Goal: Task Accomplishment & Management: Manage account settings

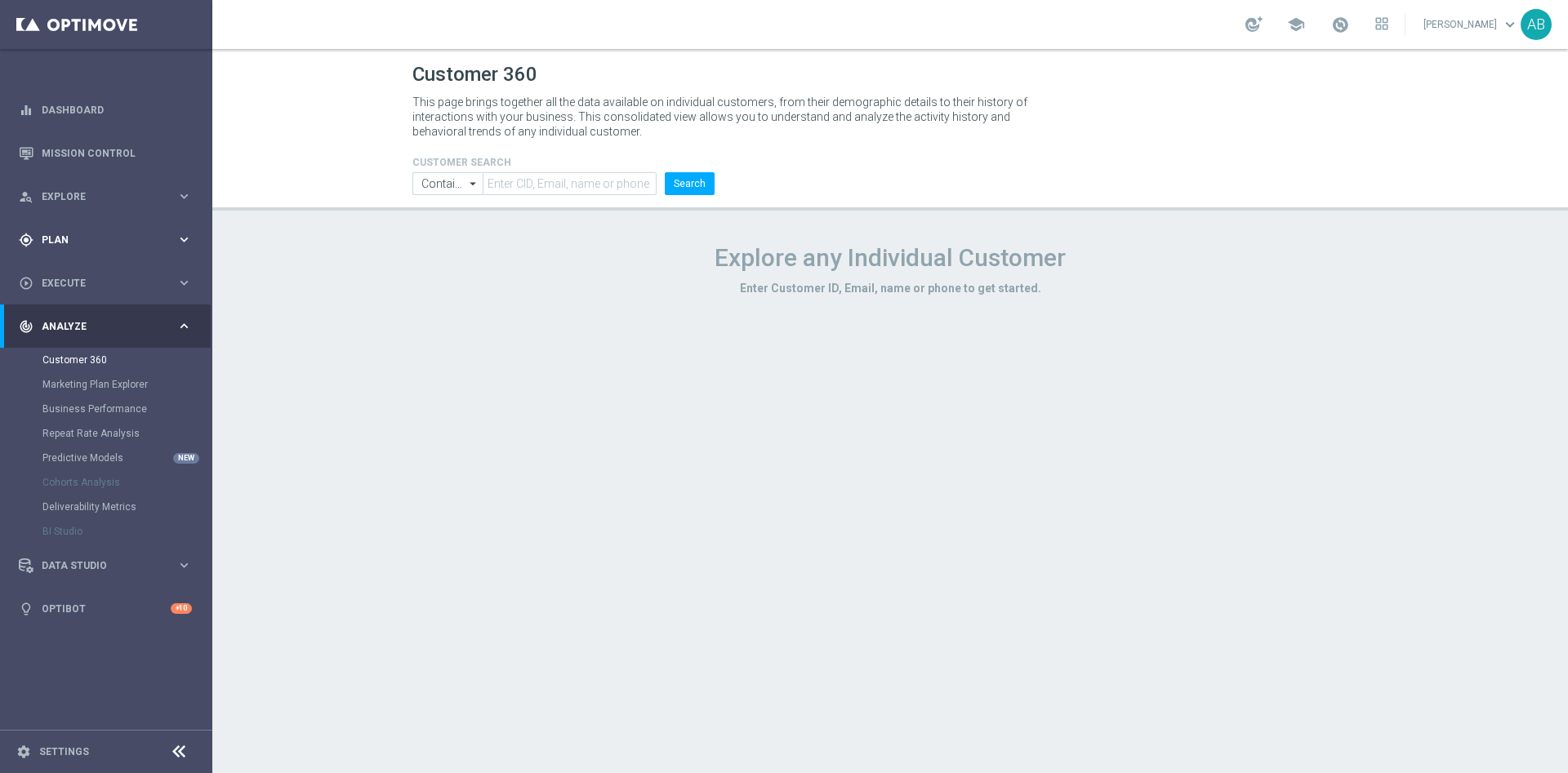
click at [55, 243] on span "Plan" at bounding box center [109, 240] width 135 height 9
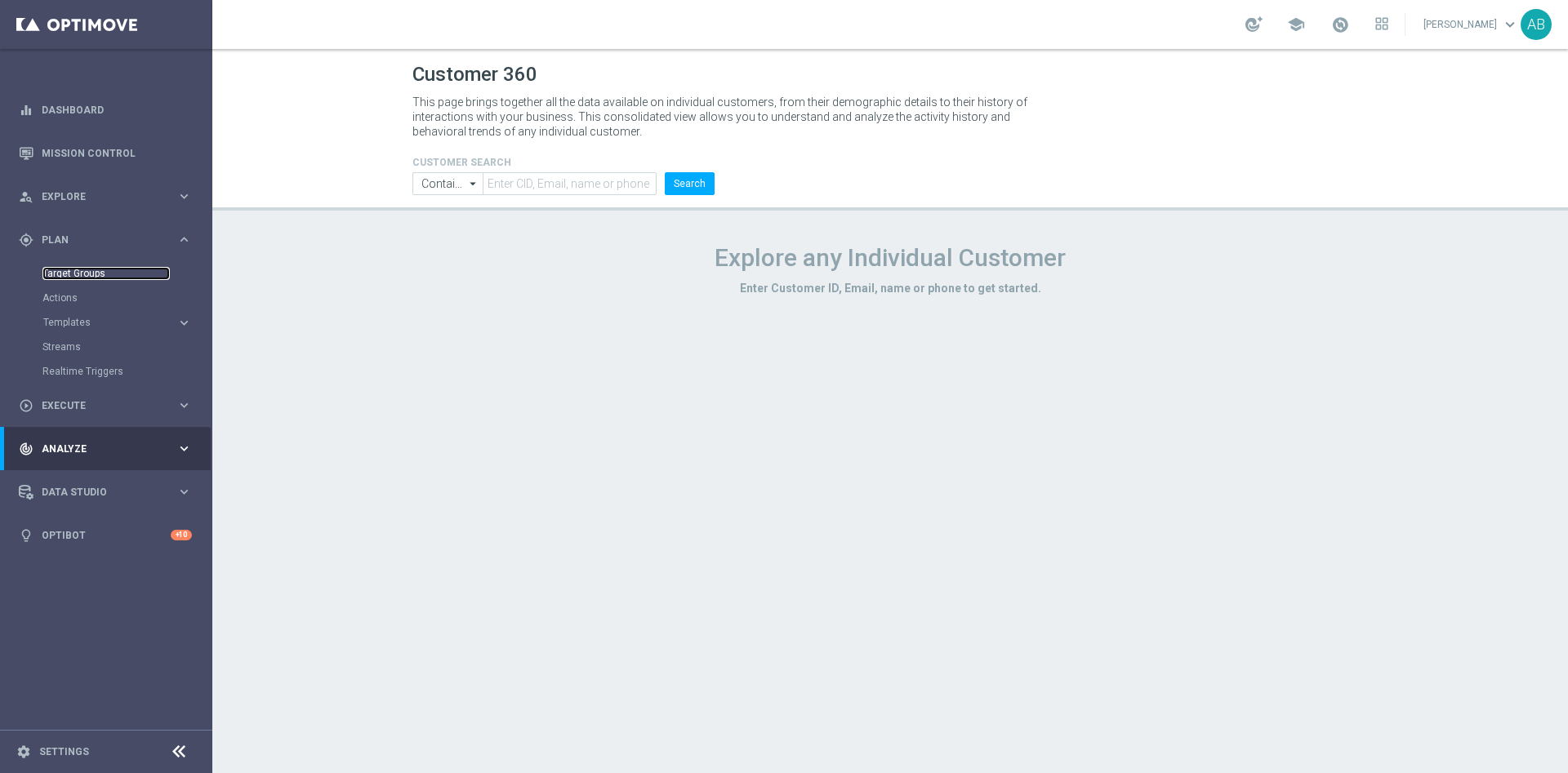
click at [86, 272] on link "Target Groups" at bounding box center [106, 273] width 127 height 13
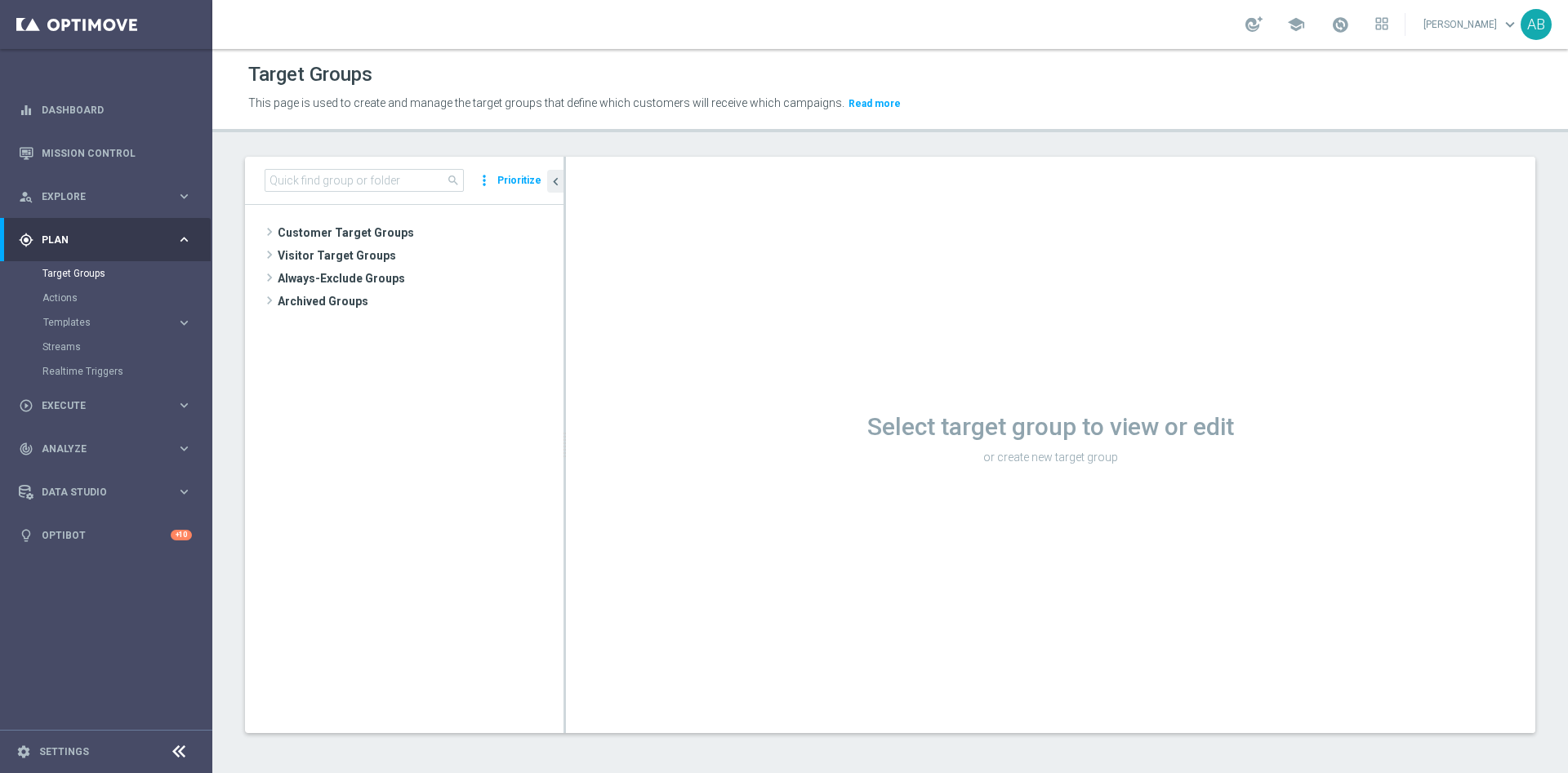
click at [396, 165] on div "search more_vert Prioritize" at bounding box center [404, 181] width 318 height 48
click at [392, 173] on input at bounding box center [364, 180] width 200 height 23
paste input "E_ALL_AUTO_PRODUCT_WO 1DEPO DAY7SMS_DAILY"
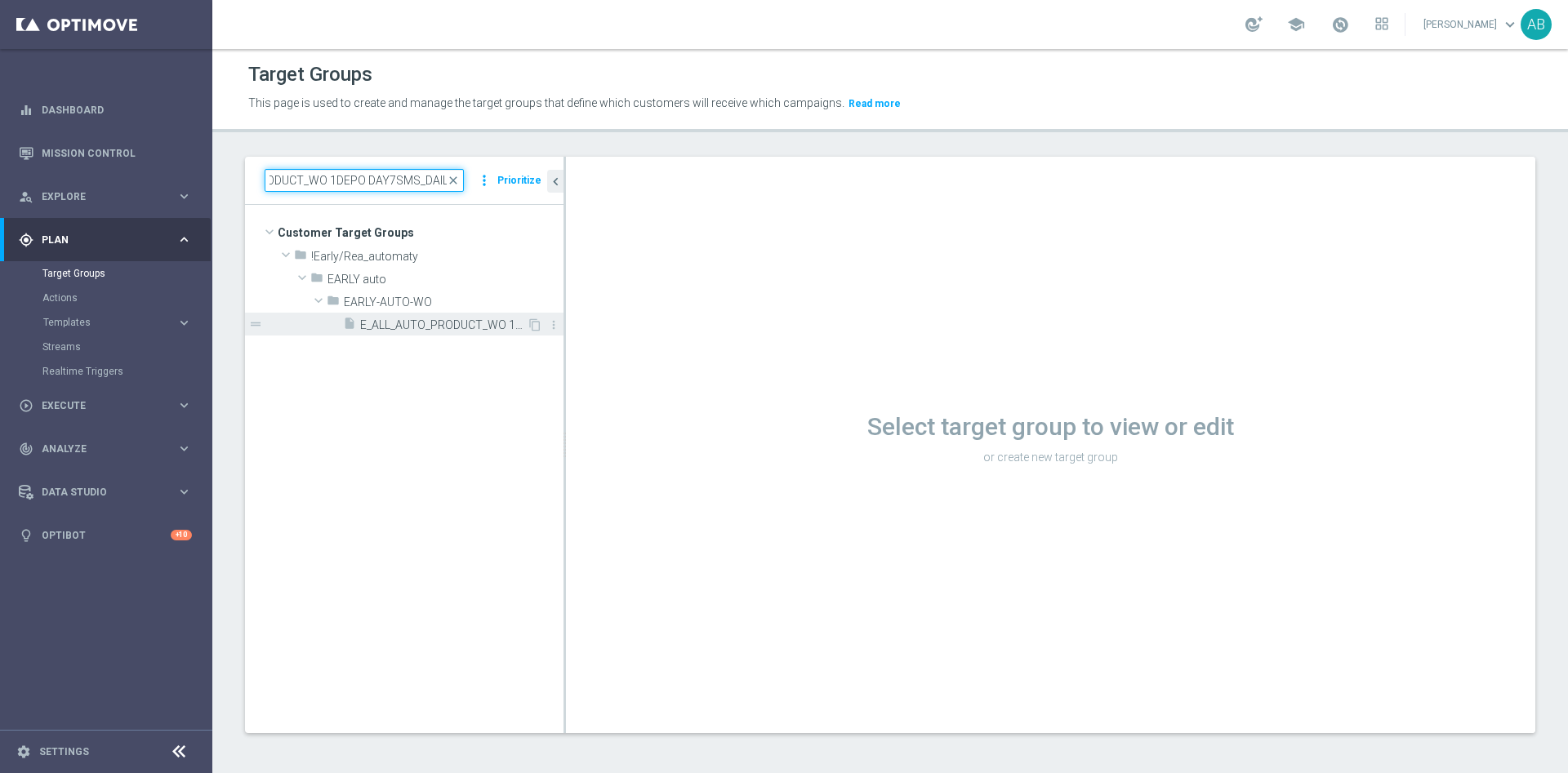
type input "E_ALL_AUTO_PRODUCT_WO 1DEPO DAY7SMS_DAILY"
click at [351, 320] on icon "insert_drive_file" at bounding box center [349, 326] width 13 height 19
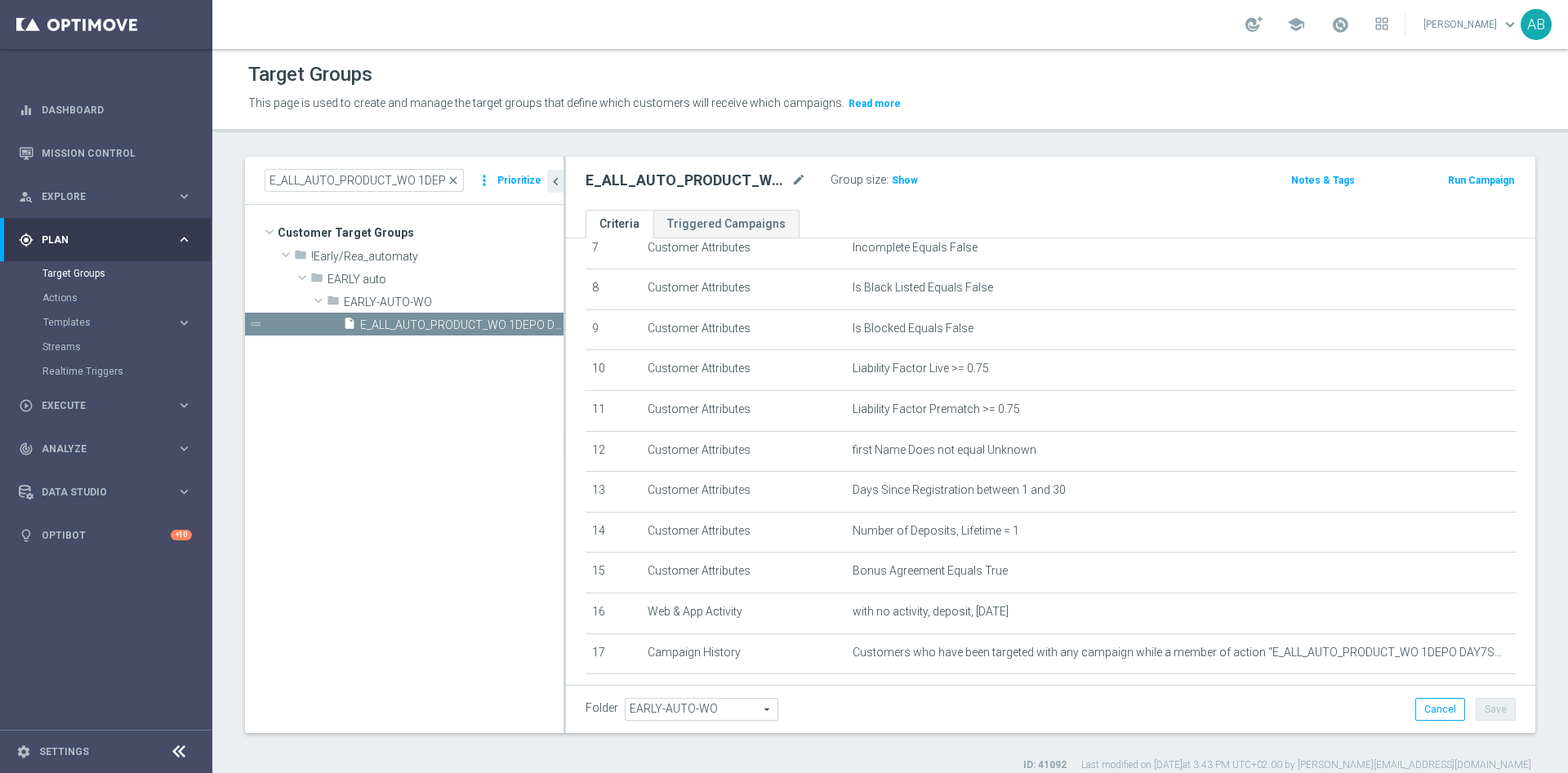
scroll to position [446, 0]
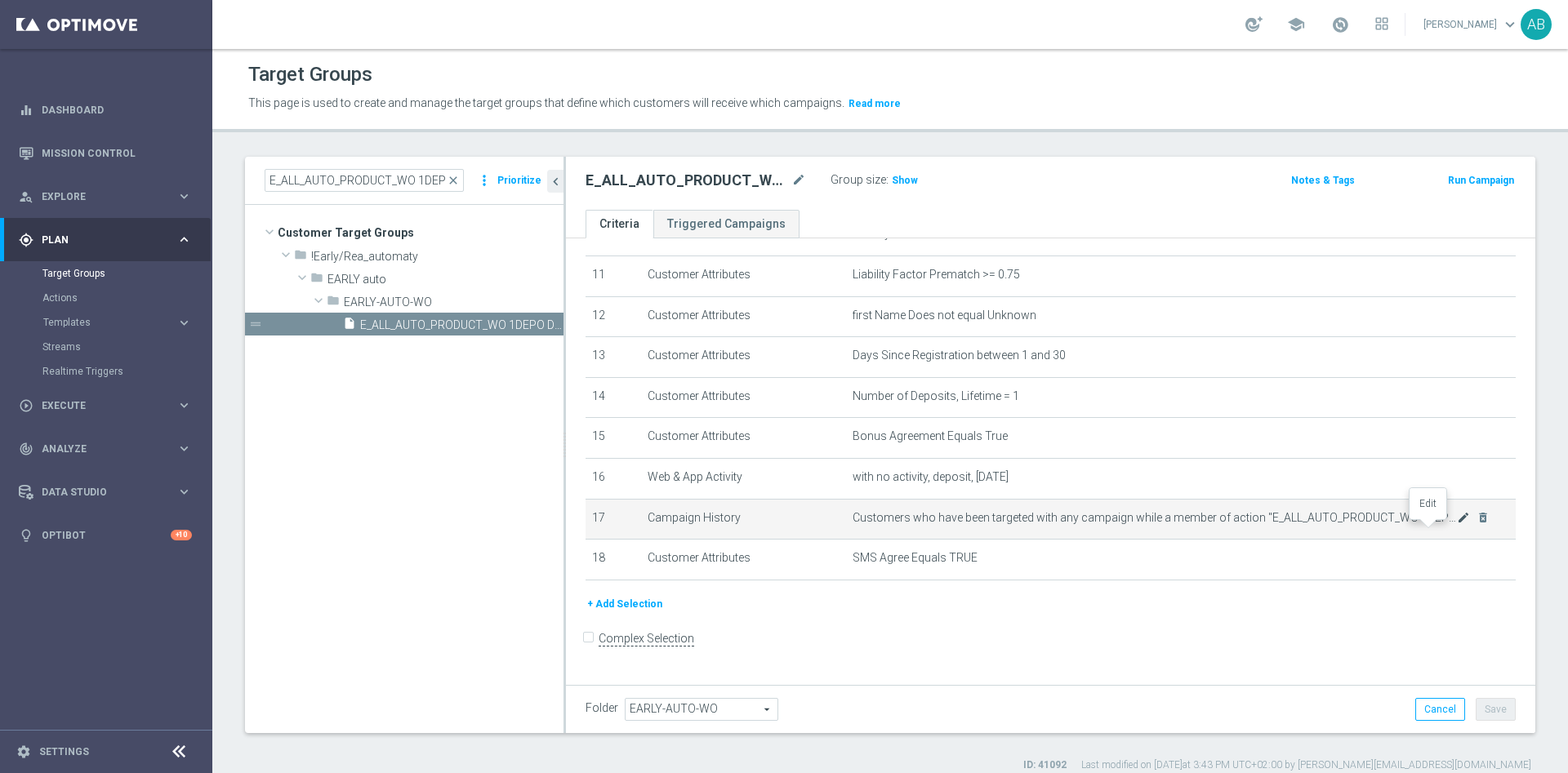
click at [1456, 524] on icon "mode_edit" at bounding box center [1462, 517] width 13 height 13
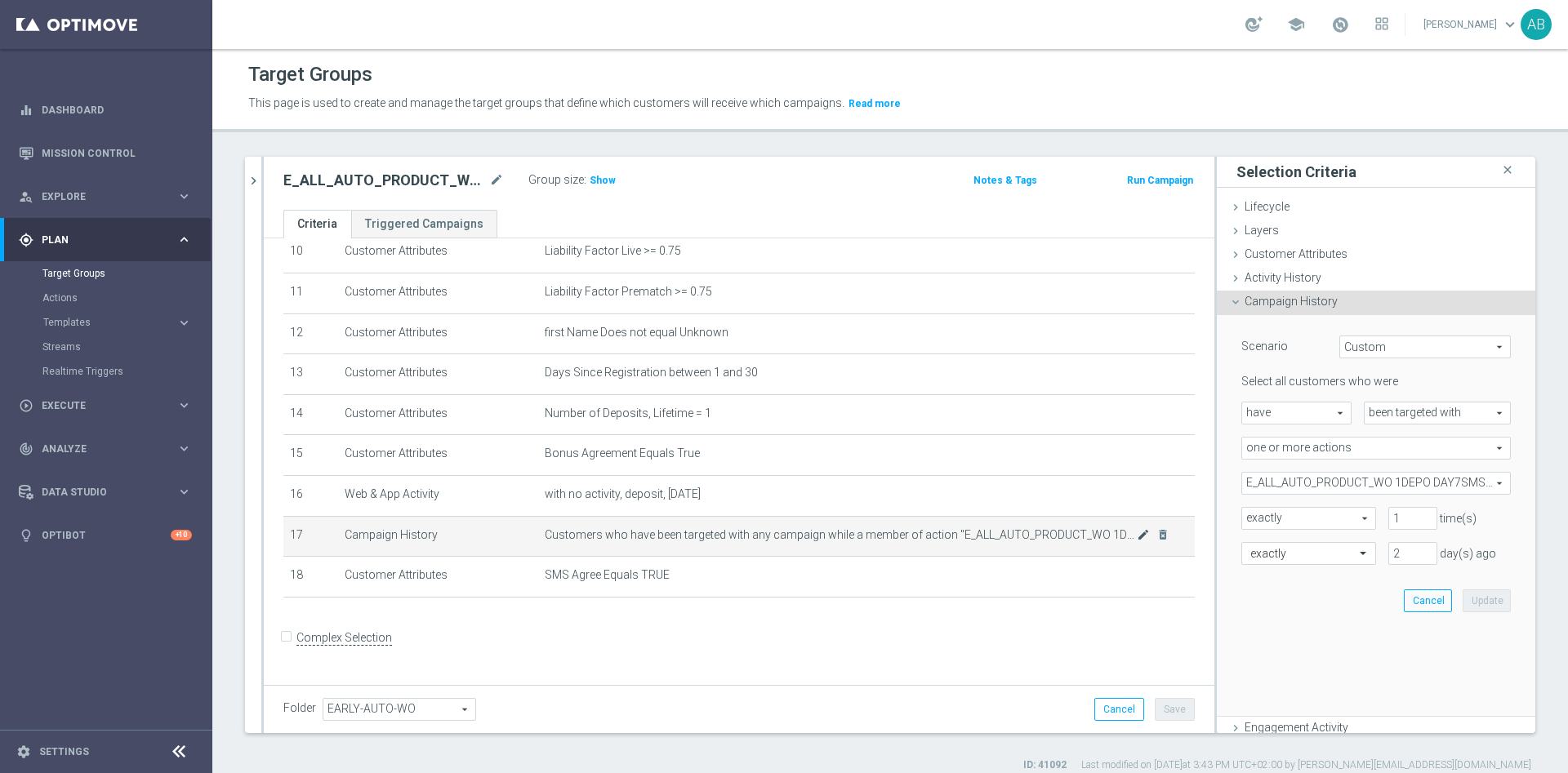
scroll to position [428, 0]
click at [1316, 485] on span "E_ALL_AUTO_PRODUCT_WO 1DEPO DAY7SMS_DAILY" at bounding box center [1376, 483] width 268 height 21
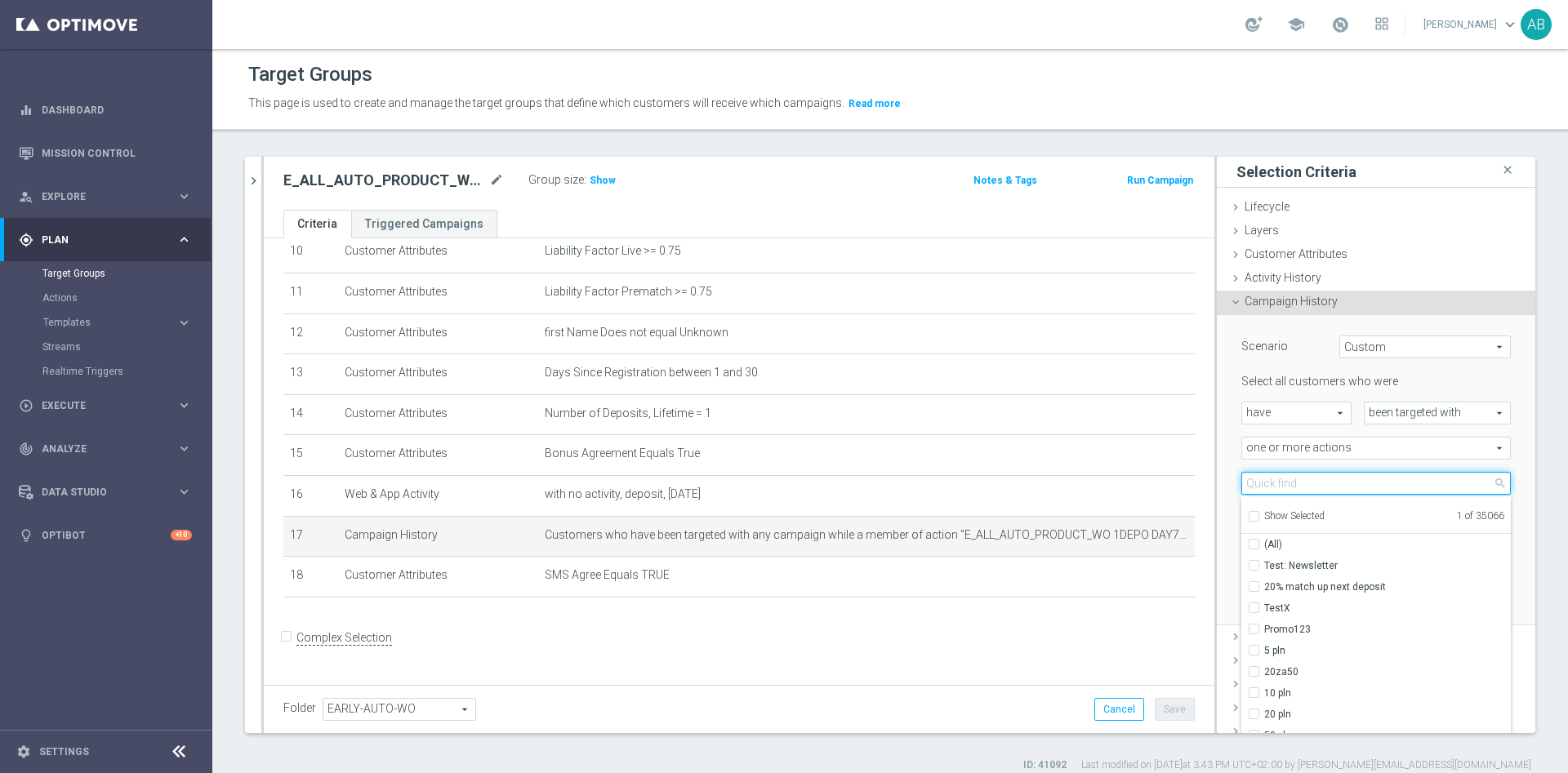
click at [1316, 485] on input "search" at bounding box center [1376, 483] width 270 height 23
click at [1247, 515] on input "Show Selected" at bounding box center [1252, 519] width 10 height 10
checkbox input "true"
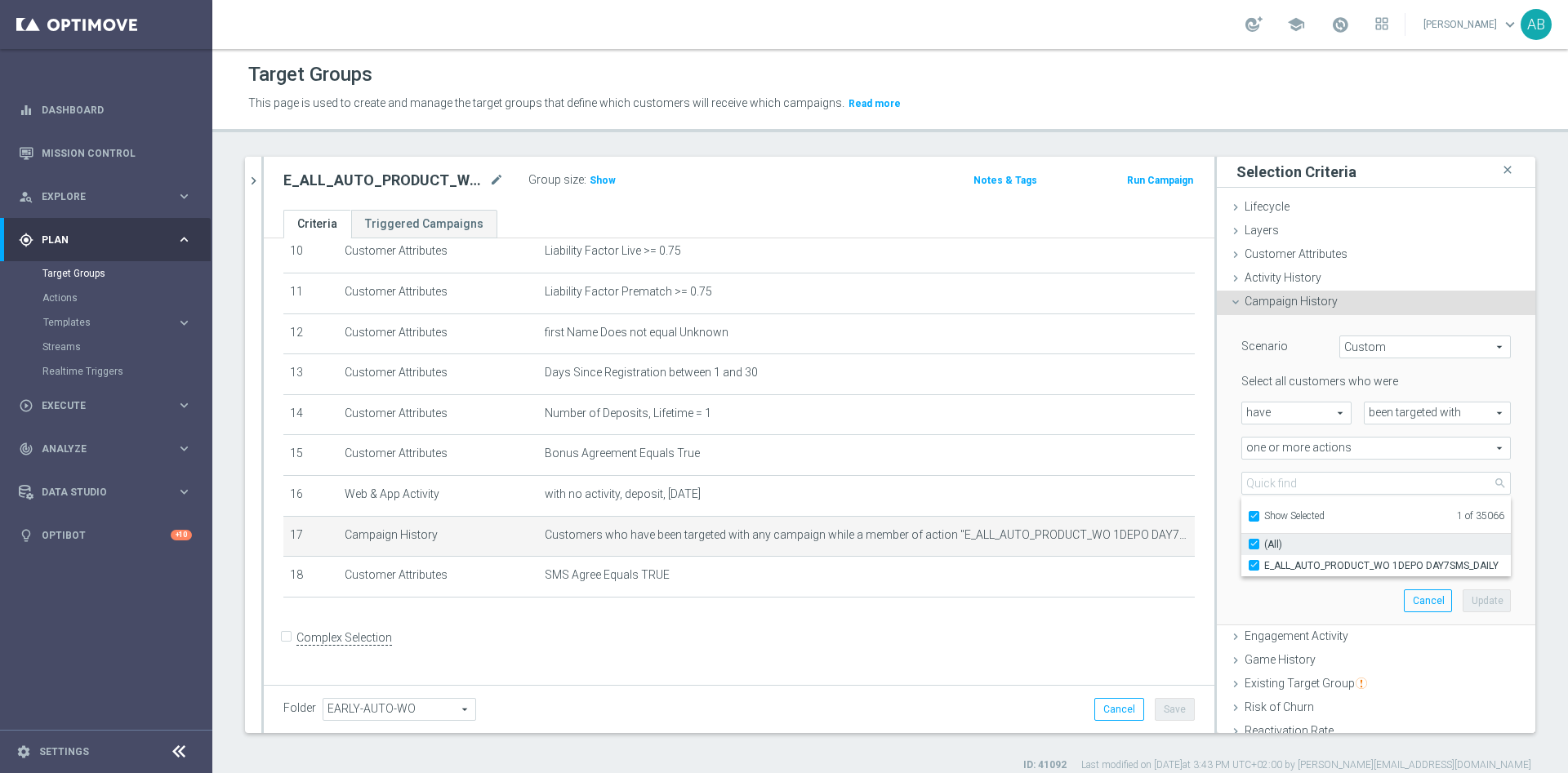
click at [1253, 543] on input "(All)" at bounding box center [1258, 544] width 10 height 10
checkbox input "false"
type input "Select Action"
checkbox input "false"
click at [1263, 518] on label "Show Selected" at bounding box center [1293, 517] width 61 height 15
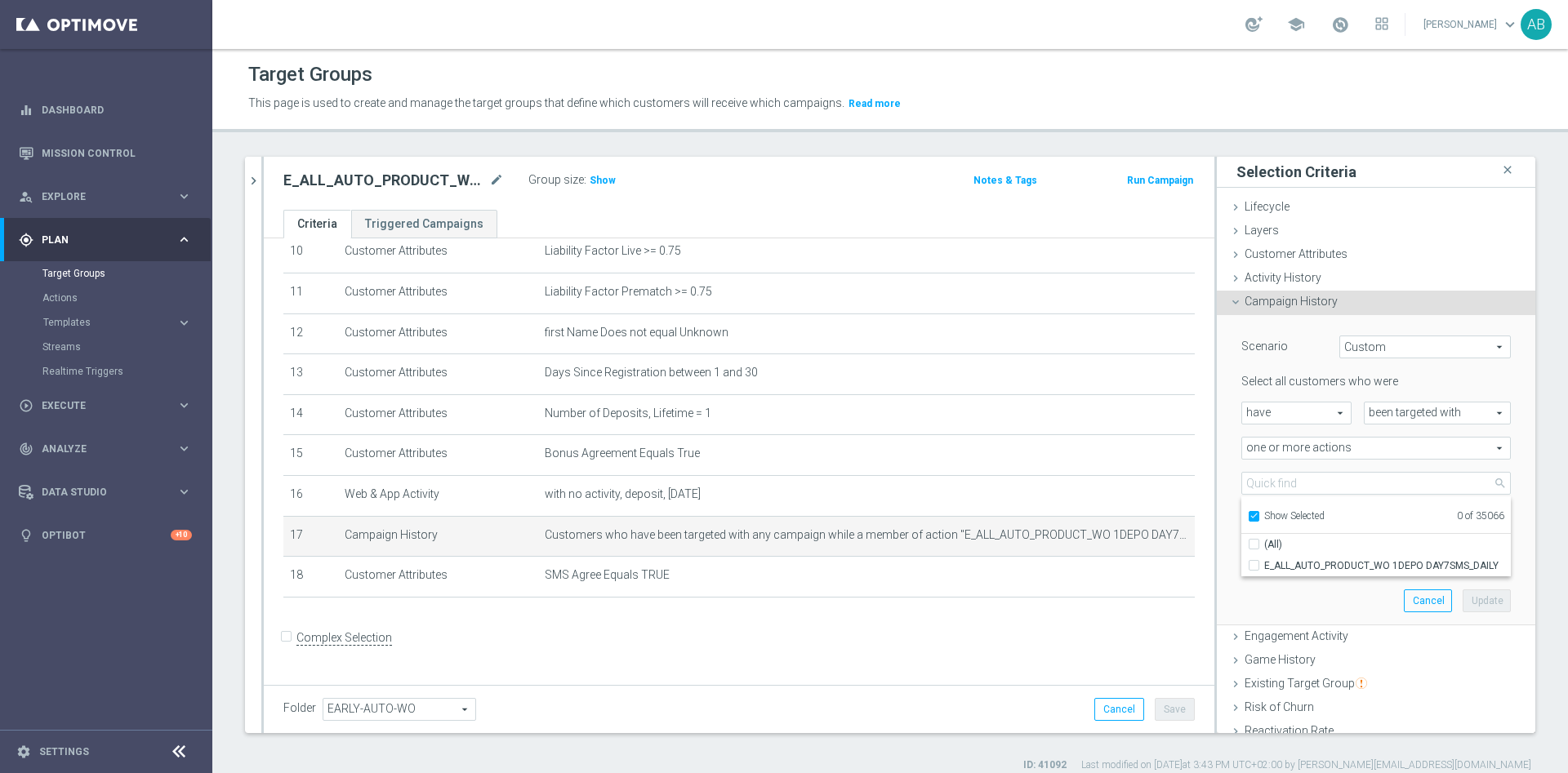
click at [1247, 518] on input "Show Selected" at bounding box center [1252, 519] width 10 height 10
checkbox input "false"
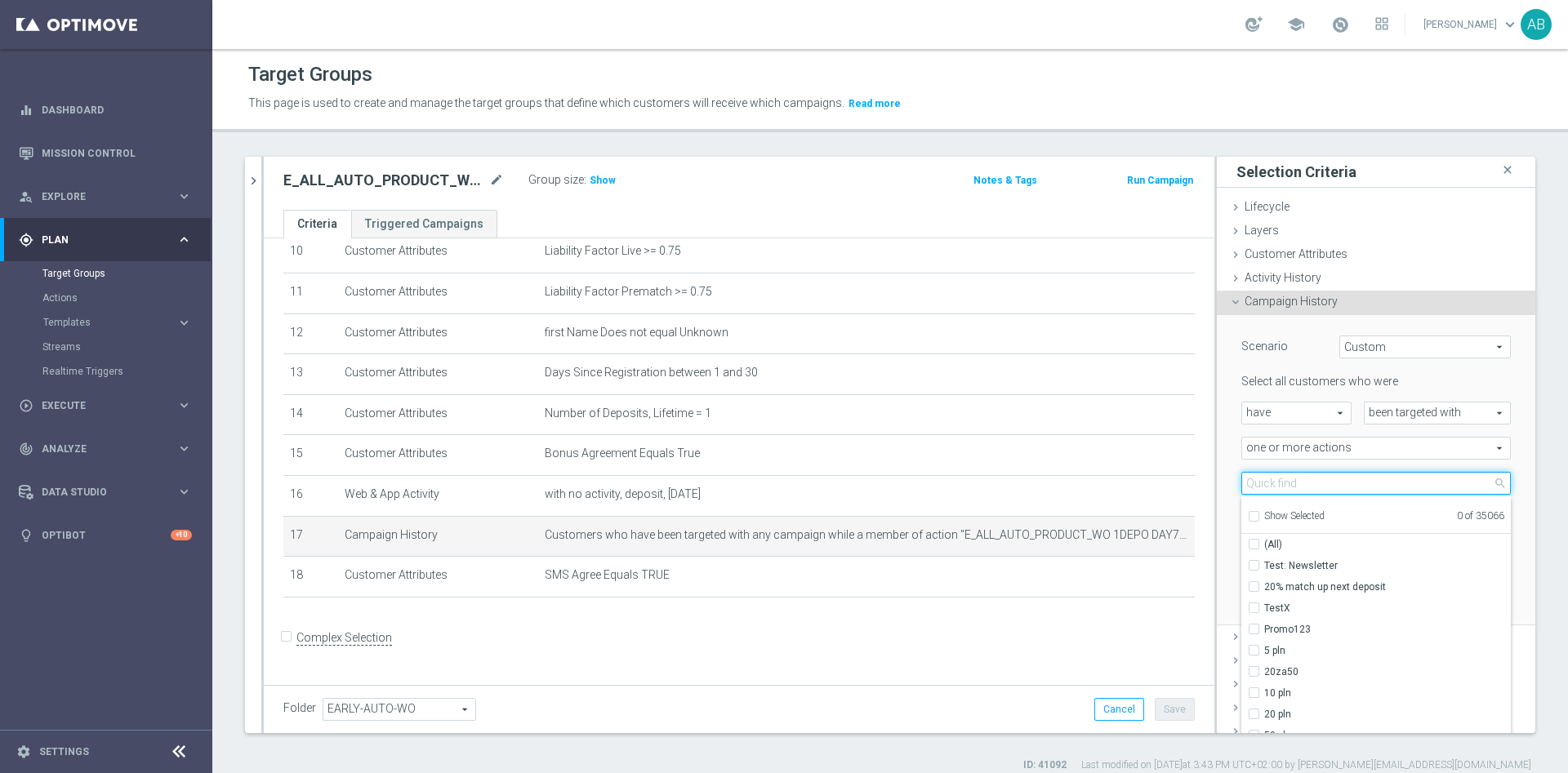
click at [1248, 485] on input "search" at bounding box center [1376, 483] width 270 height 23
paste input "E_ALL_AUTO_PRODUCT_WO 1DEPO DAY5MAIL_DAILY"
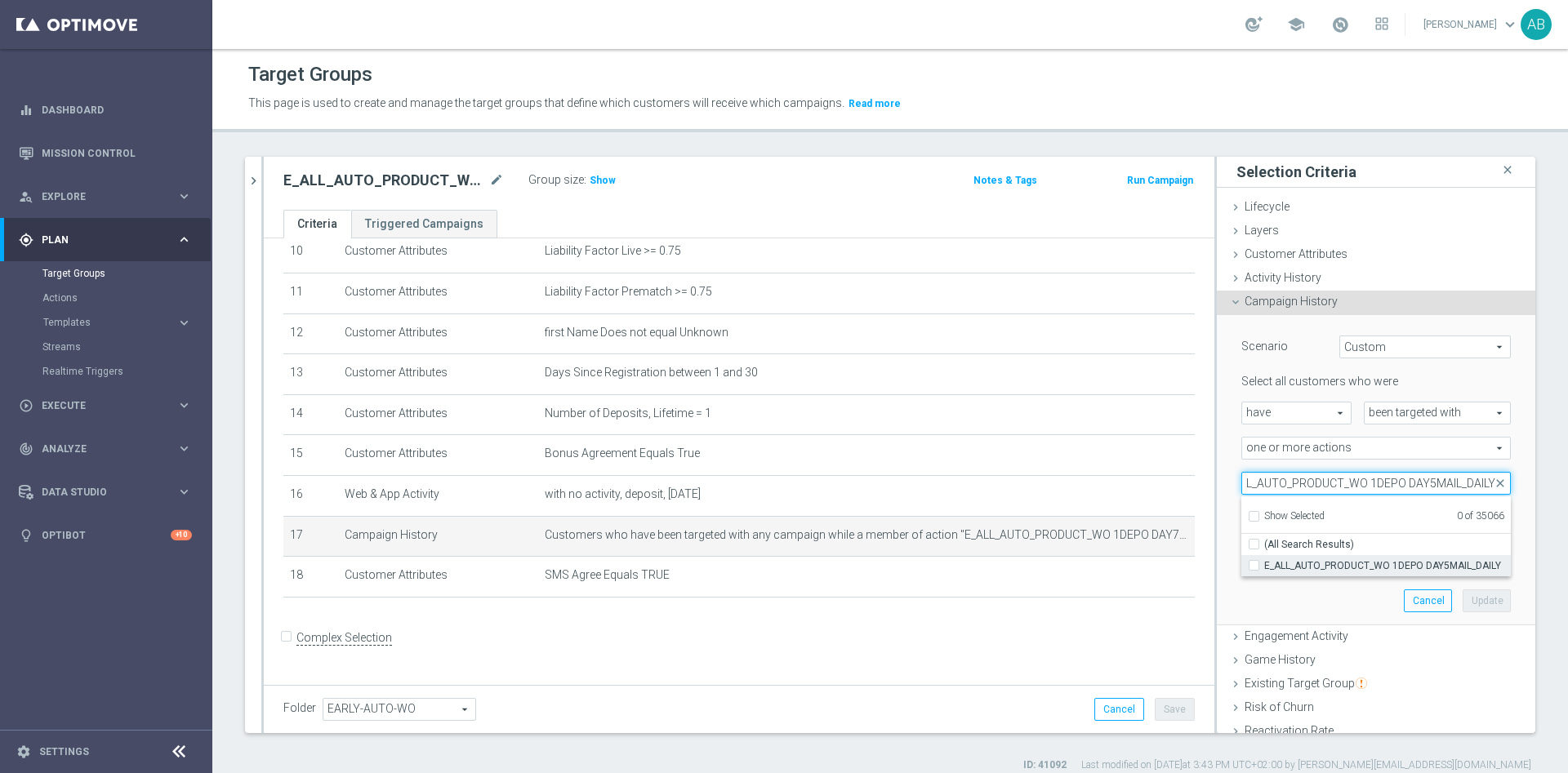
type input "E_ALL_AUTO_PRODUCT_WO 1DEPO DAY5MAIL_DAILY"
click at [1253, 563] on input "E_ALL_AUTO_PRODUCT_WO 1DEPO DAY5MAIL_DAILY" at bounding box center [1258, 566] width 10 height 10
checkbox input "true"
type input "E_ALL_AUTO_PRODUCT_WO 1DEPO DAY5MAIL_DAILY"
checkbox input "true"
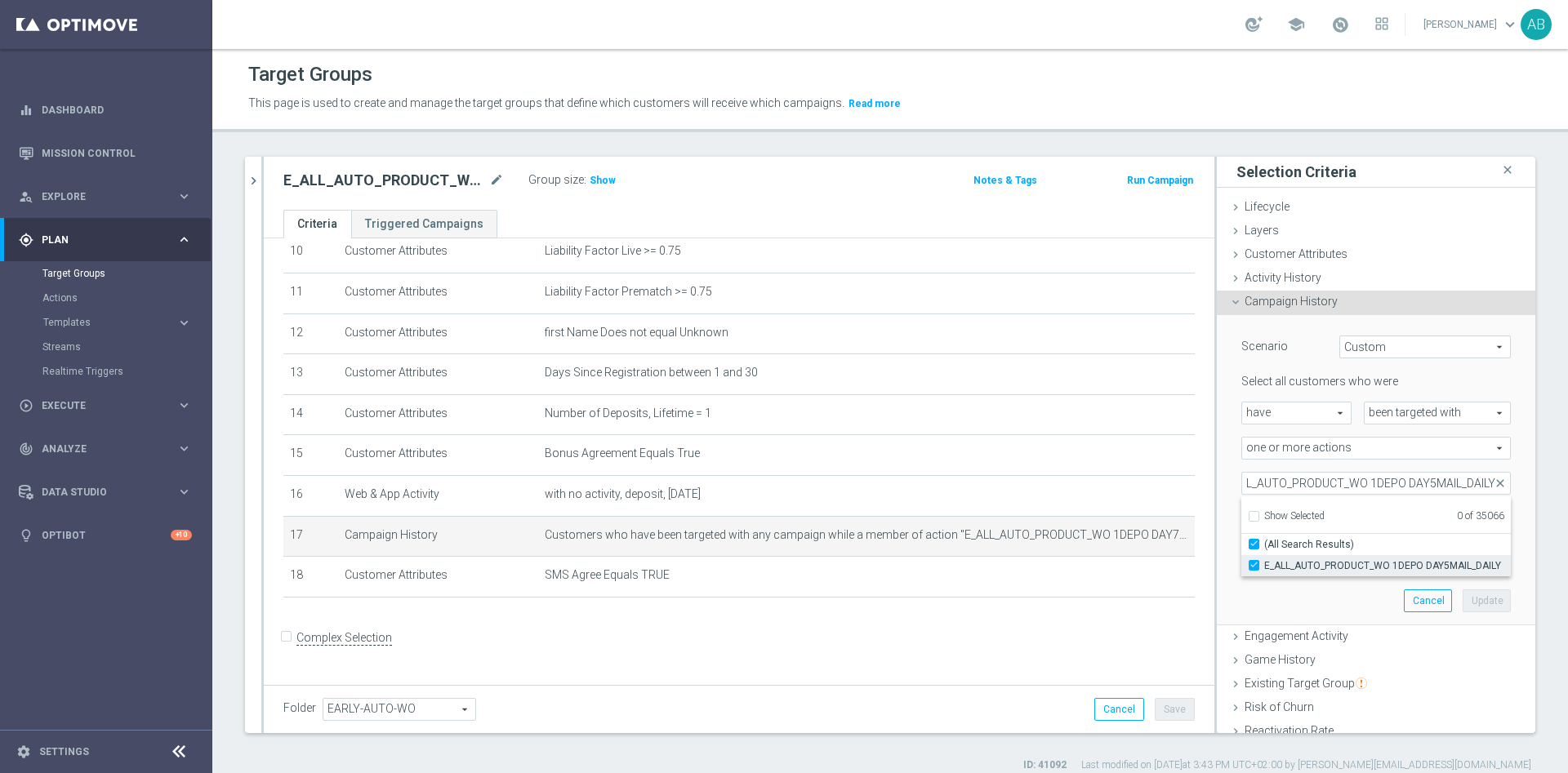
scroll to position [0, 0]
click at [1228, 477] on div "E_ALL_AUTO_PRODUCT_WO 1DEPO DAY5MAIL_DAILY E_ALL_AUTO_PRODUCT_WO 1DEPO DAY5MAIL…" at bounding box center [1375, 483] width 294 height 23
click at [1462, 597] on button "Update" at bounding box center [1486, 601] width 48 height 23
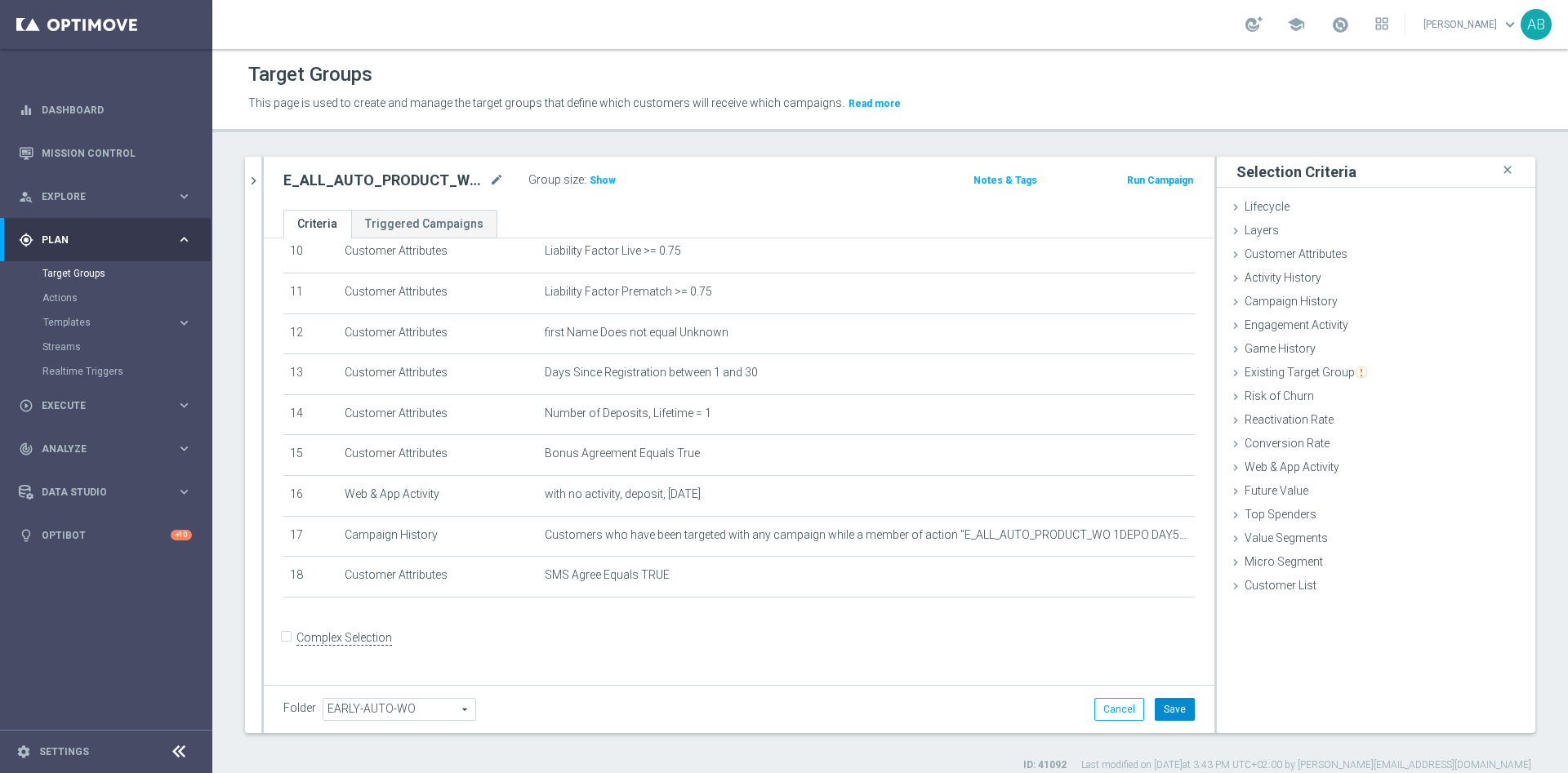
click at [1173, 707] on button "Save" at bounding box center [1174, 709] width 40 height 23
click at [253, 164] on button "chevron_right" at bounding box center [253, 181] width 16 height 48
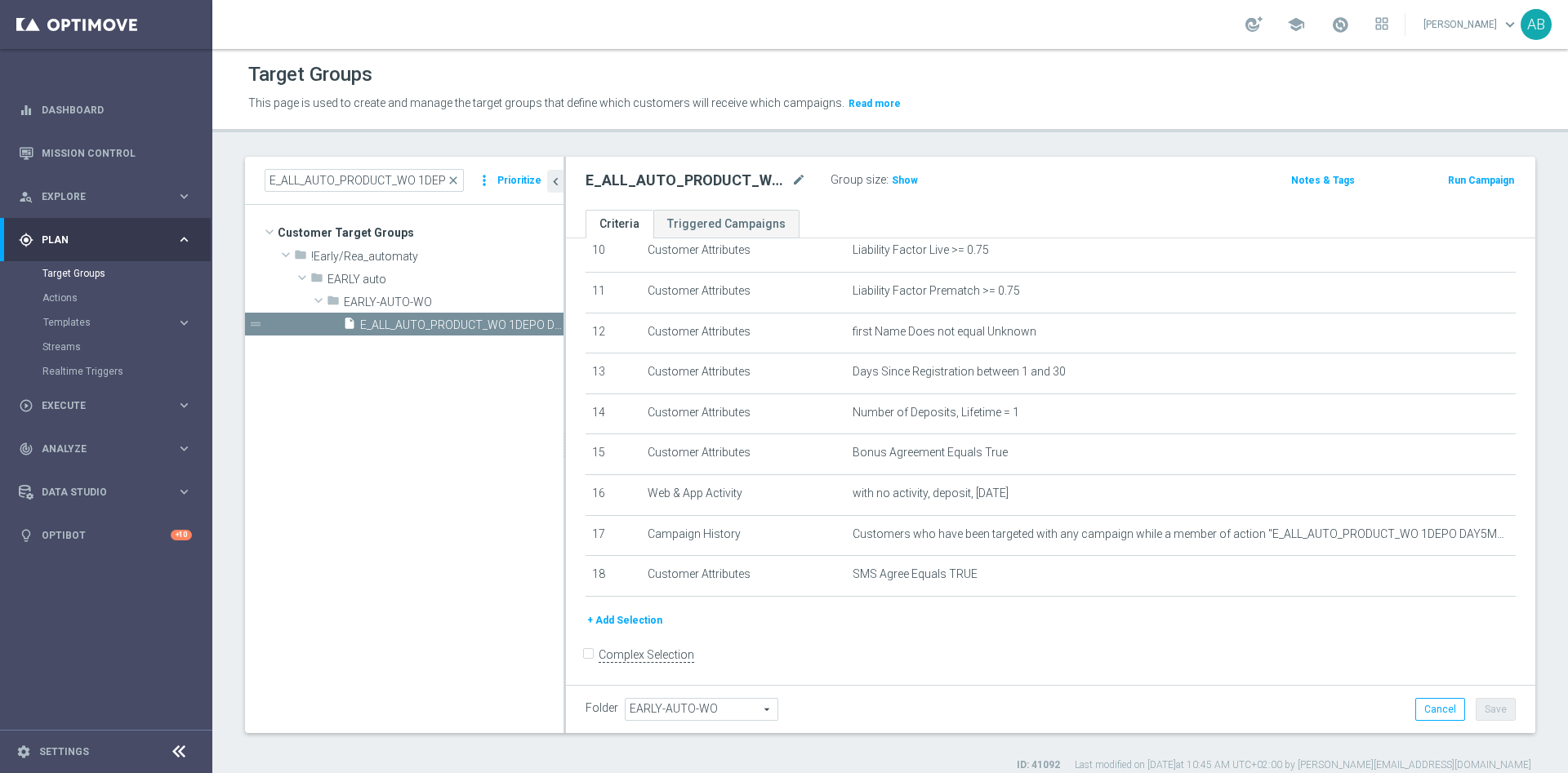
scroll to position [446, 0]
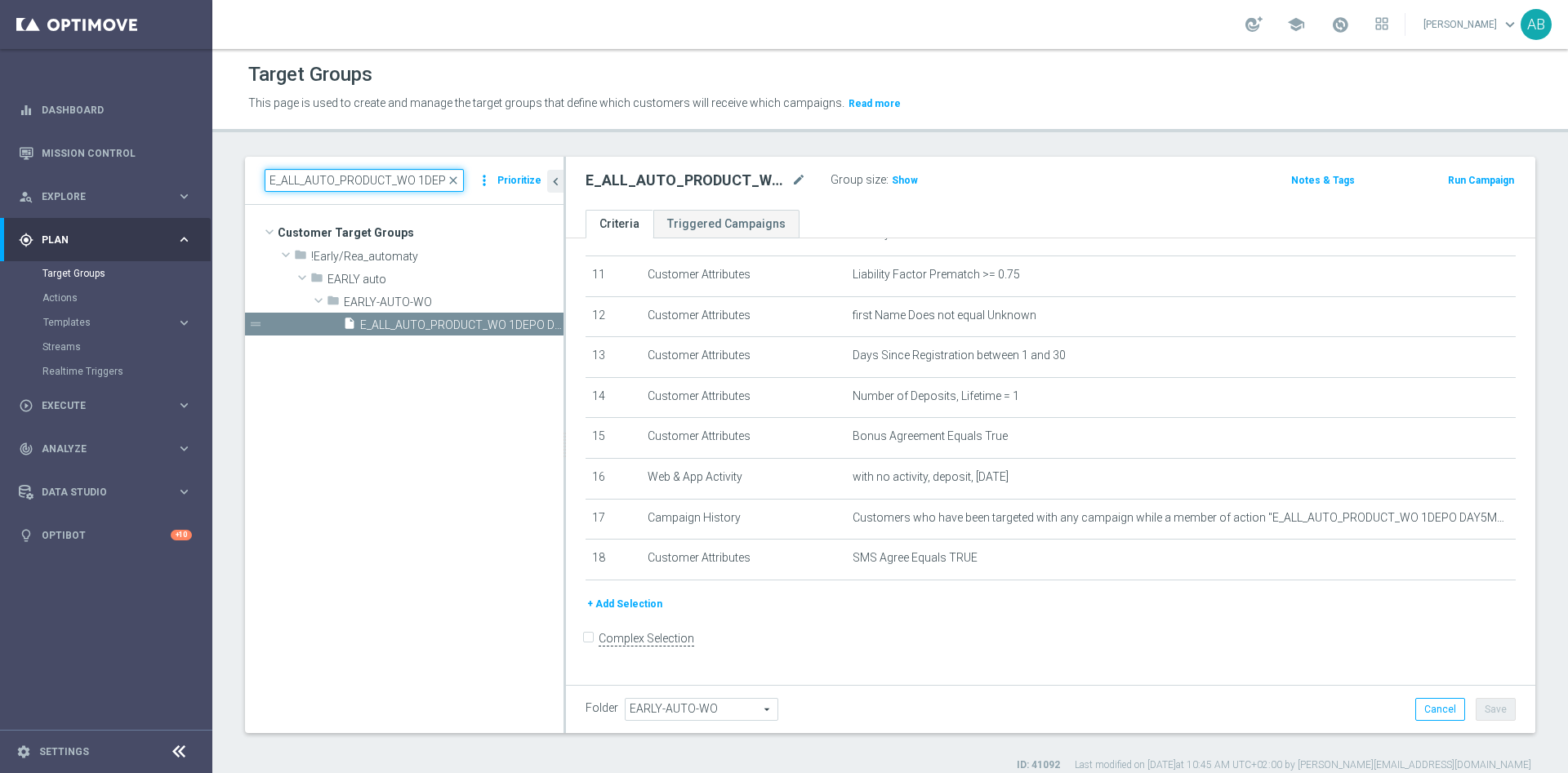
click at [377, 181] on input "E_ALL_AUTO_PRODUCT_WO 1DEPO DAY7SMS_DAILY" at bounding box center [364, 180] width 200 height 23
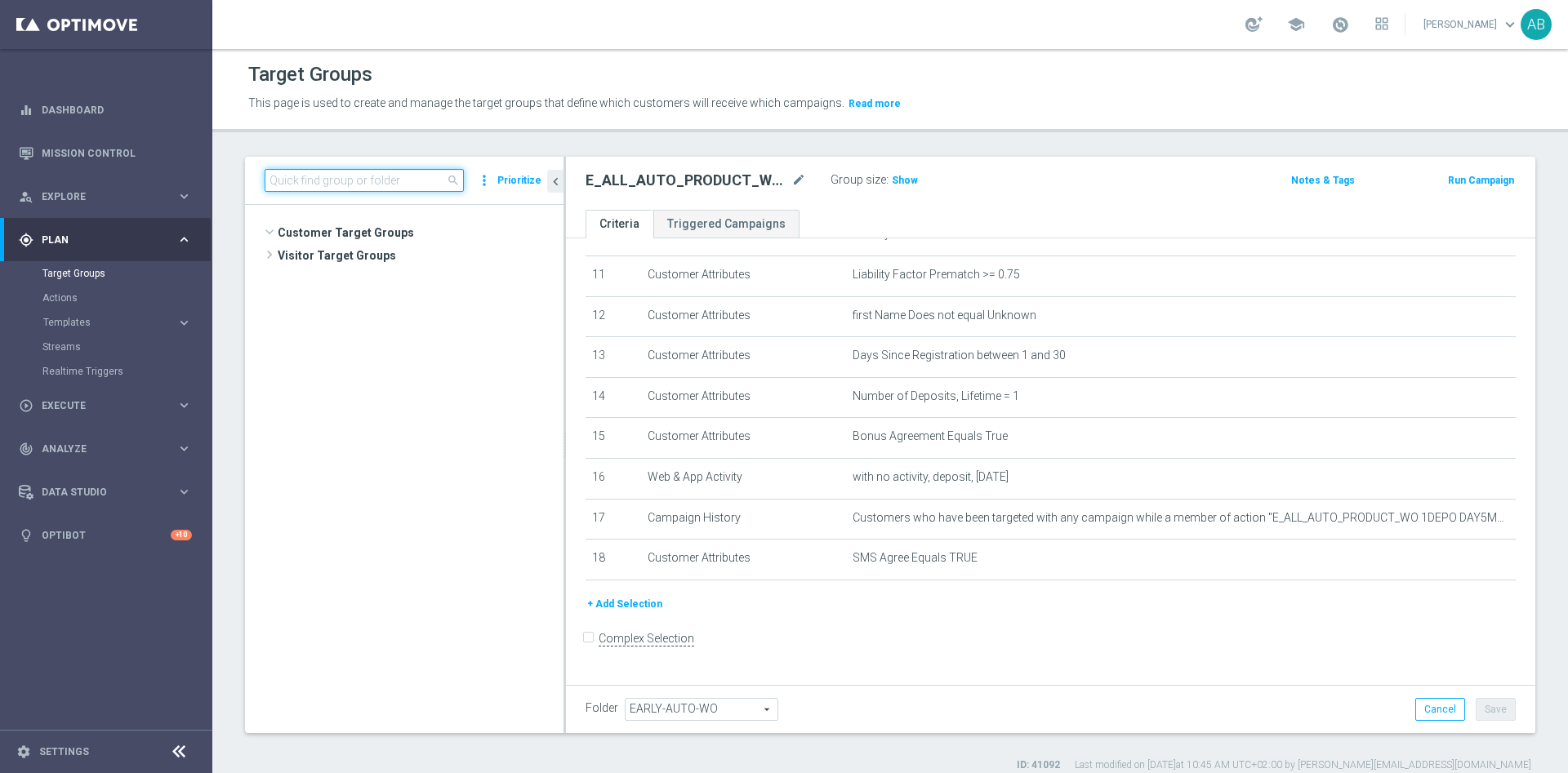
scroll to position [458, 0]
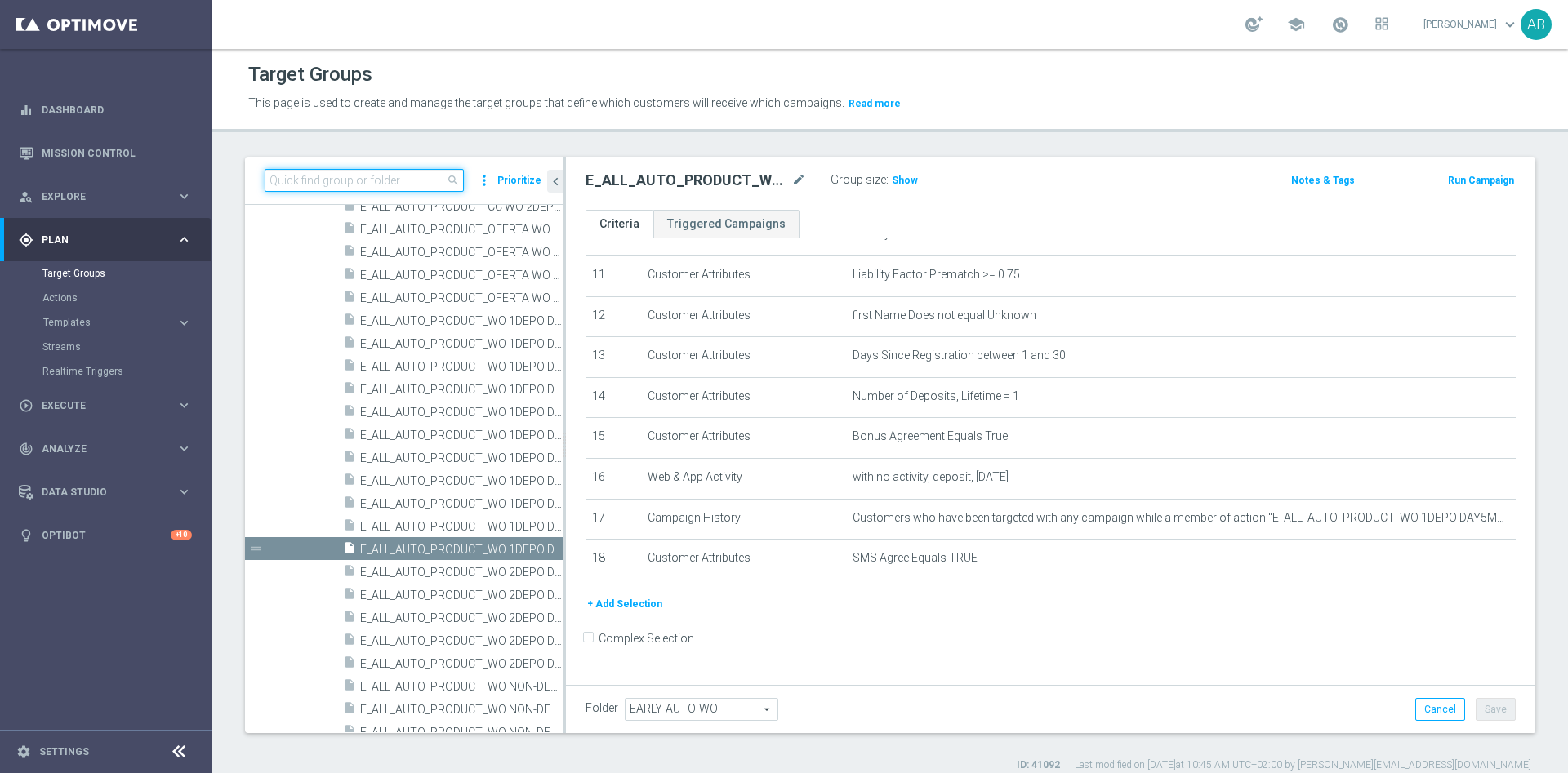
paste input "E_ALL_AUTO_PRODUCT_WO 1DEPO DAY7MAIL_DAILY"
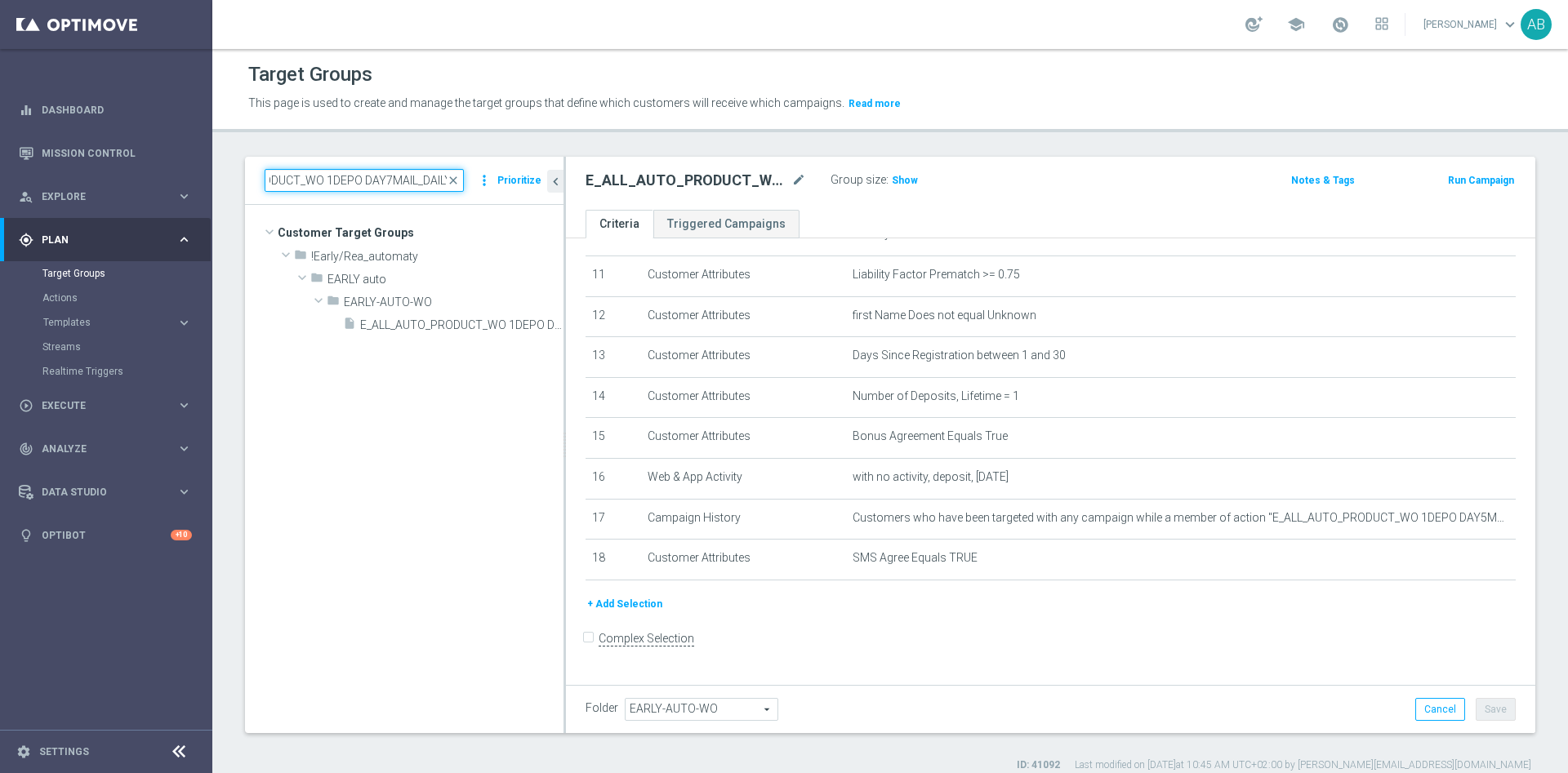
scroll to position [0, 0]
type input "E_ALL_AUTO_PRODUCT_WO 1DEPO DAY7MAIL_DAILY"
click at [422, 325] on span "E_ALL_AUTO_PRODUCT_WO 1DEPO DAY7MAIL_DAILY" at bounding box center [443, 325] width 166 height 14
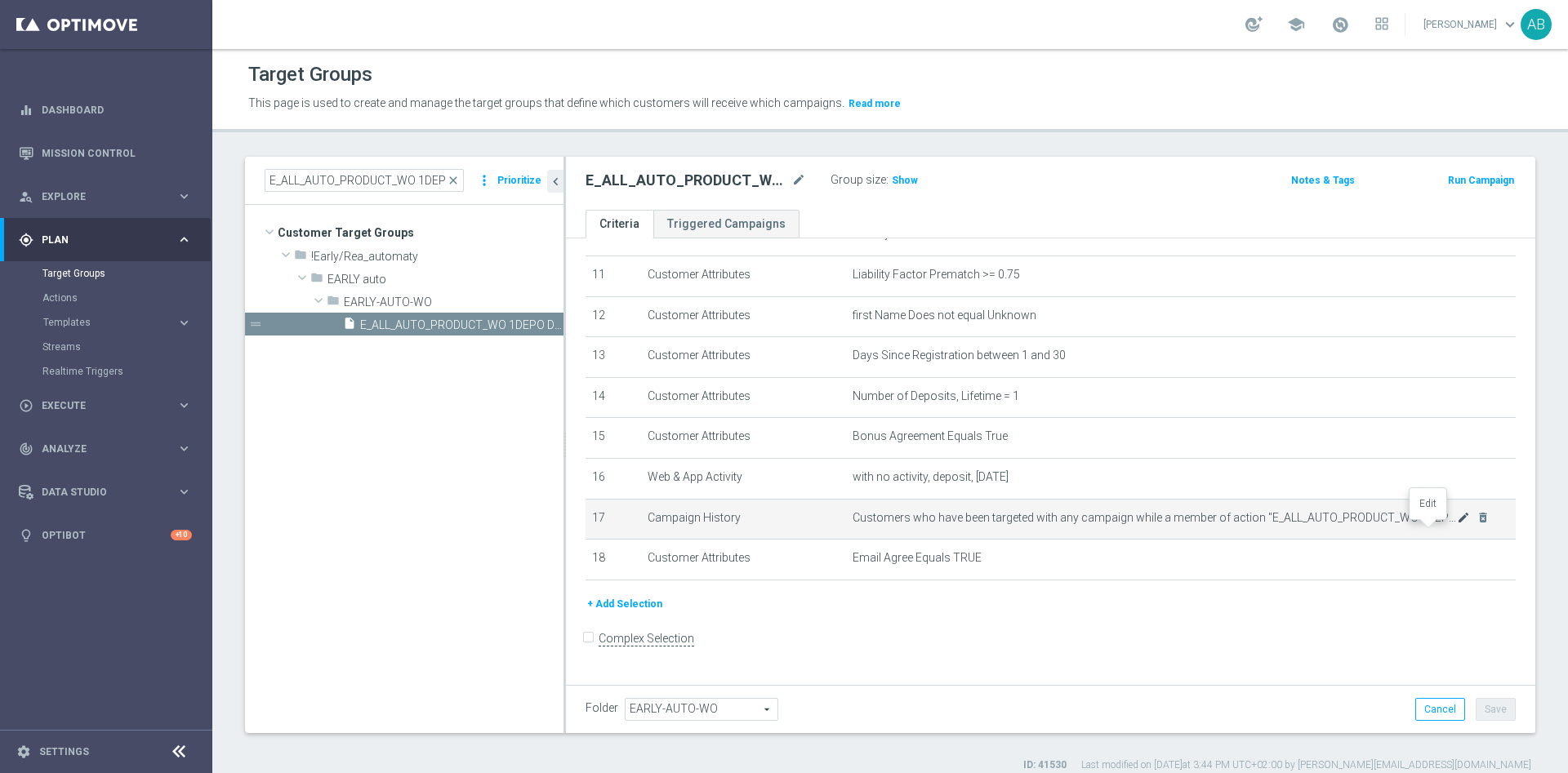
click at [1456, 524] on icon "mode_edit" at bounding box center [1462, 517] width 13 height 13
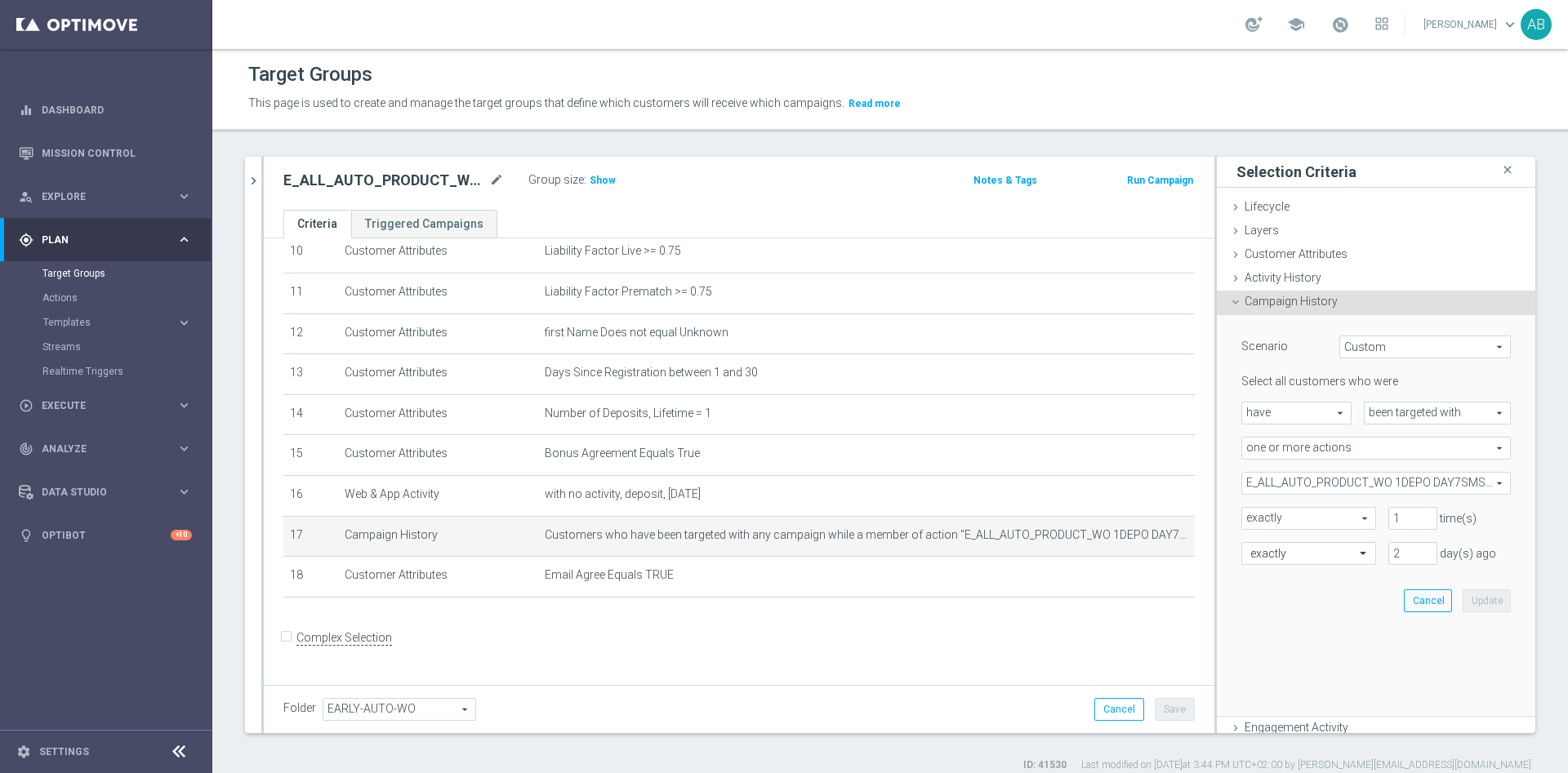
scroll to position [428, 0]
click at [1357, 478] on span "E_ALL_AUTO_PRODUCT_WO 1DEPO DAY7SMS_DAILY" at bounding box center [1376, 483] width 268 height 21
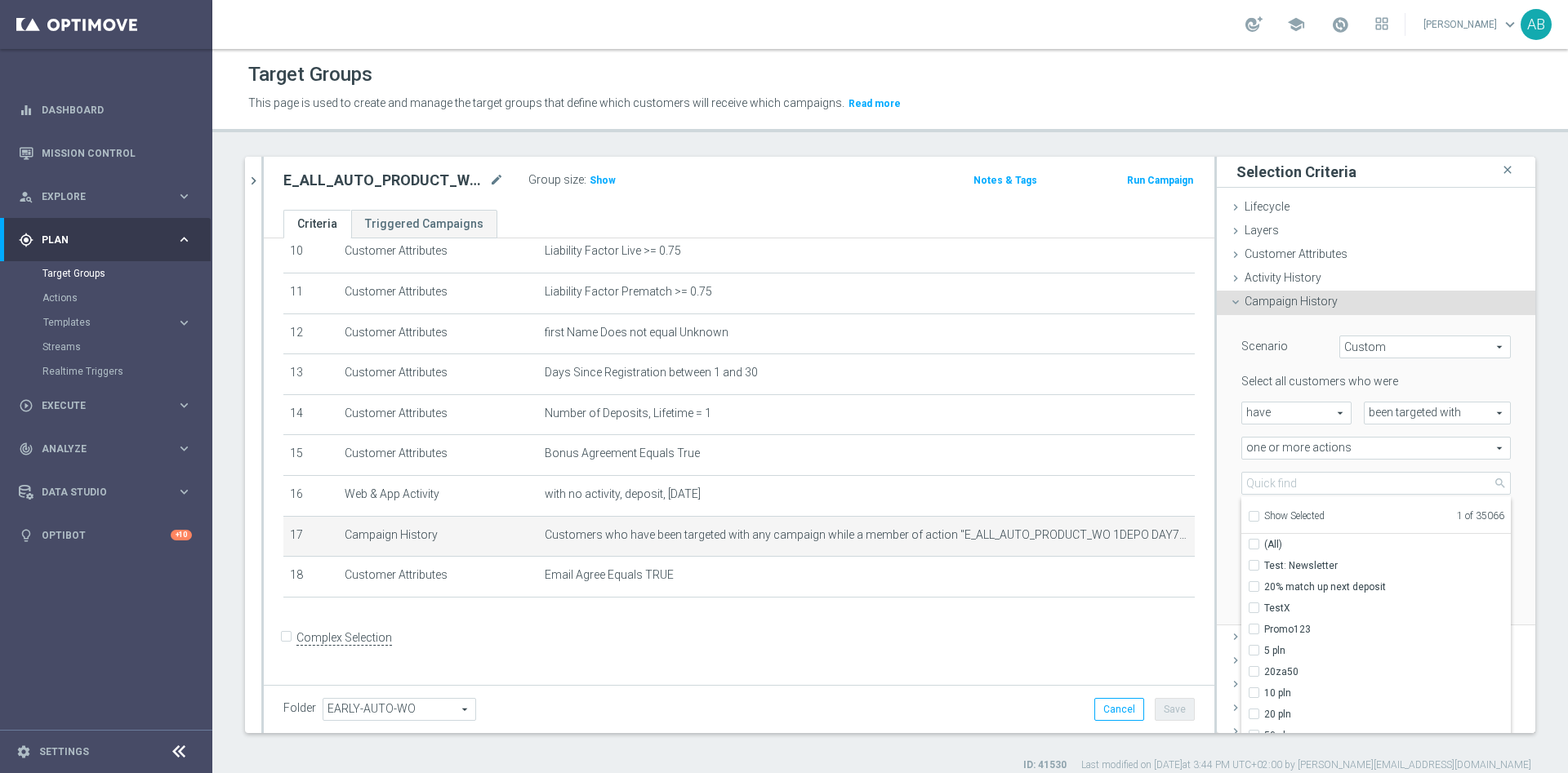
click at [1263, 513] on label "Show Selected" at bounding box center [1293, 517] width 61 height 15
click at [1247, 514] on input "Show Selected" at bounding box center [1252, 519] width 10 height 10
checkbox input "true"
click at [1253, 542] on input "(All)" at bounding box center [1258, 544] width 10 height 10
checkbox input "false"
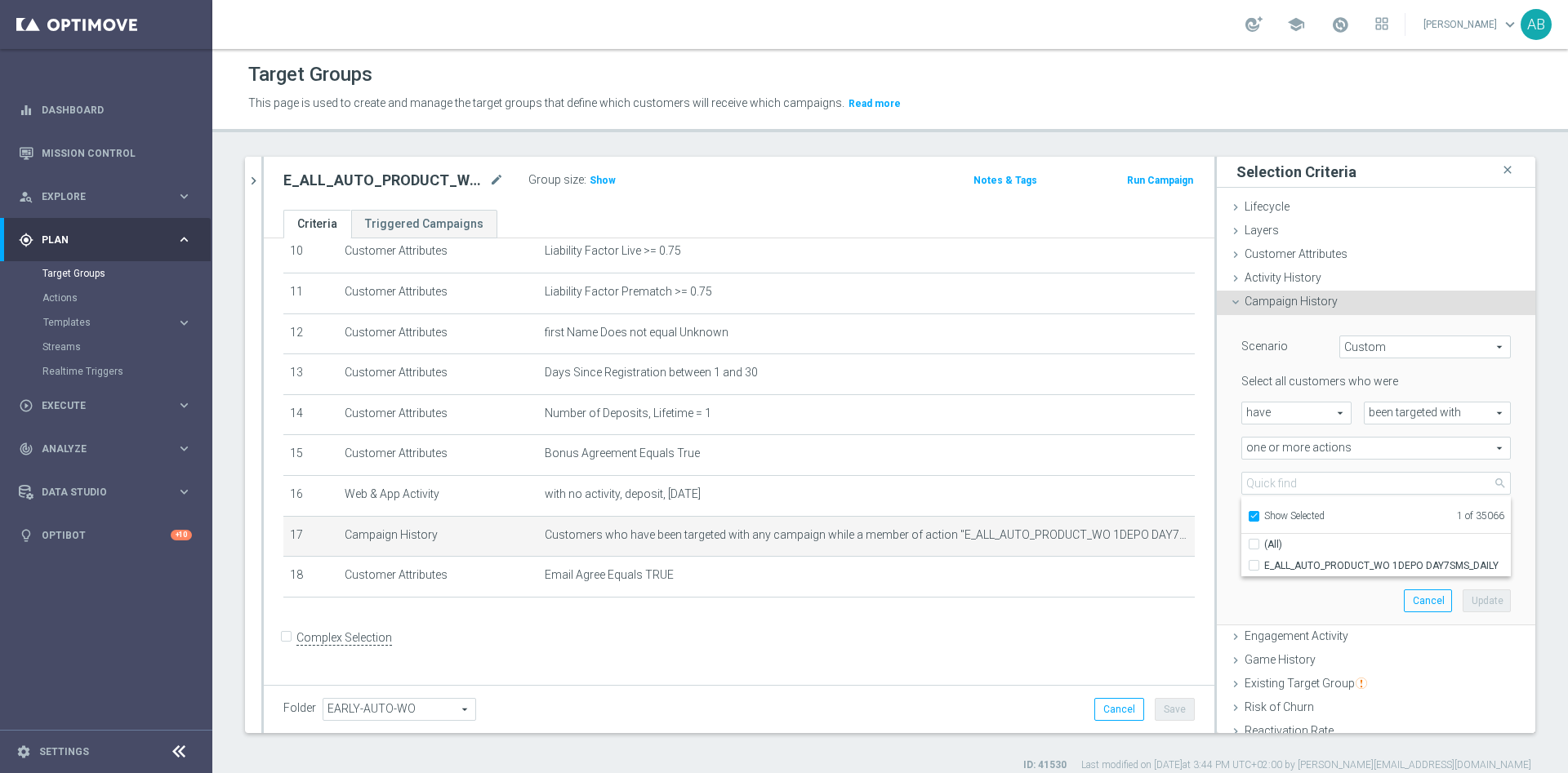
type input "Select Action"
checkbox input "false"
click at [1247, 517] on input "Show Selected" at bounding box center [1252, 519] width 10 height 10
checkbox input "false"
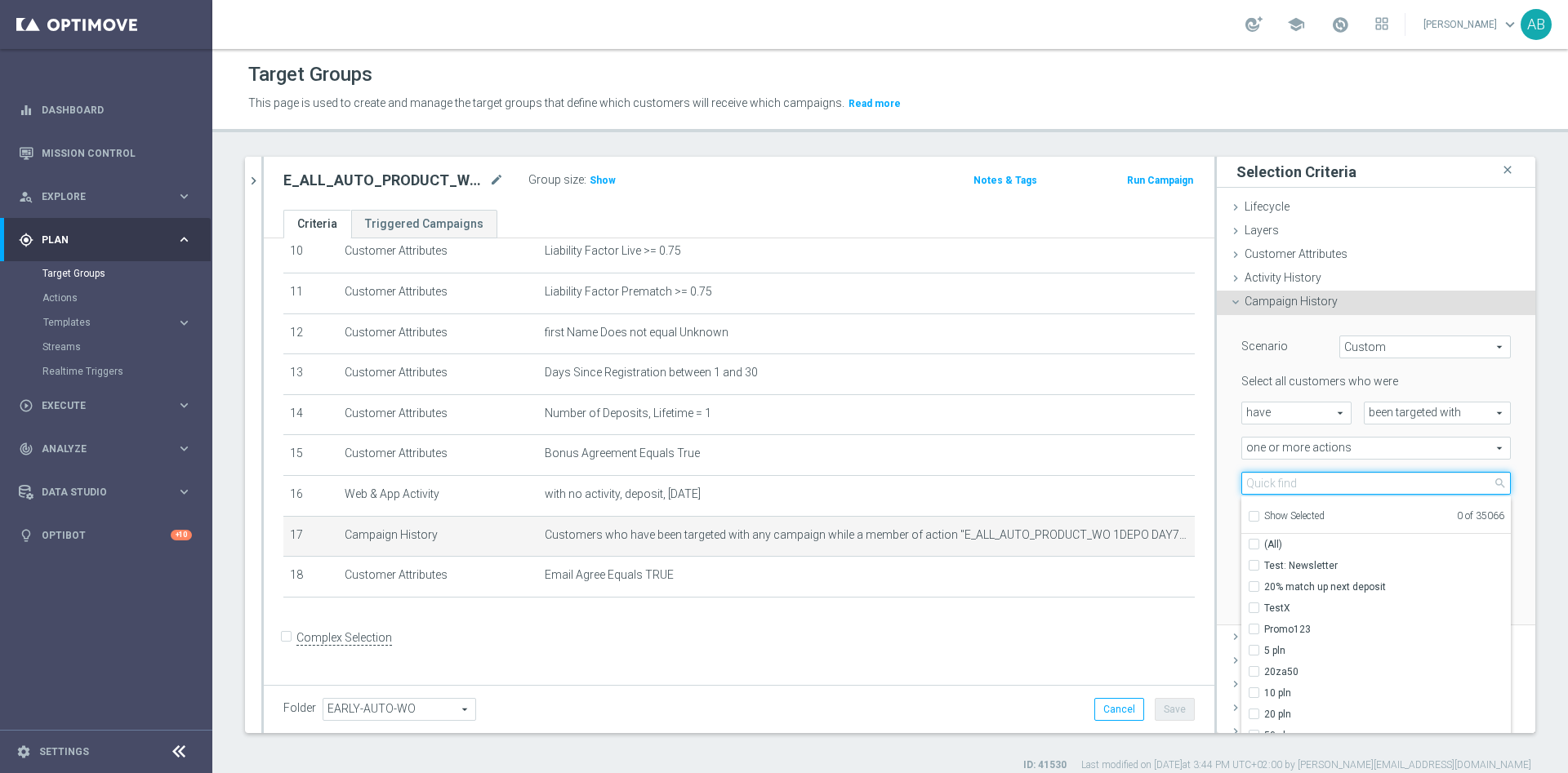
click at [1246, 490] on input "search" at bounding box center [1376, 483] width 270 height 23
paste input "E_ALL_AUTO_PRODUCT_WO 1DEPO DAY5MAIL_DAILY"
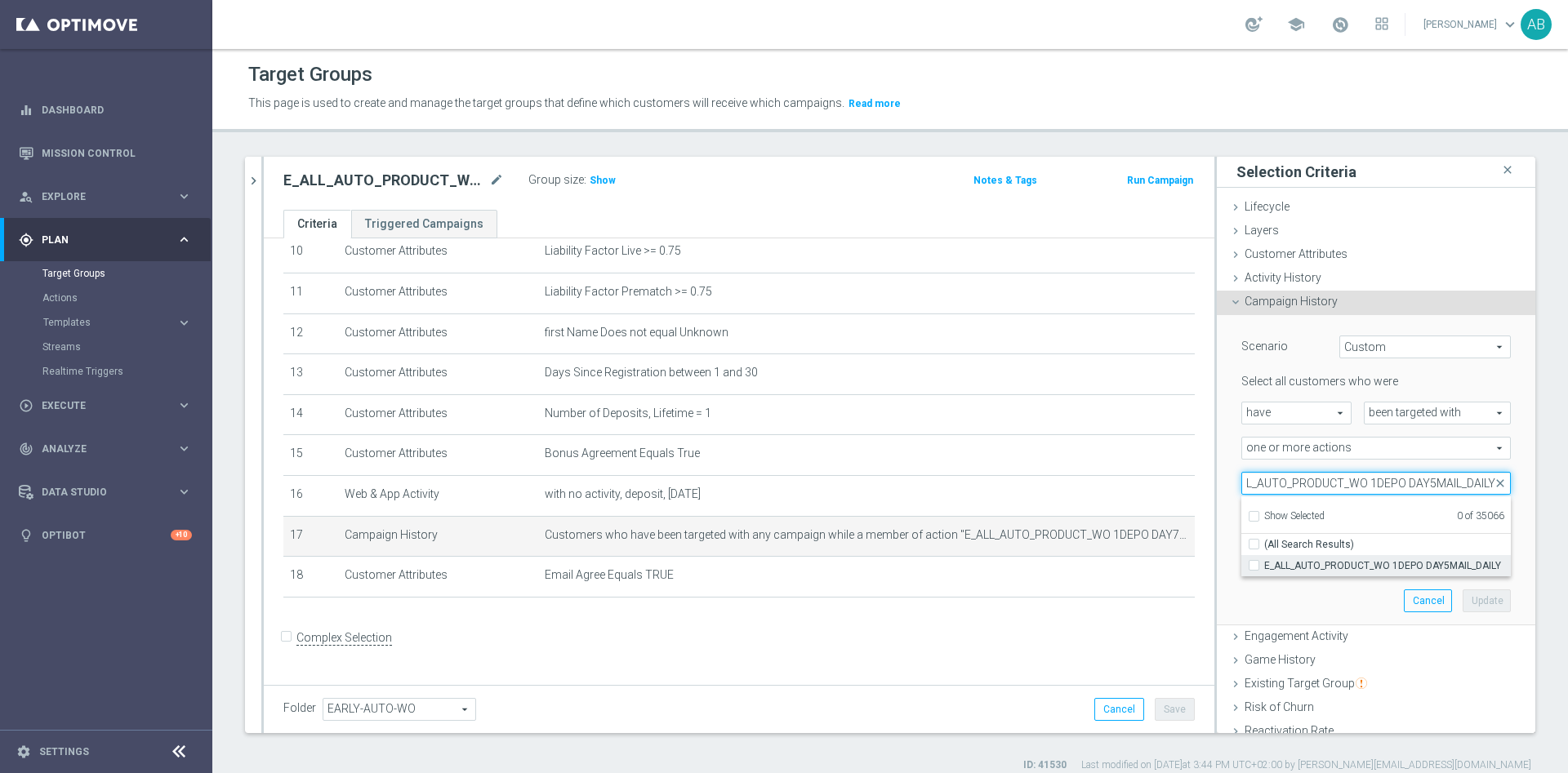
type input "E_ALL_AUTO_PRODUCT_WO 1DEPO DAY5MAIL_DAILY"
click at [1253, 563] on input "E_ALL_AUTO_PRODUCT_WO 1DEPO DAY5MAIL_DAILY" at bounding box center [1258, 566] width 10 height 10
checkbox input "true"
type input "E_ALL_AUTO_PRODUCT_WO 1DEPO DAY5MAIL_DAILY"
checkbox input "true"
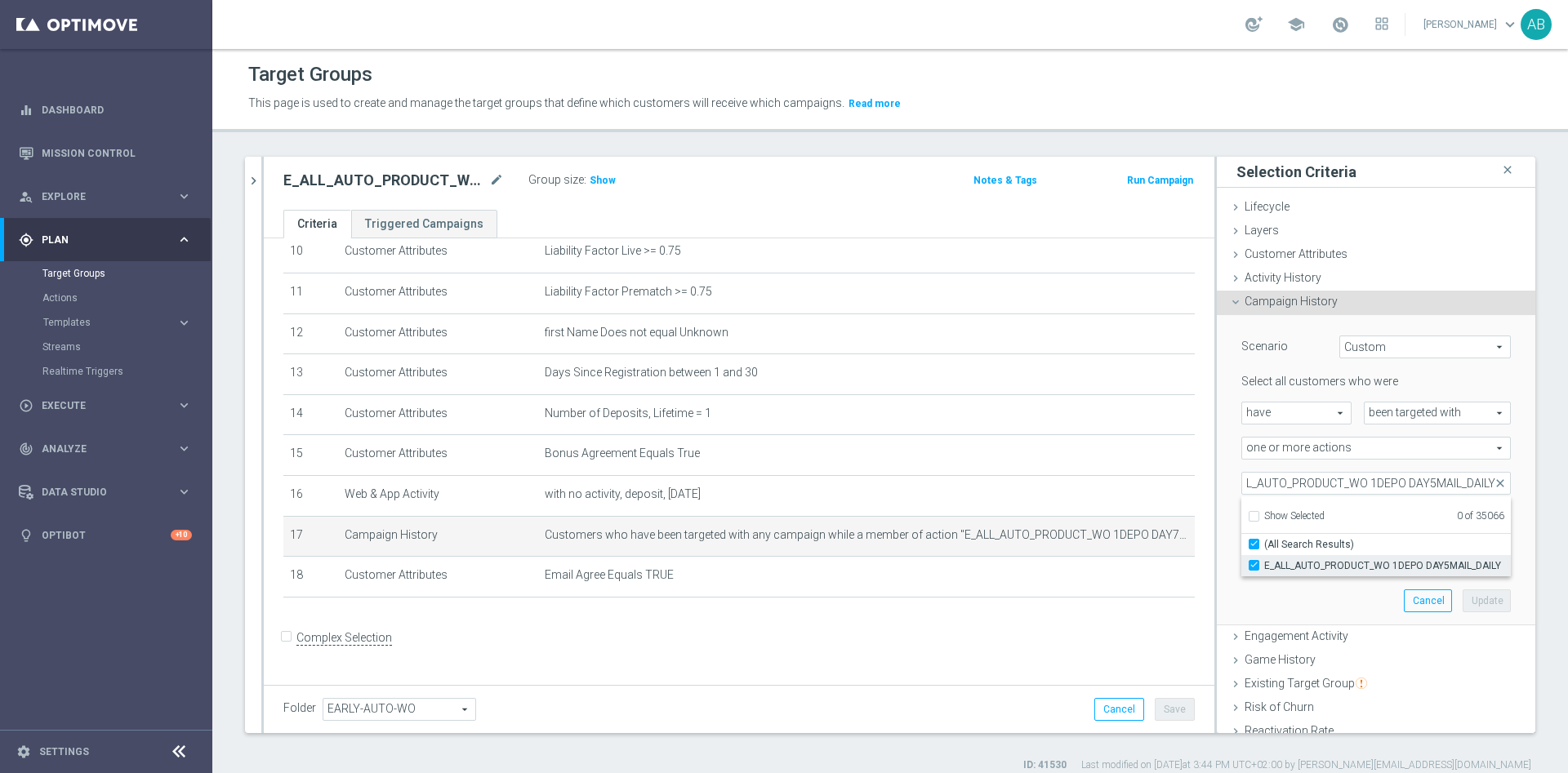
scroll to position [0, 0]
click at [1217, 485] on div "Scenario Custom Custom arrow_drop_down search Select all customers who were hav…" at bounding box center [1375, 470] width 318 height 311
click at [1472, 608] on div "Scenario Custom Custom arrow_drop_down search Select all customers who were hav…" at bounding box center [1375, 469] width 294 height 310
click at [1462, 603] on button "Update" at bounding box center [1486, 601] width 48 height 23
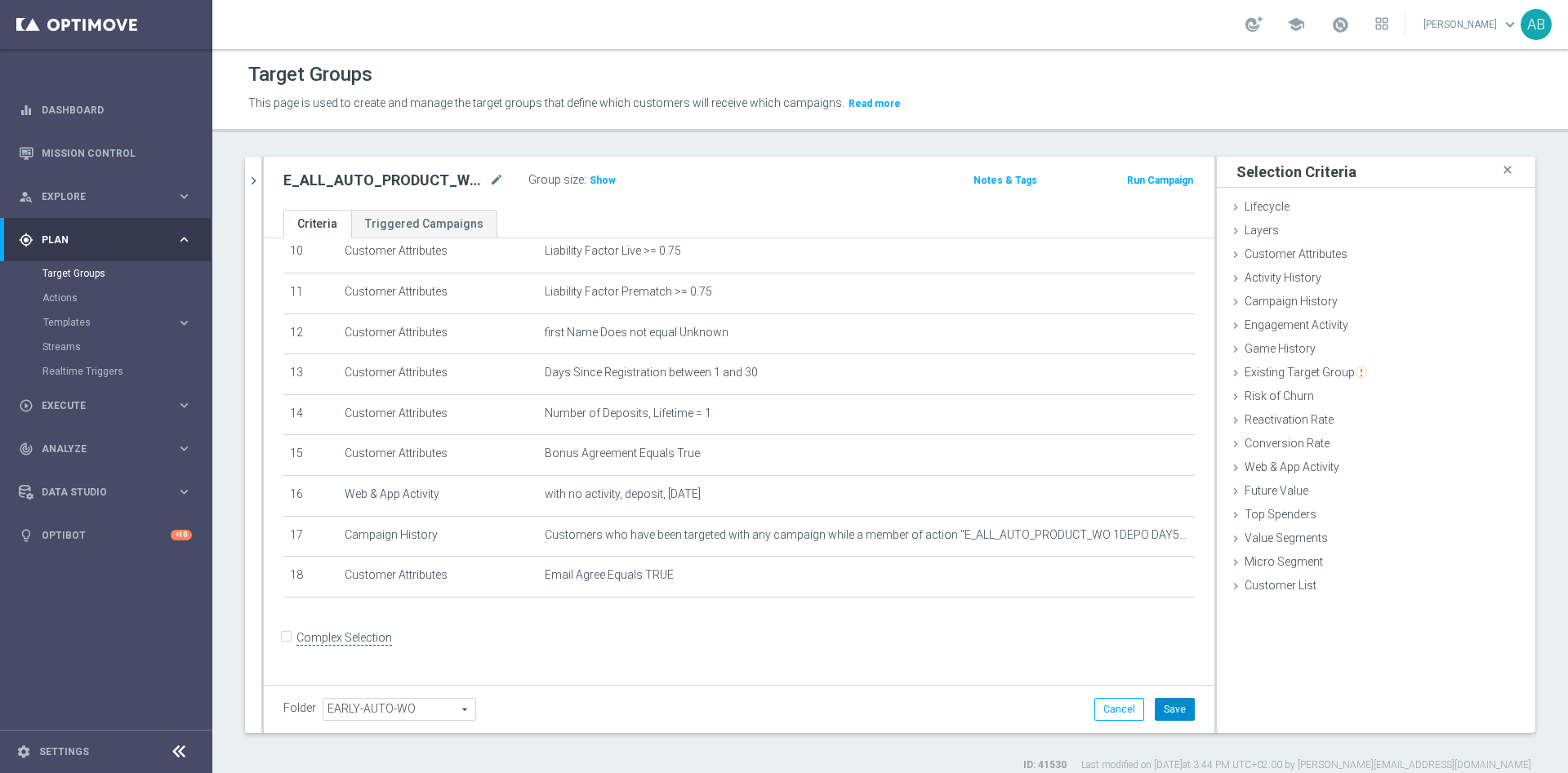
click at [1154, 708] on button "Save" at bounding box center [1174, 709] width 40 height 23
click at [258, 171] on button "chevron_right" at bounding box center [253, 181] width 16 height 48
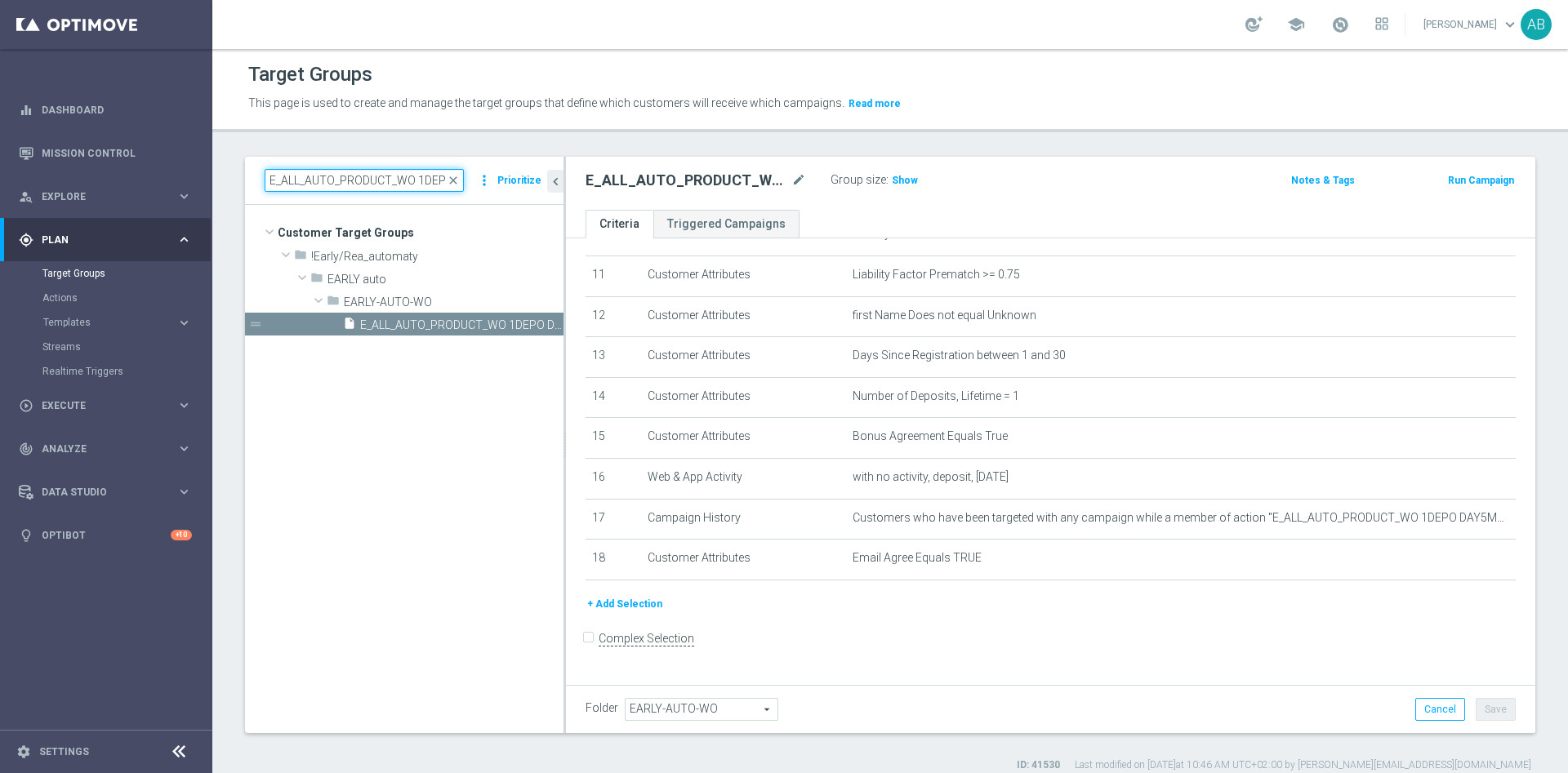
click at [299, 183] on input "E_ALL_AUTO_PRODUCT_WO 1DEPO DAY7MAIL_DAILY" at bounding box center [364, 180] width 200 height 23
paste input "SMS"
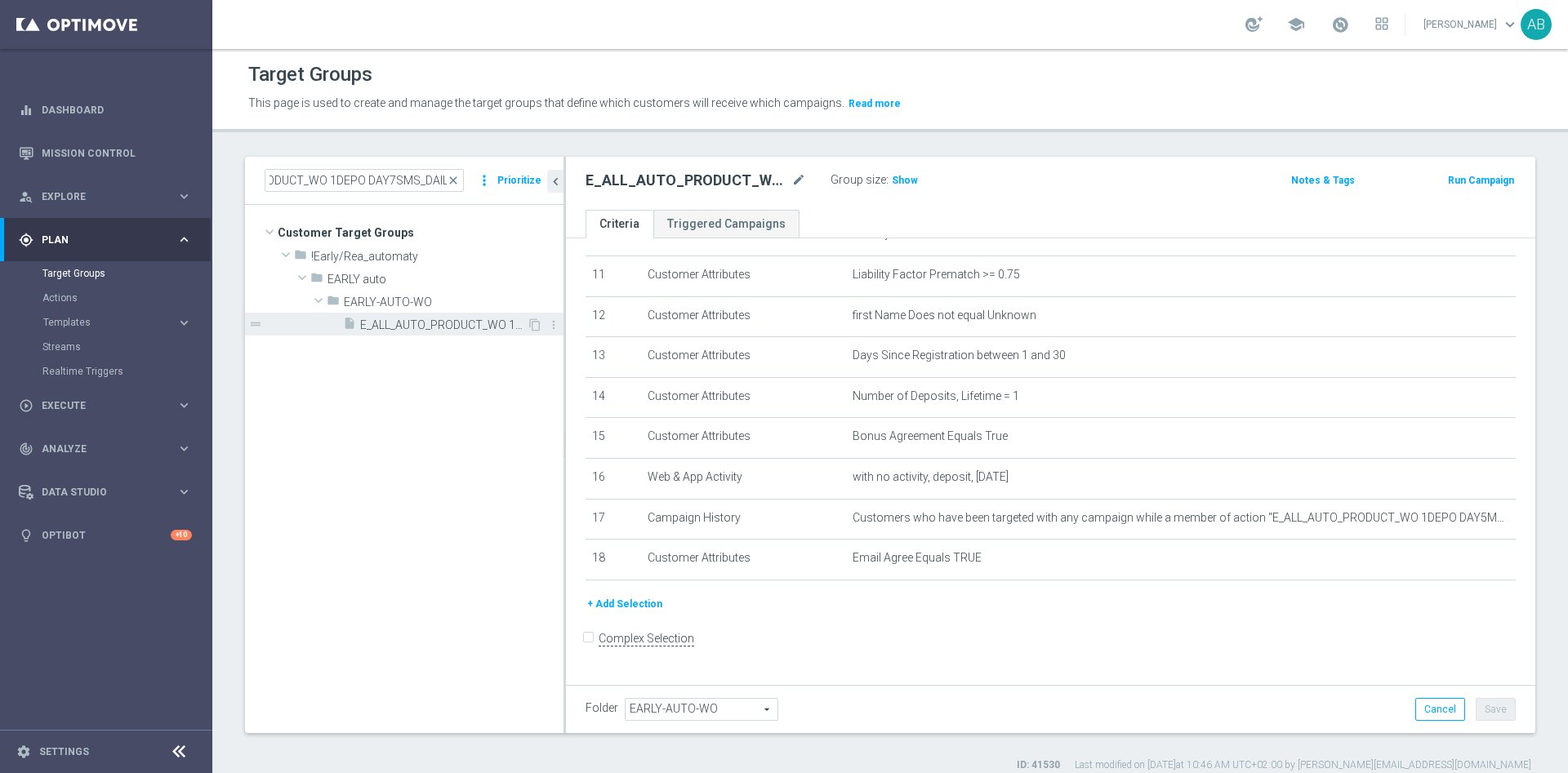
click at [419, 325] on span "E_ALL_AUTO_PRODUCT_WO 1DEPO DAY7SMS_DAILY" at bounding box center [443, 325] width 166 height 14
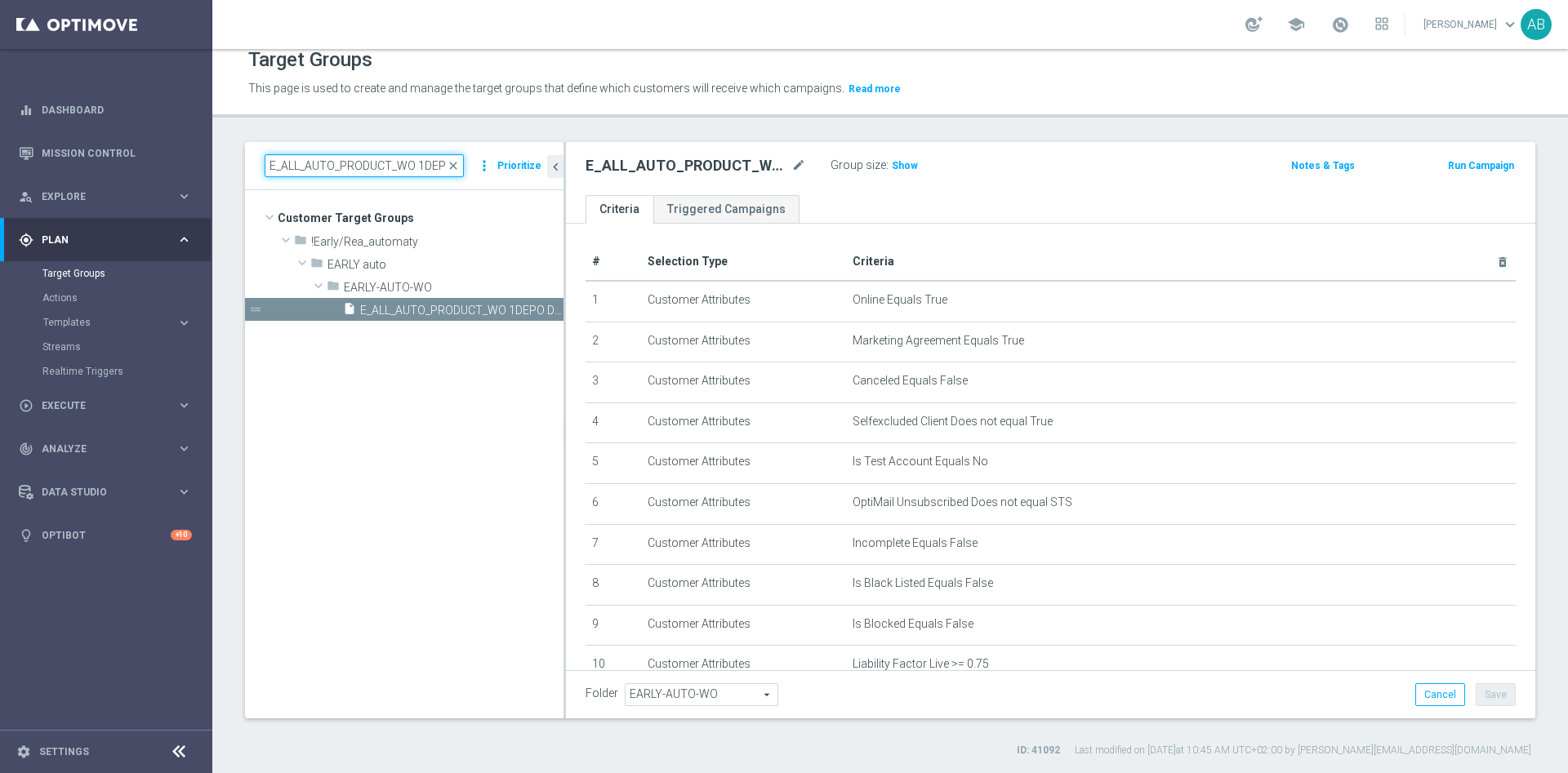
click at [408, 160] on input "E_ALL_AUTO_PRODUCT_WO 1DEPO DAY7SMS_DAILY" at bounding box center [364, 166] width 200 height 23
paste input "MAIL"
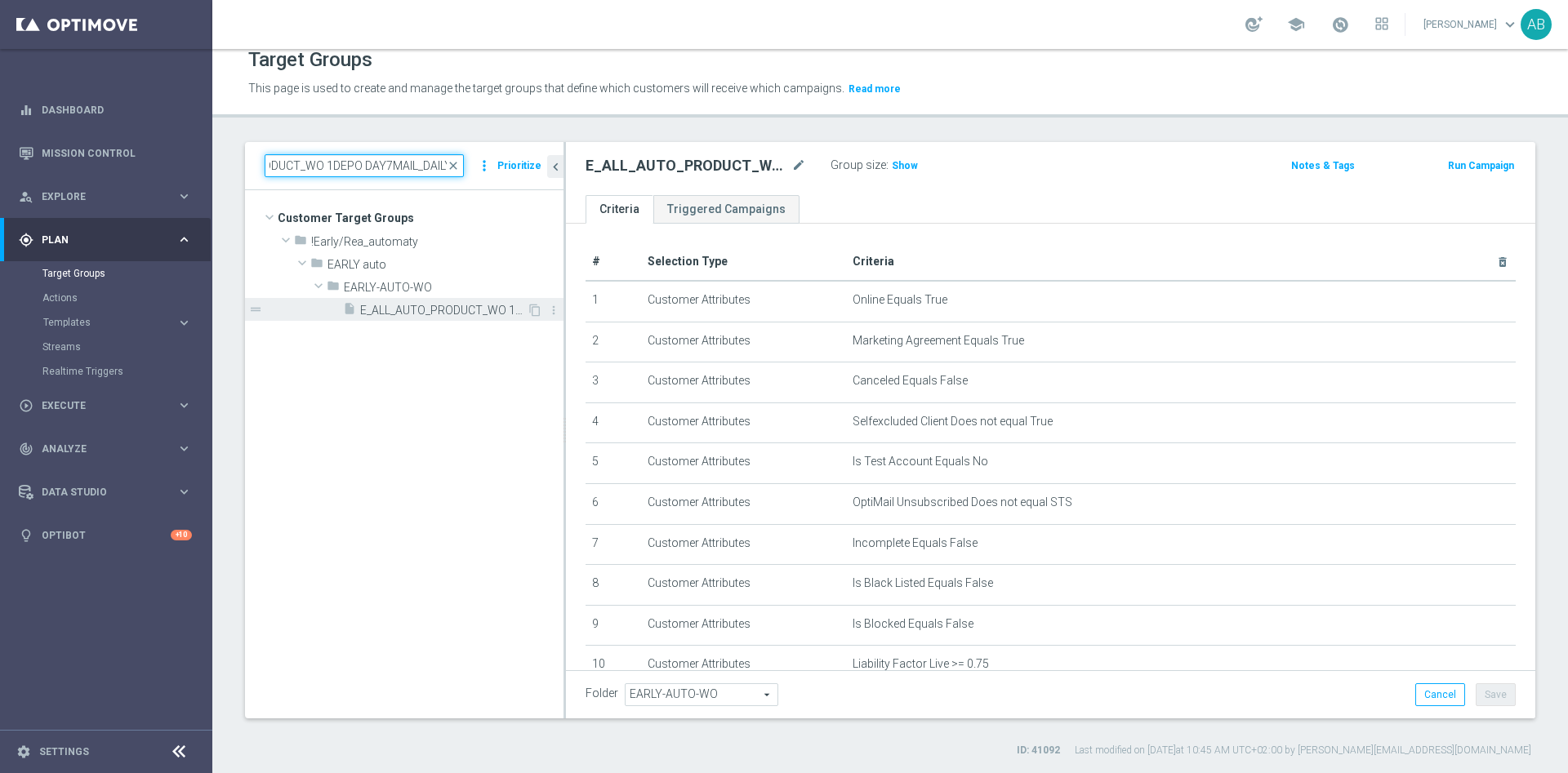
type input "E_ALL_AUTO_PRODUCT_WO 1DEPO DAY7MAIL_DAILY"
click at [415, 314] on span "E_ALL_AUTO_PRODUCT_WO 1DEPO DAY7MAIL_DAILY" at bounding box center [443, 311] width 166 height 14
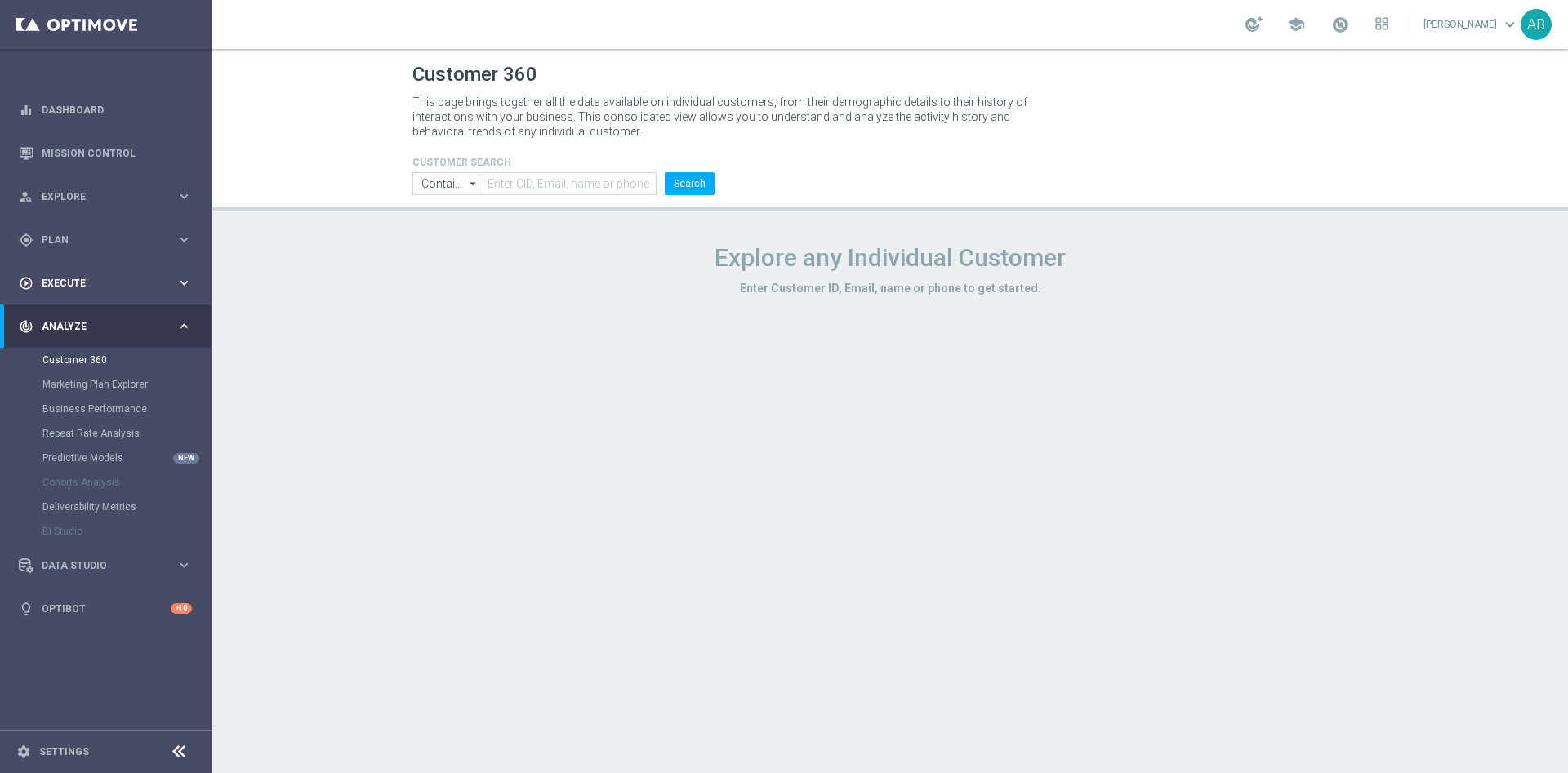
click at [78, 283] on span "Execute" at bounding box center [109, 282] width 135 height 9
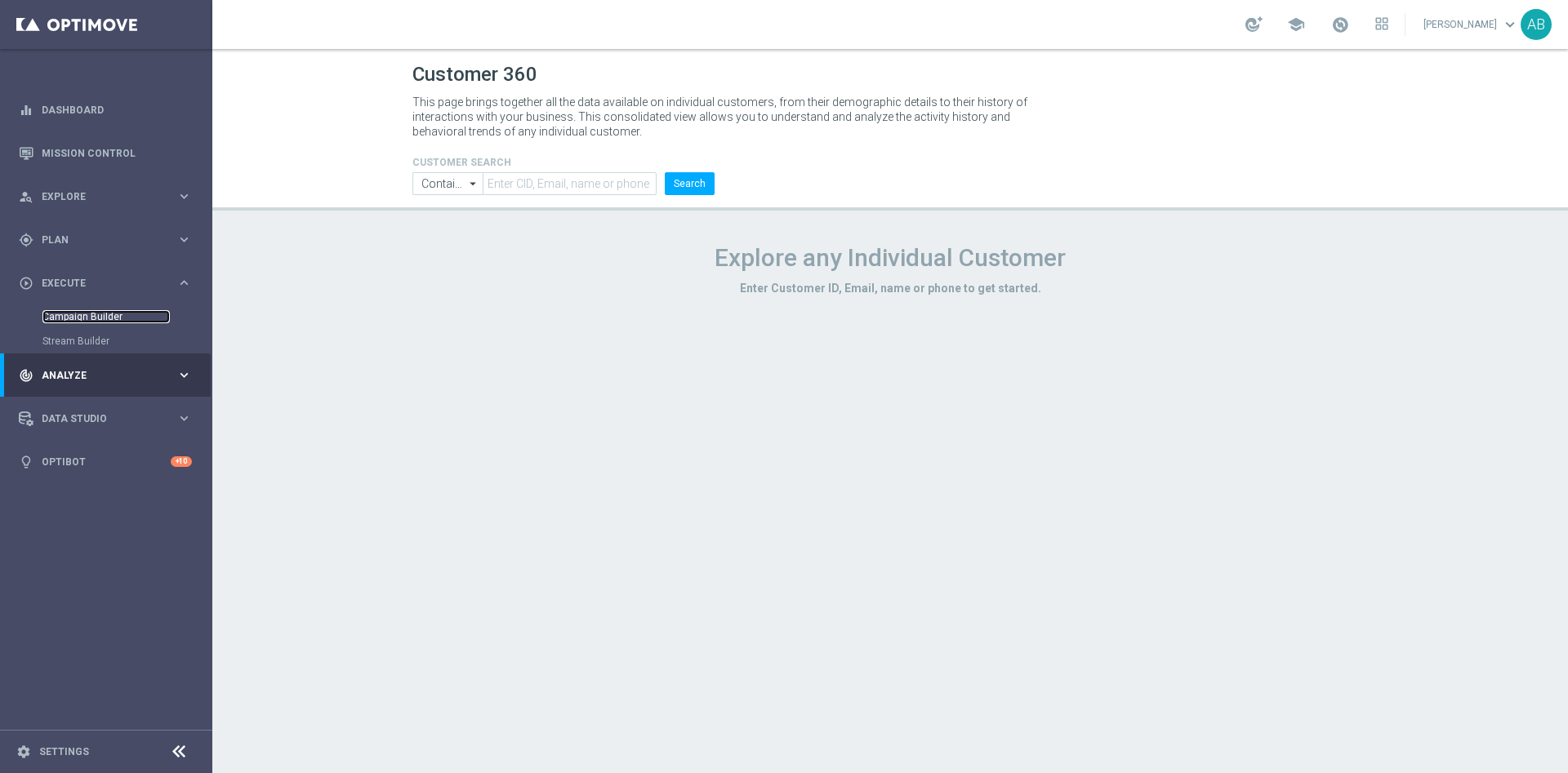
click at [92, 313] on link "Campaign Builder" at bounding box center [106, 317] width 127 height 13
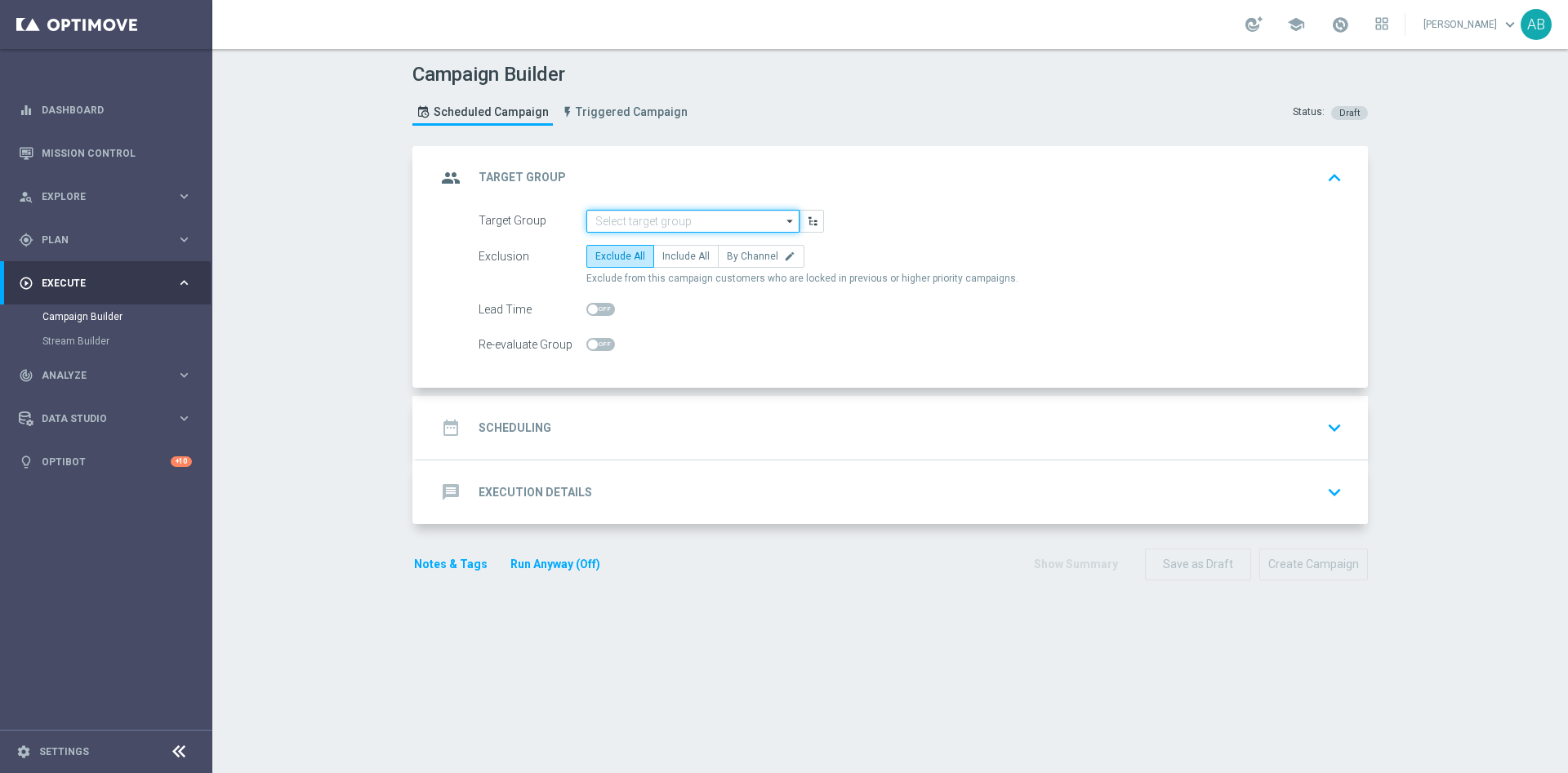
click at [717, 225] on input at bounding box center [693, 221] width 213 height 23
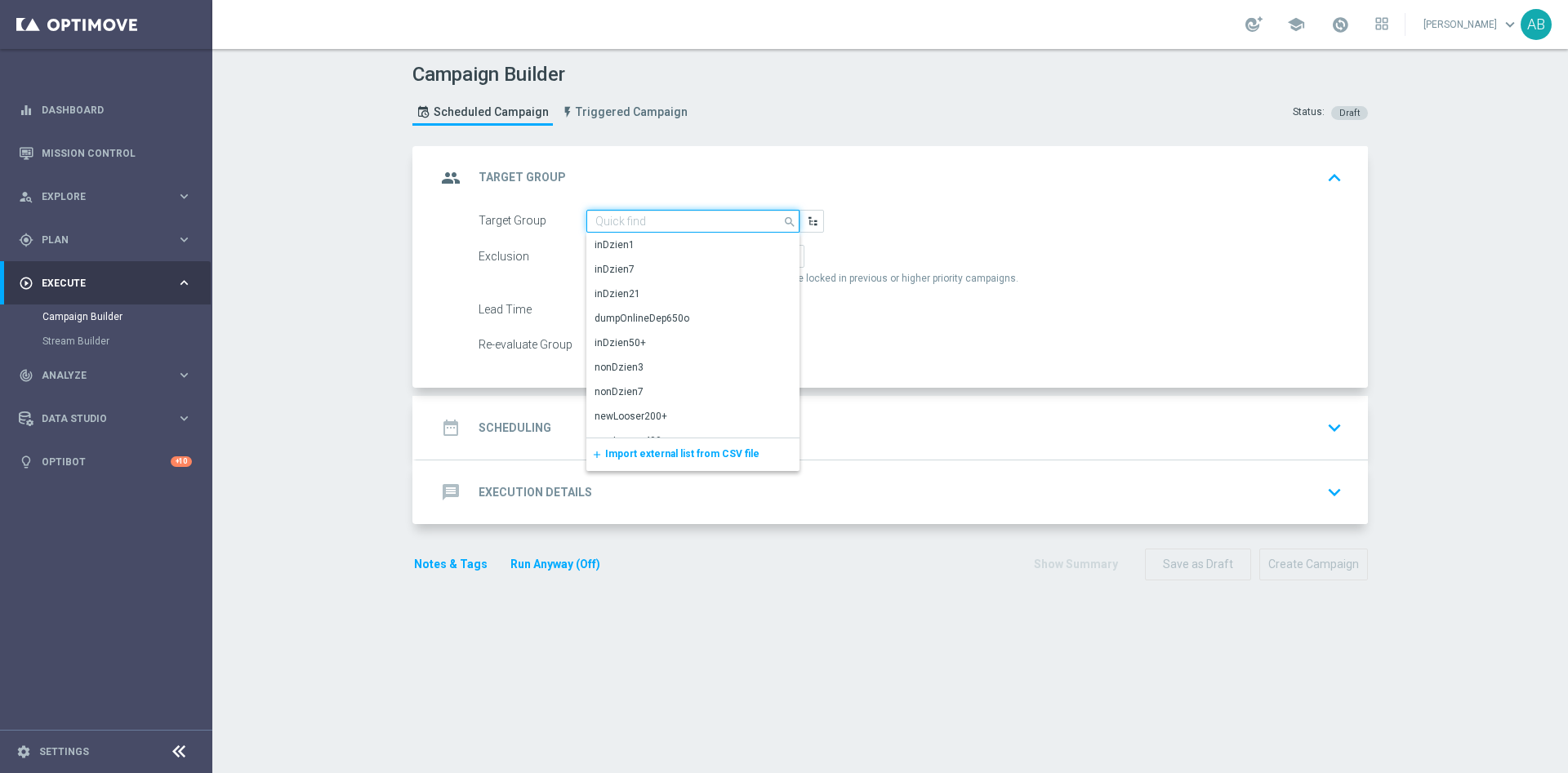
paste input "E_ALL_AUTO_PRODUCT_WO 1DEPO DAY7SMS_DAILY"
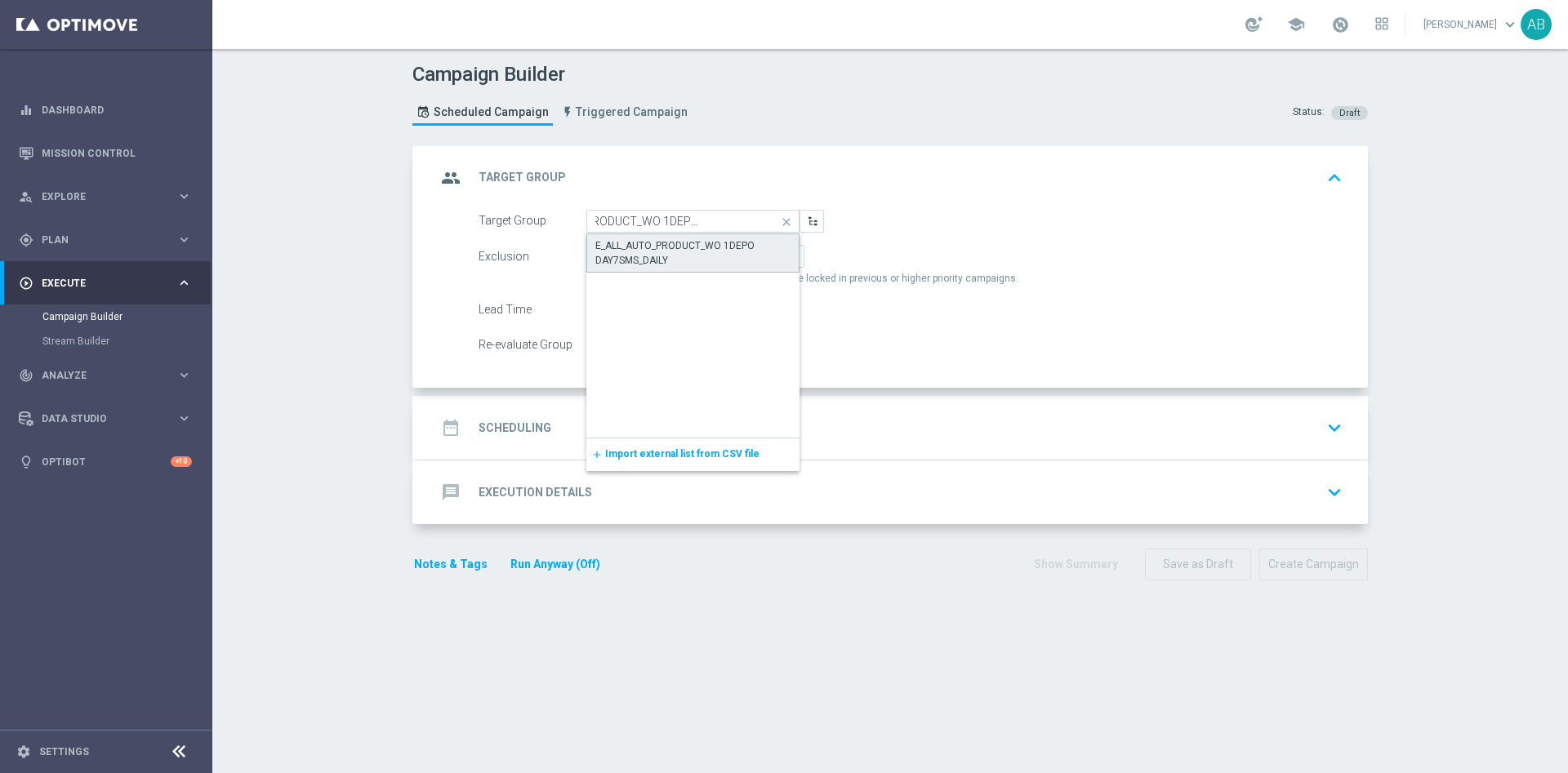
click at [708, 237] on div "E_ALL_AUTO_PRODUCT_WO 1DEPO DAY7SMS_DAILY" at bounding box center [693, 253] width 213 height 39
type input "E_ALL_AUTO_PRODUCT_WO 1DEPO DAY7SMS_DAILY"
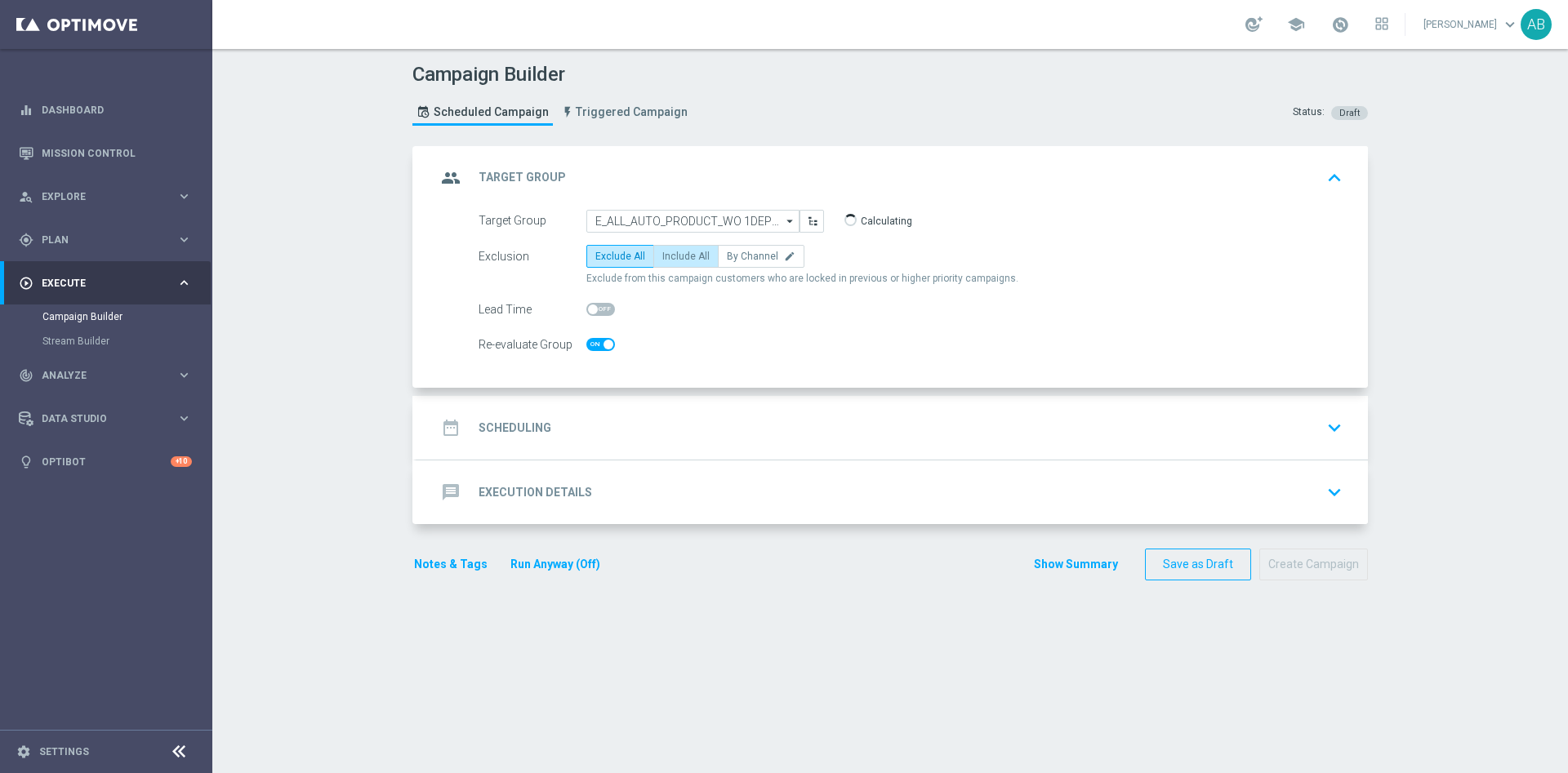
checkbox input "true"
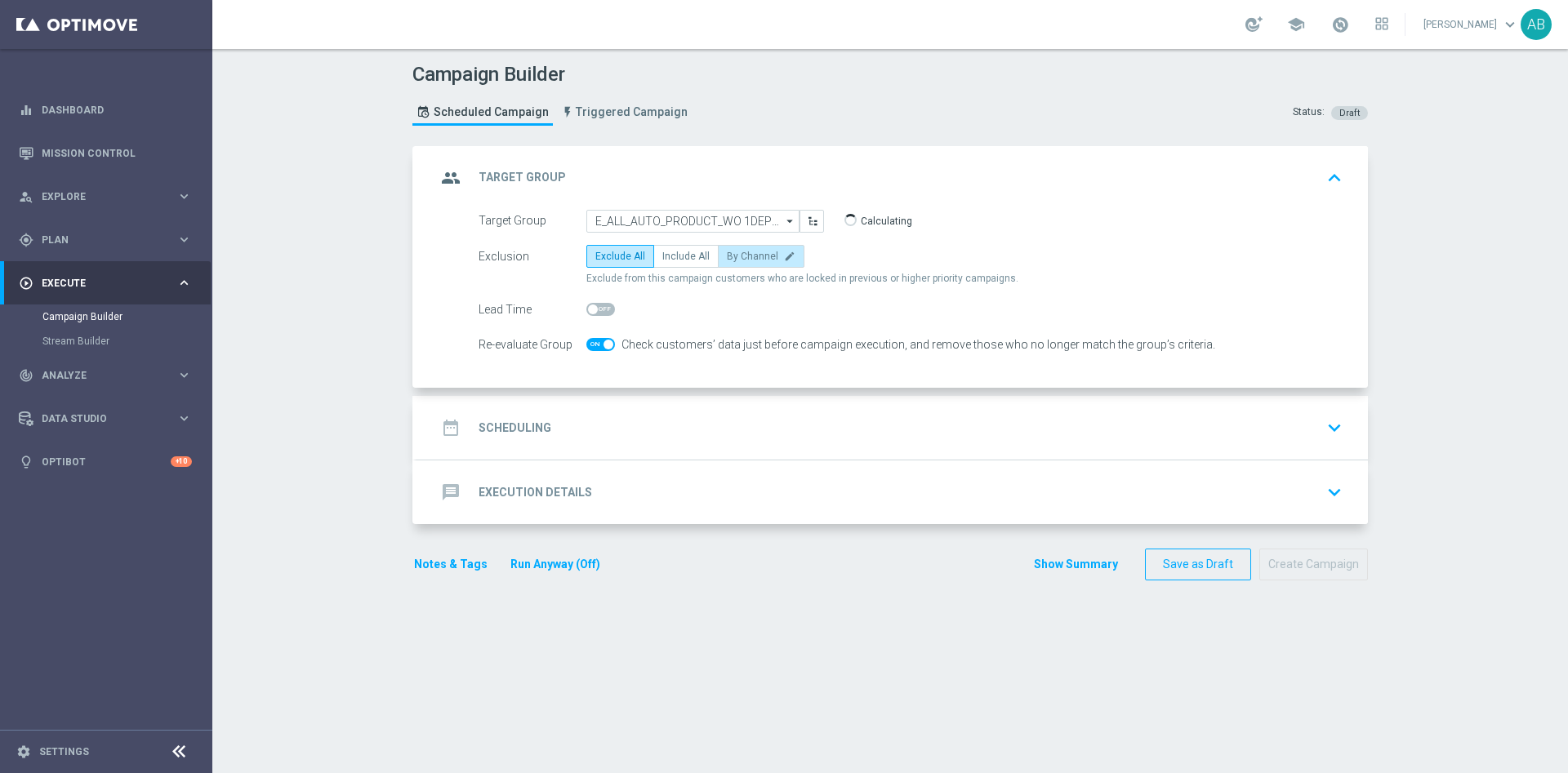
click at [727, 253] on span "By Channel" at bounding box center [752, 256] width 51 height 11
click at [727, 254] on input "By Channel edit" at bounding box center [732, 259] width 10 height 10
radio input "true"
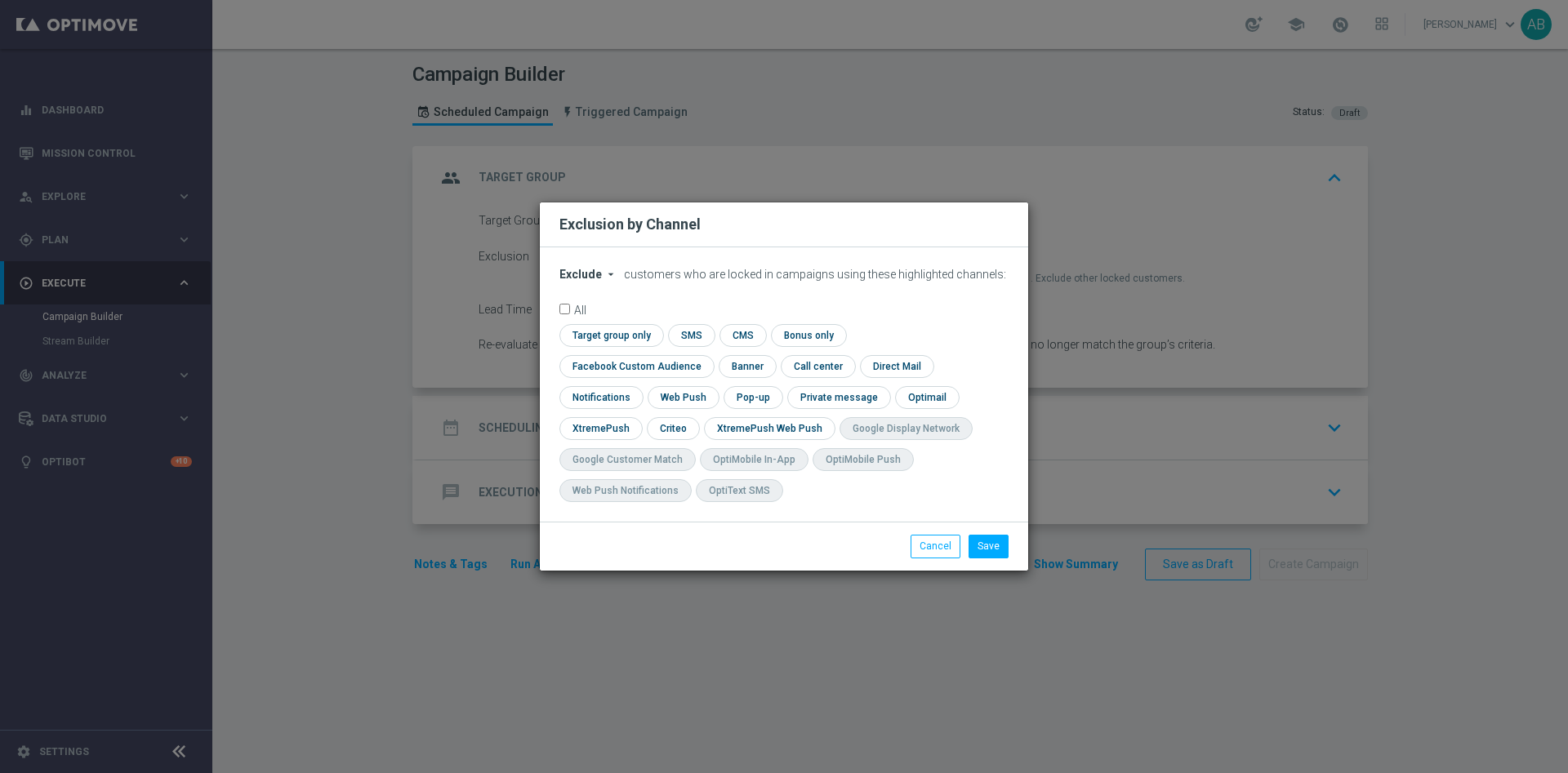
click at [613, 281] on icon "arrow_drop_down" at bounding box center [610, 274] width 13 height 13
click at [600, 318] on div "Include" at bounding box center [590, 311] width 61 height 20
click at [707, 355] on input "checkbox" at bounding box center [633, 366] width 148 height 22
checkbox input "true"
click at [661, 433] on input "checkbox" at bounding box center [671, 428] width 50 height 22
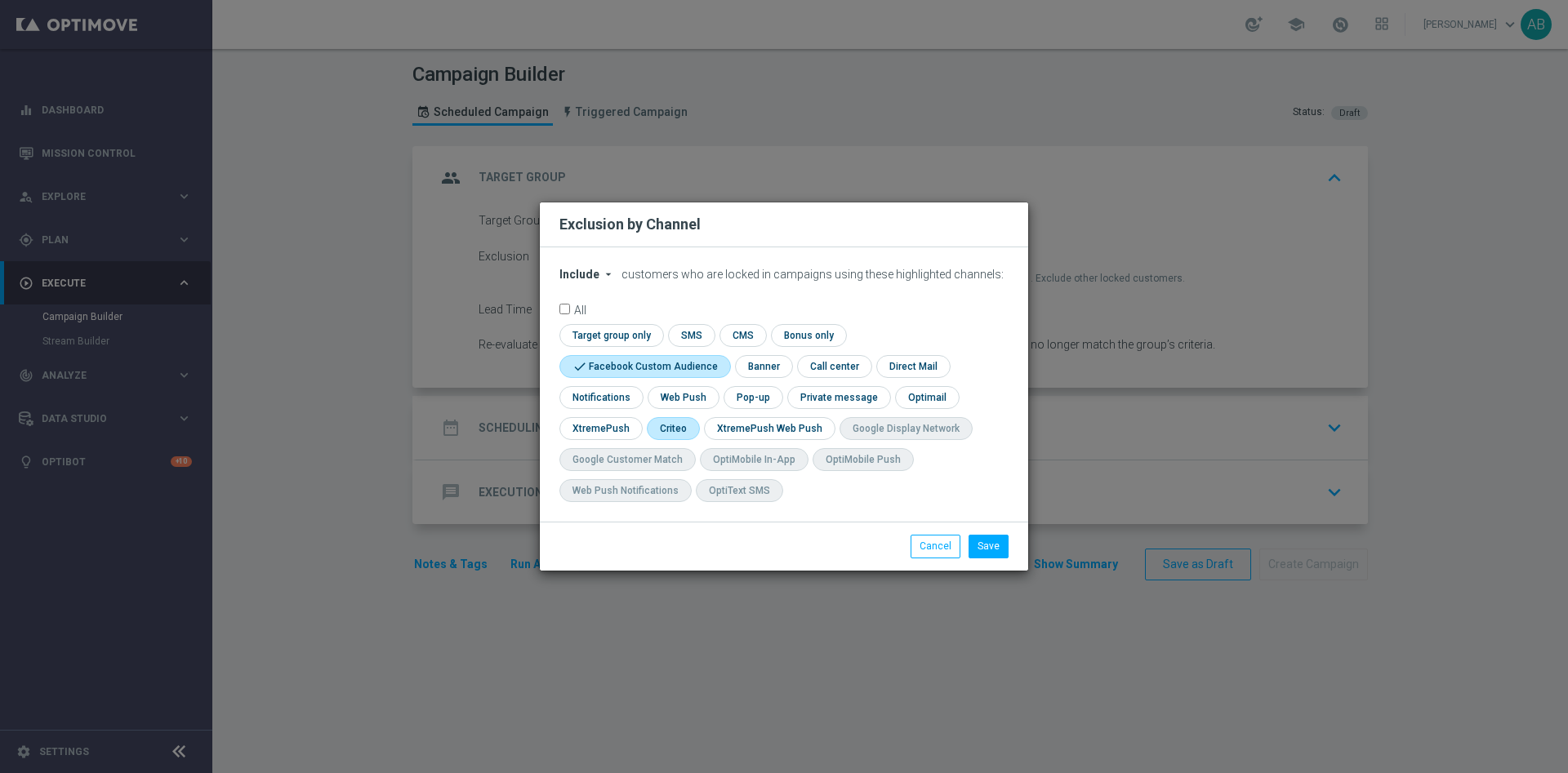
checkbox input "true"
click at [748, 388] on input "checkbox" at bounding box center [752, 398] width 56 height 22
checkbox input "true"
click at [981, 546] on button "Save" at bounding box center [988, 546] width 40 height 23
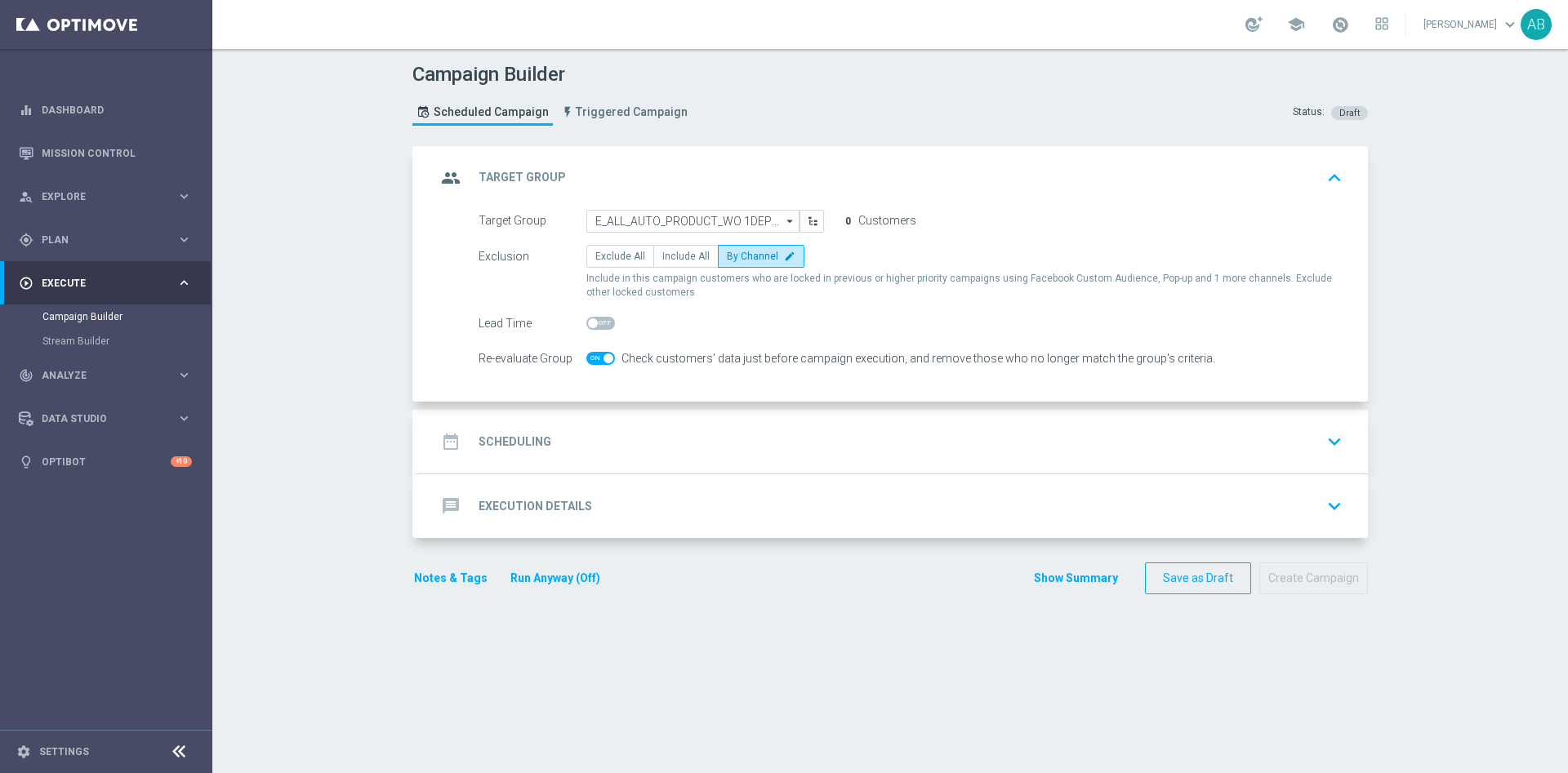
click at [713, 444] on div "date_range Scheduling keyboard_arrow_down" at bounding box center [891, 442] width 912 height 31
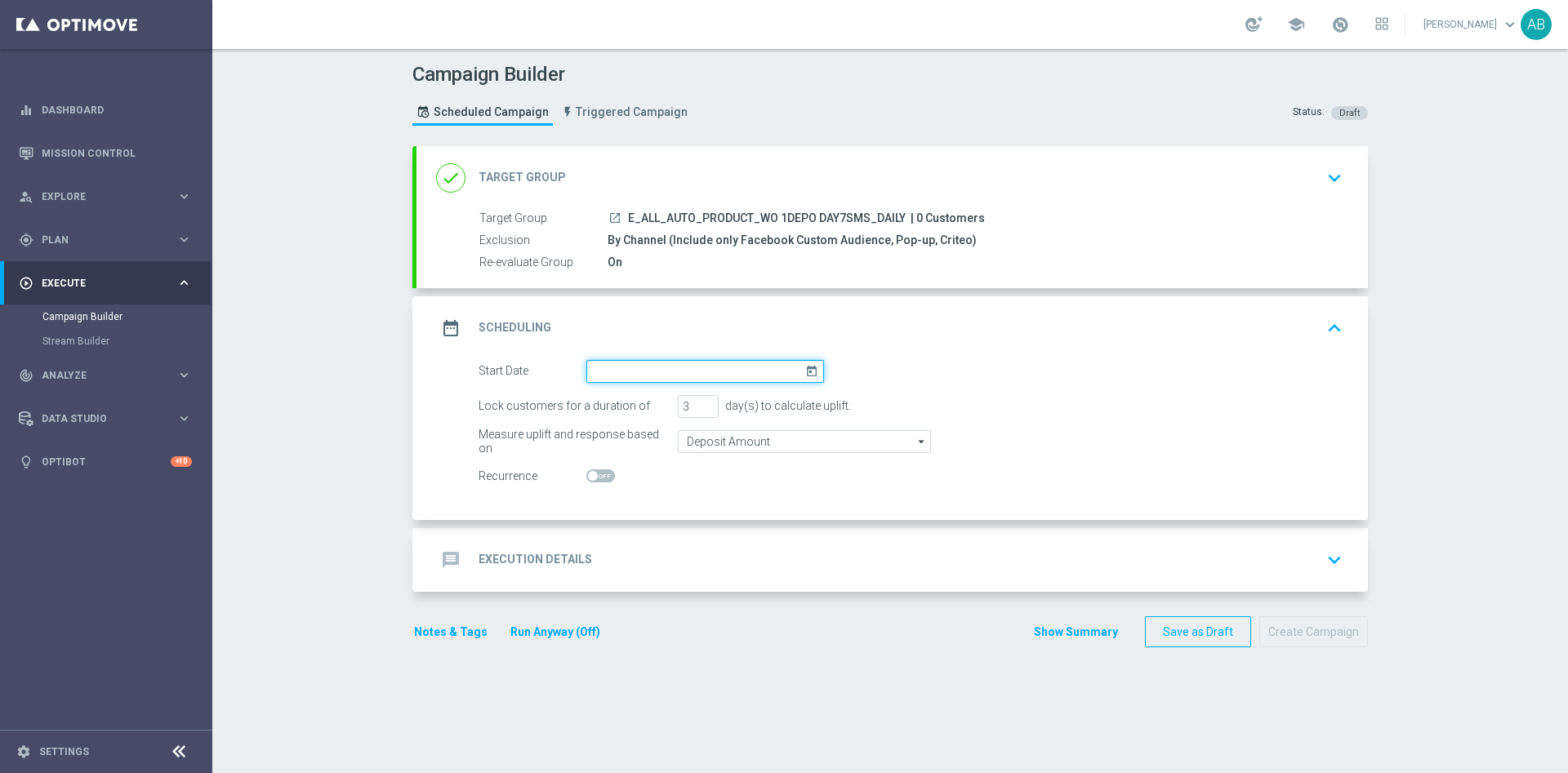
click at [688, 366] on input at bounding box center [705, 371] width 237 height 23
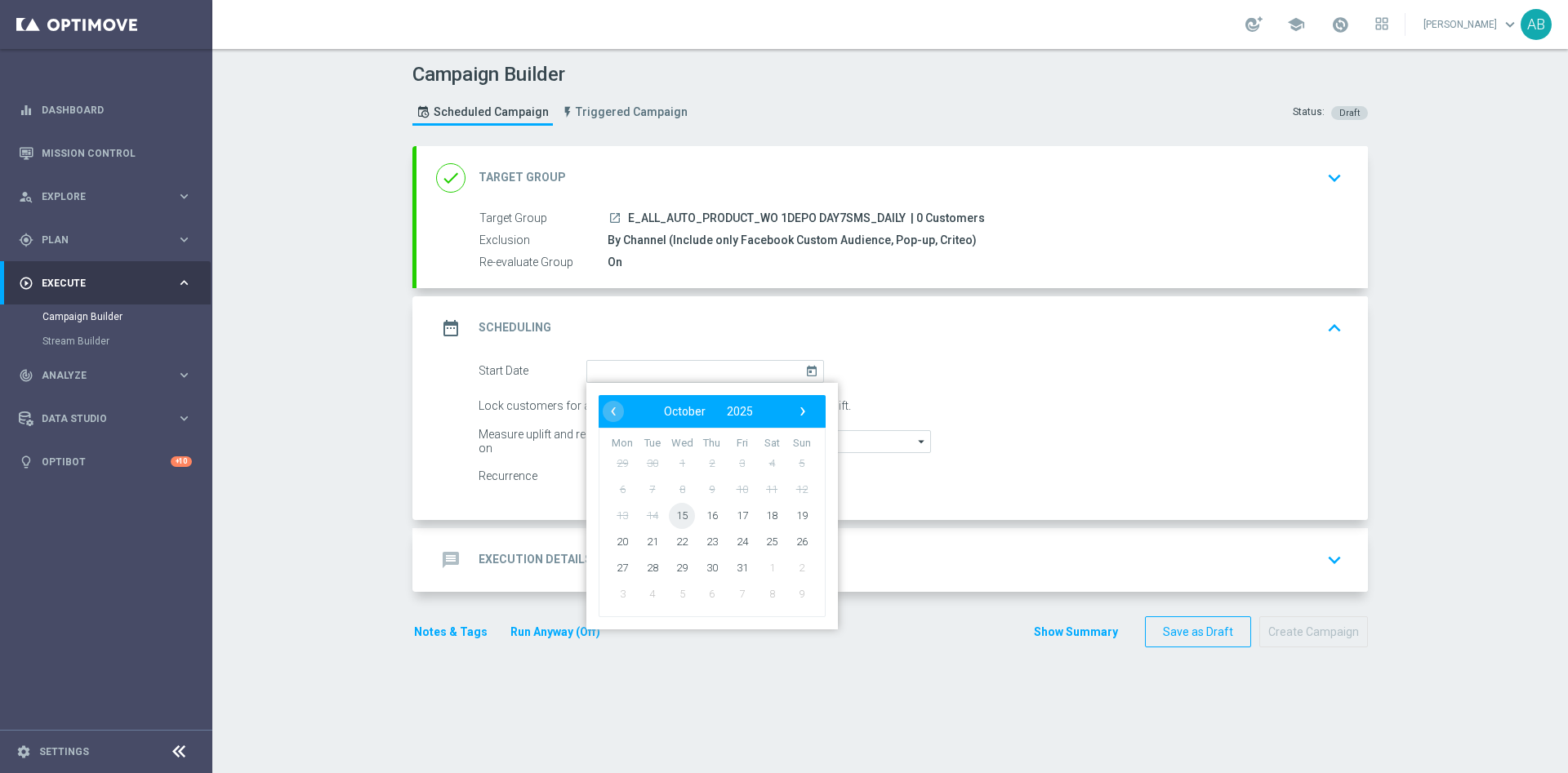
click at [677, 519] on span "15" at bounding box center [682, 515] width 26 height 26
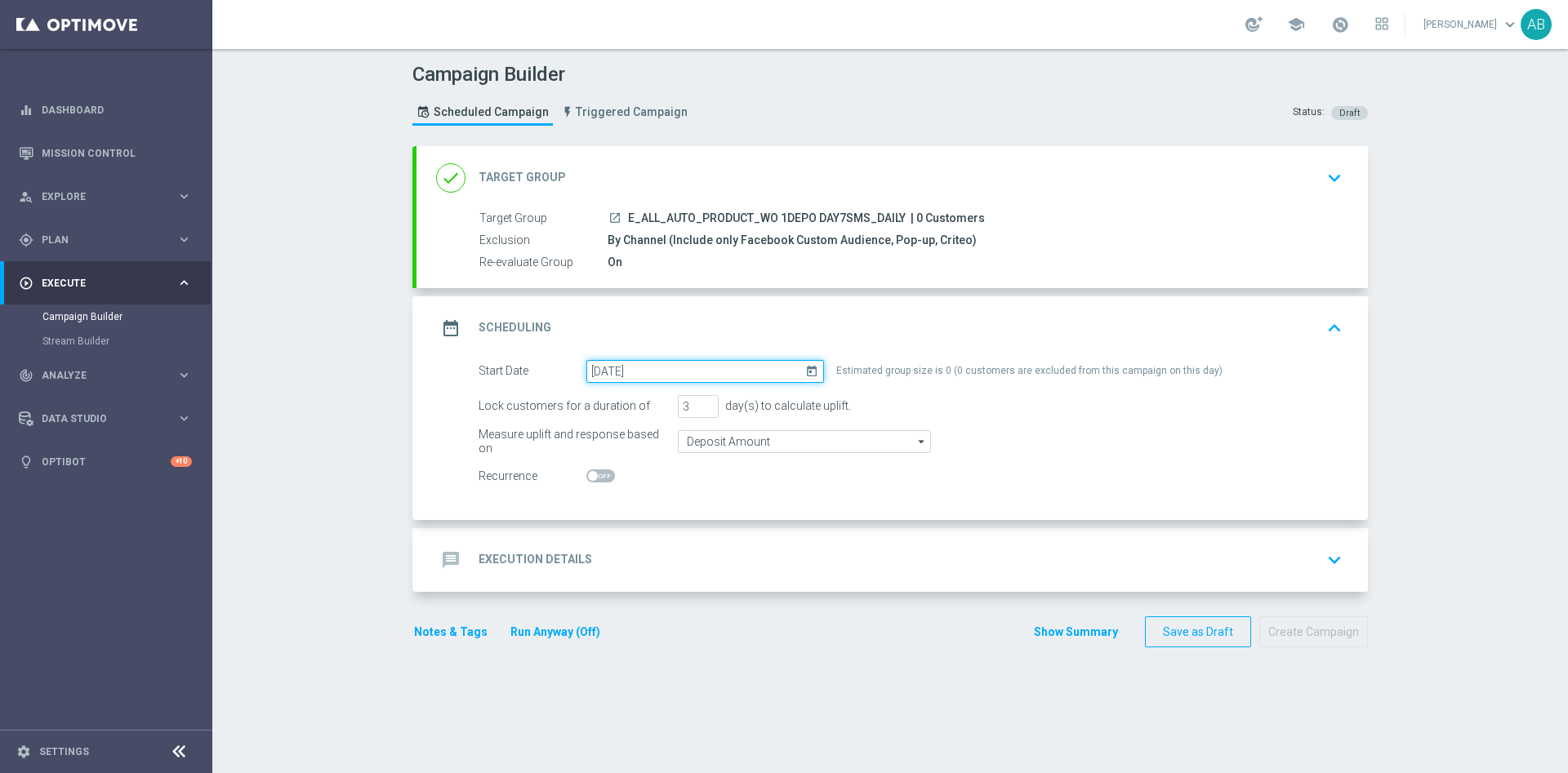
click at [645, 372] on input "15 Oct 2025" at bounding box center [705, 371] width 237 height 23
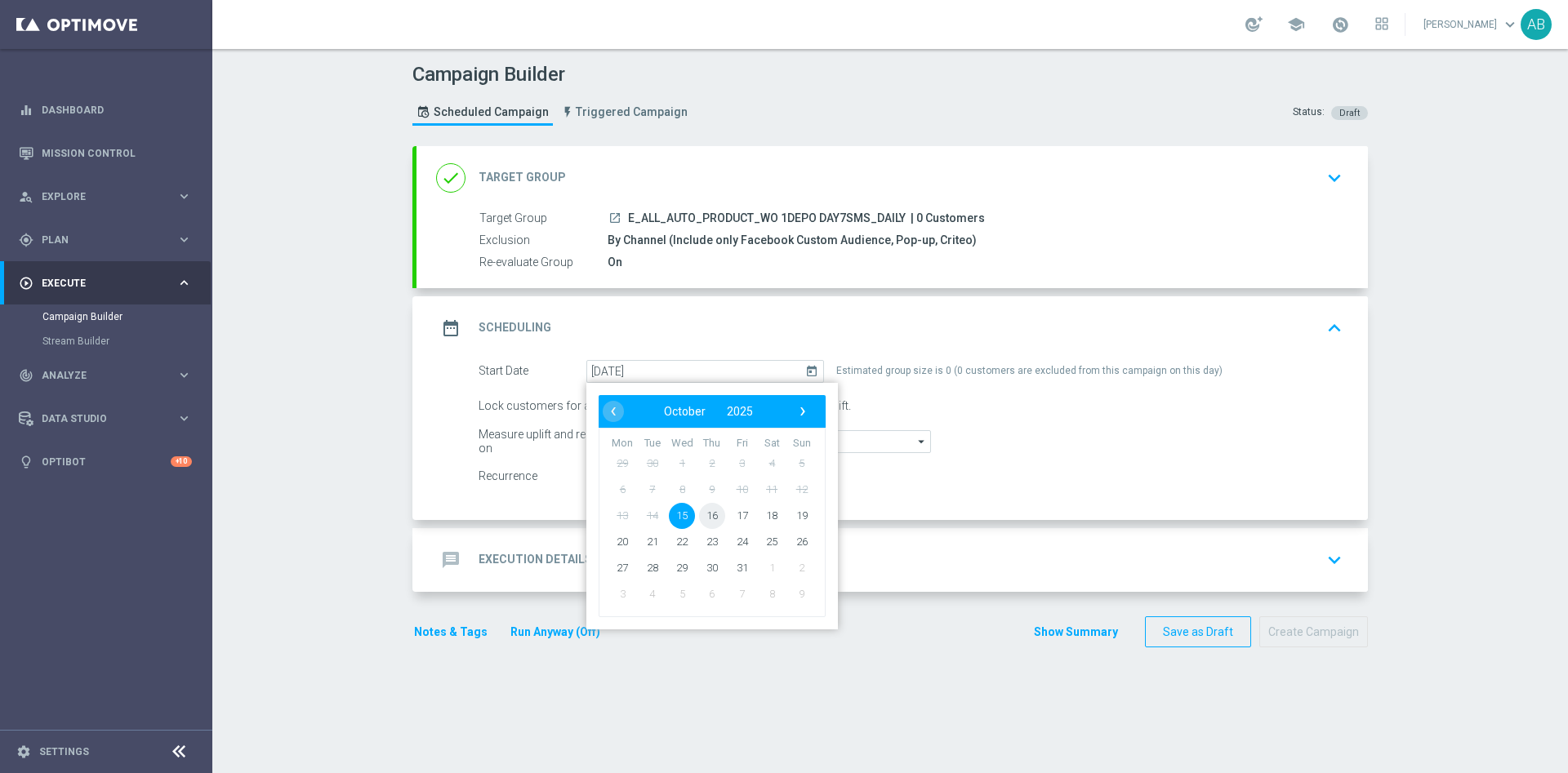
click at [699, 517] on span "16" at bounding box center [711, 515] width 26 height 26
type input "16 Oct 2025"
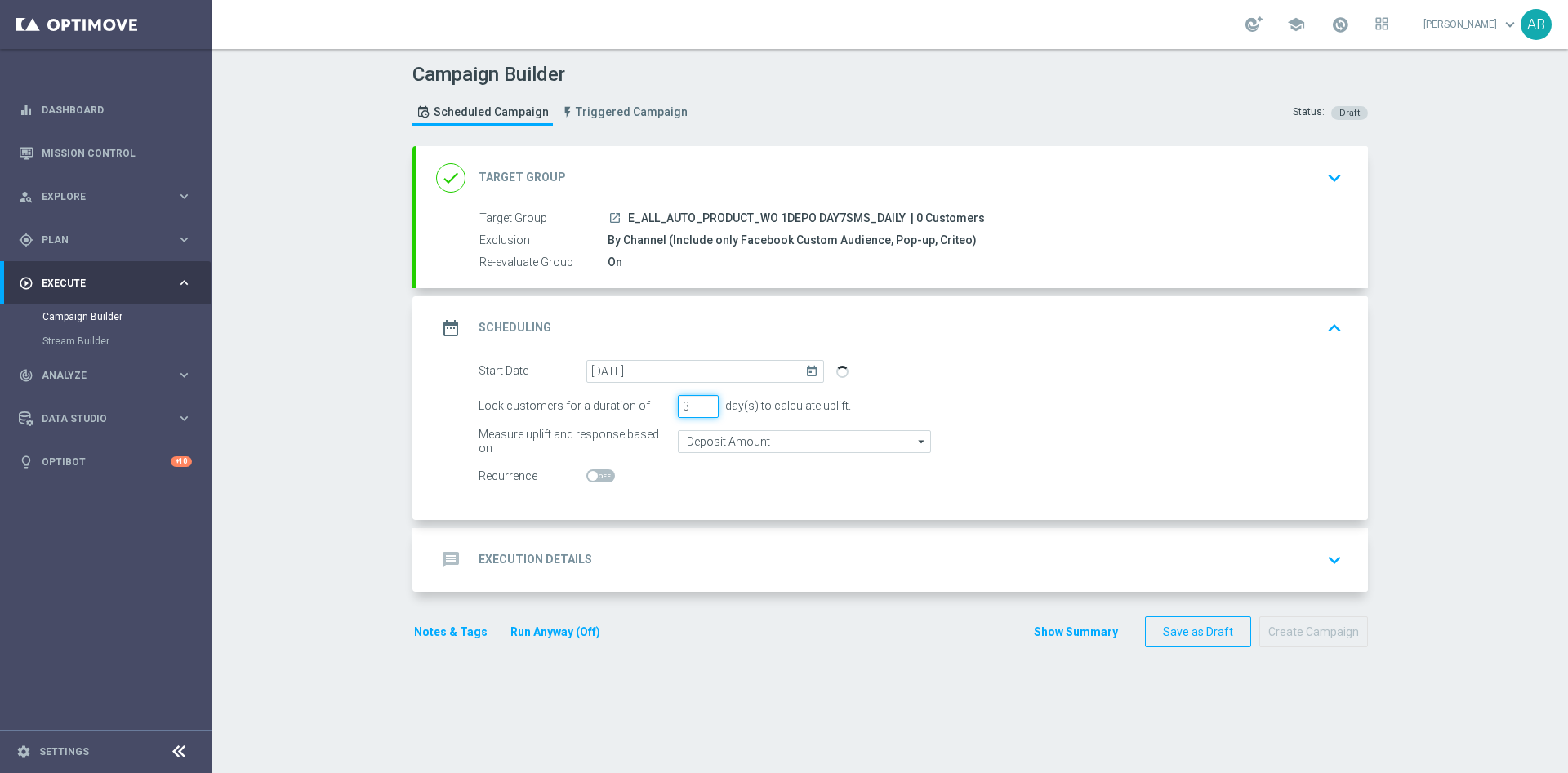
drag, startPoint x: 684, startPoint y: 398, endPoint x: 667, endPoint y: 405, distance: 18.4
click at [667, 405] on div "Lock customers for a duration of 3 day(s) to calculate uplift." at bounding box center [909, 406] width 888 height 23
type input "1"
click at [625, 556] on div "message Execution Details keyboard_arrow_down" at bounding box center [891, 560] width 912 height 31
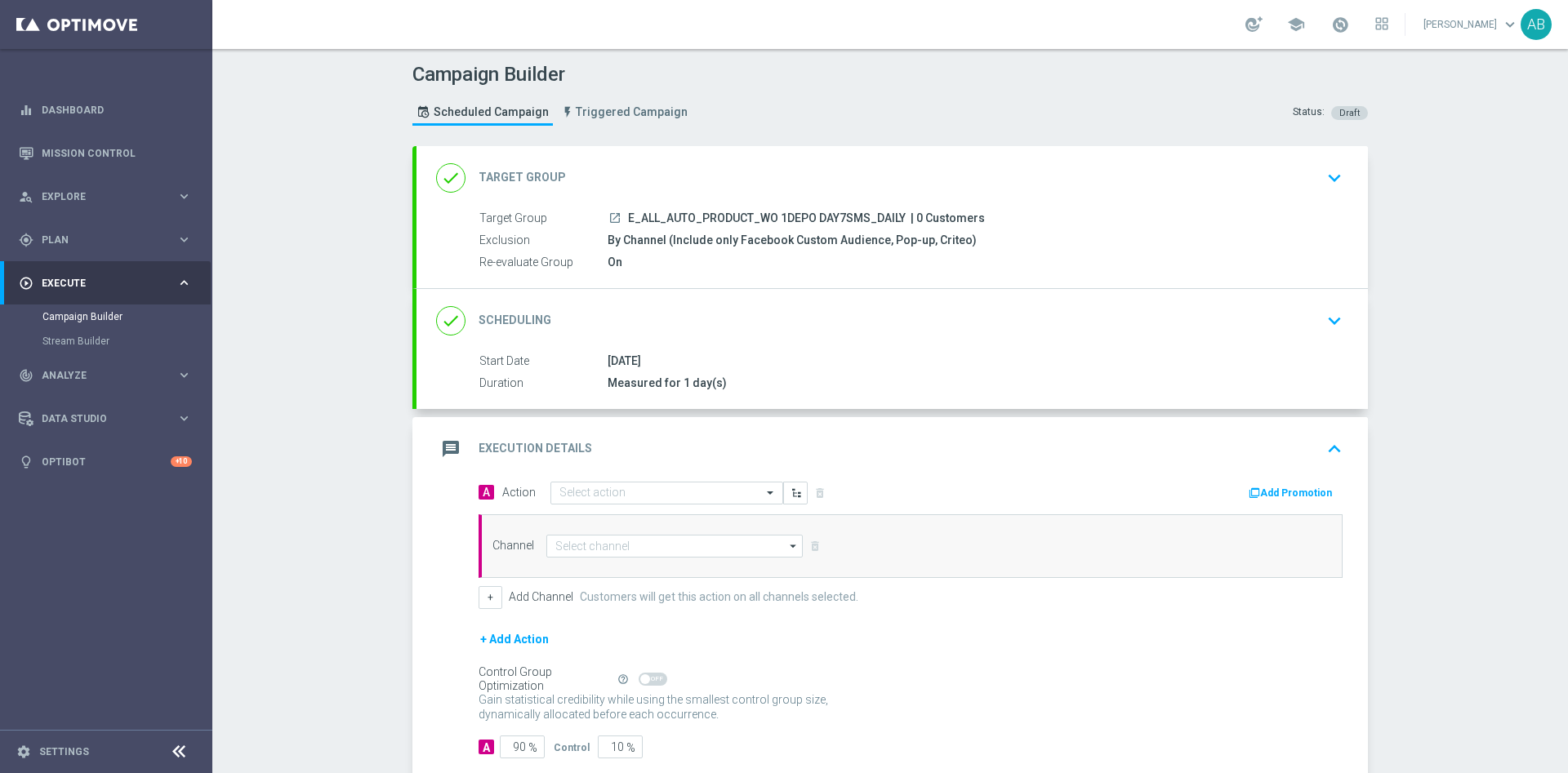
click at [1135, 324] on div "done Scheduling keyboard_arrow_down" at bounding box center [891, 321] width 912 height 31
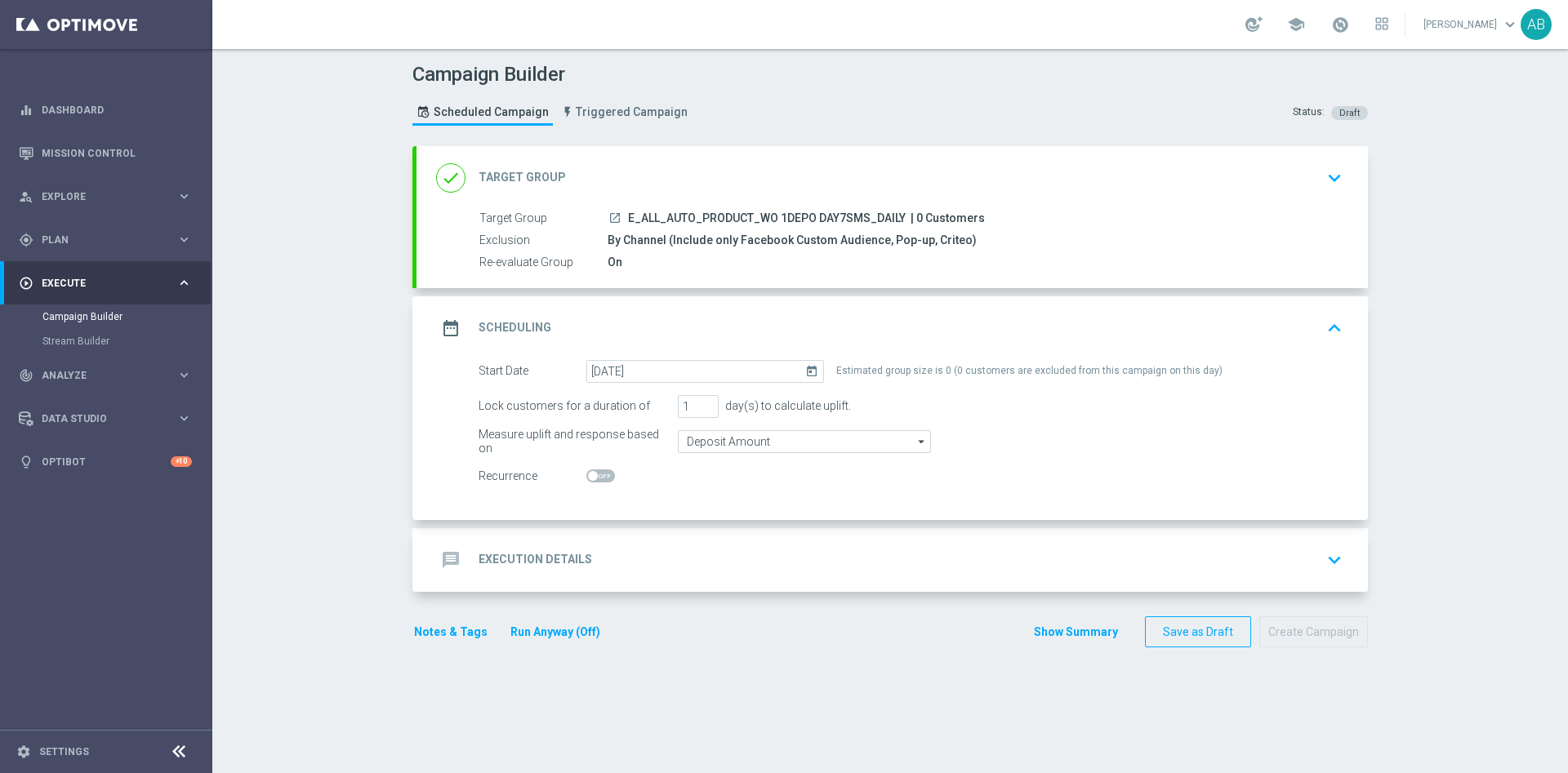
click at [588, 470] on span at bounding box center [600, 475] width 28 height 13
click at [588, 470] on input "checkbox" at bounding box center [600, 475] width 28 height 13
checkbox input "true"
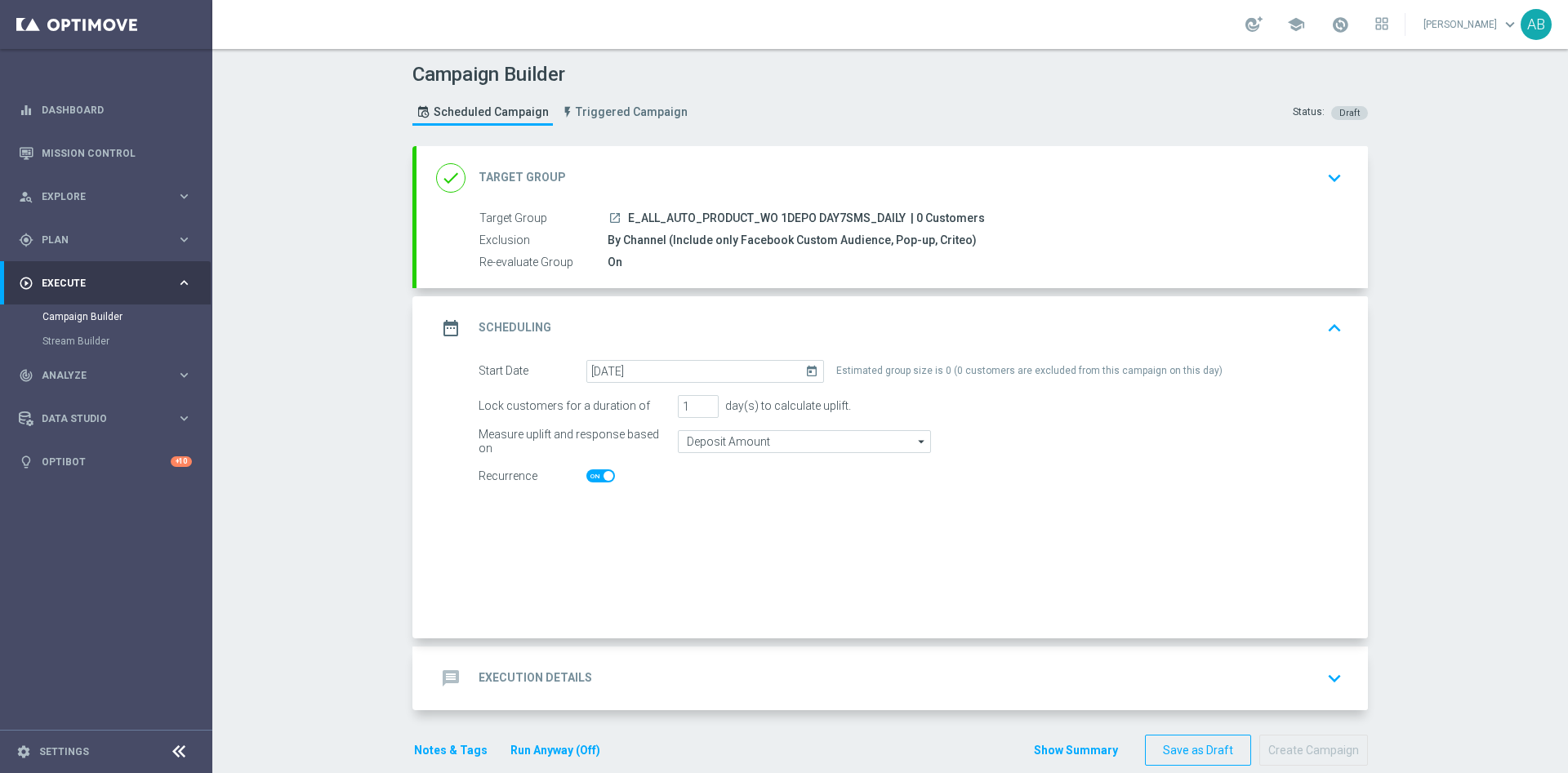
checkbox input "true"
click at [593, 660] on div "message Execution Details keyboard_arrow_down" at bounding box center [891, 678] width 951 height 64
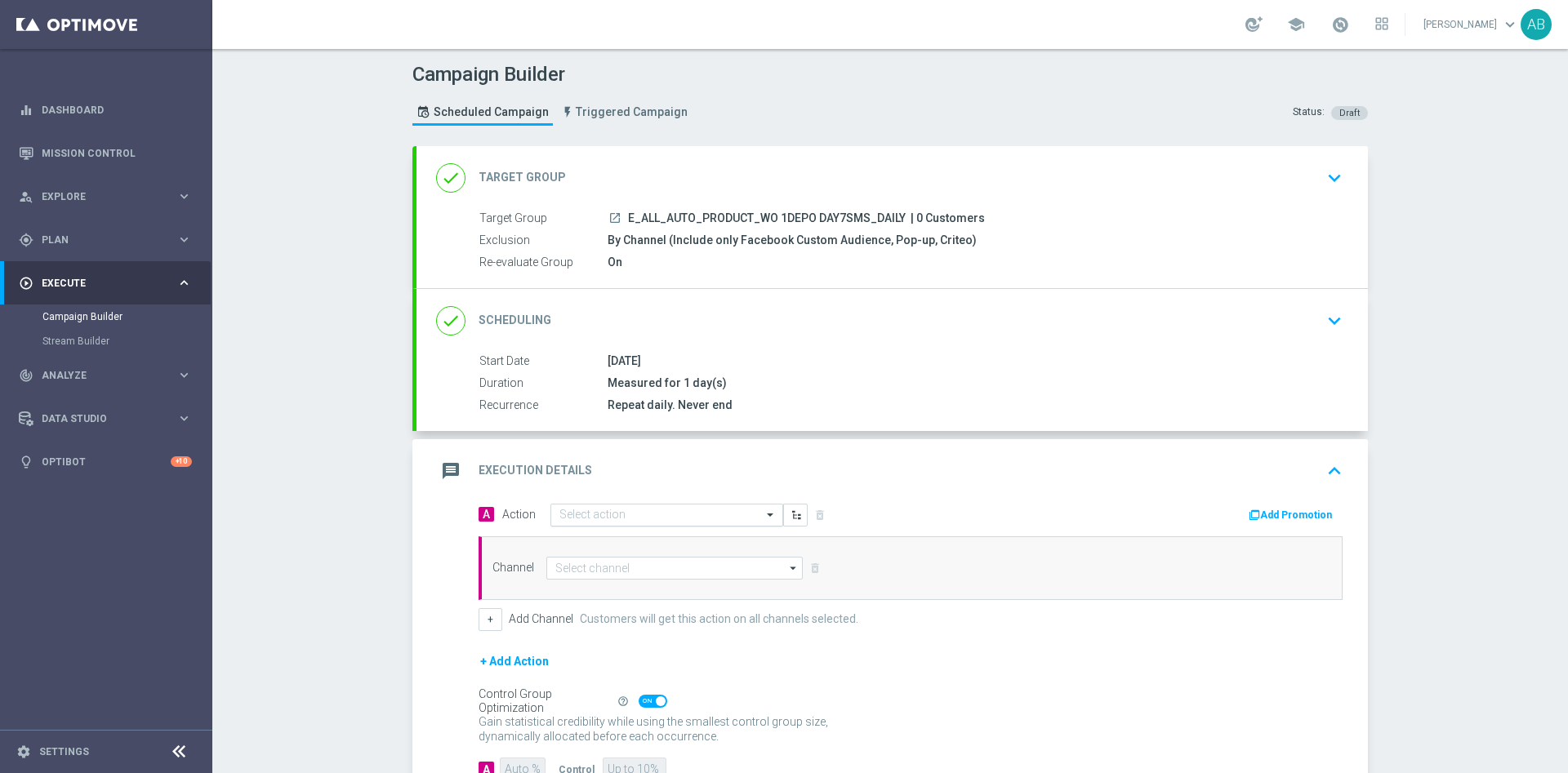
click at [619, 515] on input "text" at bounding box center [650, 515] width 182 height 14
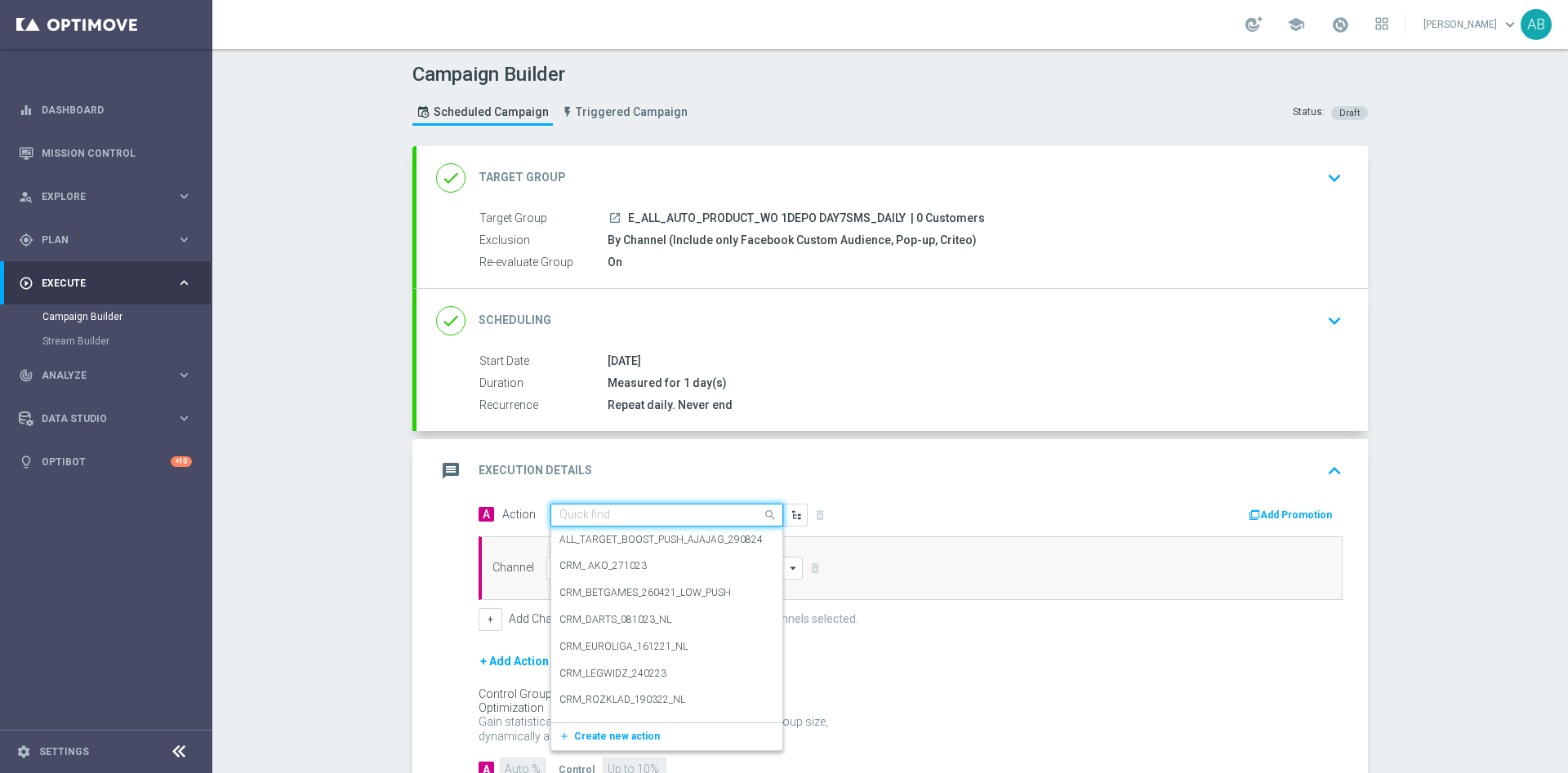
paste input "E_ALL_AUTO_PRODUCT_WO 1DEPO DAY7SMS_DAILY"
type input "E_ALL_AUTO_PRODUCT_WO 1DEPO DAY7SMS_DAILY"
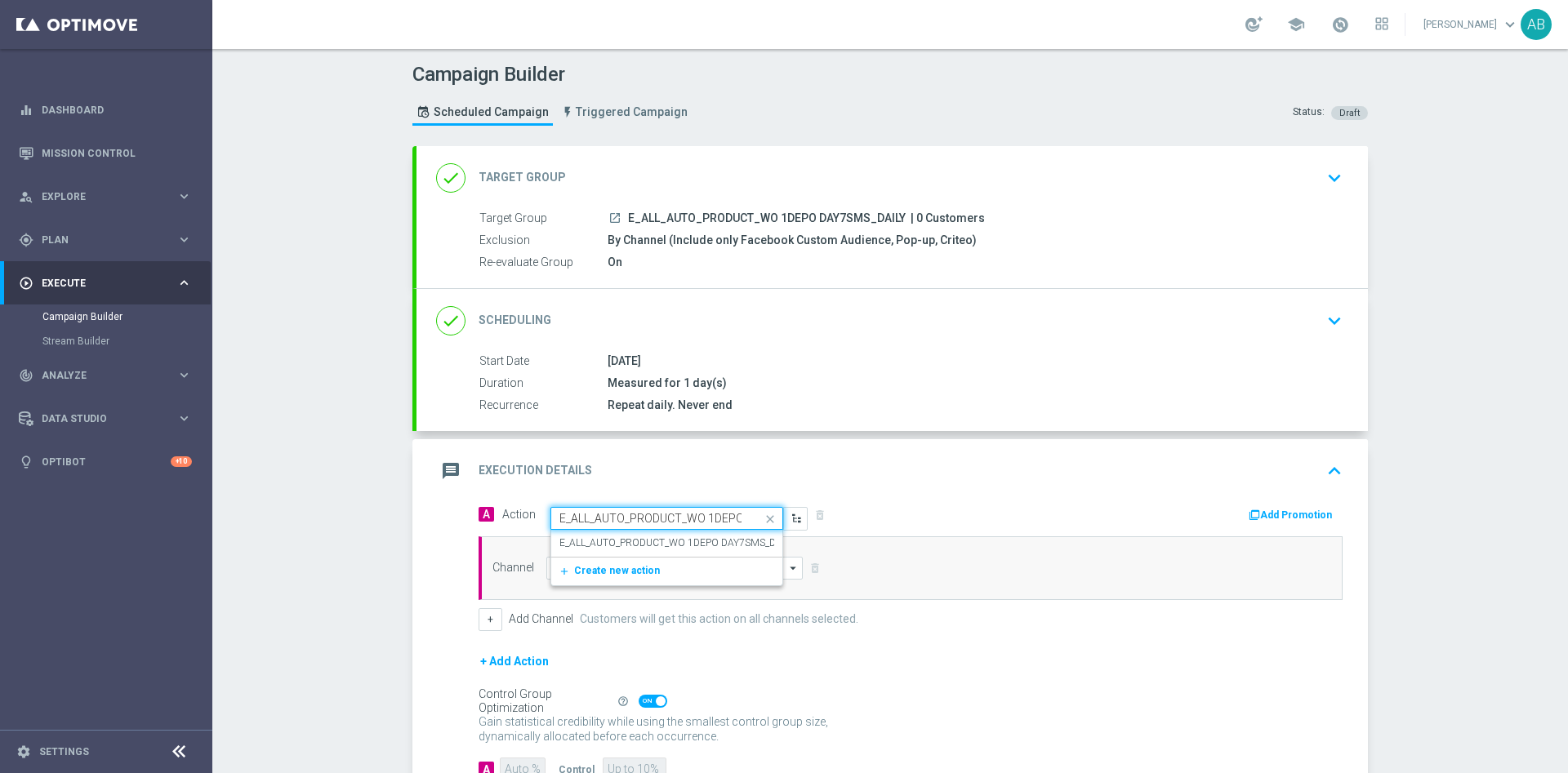
scroll to position [0, 86]
click at [619, 542] on label "E_ALL_AUTO_PRODUCT_WO 1DEPO DAY7SMS_DAILY" at bounding box center [677, 543] width 235 height 14
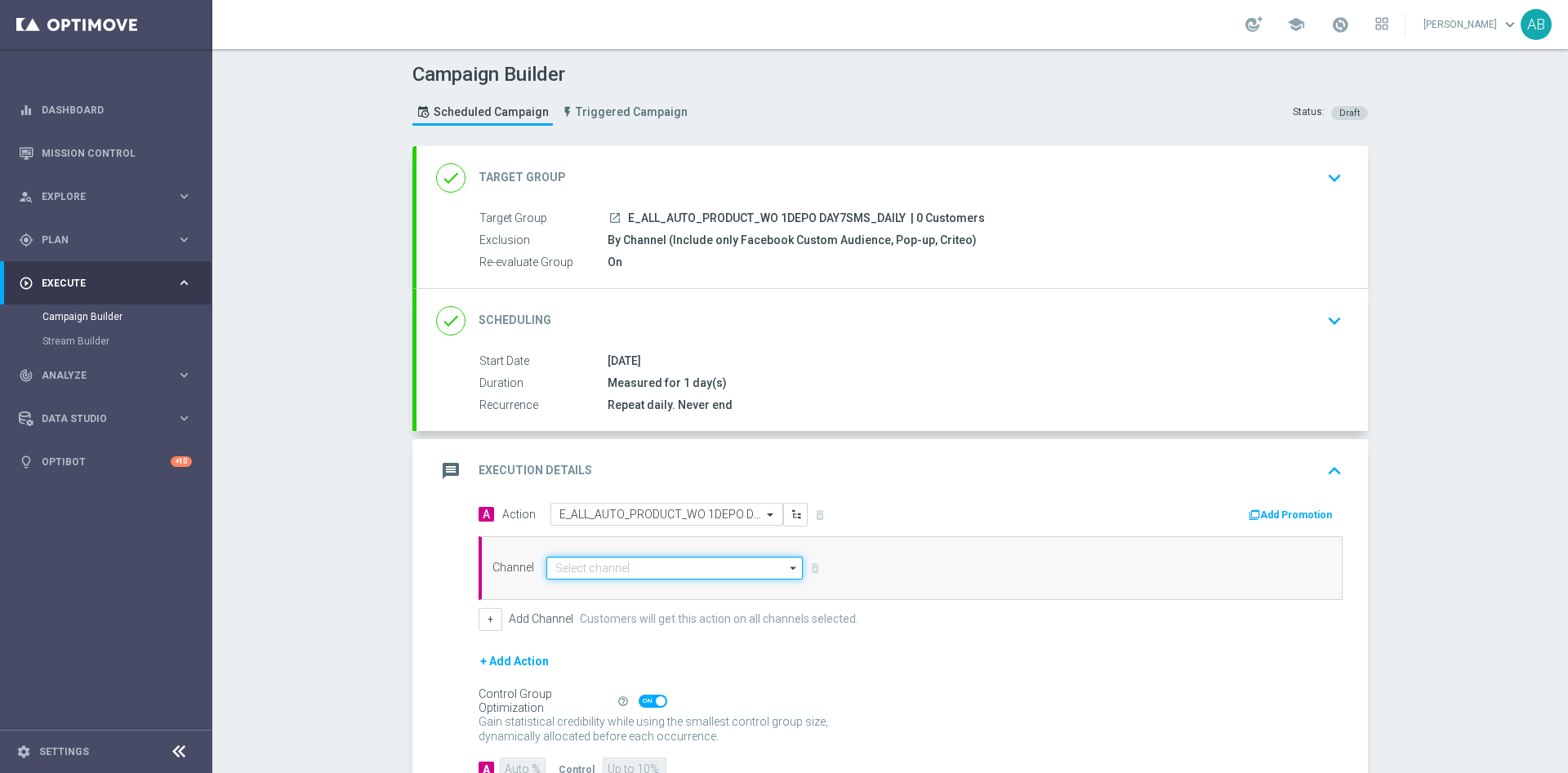
click at [613, 569] on input at bounding box center [674, 568] width 257 height 23
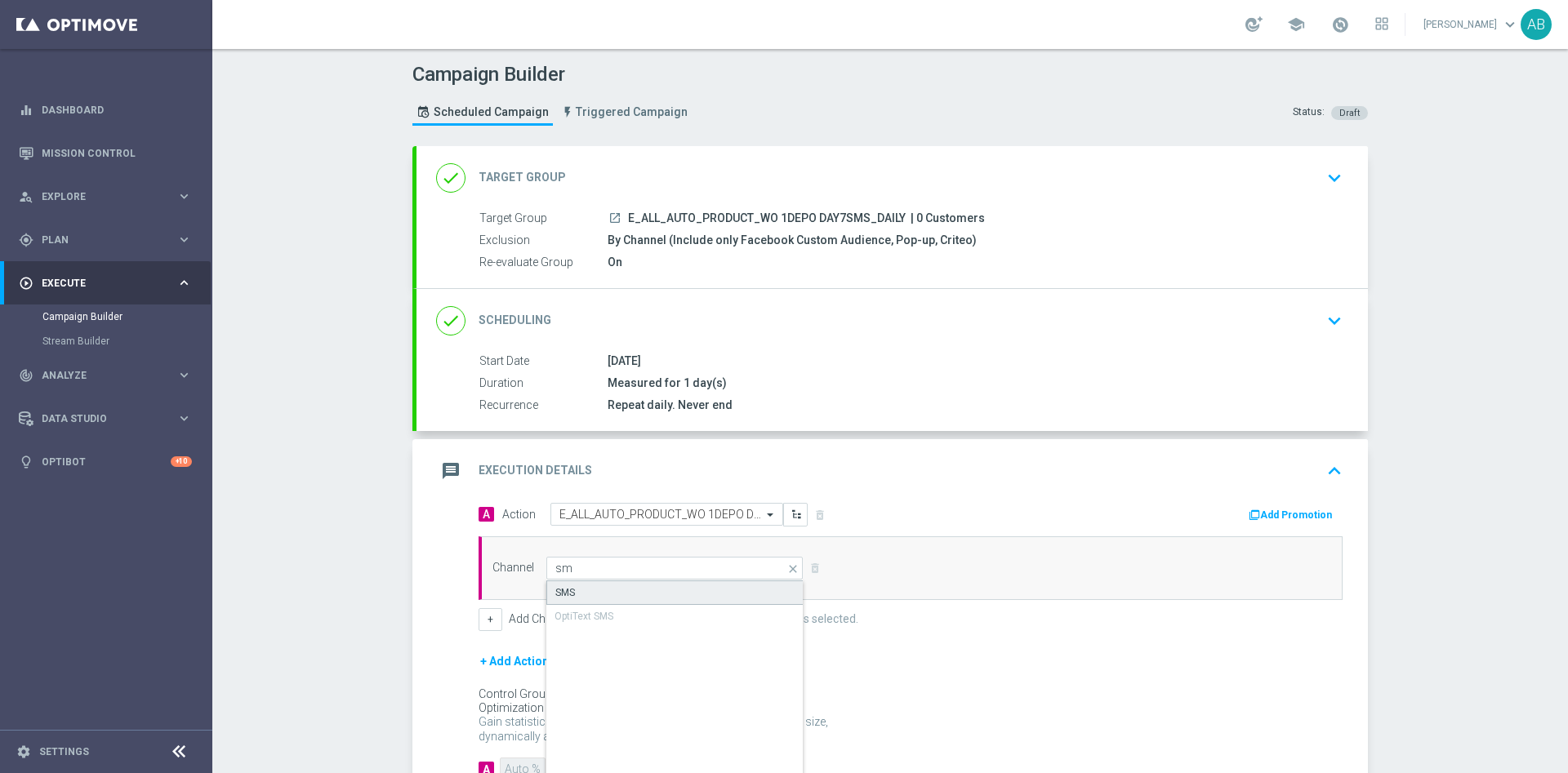
click at [611, 584] on div "SMS" at bounding box center [674, 592] width 257 height 25
type input "SMS"
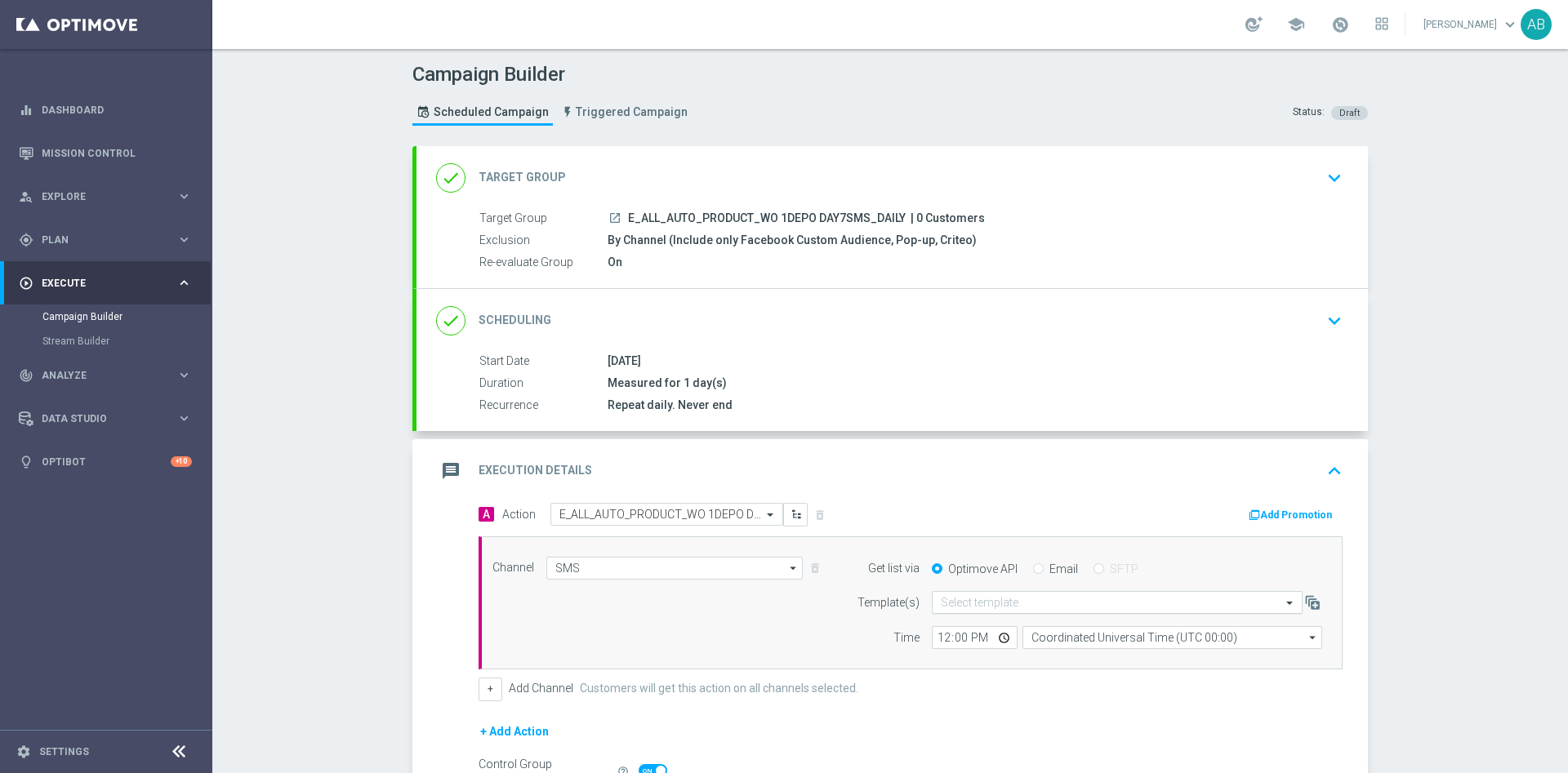
click at [956, 607] on input "text" at bounding box center [1101, 603] width 320 height 14
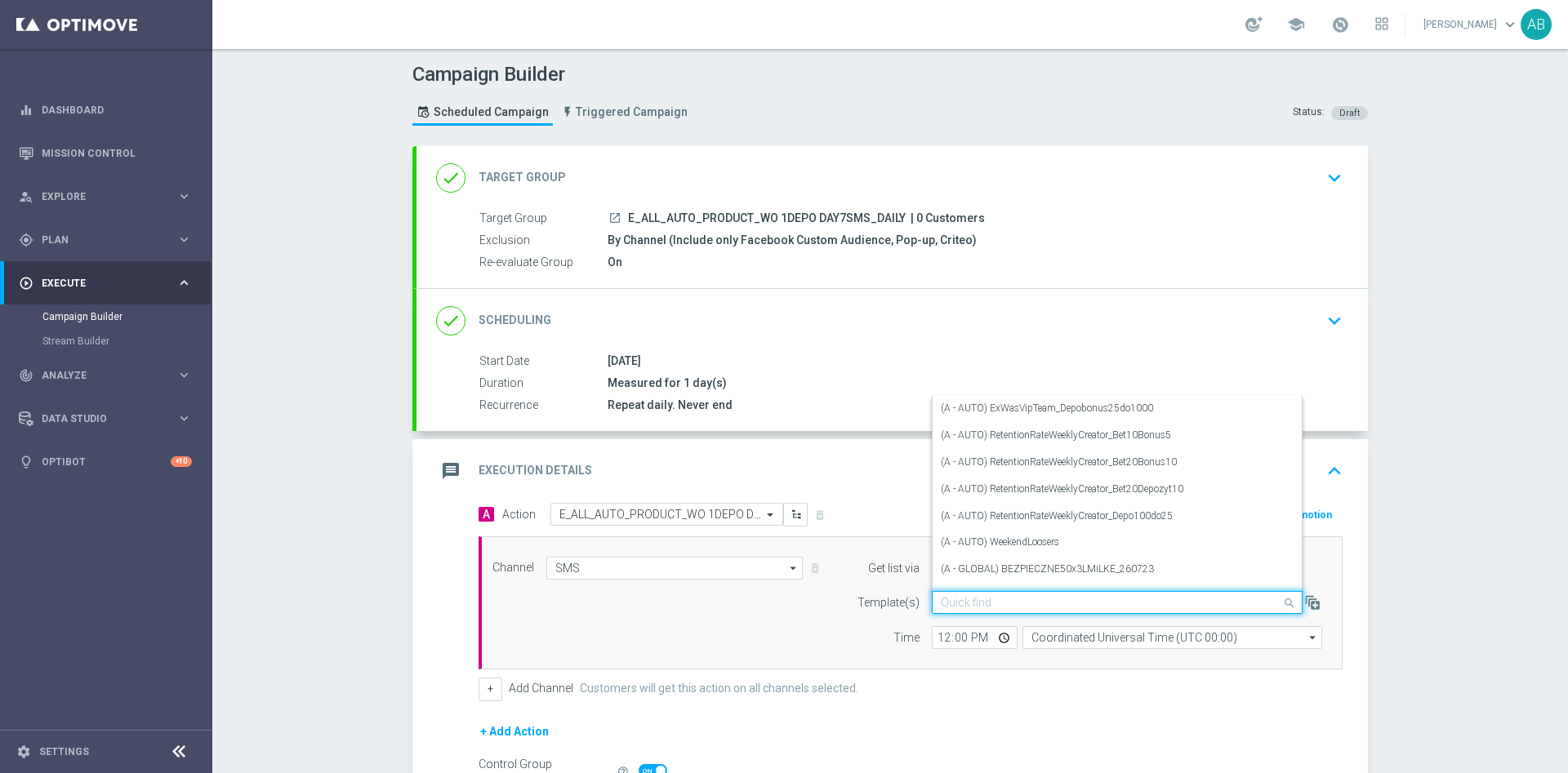
paste input "E_ALL_AUTO_PRODUCT_WO 1DEPO DAY7SMS_DAILY"
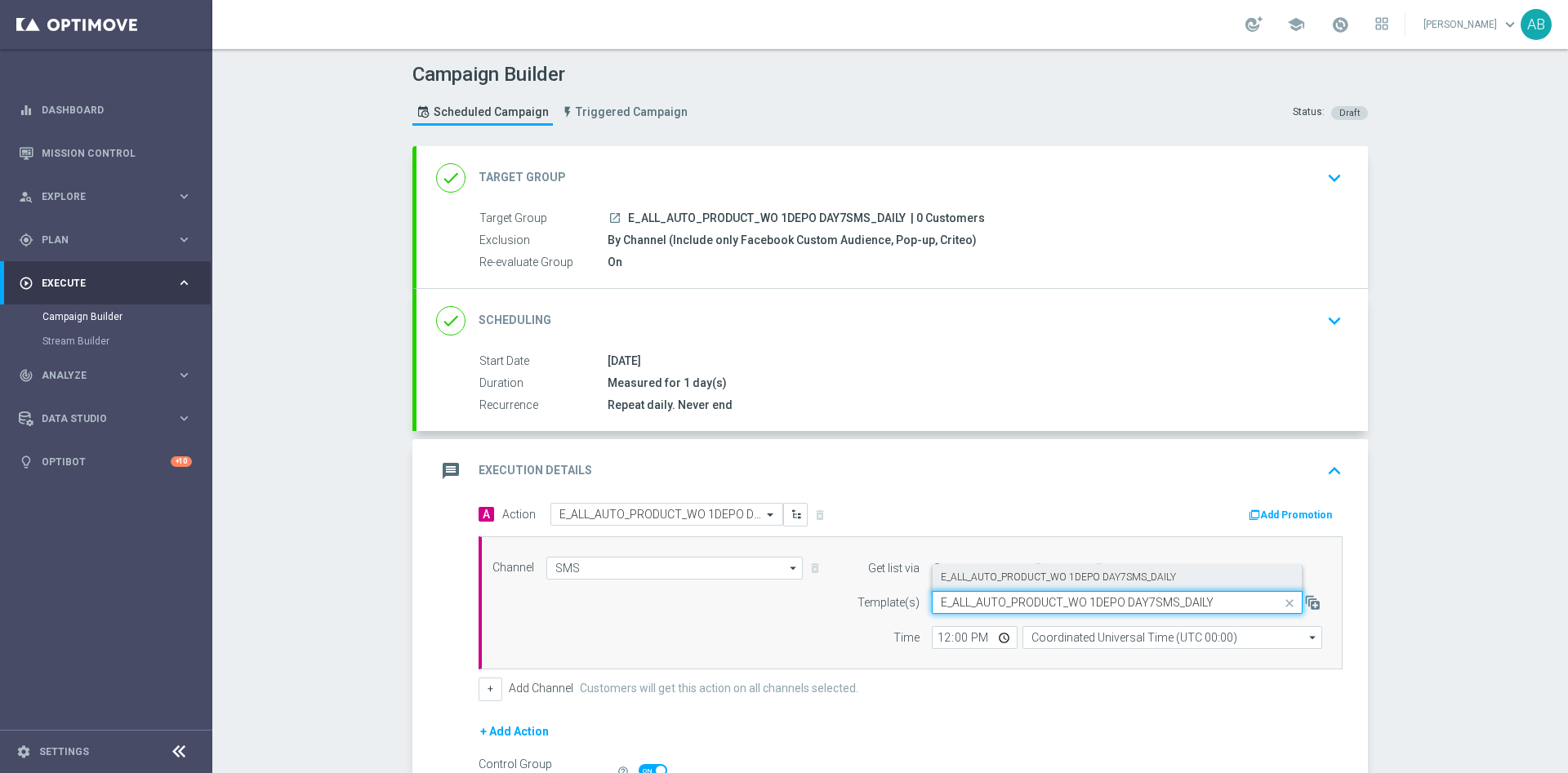
click at [962, 579] on label "E_ALL_AUTO_PRODUCT_WO 1DEPO DAY7SMS_DAILY" at bounding box center [1059, 578] width 235 height 14
type input "E_ALL_AUTO_PRODUCT_WO 1DEPO DAY7SMS_DAILY"
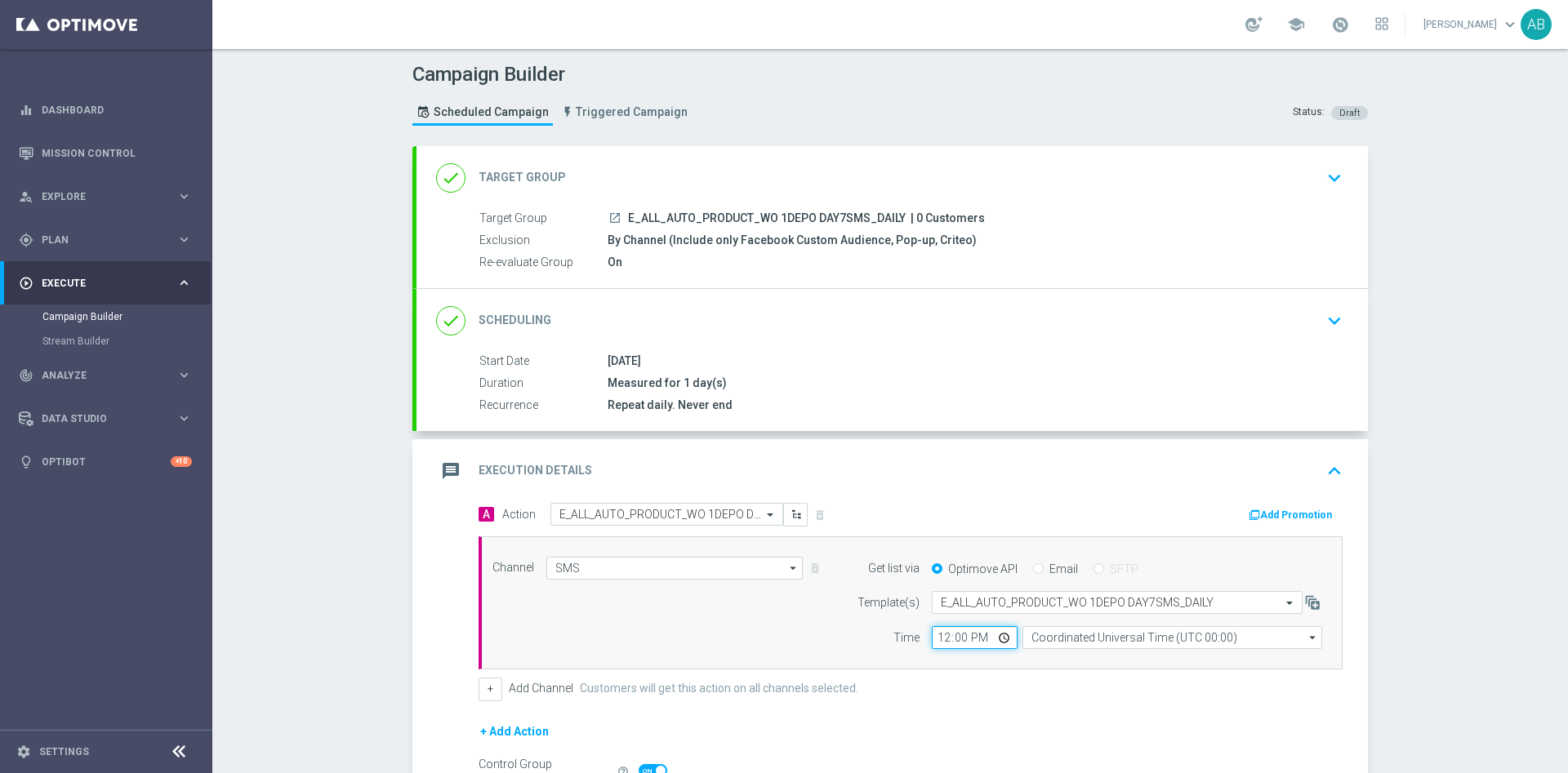
click at [950, 636] on input "12:00" at bounding box center [974, 637] width 85 height 23
type input "12:15"
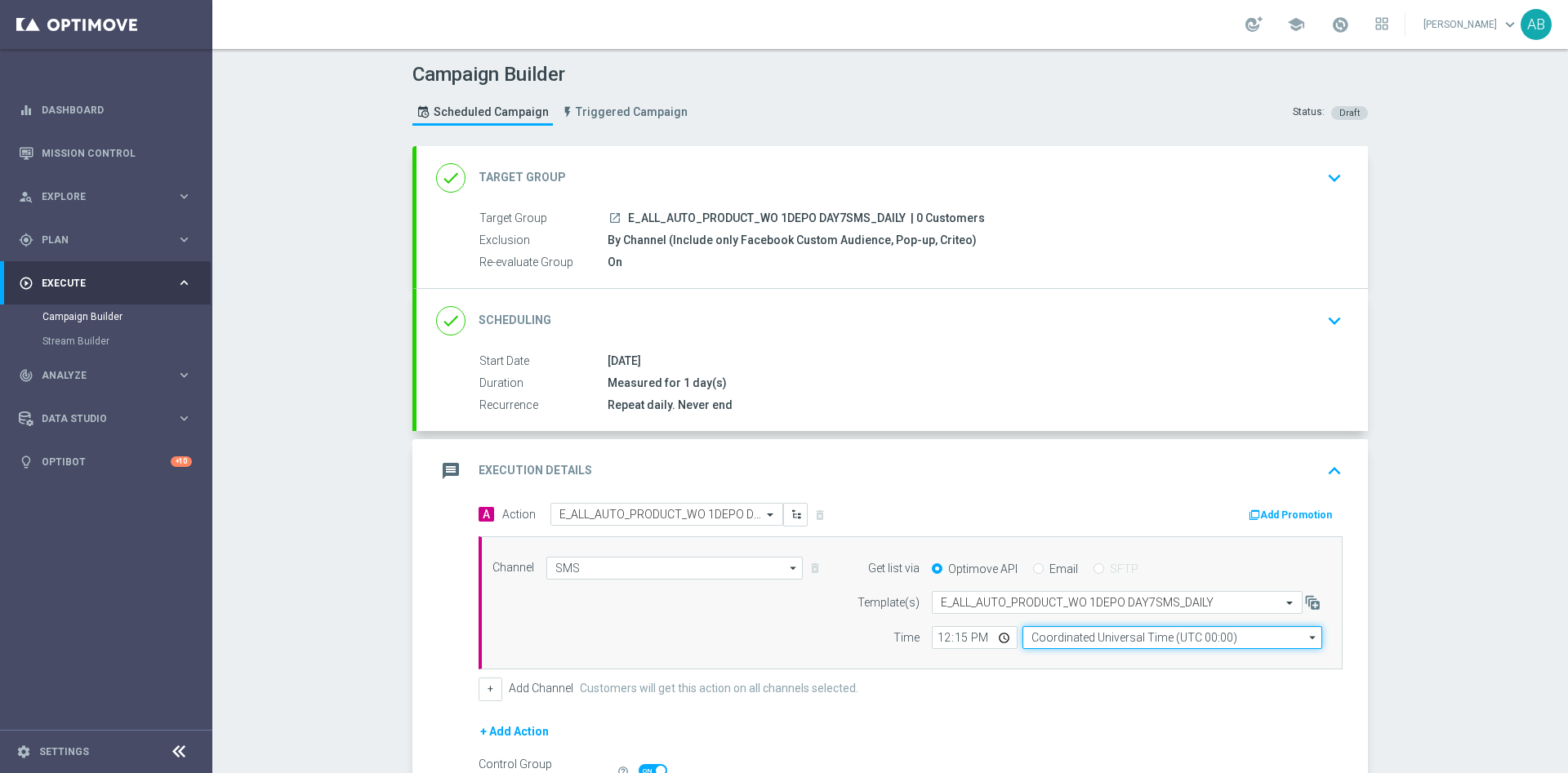
click at [1035, 631] on input "Coordinated Universal Time (UTC 00:00)" at bounding box center [1171, 637] width 299 height 23
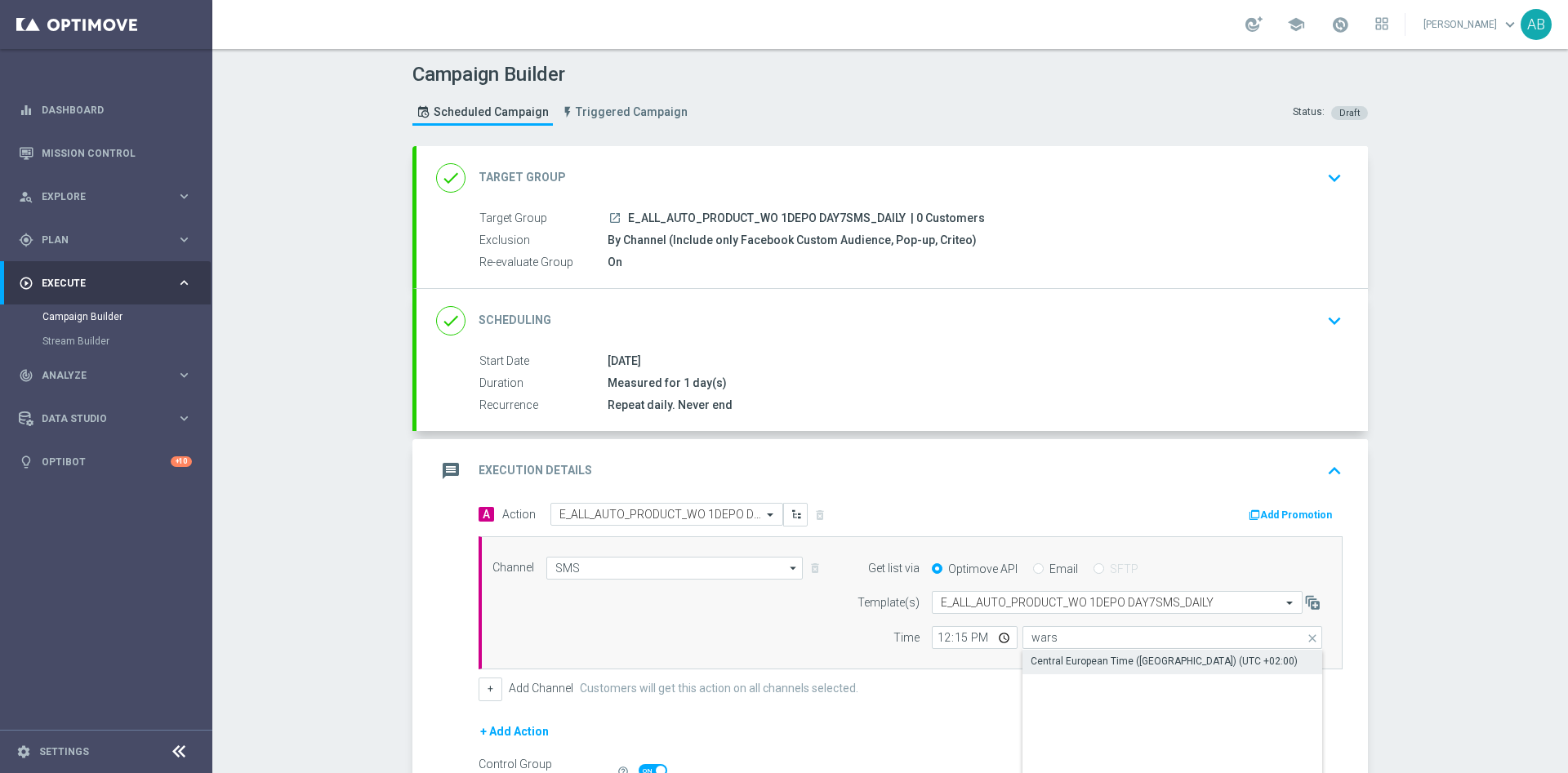
click at [1036, 660] on div "Central European Time (Warsaw) (UTC +02:00)" at bounding box center [1164, 661] width 267 height 15
type input "Central European Time (Warsaw) (UTC +02:00)"
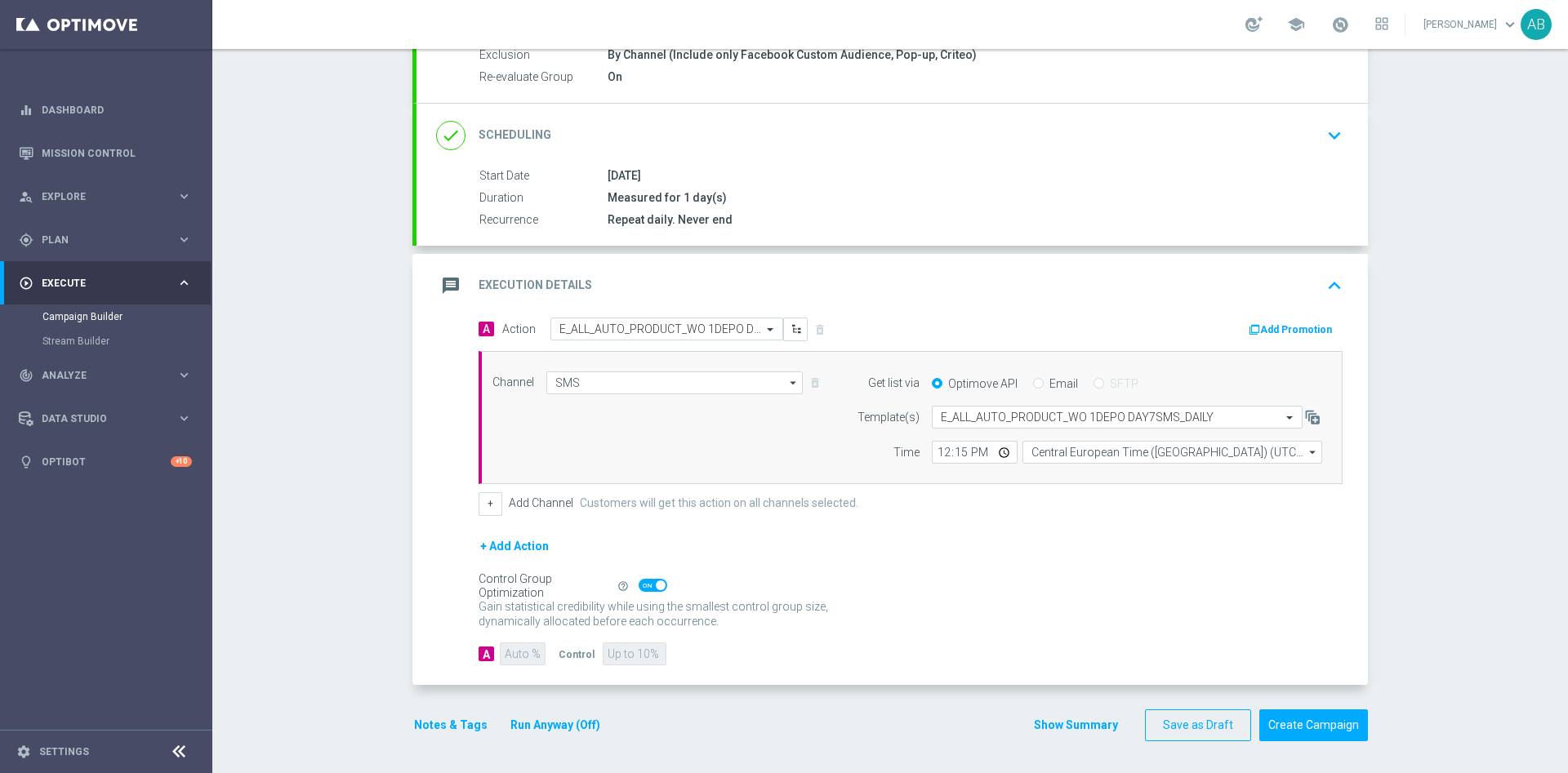
scroll to position [186, 0]
click at [452, 718] on button "Notes & Tags" at bounding box center [450, 724] width 77 height 20
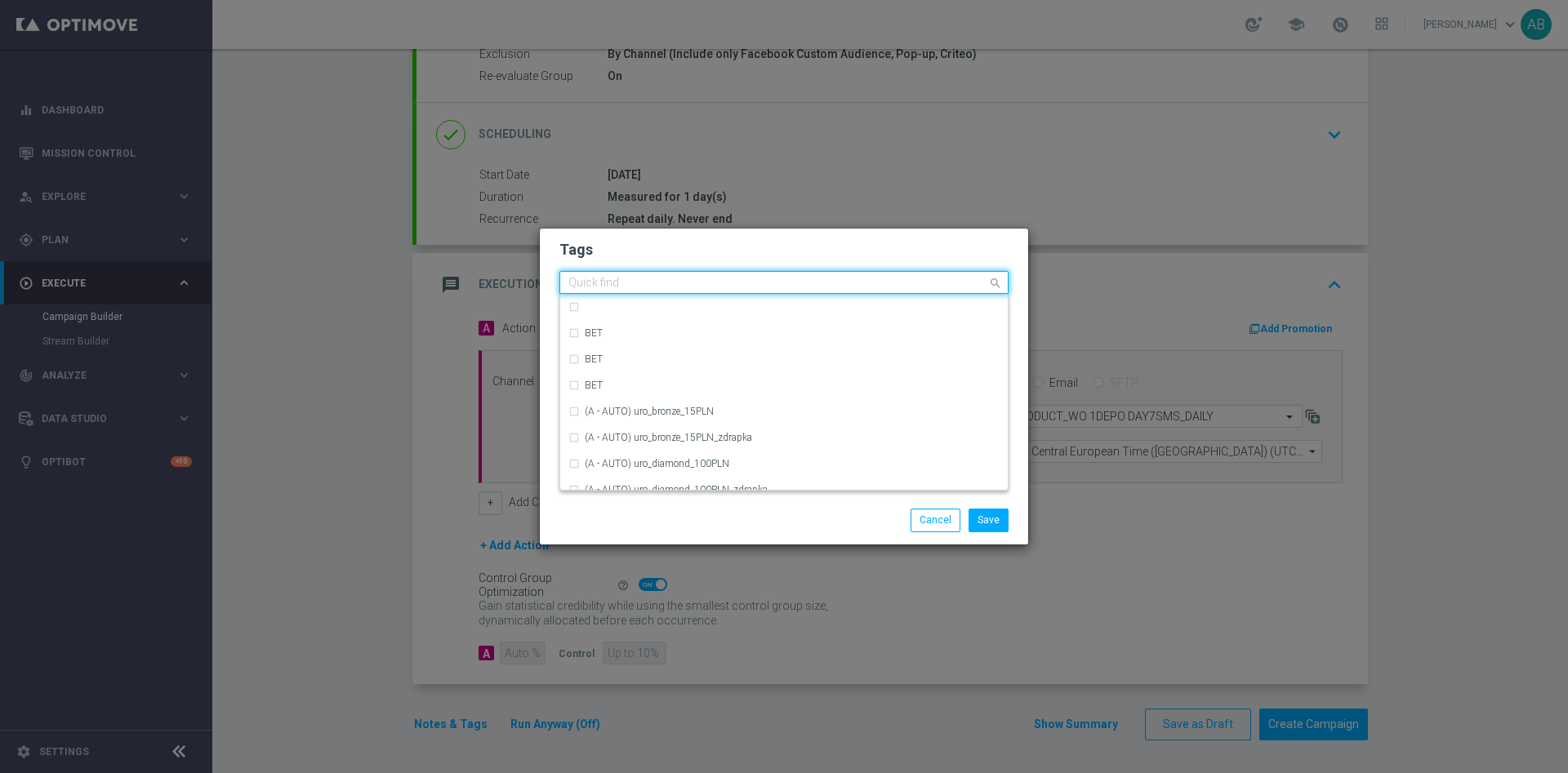
click at [620, 276] on input "text" at bounding box center [777, 283] width 419 height 14
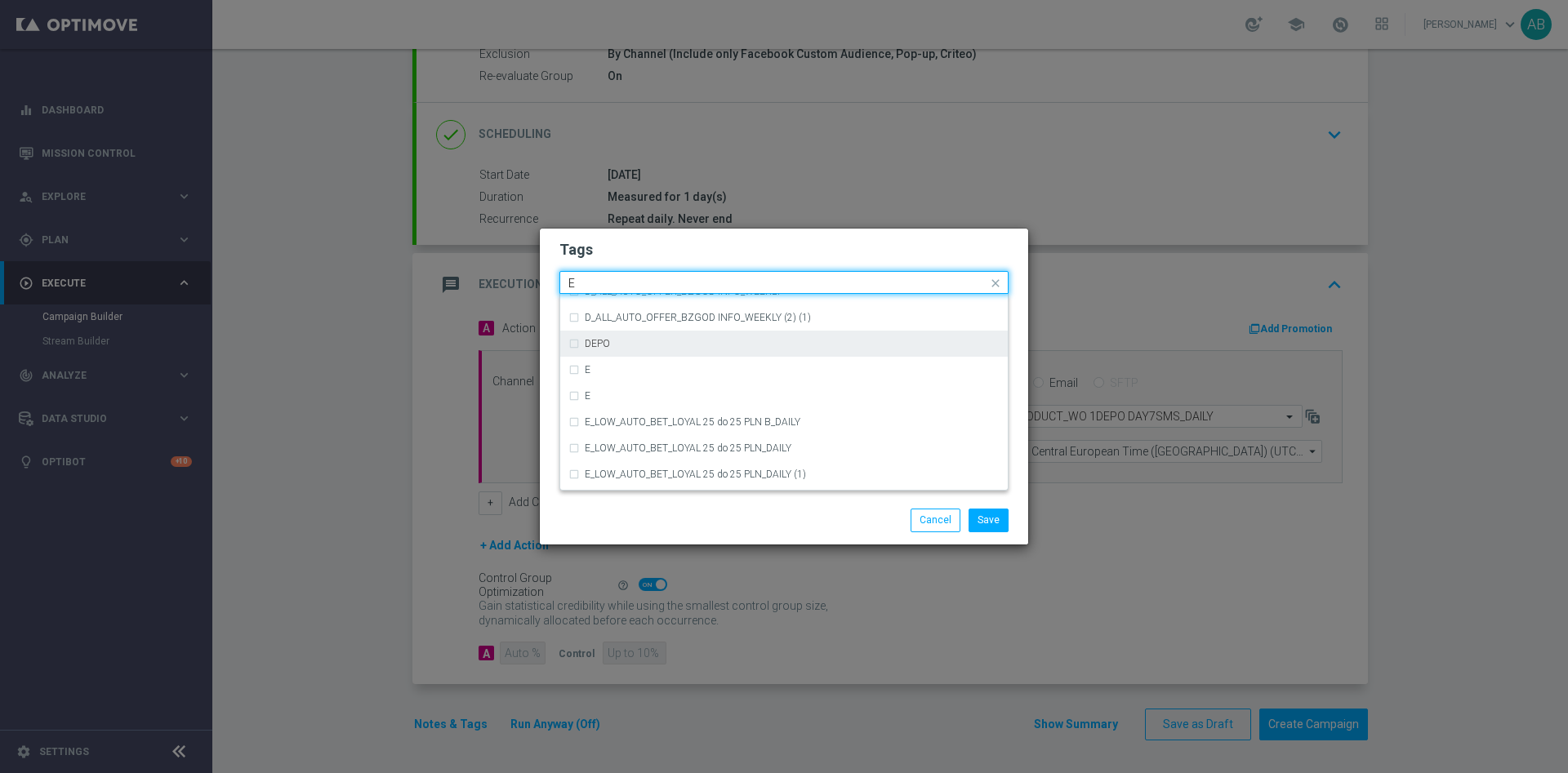
scroll to position [2328, 0]
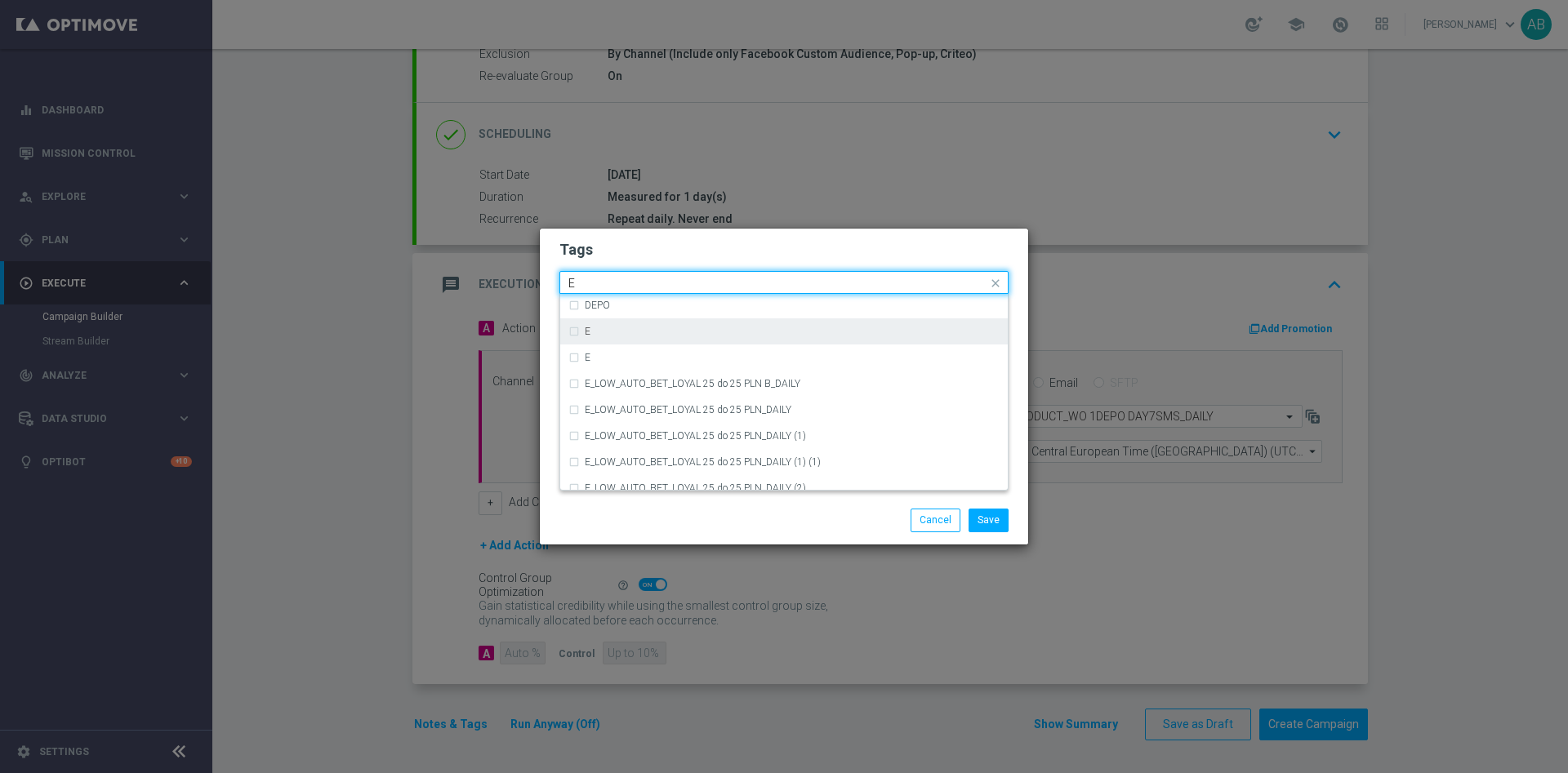
click at [630, 330] on div "E" at bounding box center [792, 331] width 415 height 9
type input "E"
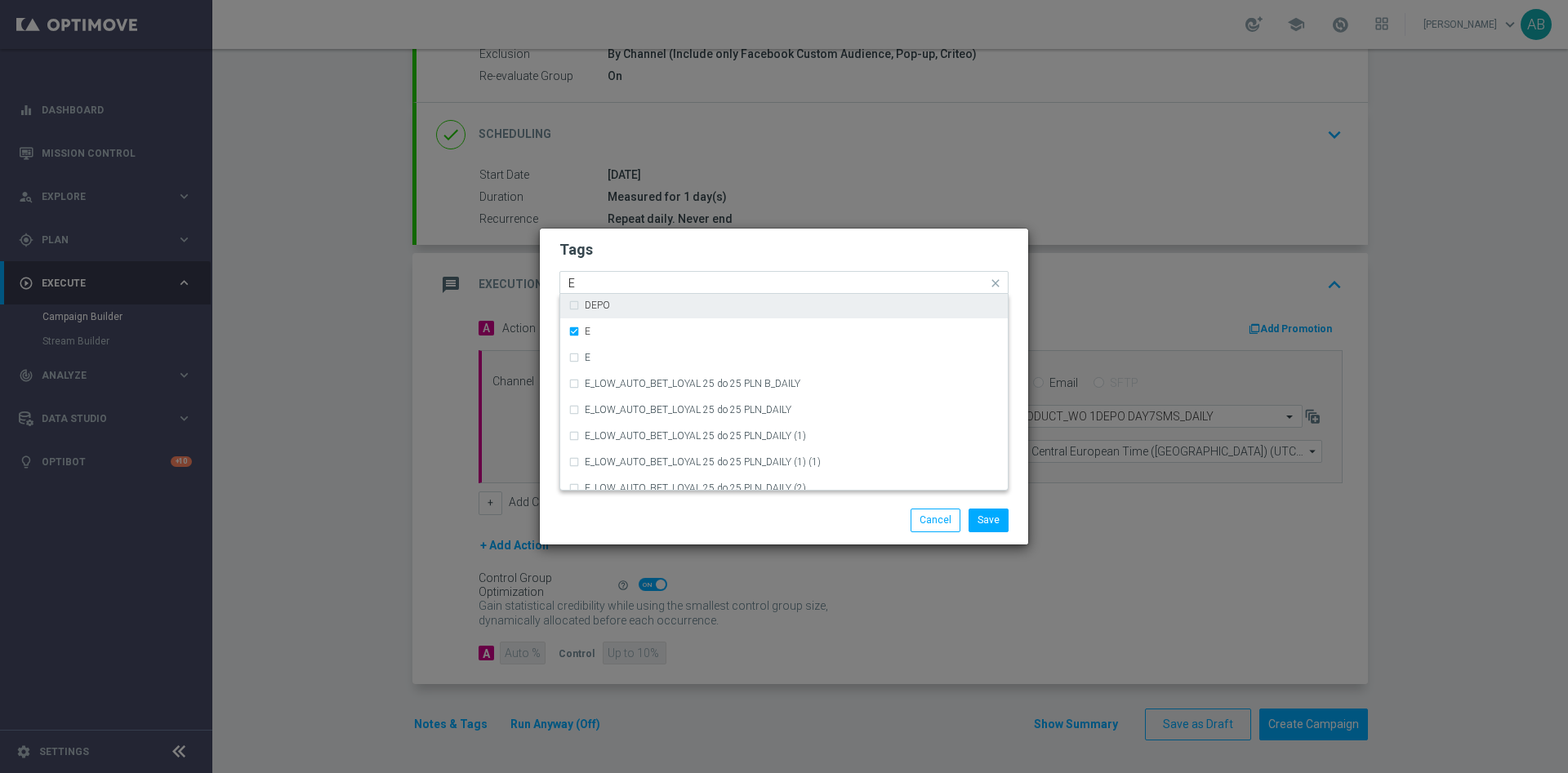
click at [624, 280] on input "E" at bounding box center [777, 283] width 419 height 14
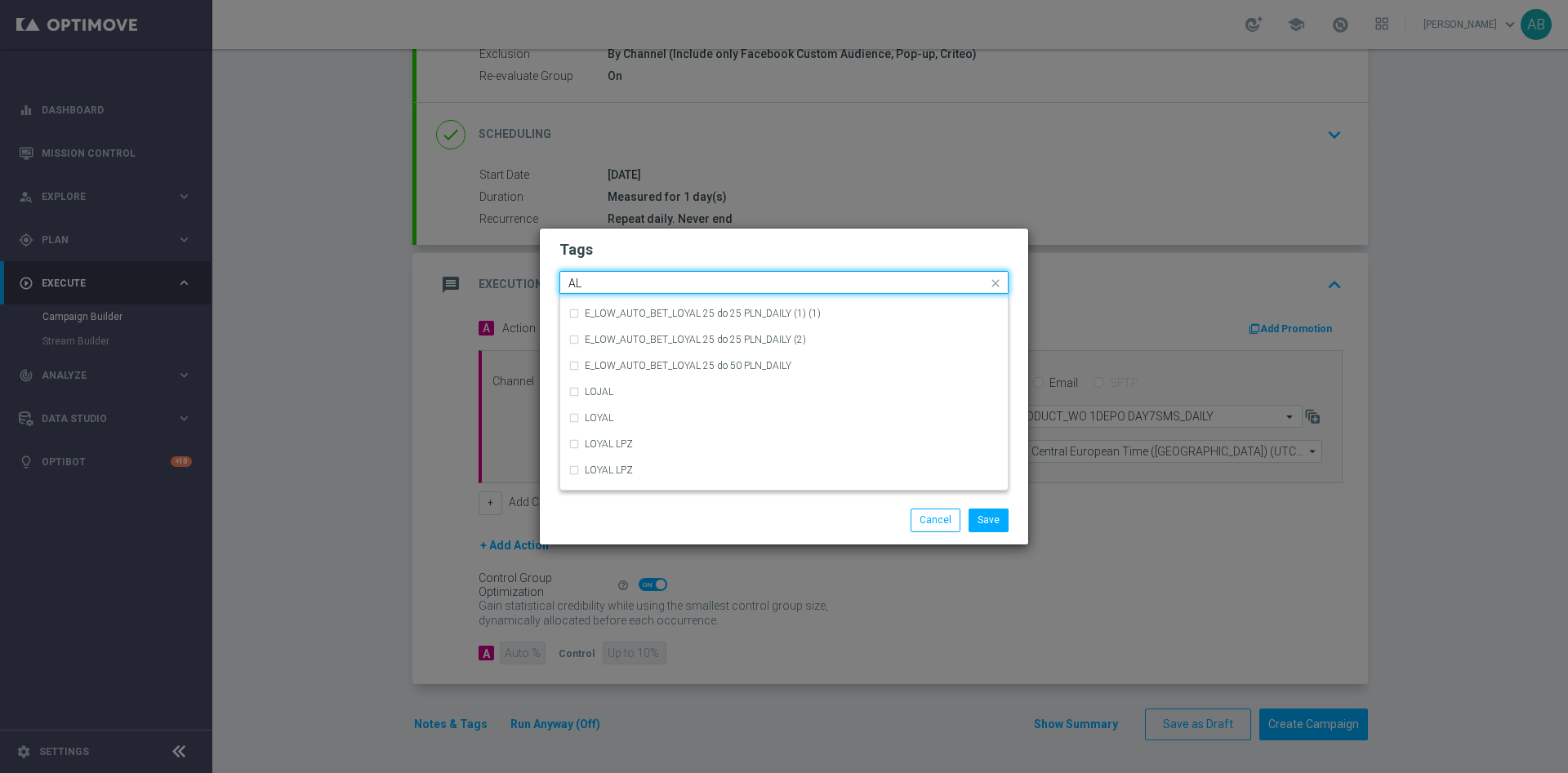
scroll to position [0, 0]
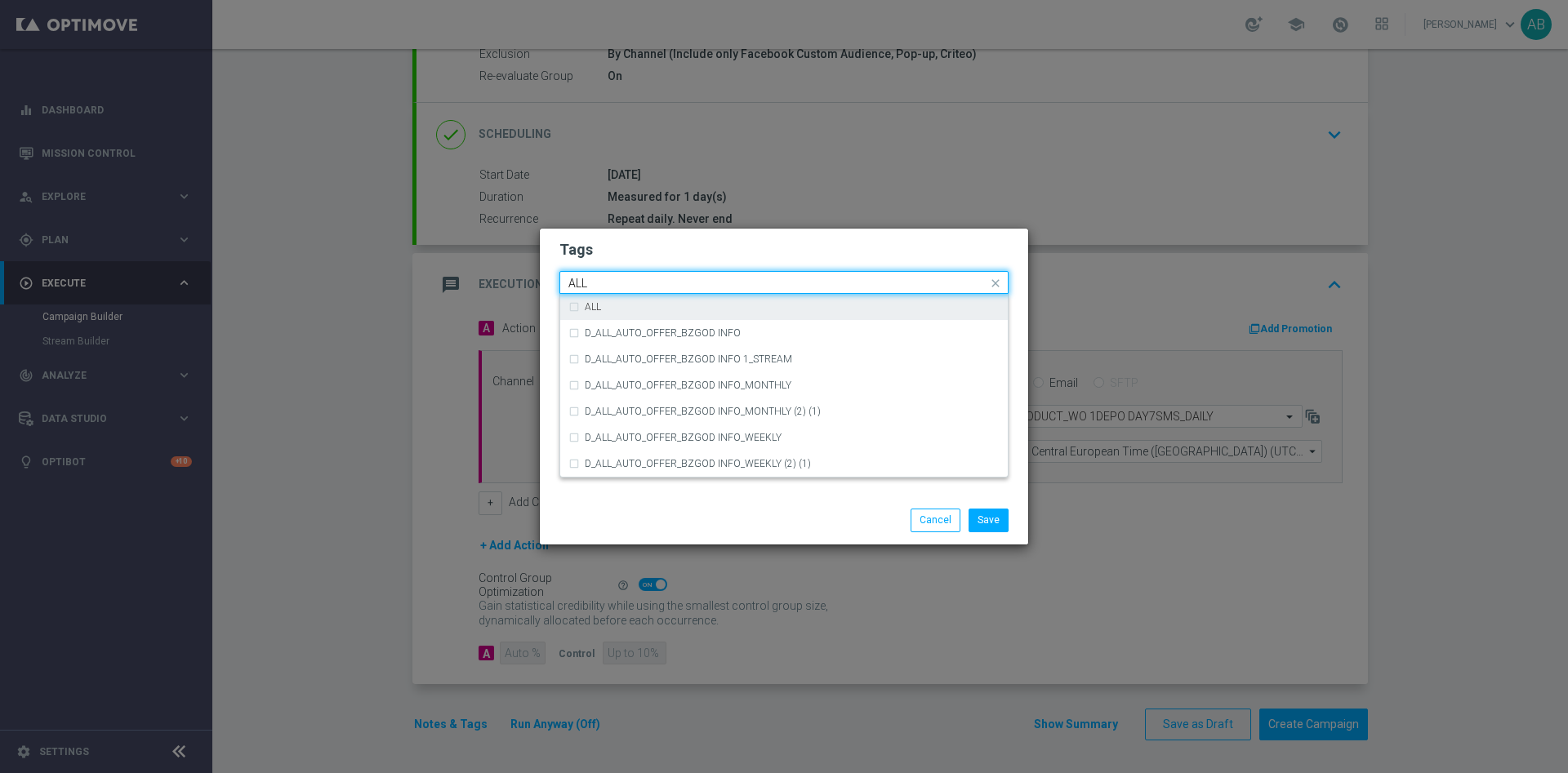
click at [614, 297] on div "ALL" at bounding box center [783, 307] width 431 height 26
click at [624, 276] on div "Quick find × E × ALL ALL" at bounding box center [774, 283] width 427 height 20
click at [623, 276] on input "ALL" at bounding box center [777, 283] width 419 height 14
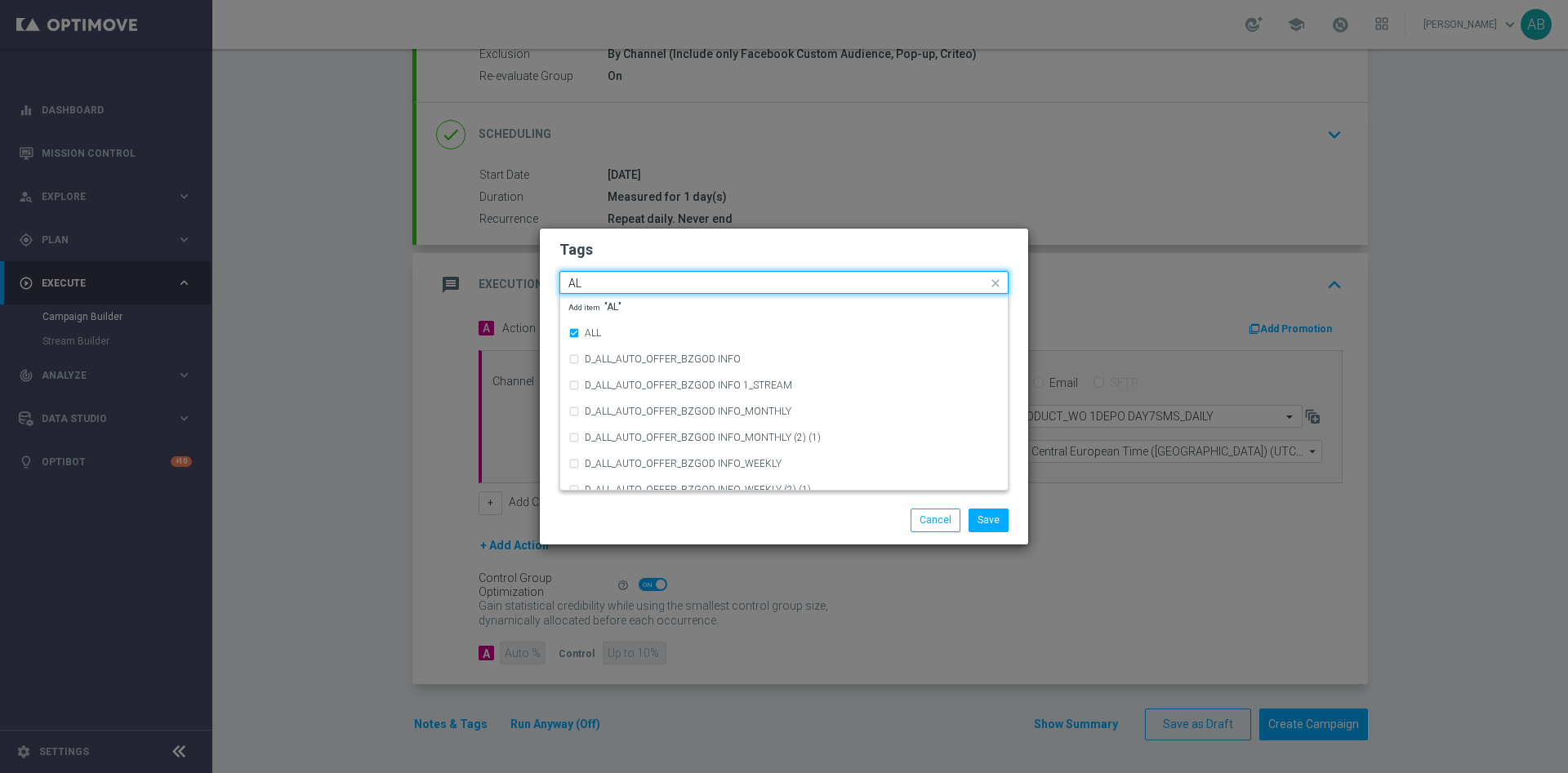
type input "A"
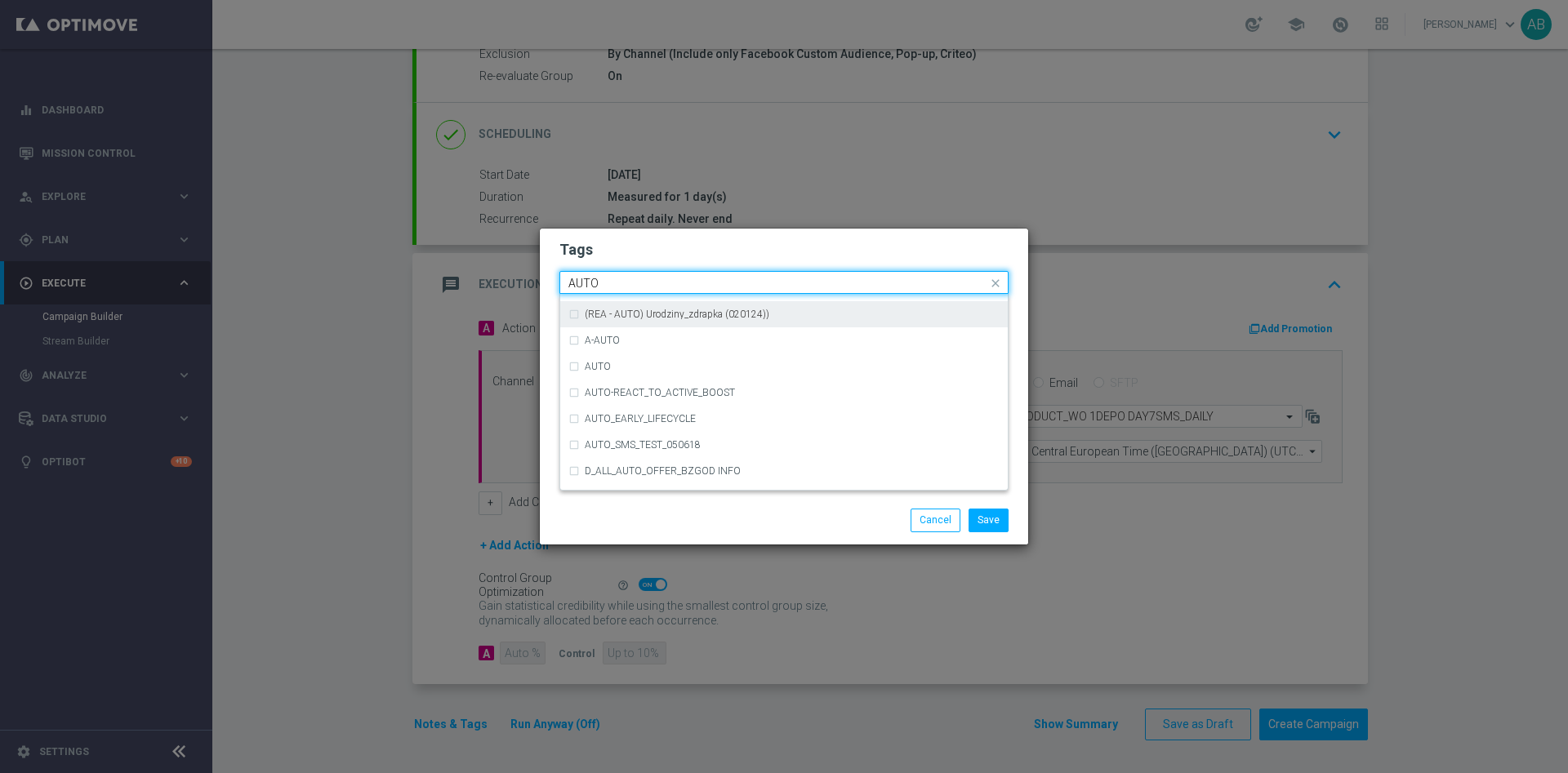
scroll to position [1837, 0]
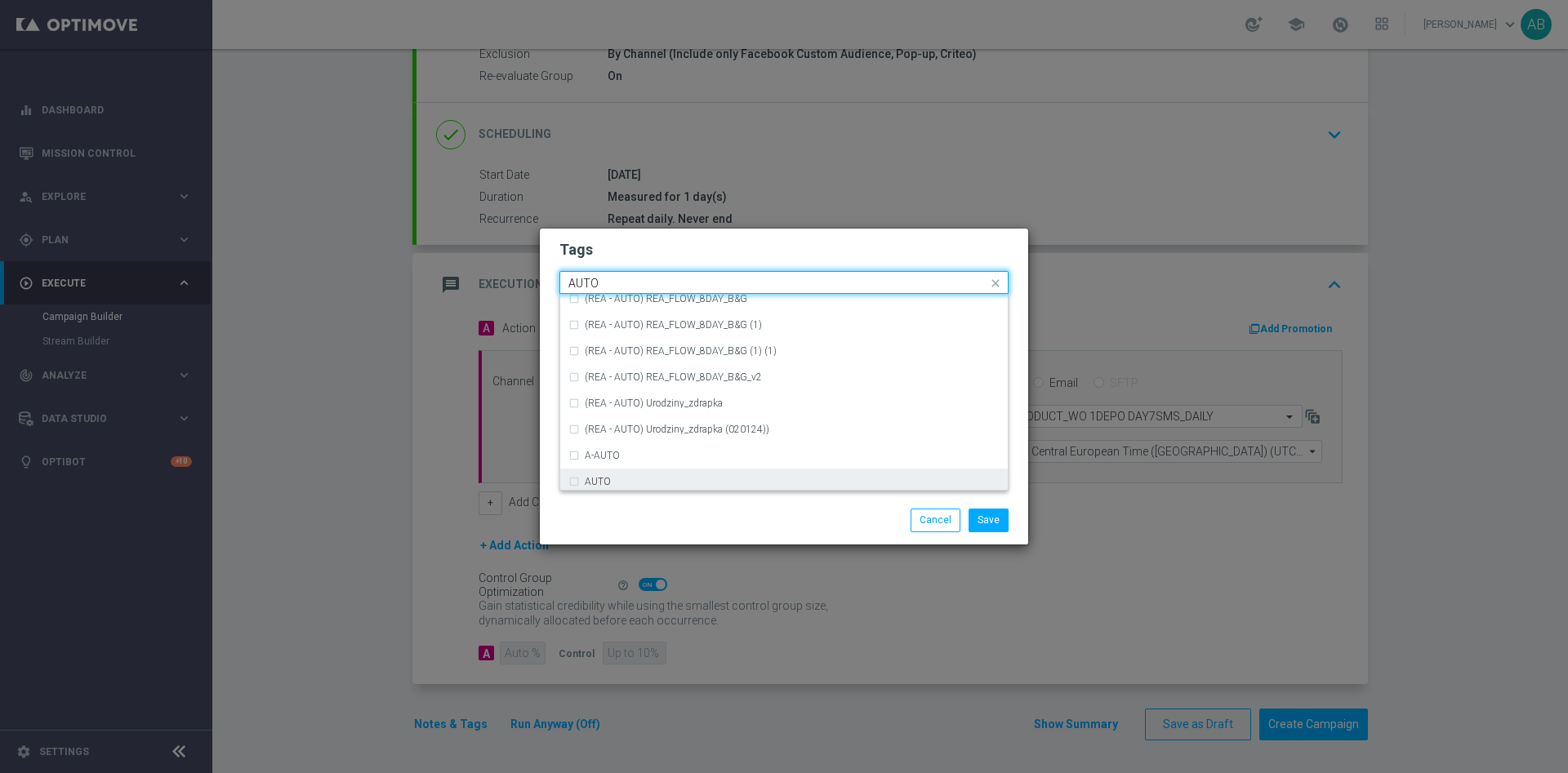
click at [642, 479] on div "AUTO" at bounding box center [792, 481] width 415 height 9
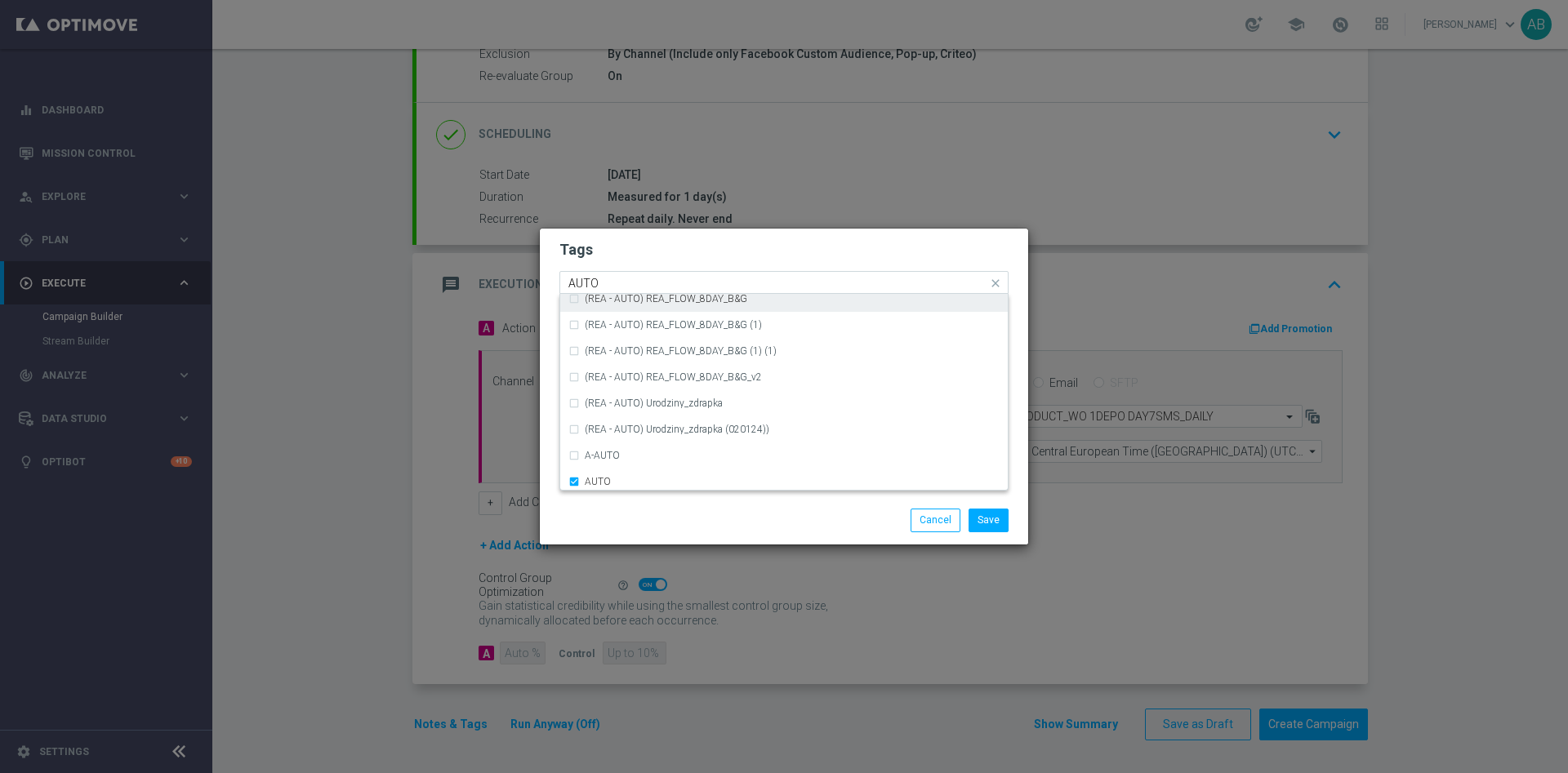
click at [623, 271] on div "Quick find × E × ALL × AUTO AUTO" at bounding box center [784, 282] width 449 height 23
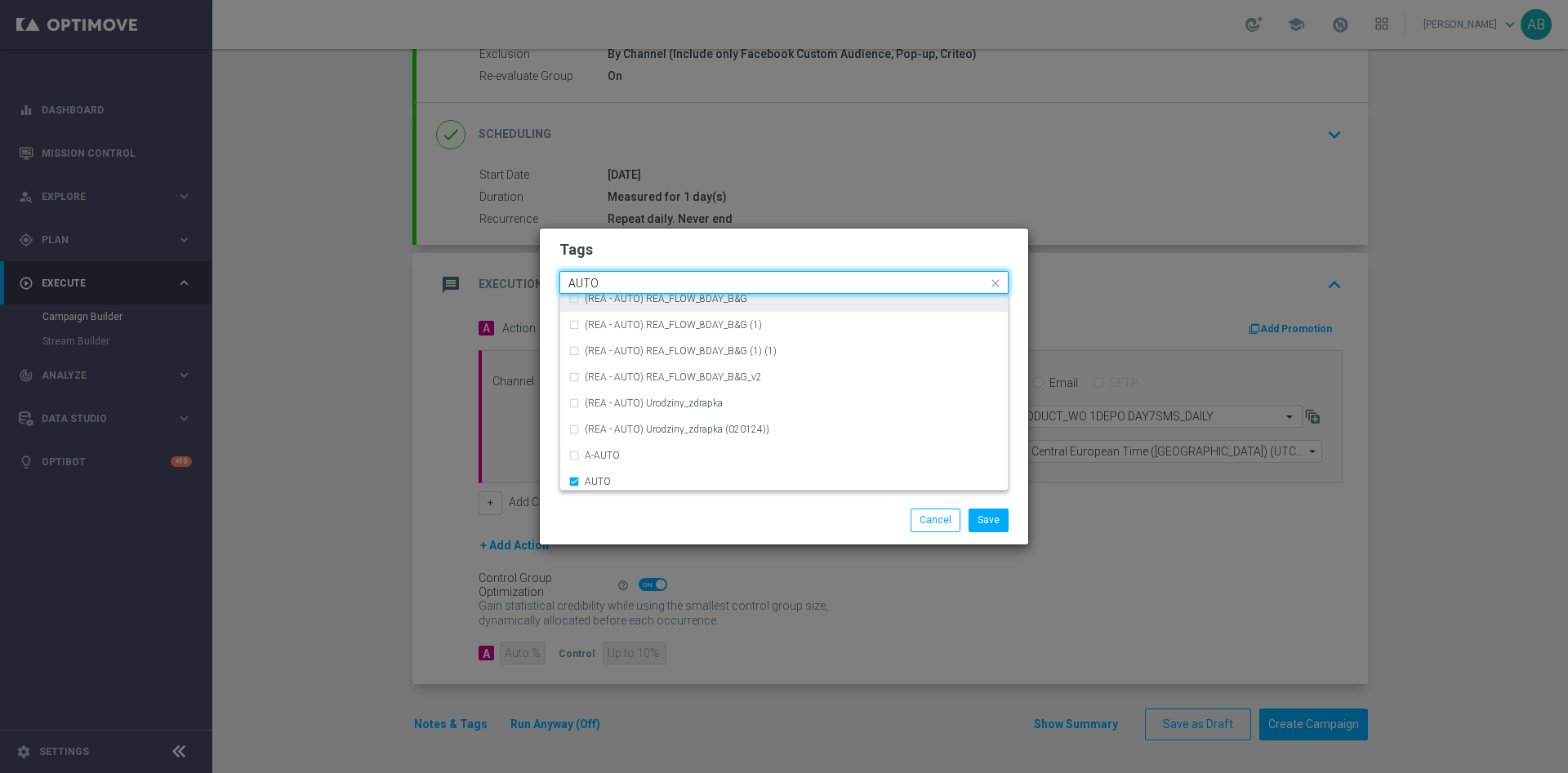
click at [611, 286] on input "AUTO" at bounding box center [777, 283] width 419 height 14
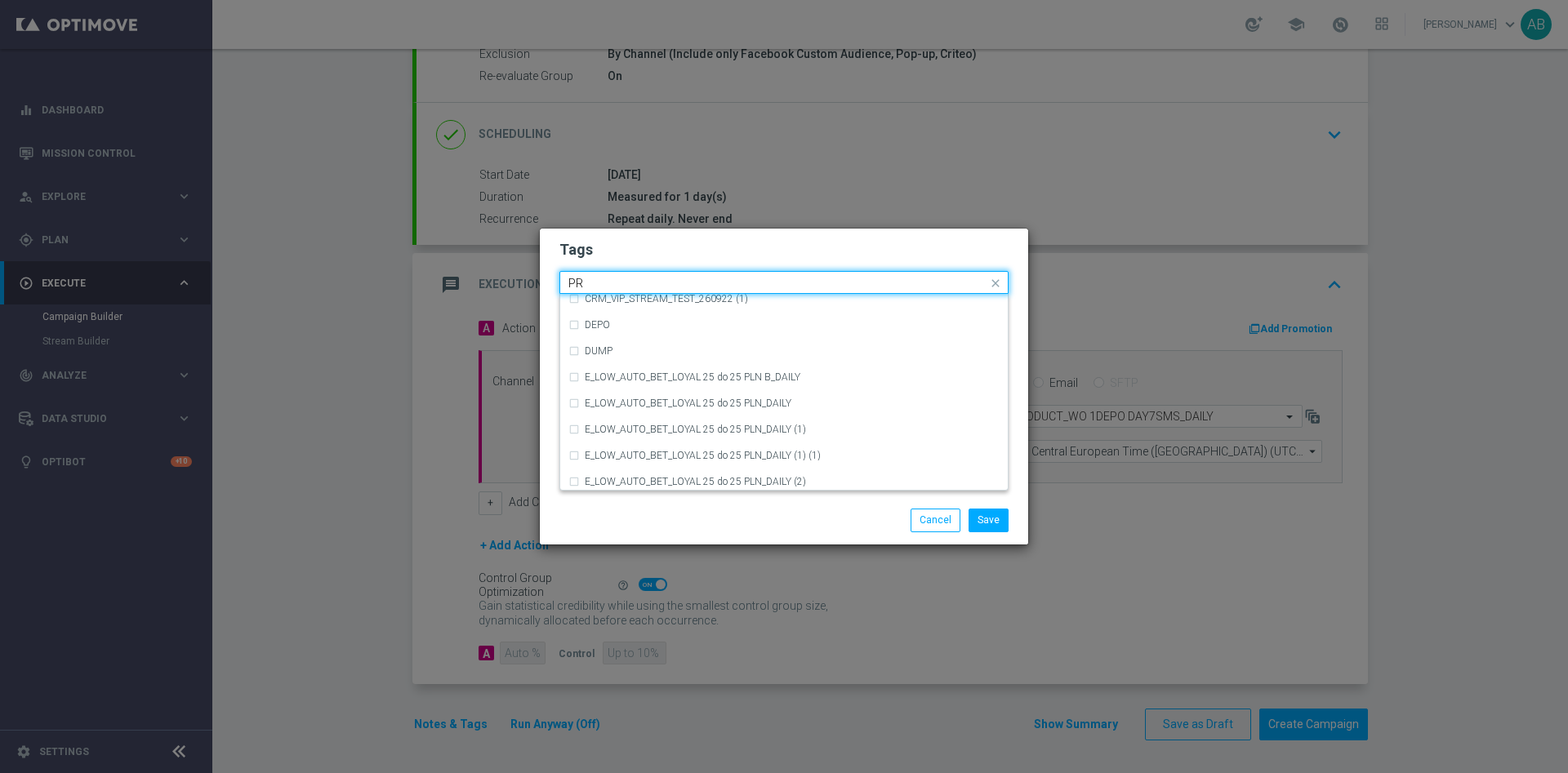
scroll to position [0, 0]
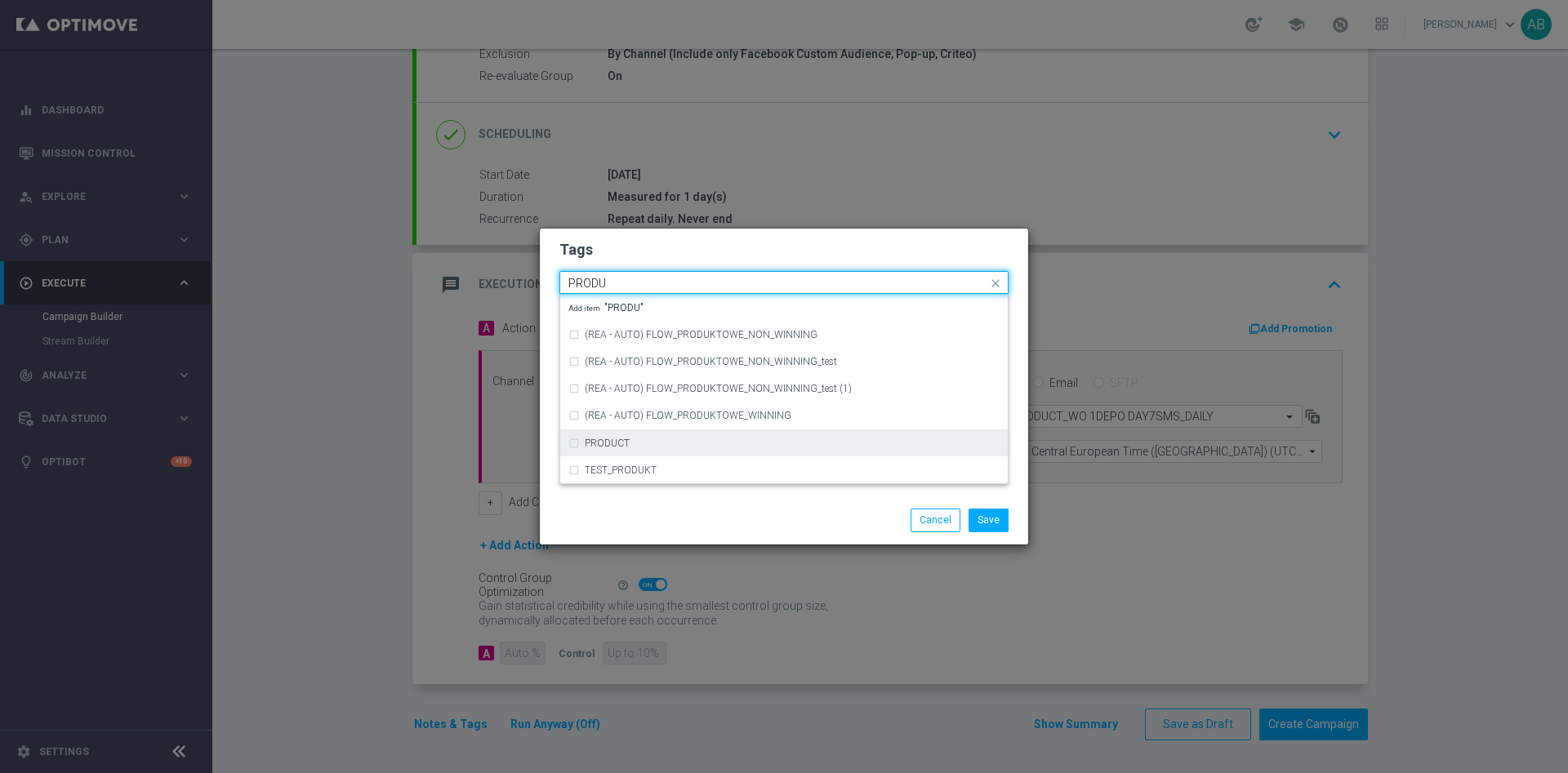
click at [611, 435] on div "PRODUCT" at bounding box center [783, 443] width 431 height 26
type input "PRODU"
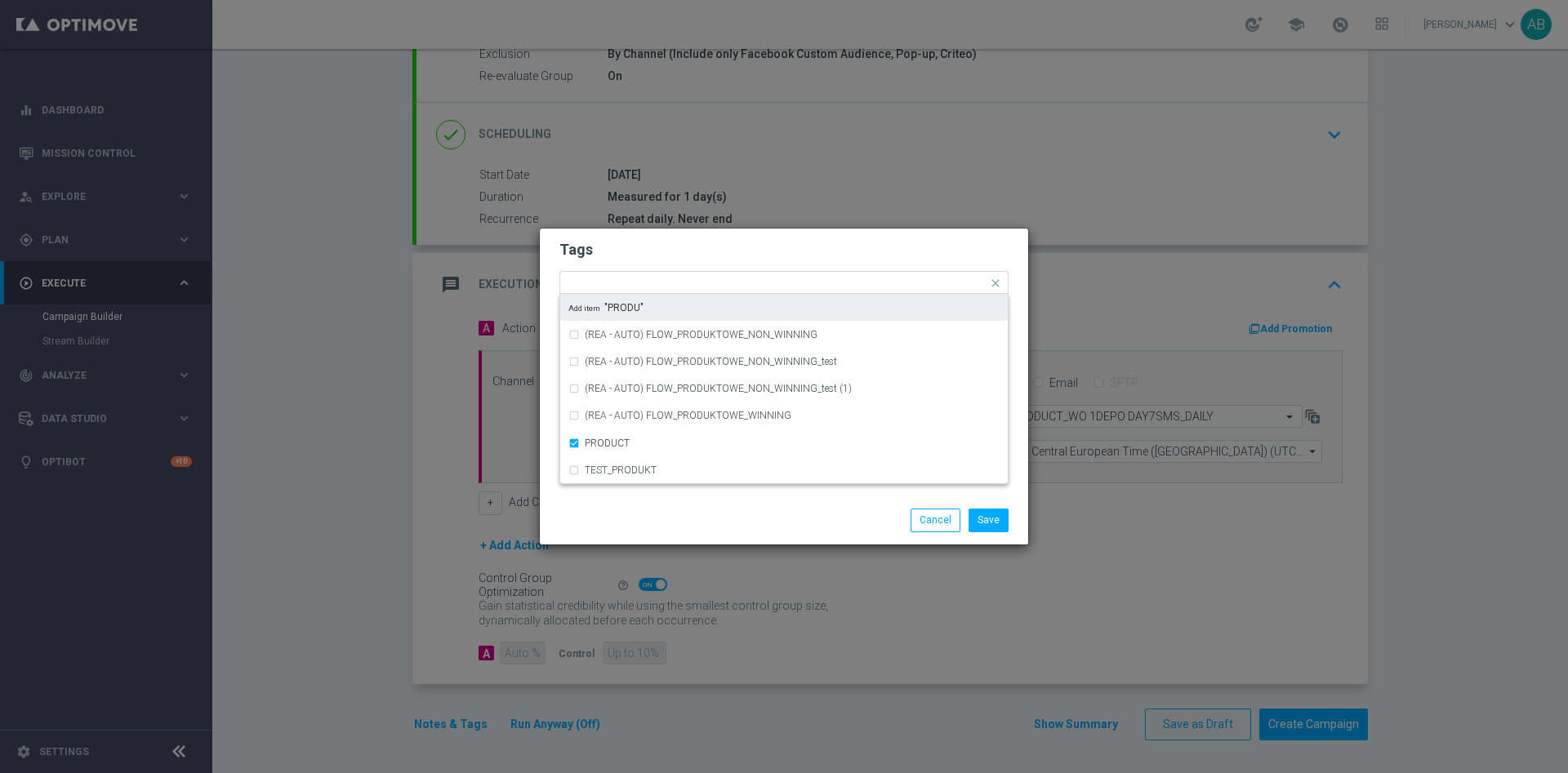
click at [671, 248] on h2 "Tags" at bounding box center [784, 249] width 449 height 20
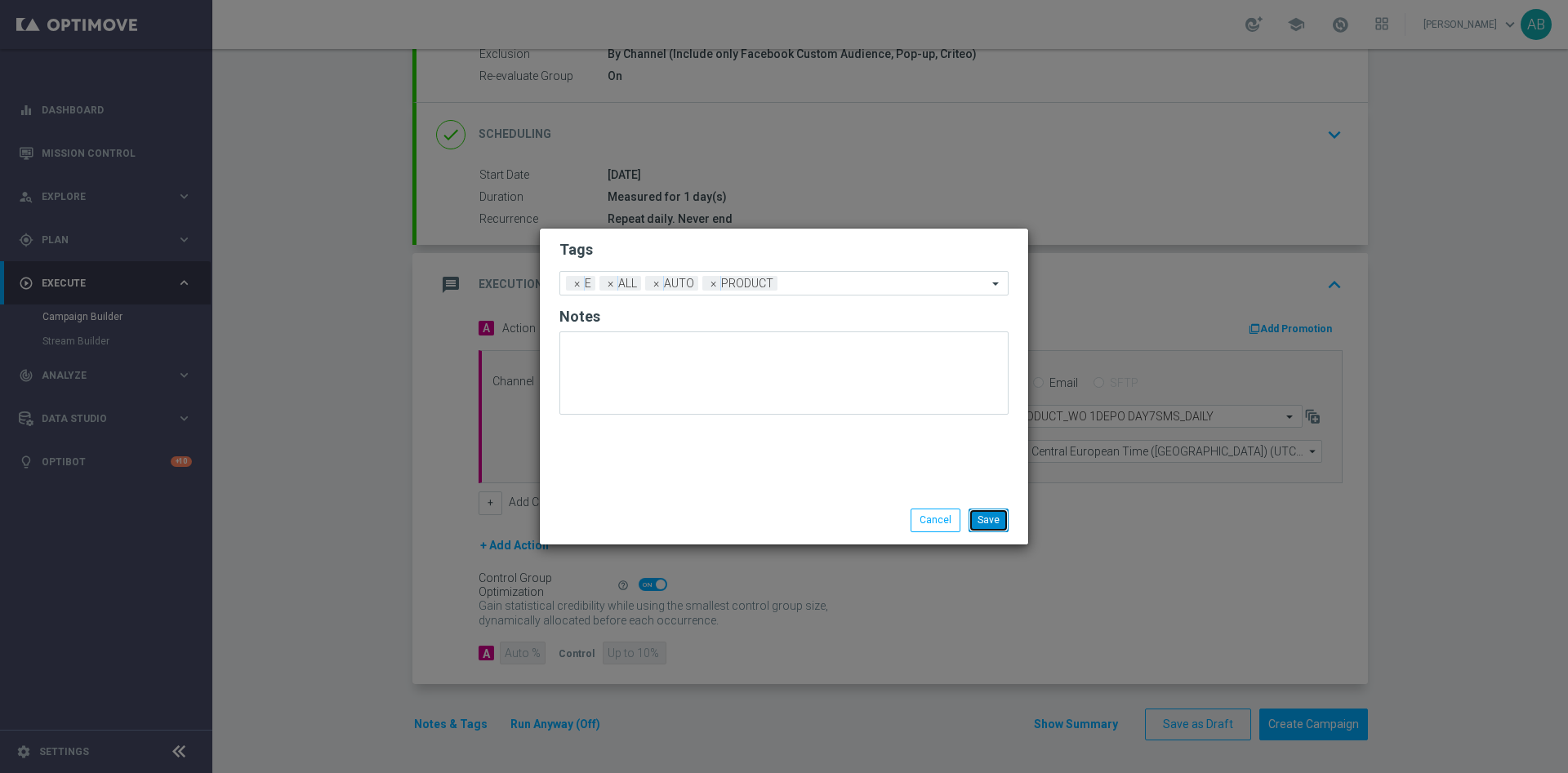
click at [993, 516] on button "Save" at bounding box center [988, 520] width 40 height 23
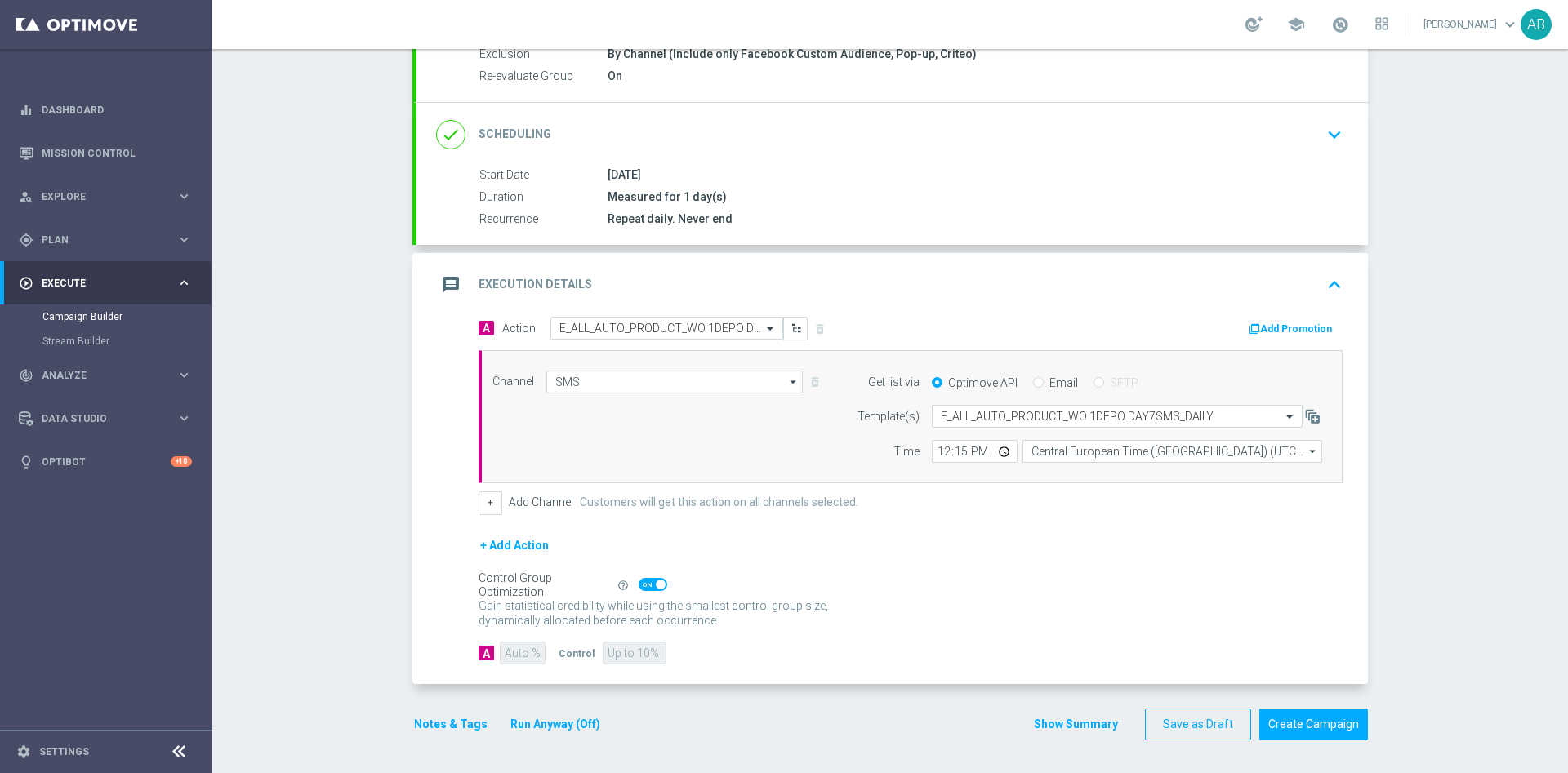
click at [446, 722] on button "Notes & Tags" at bounding box center [450, 724] width 77 height 20
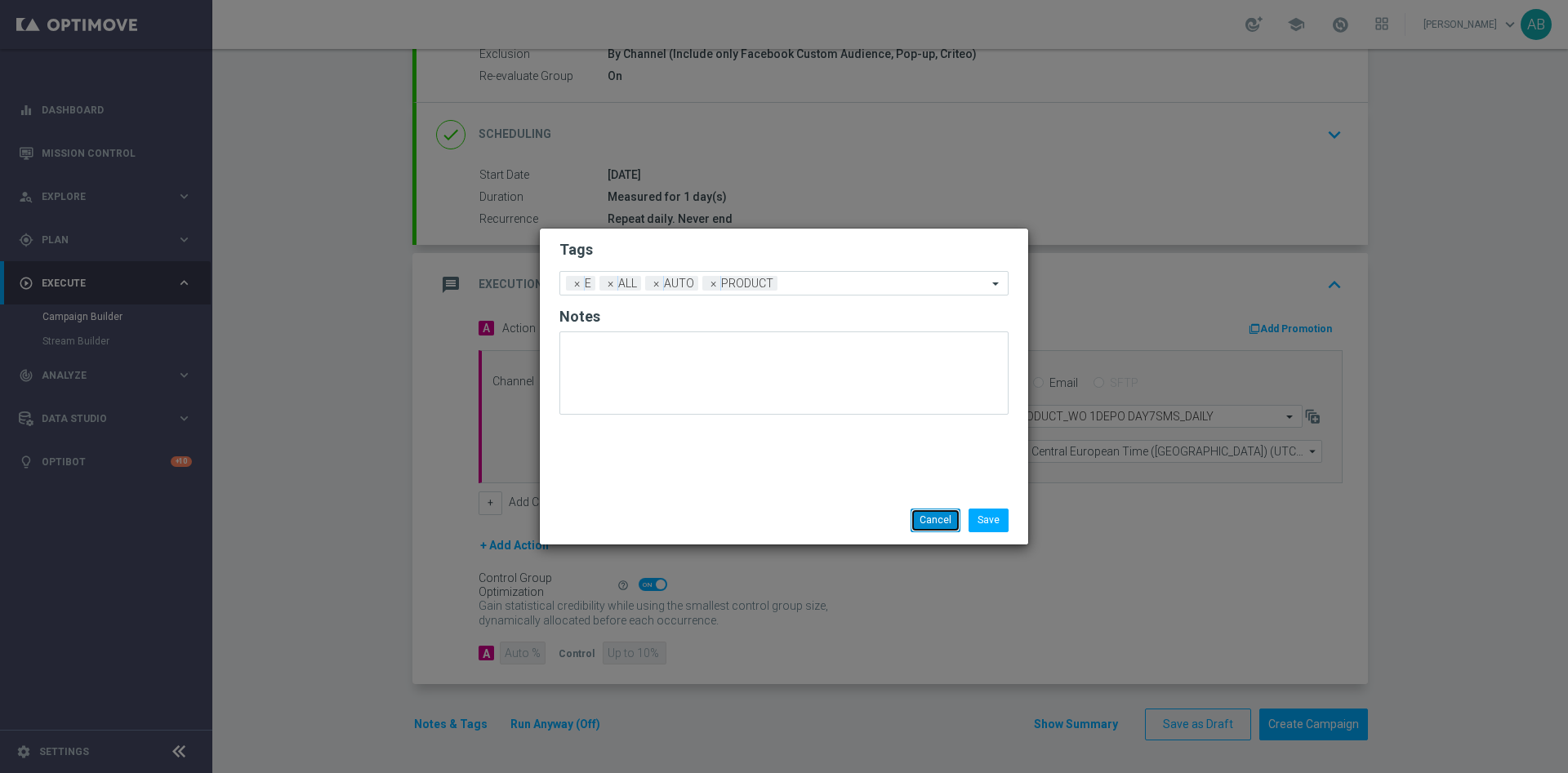
click at [939, 527] on button "Cancel" at bounding box center [935, 520] width 49 height 23
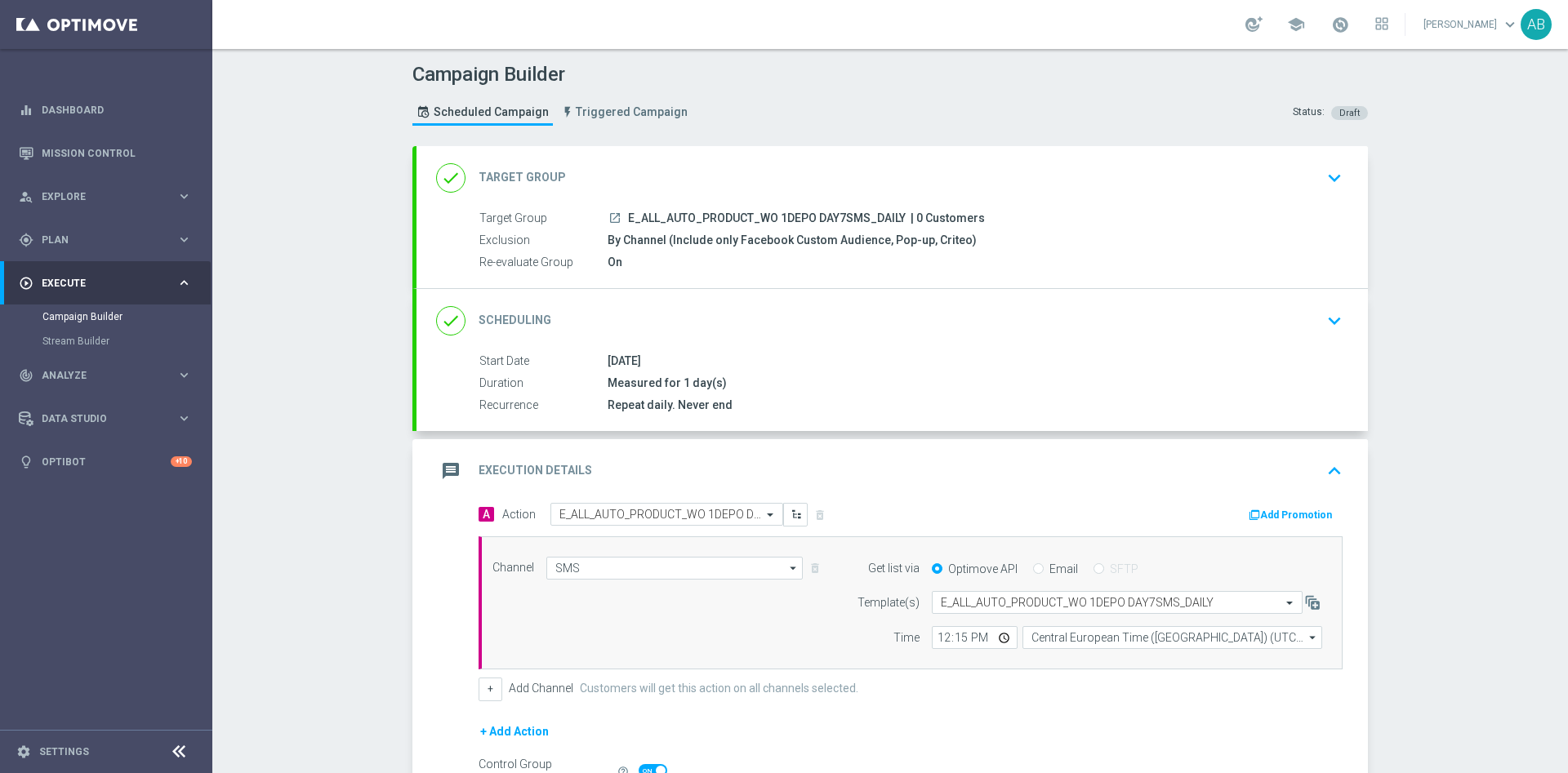
scroll to position [186, 0]
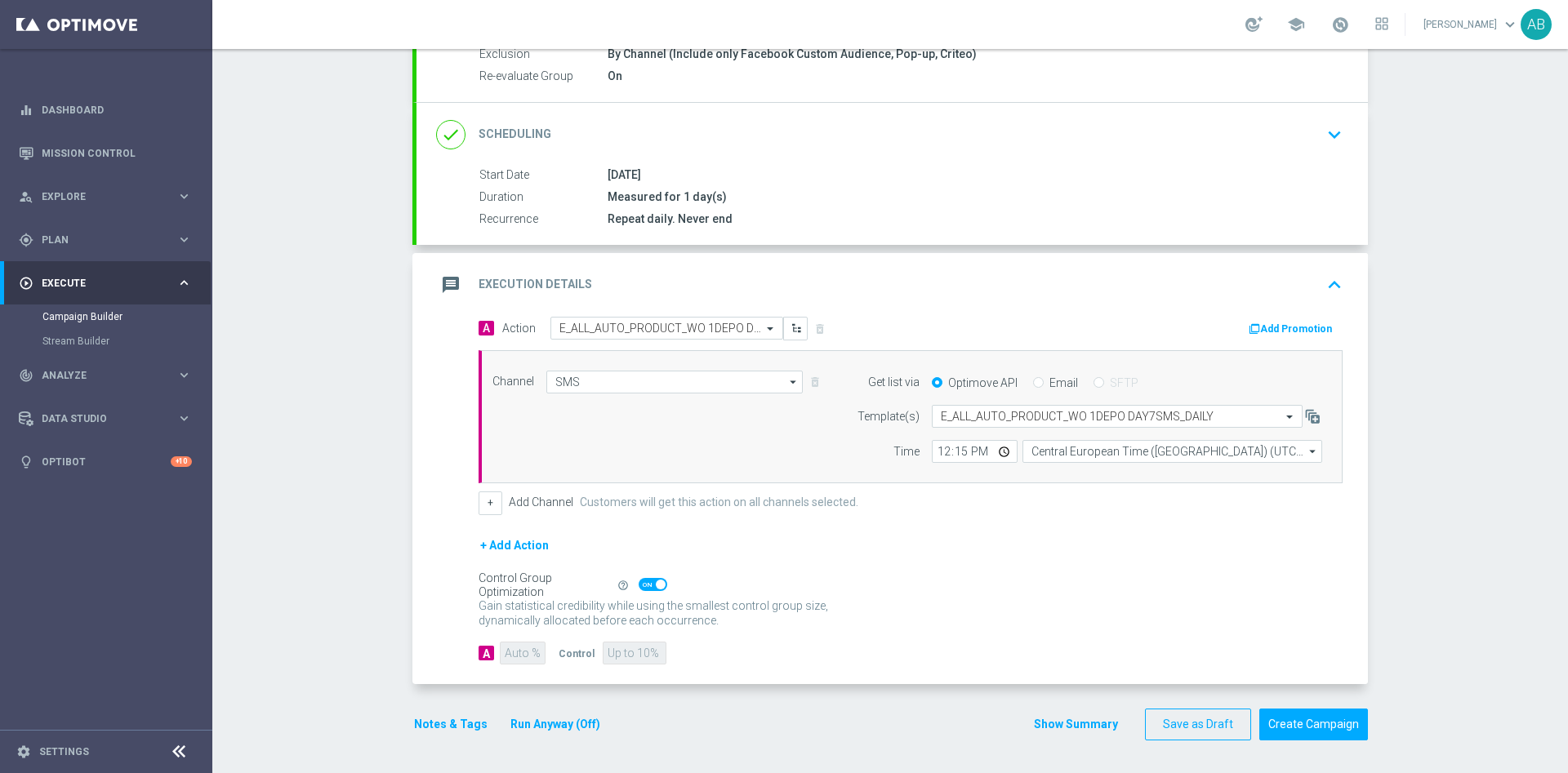
click at [414, 718] on button "Notes & Tags" at bounding box center [450, 724] width 77 height 20
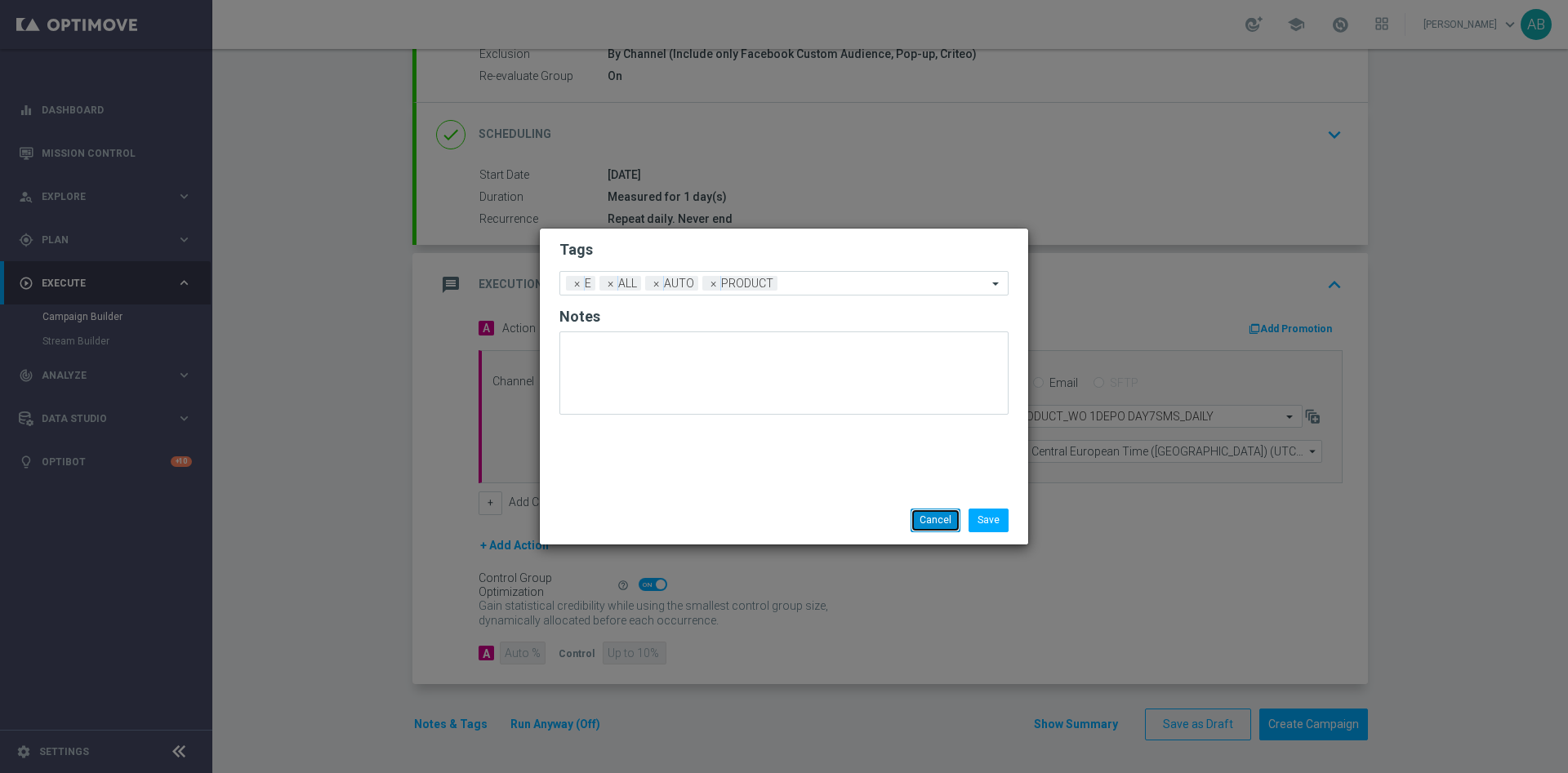
click at [924, 511] on button "Cancel" at bounding box center [935, 520] width 49 height 23
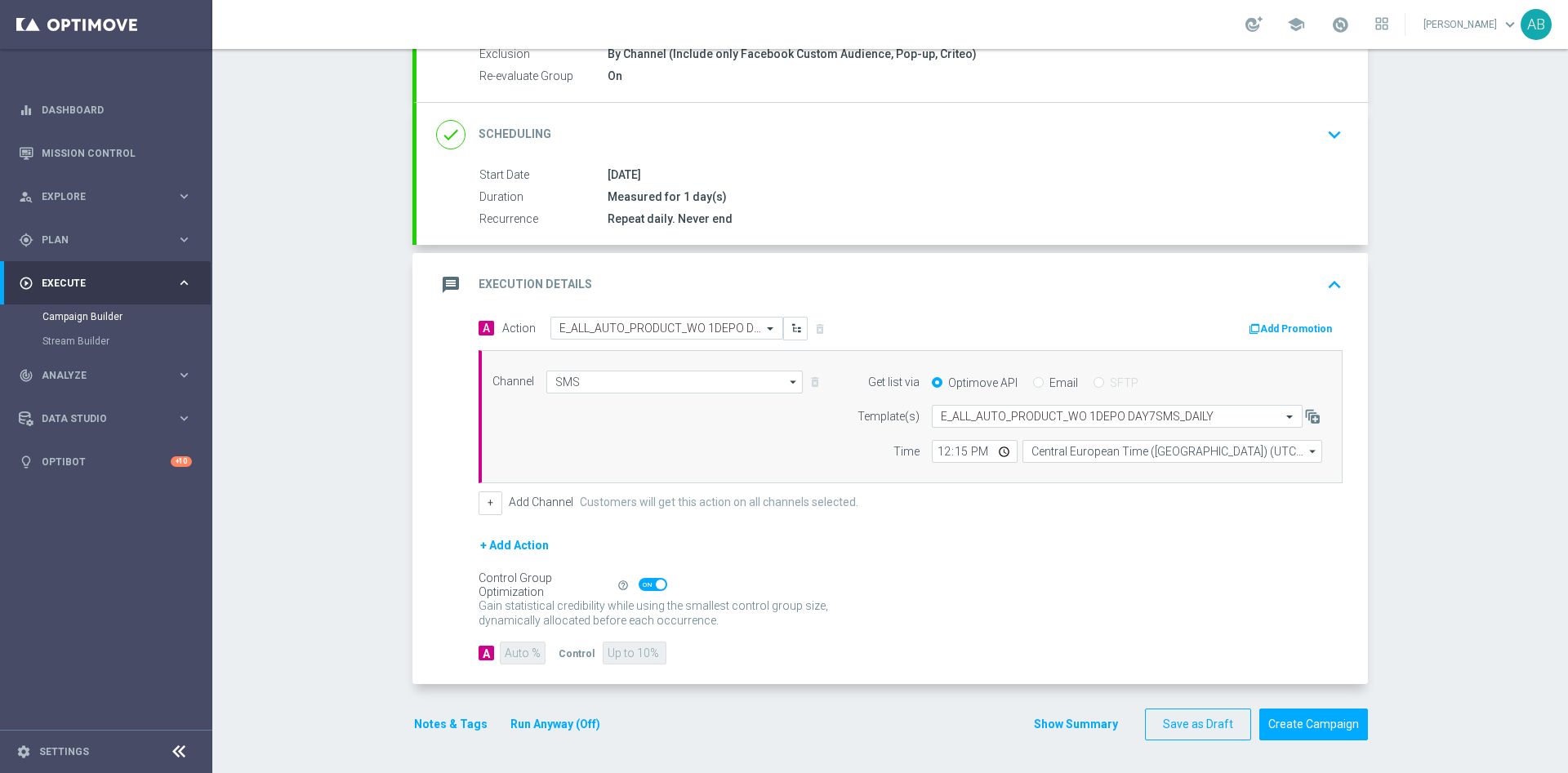
click at [446, 722] on button "Notes & Tags" at bounding box center [450, 724] width 77 height 20
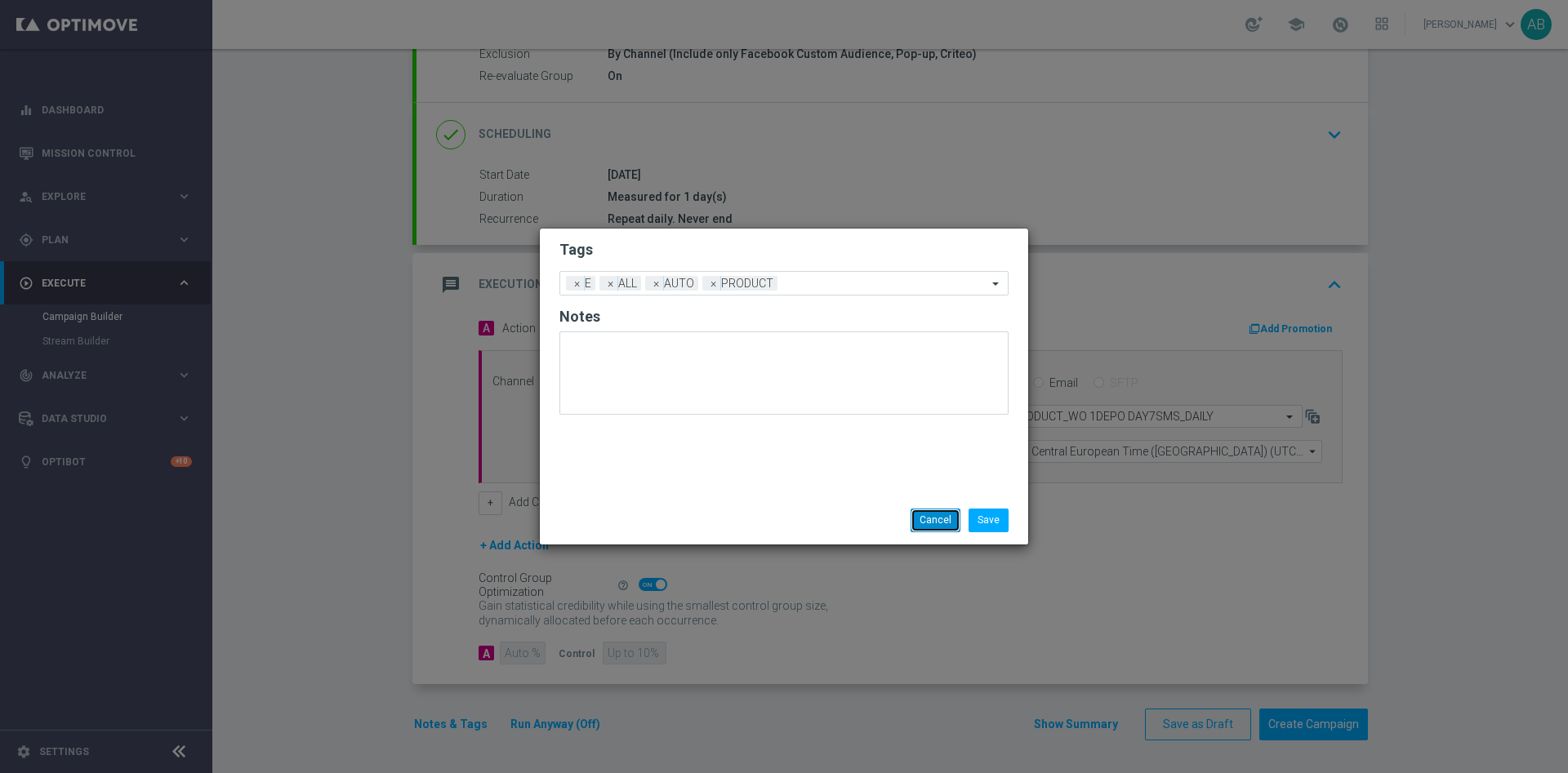
click at [928, 517] on button "Cancel" at bounding box center [935, 520] width 49 height 23
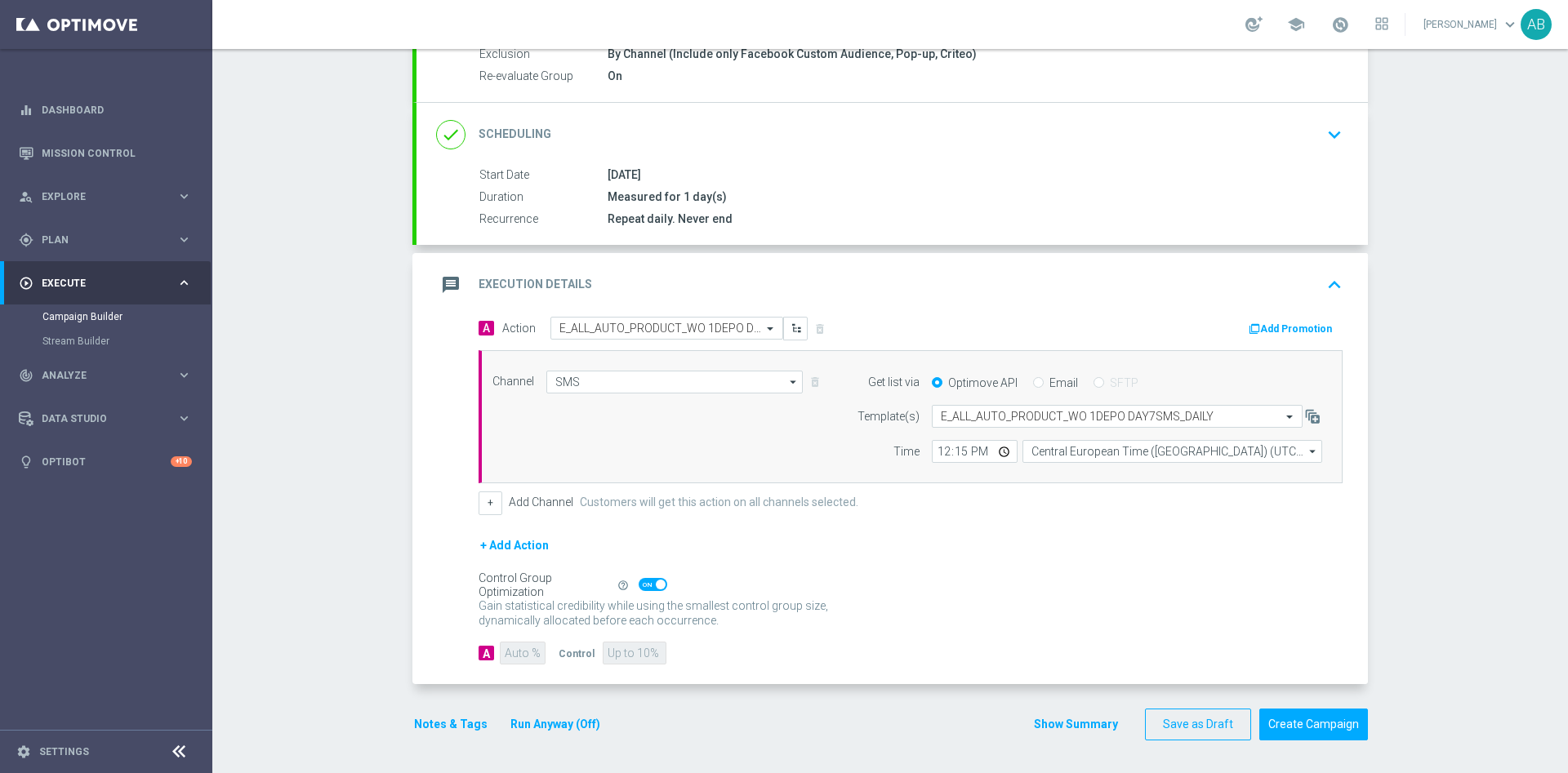
click at [457, 727] on button "Notes & Tags" at bounding box center [450, 724] width 77 height 20
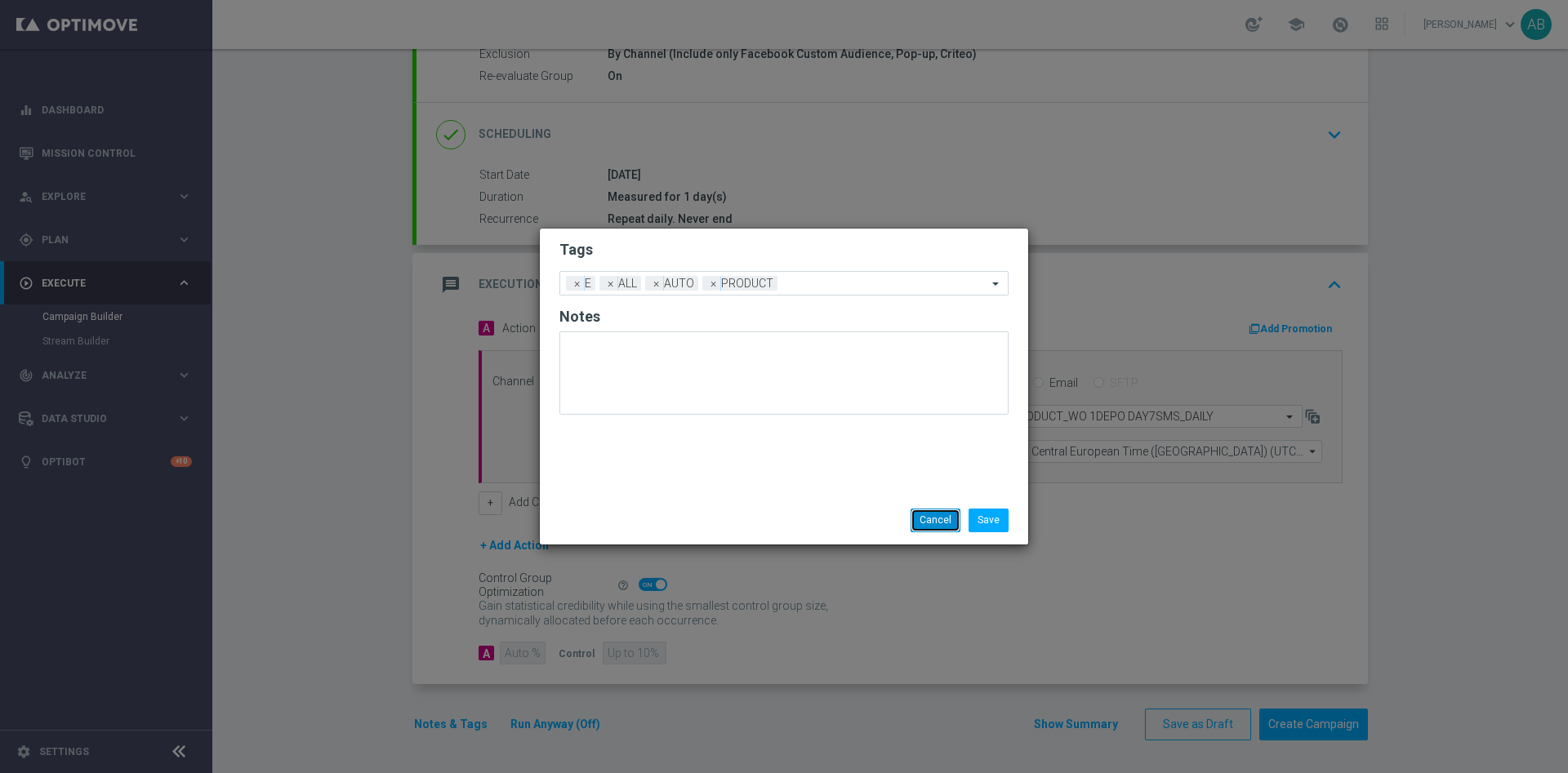
click at [944, 526] on button "Cancel" at bounding box center [935, 520] width 49 height 23
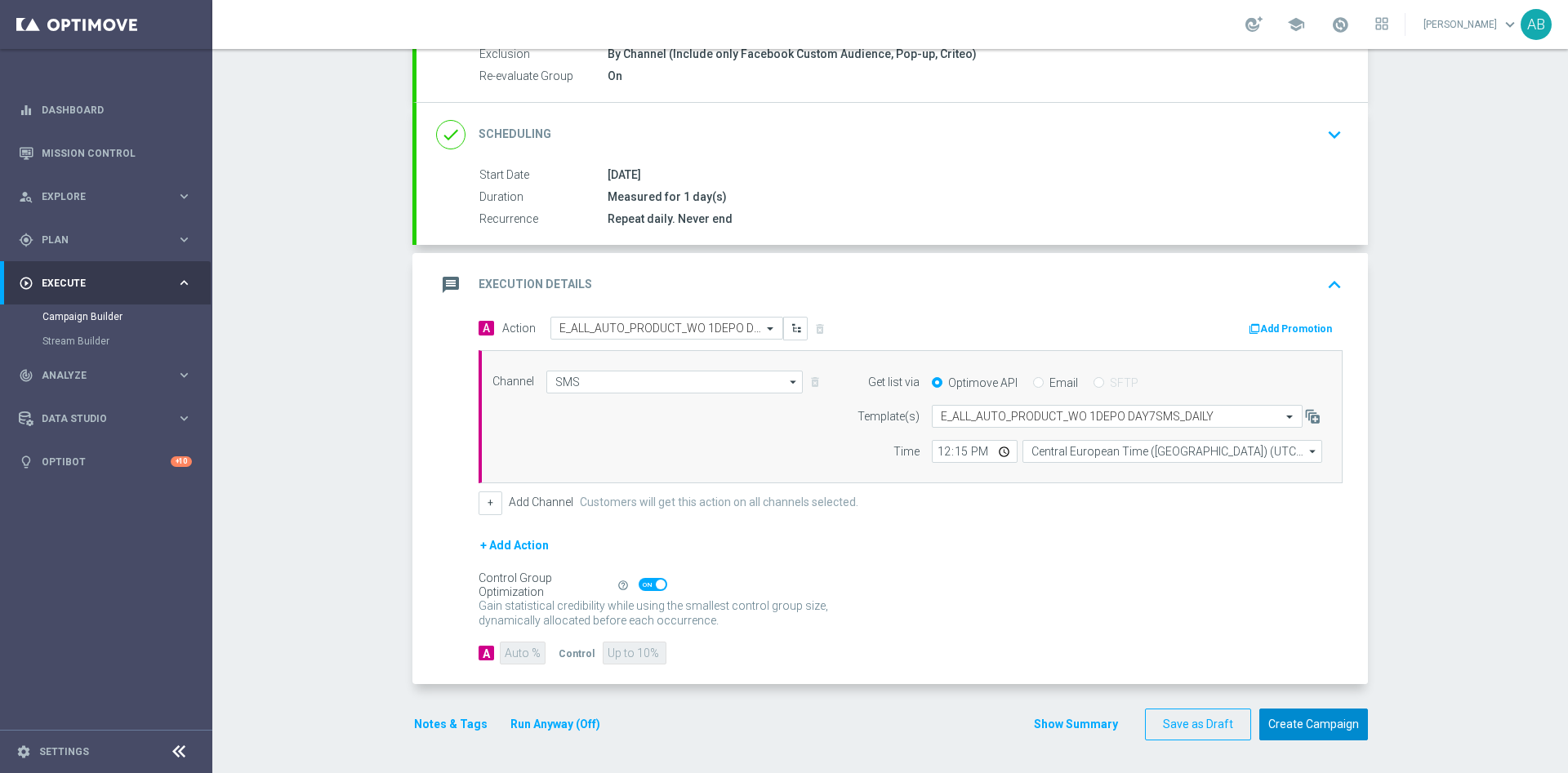
click at [1298, 718] on button "Create Campaign" at bounding box center [1313, 724] width 108 height 32
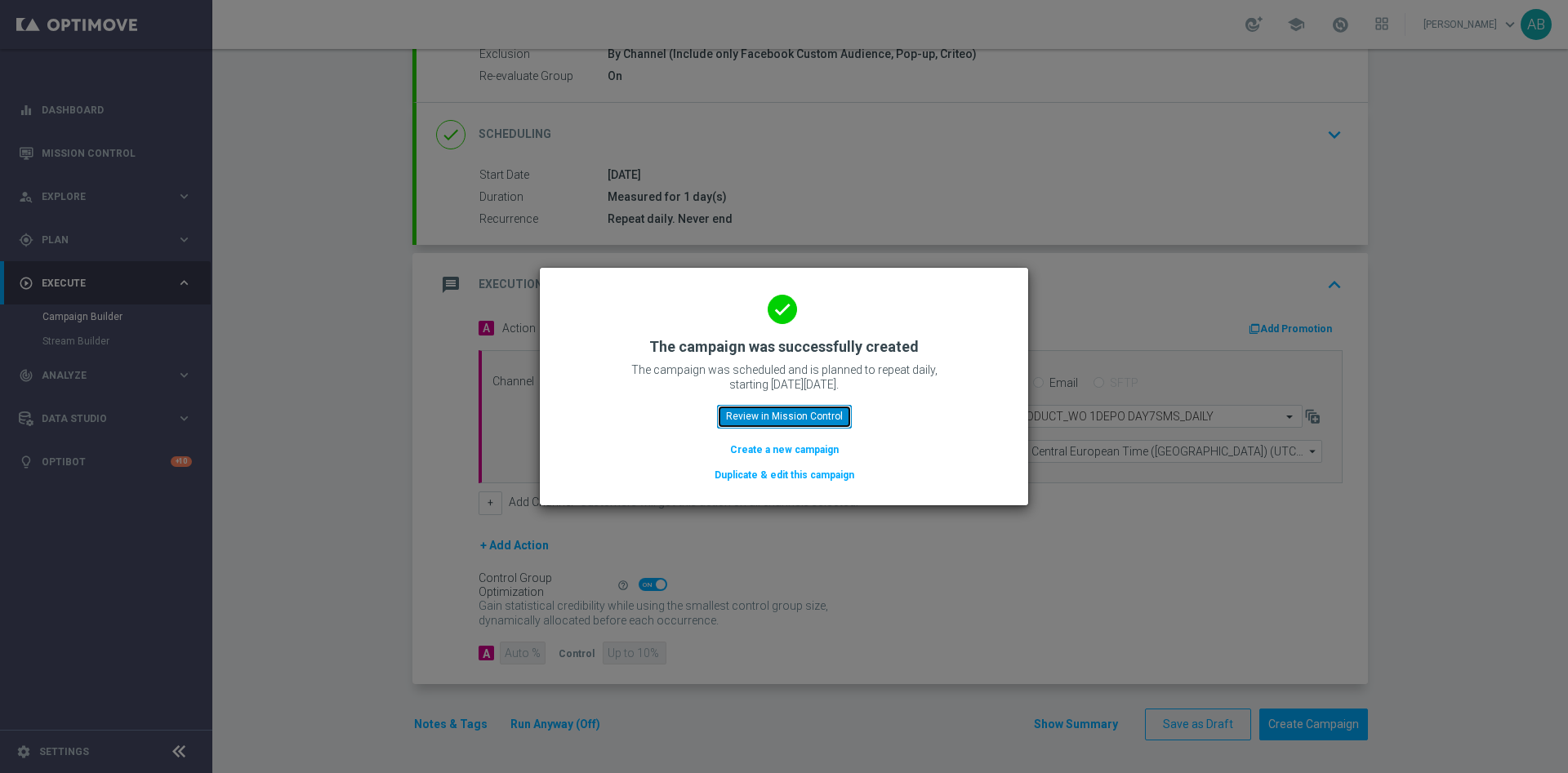
click at [750, 416] on button "Review in Mission Control" at bounding box center [784, 416] width 135 height 23
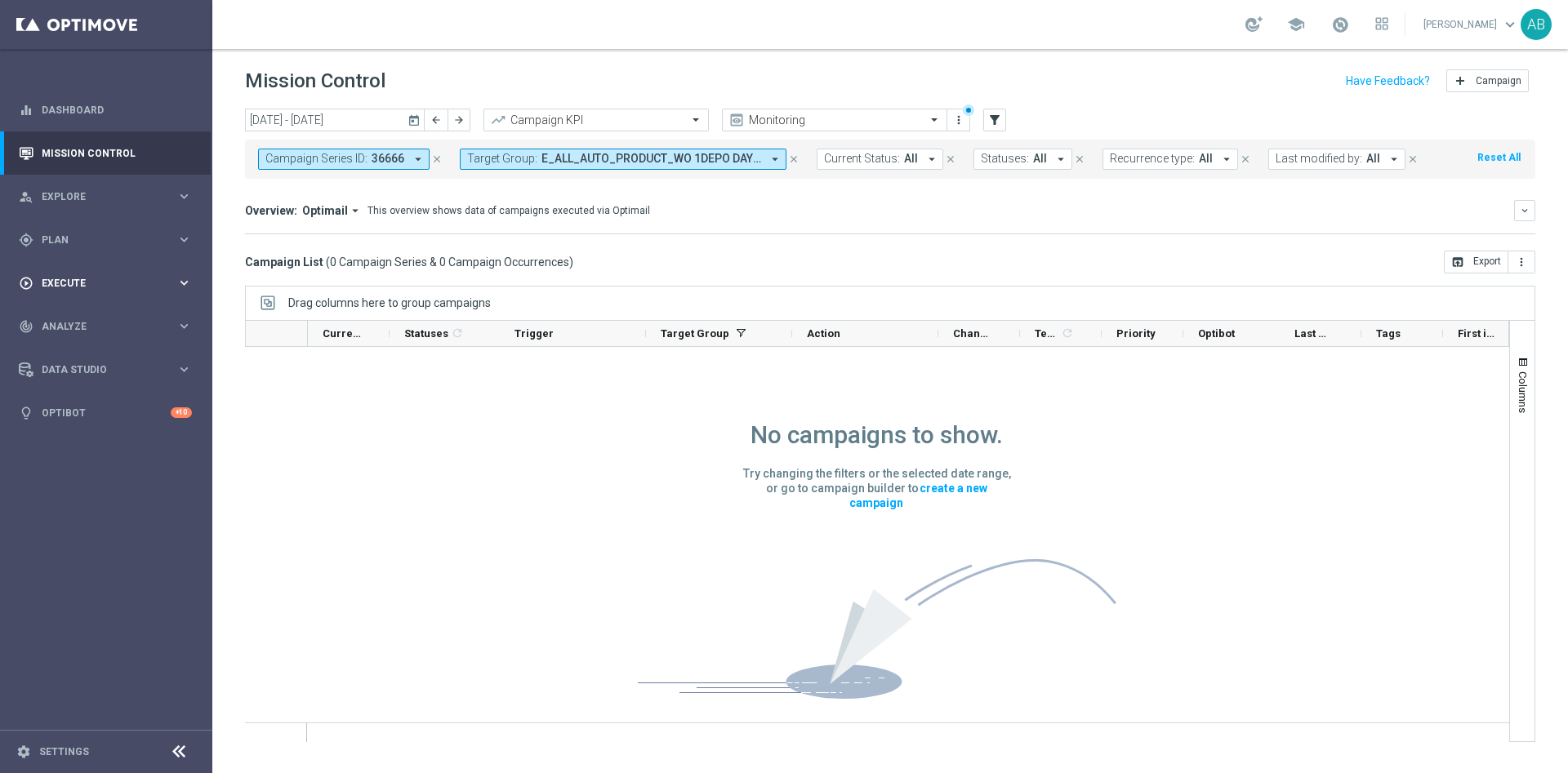
click at [61, 282] on span "Execute" at bounding box center [109, 282] width 135 height 9
click at [73, 313] on link "Campaign Builder" at bounding box center [106, 317] width 127 height 13
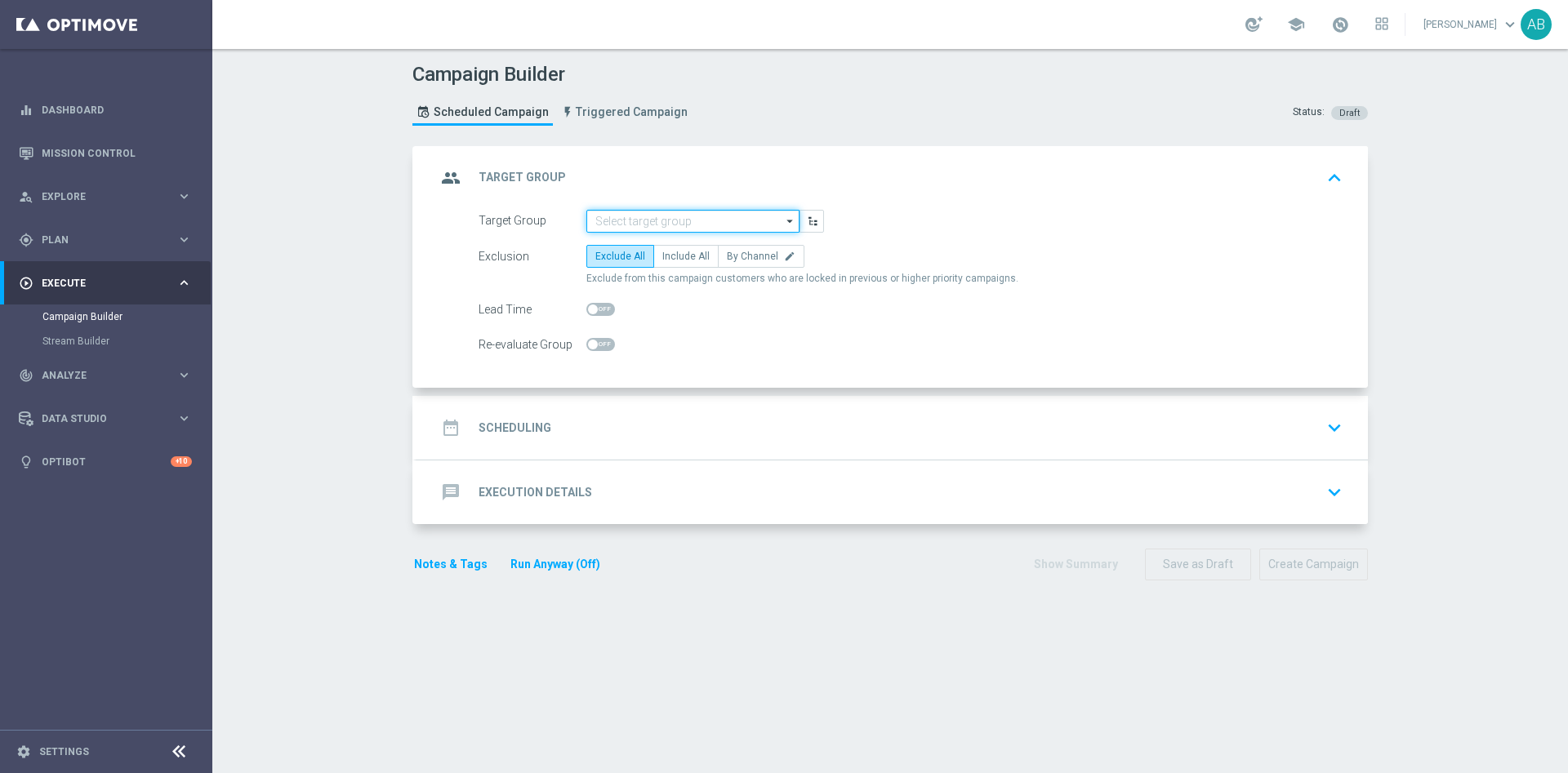
click at [626, 217] on input at bounding box center [693, 221] width 213 height 23
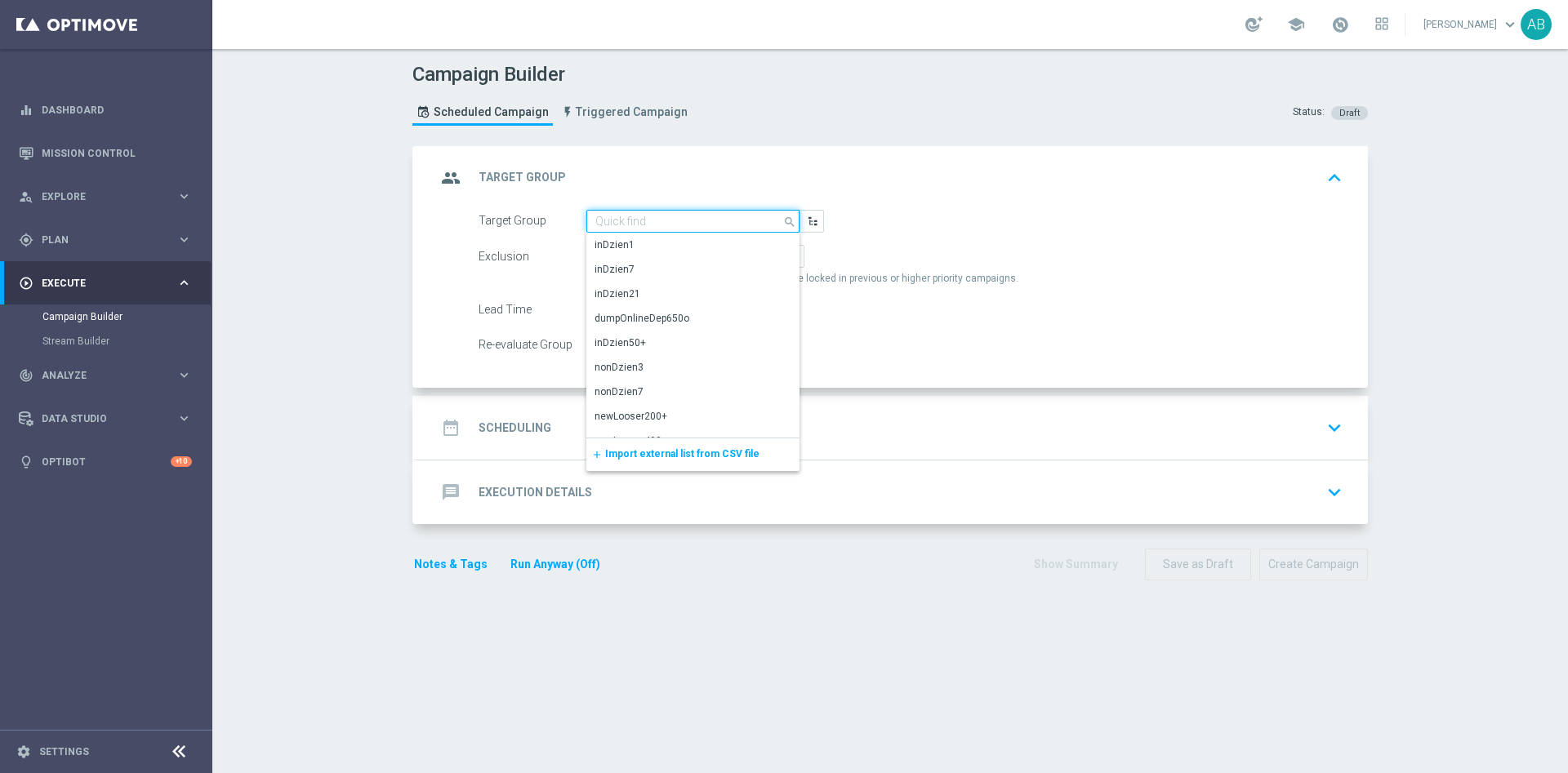
paste input "E_ALL_AUTO_PRODUCT_WO 1DEPO DAY7MAIL_DAILY"
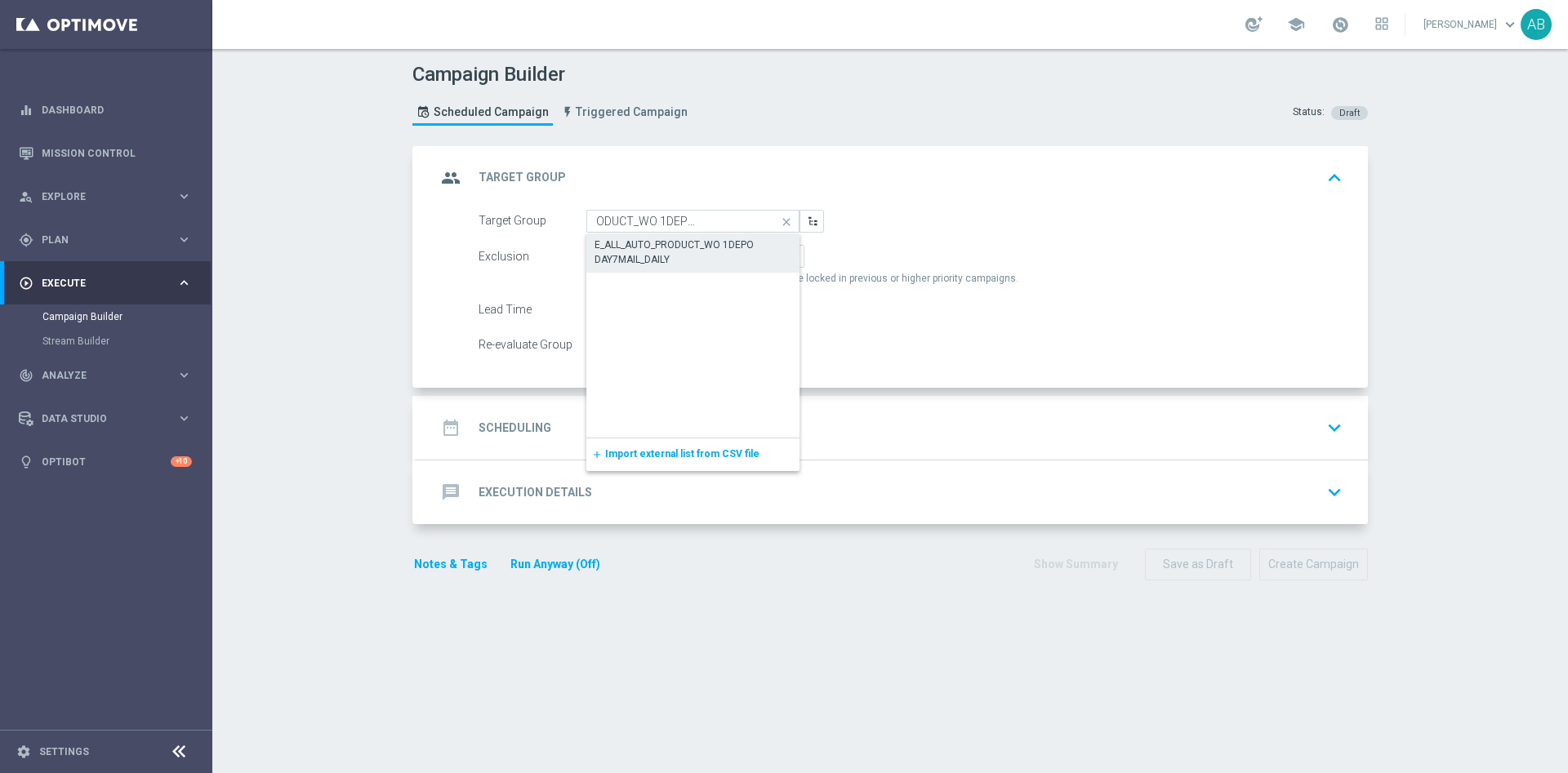
click at [630, 240] on div "E_ALL_AUTO_PRODUCT_WO 1DEPO DAY7MAIL_DAILY" at bounding box center [693, 252] width 197 height 29
type input "E_ALL_AUTO_PRODUCT_WO 1DEPO DAY7MAIL_DAILY"
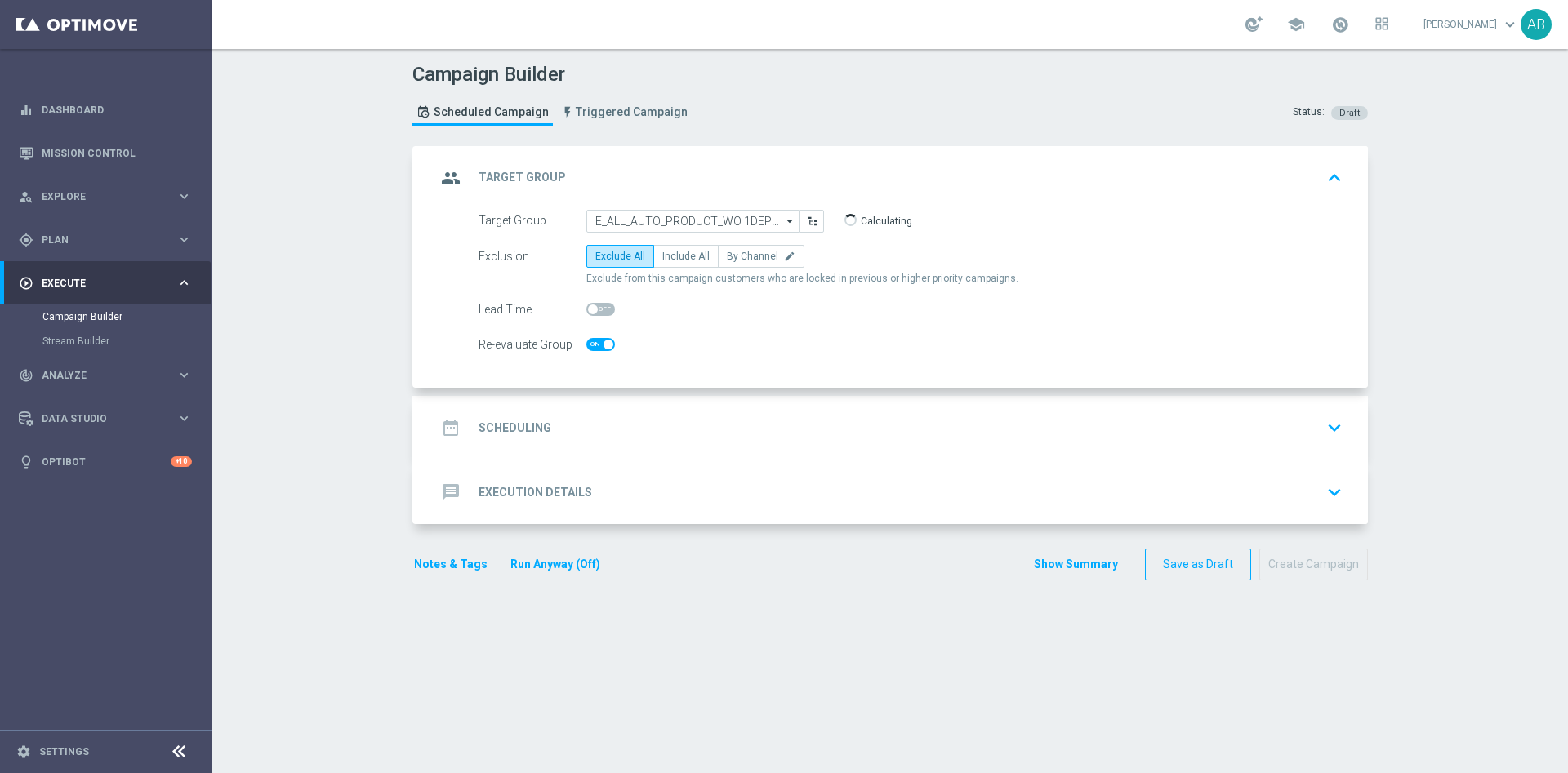
checkbox input "true"
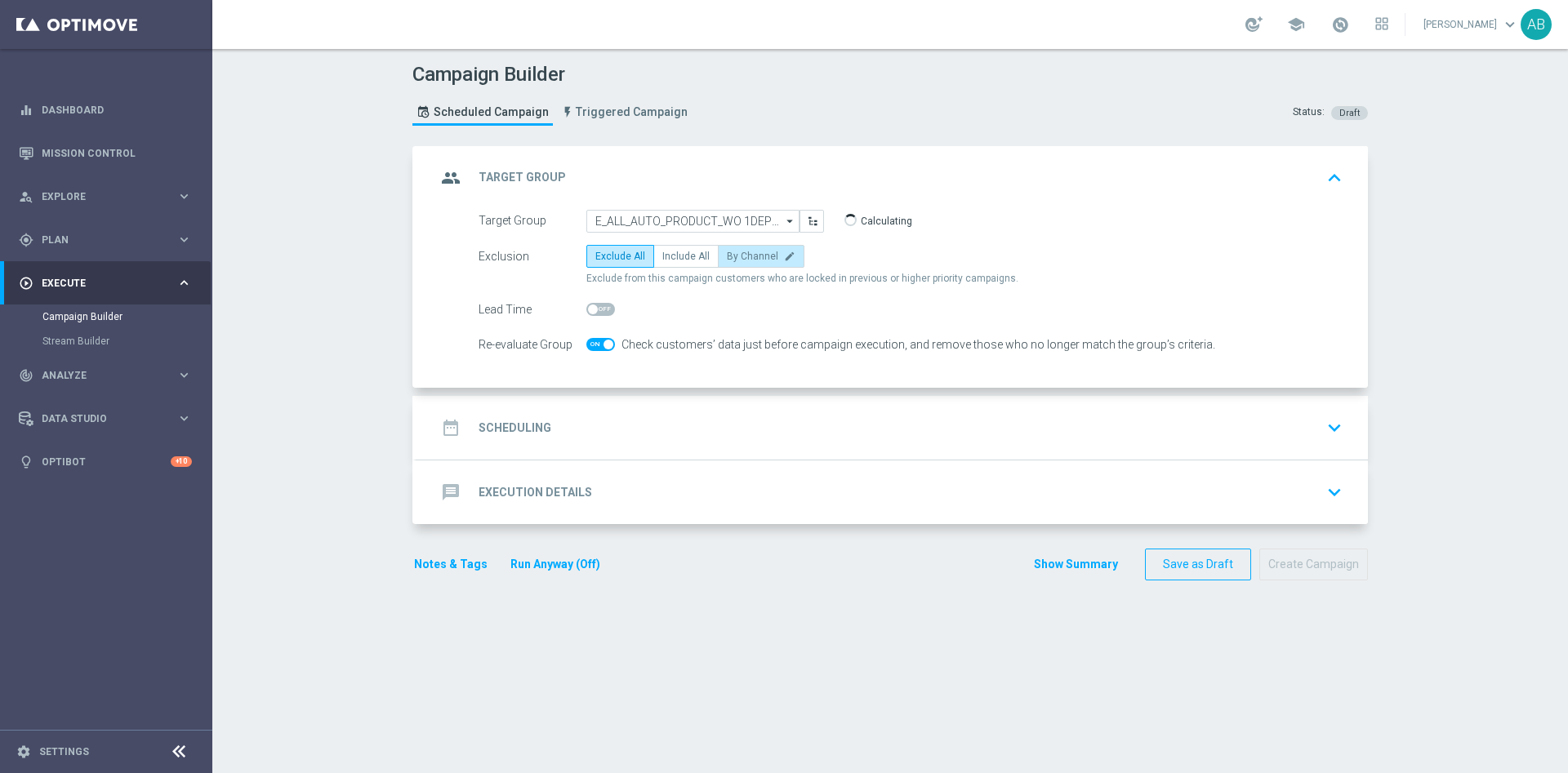
click at [738, 259] on span "By Channel" at bounding box center [752, 256] width 51 height 11
click at [737, 259] on input "By Channel edit" at bounding box center [732, 259] width 10 height 10
radio input "true"
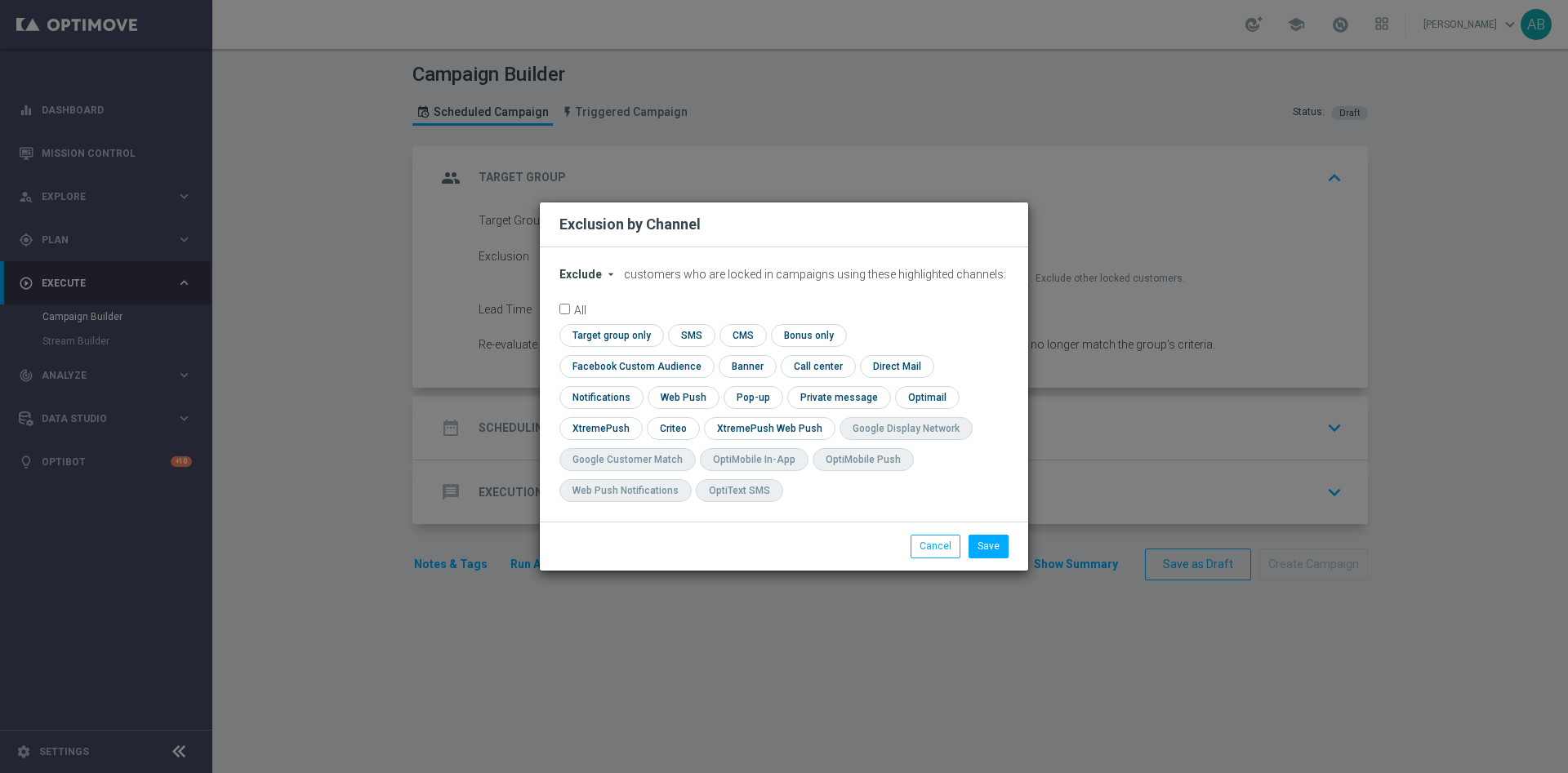
click at [599, 282] on button "Exclude arrow_drop_down" at bounding box center [590, 275] width 62 height 14
drag, startPoint x: 596, startPoint y: 329, endPoint x: 778, endPoint y: 322, distance: 182.1
click at [0, 0] on span "Include" at bounding box center [0, 0] width 0 height 0
click at [707, 355] on input "checkbox" at bounding box center [633, 366] width 148 height 22
checkbox input "true"
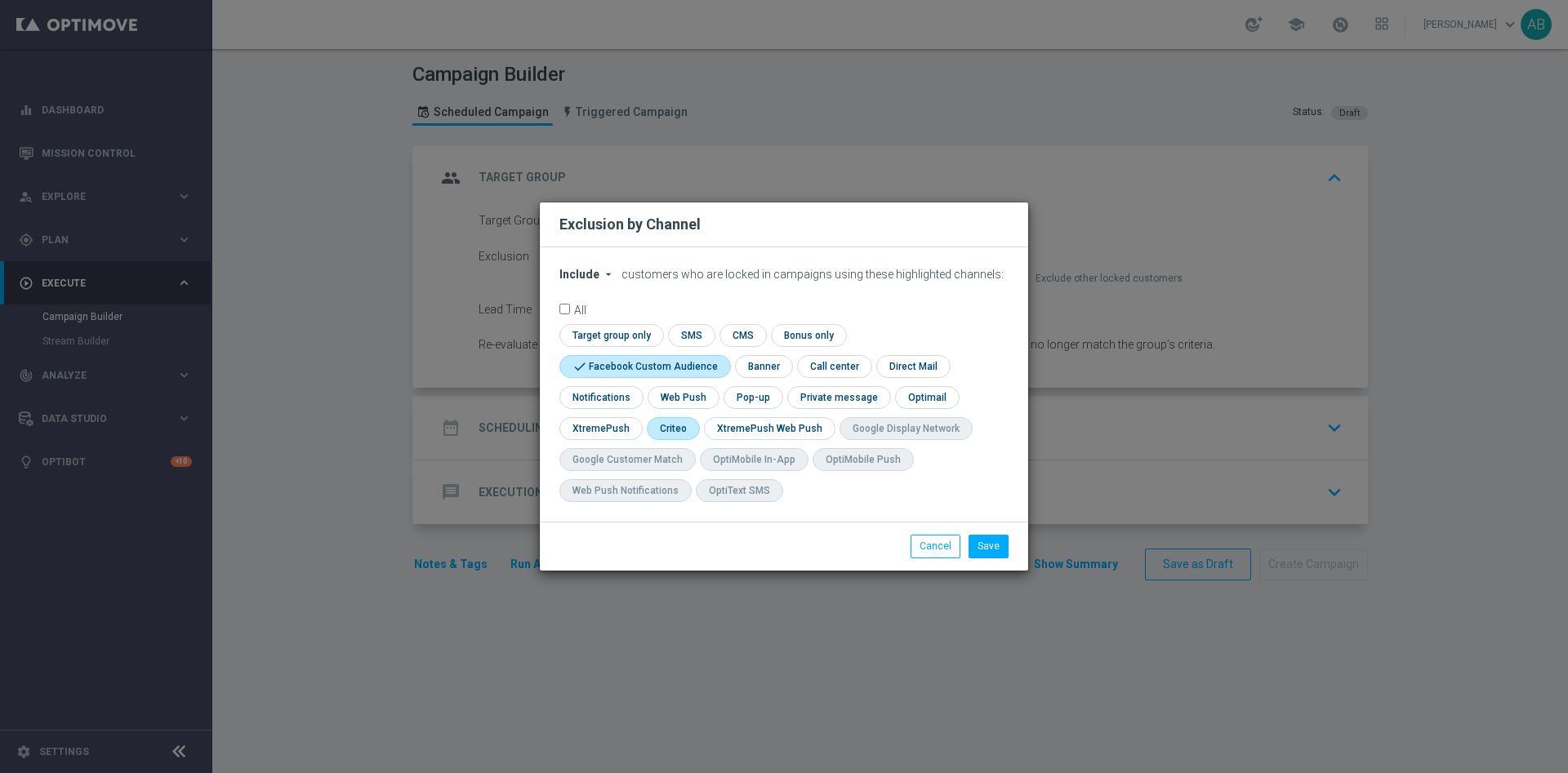
click at [675, 433] on input "checkbox" at bounding box center [671, 428] width 50 height 22
checkbox input "true"
click at [736, 404] on input "checkbox" at bounding box center [752, 398] width 56 height 22
checkbox input "true"
click at [990, 546] on button "Save" at bounding box center [988, 546] width 40 height 23
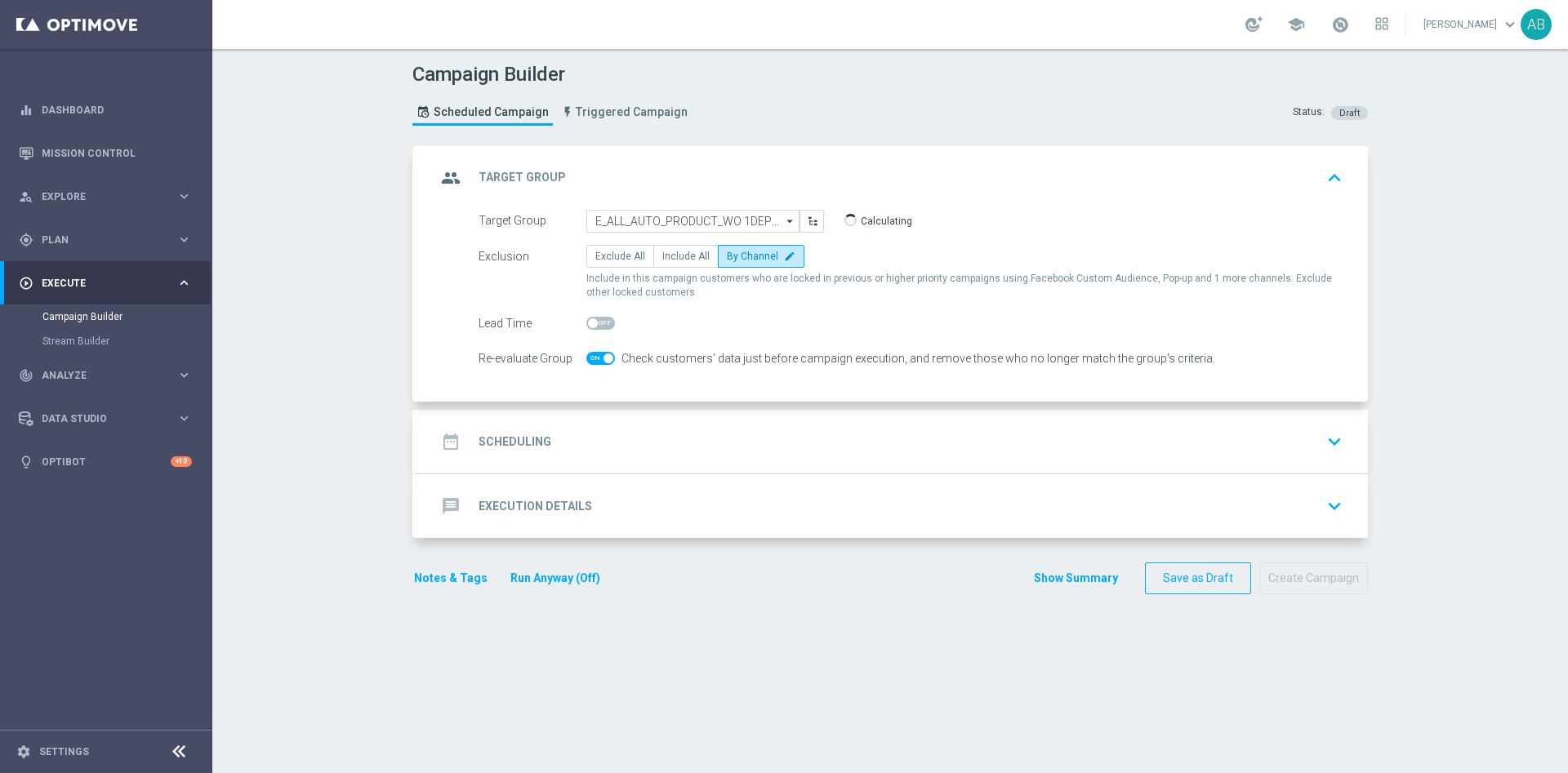
click at [623, 447] on div "date_range Scheduling keyboard_arrow_down" at bounding box center [891, 442] width 912 height 31
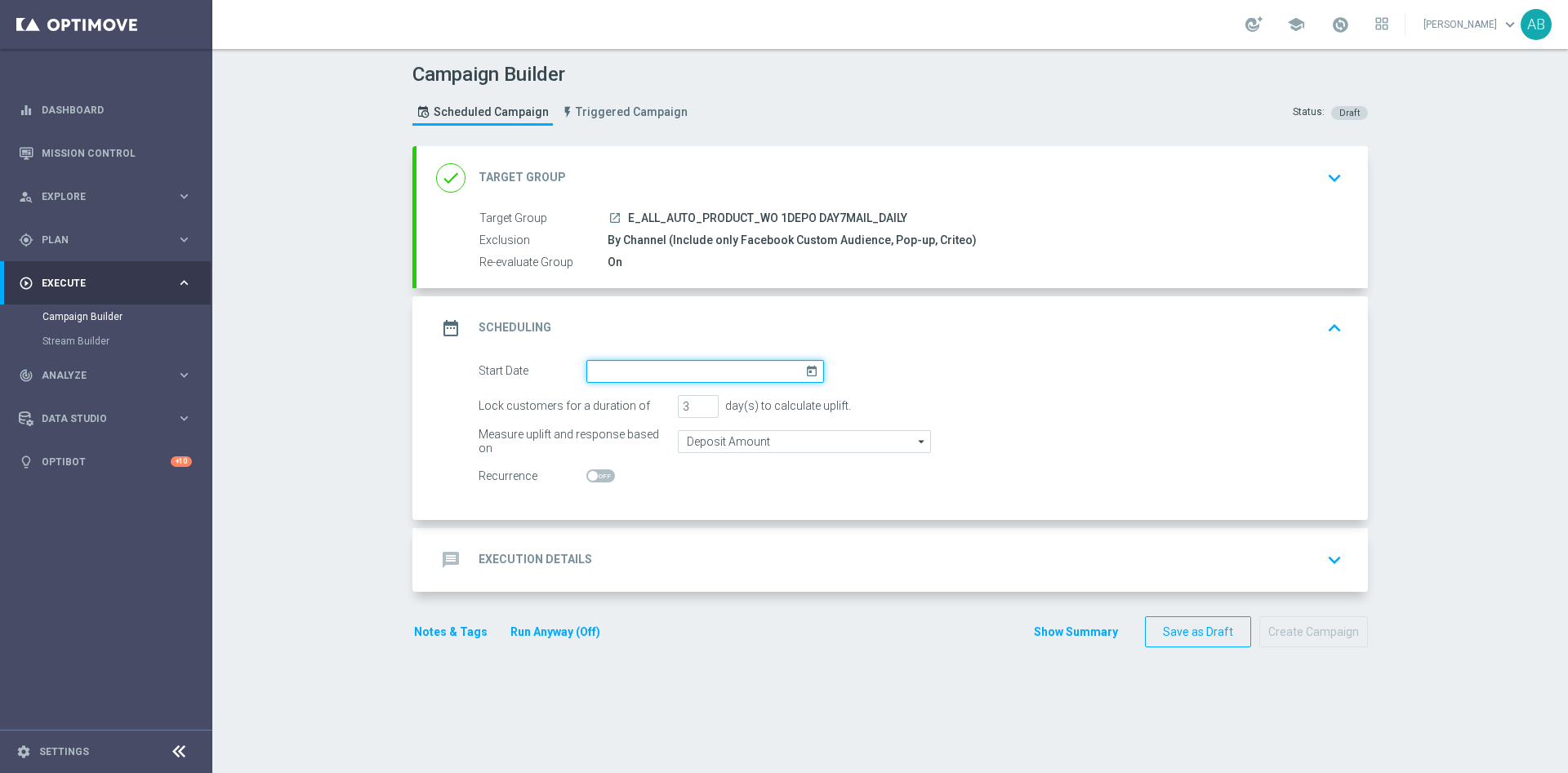
click at [613, 367] on input at bounding box center [705, 371] width 237 height 23
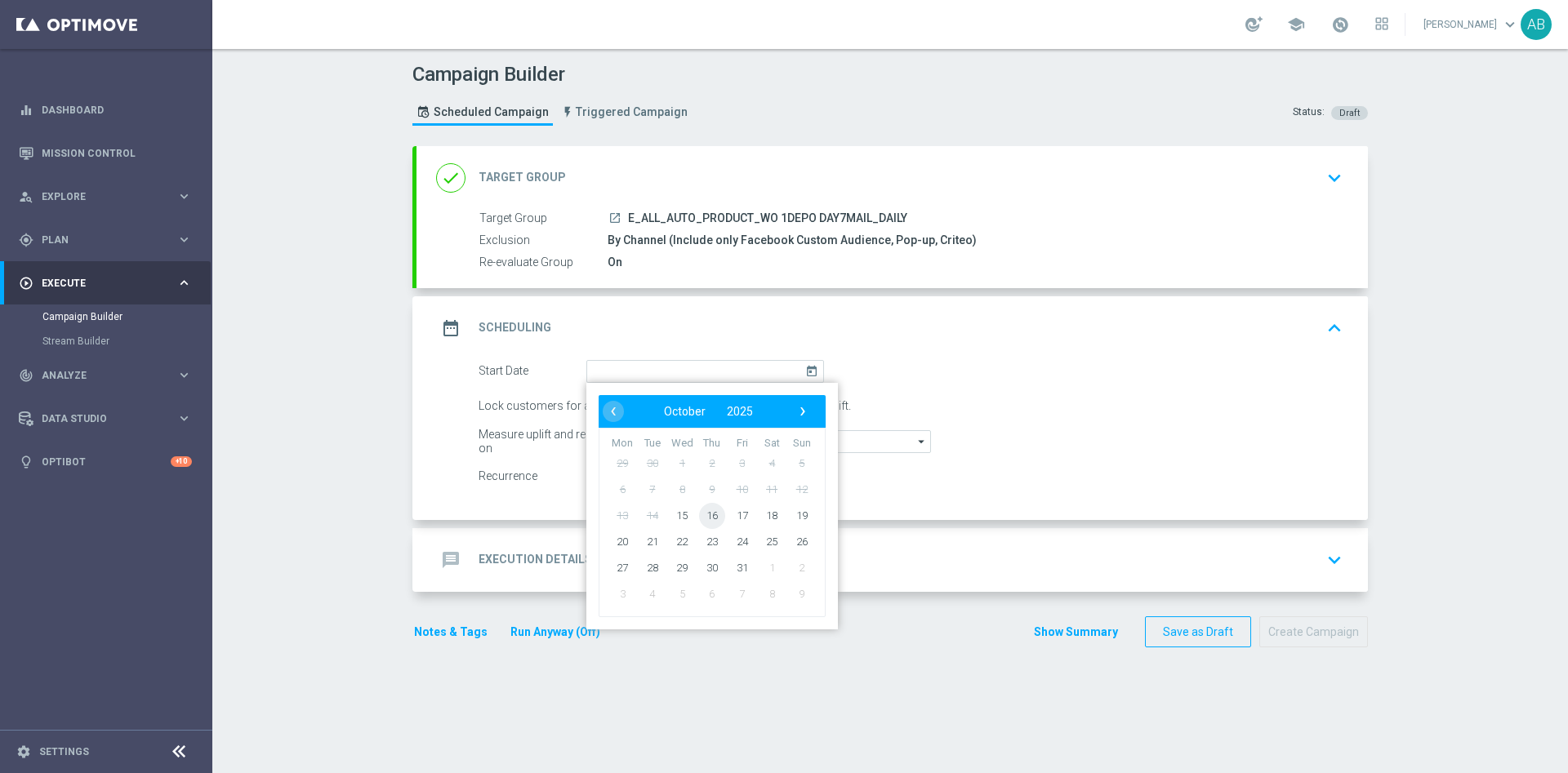
click at [706, 518] on span "16" at bounding box center [711, 515] width 26 height 26
type input "16 Oct 2025"
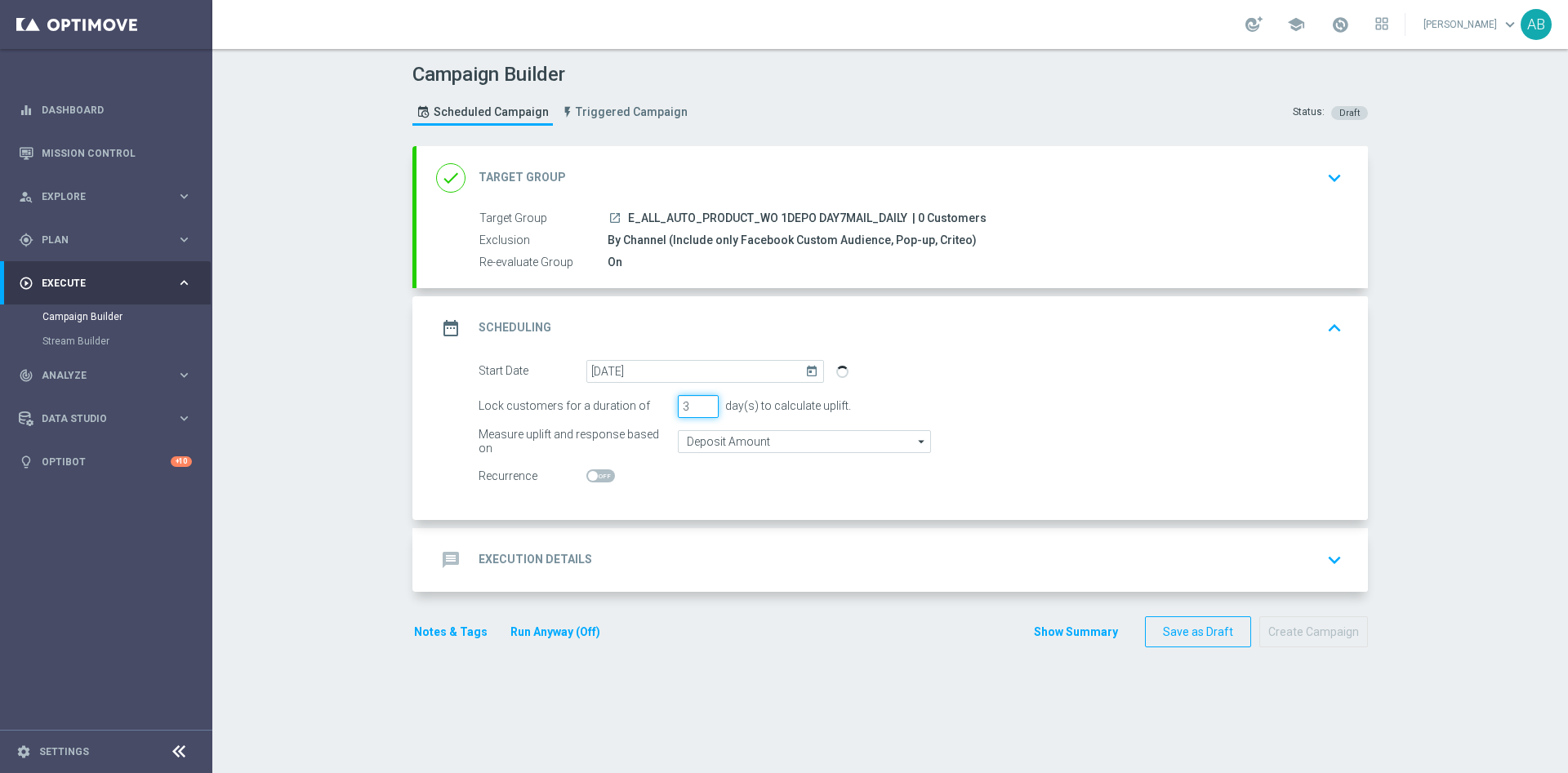
drag, startPoint x: 684, startPoint y: 404, endPoint x: 658, endPoint y: 420, distance: 30.5
click at [658, 420] on form "Start Date 16 Oct 2025 today Lock customers for a duration of 3 day(s) to calcu…" at bounding box center [910, 424] width 864 height 128
type input "1"
click at [604, 476] on span at bounding box center [600, 475] width 28 height 13
click at [604, 476] on input "checkbox" at bounding box center [600, 475] width 28 height 13
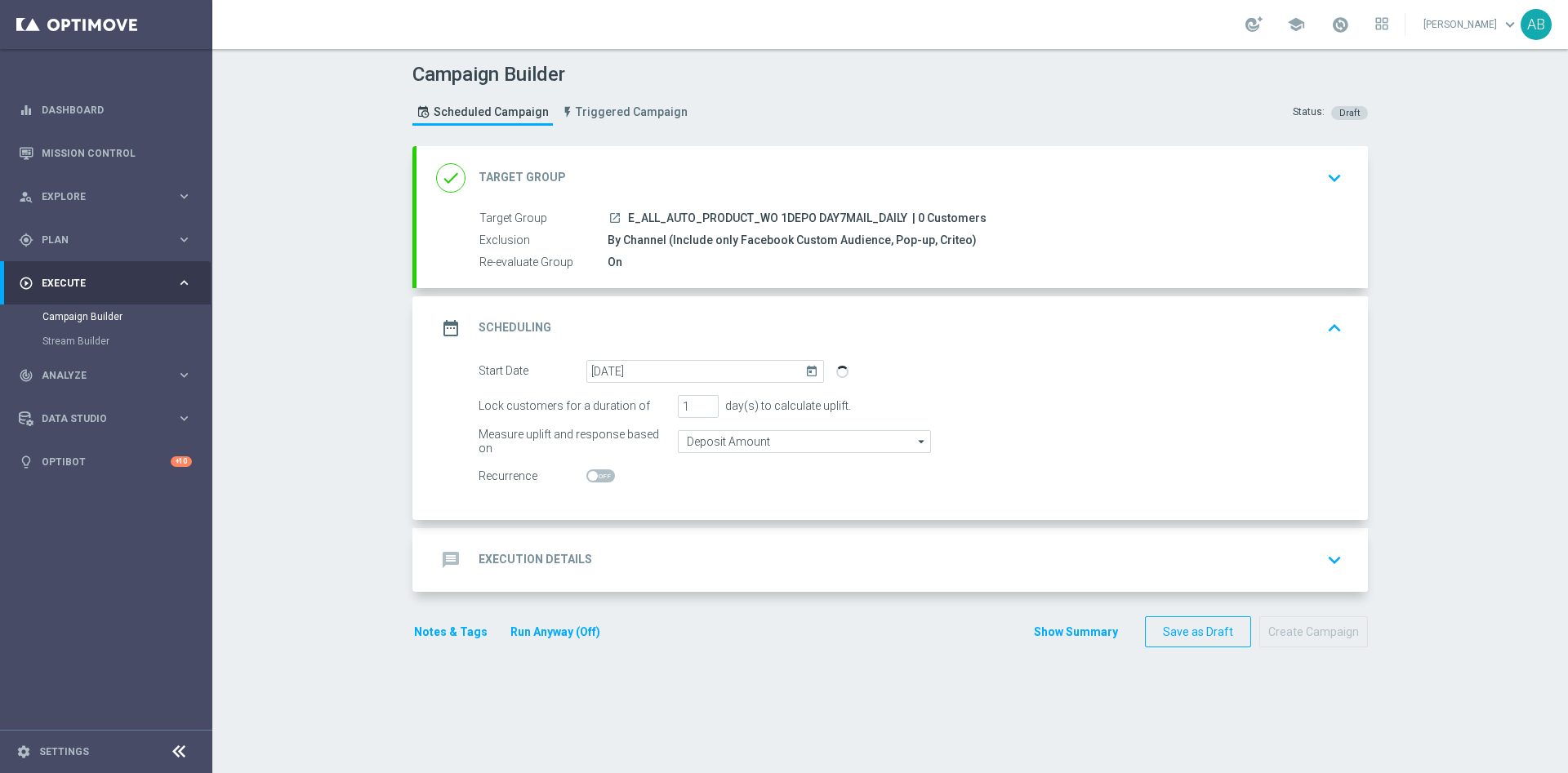
checkbox input "true"
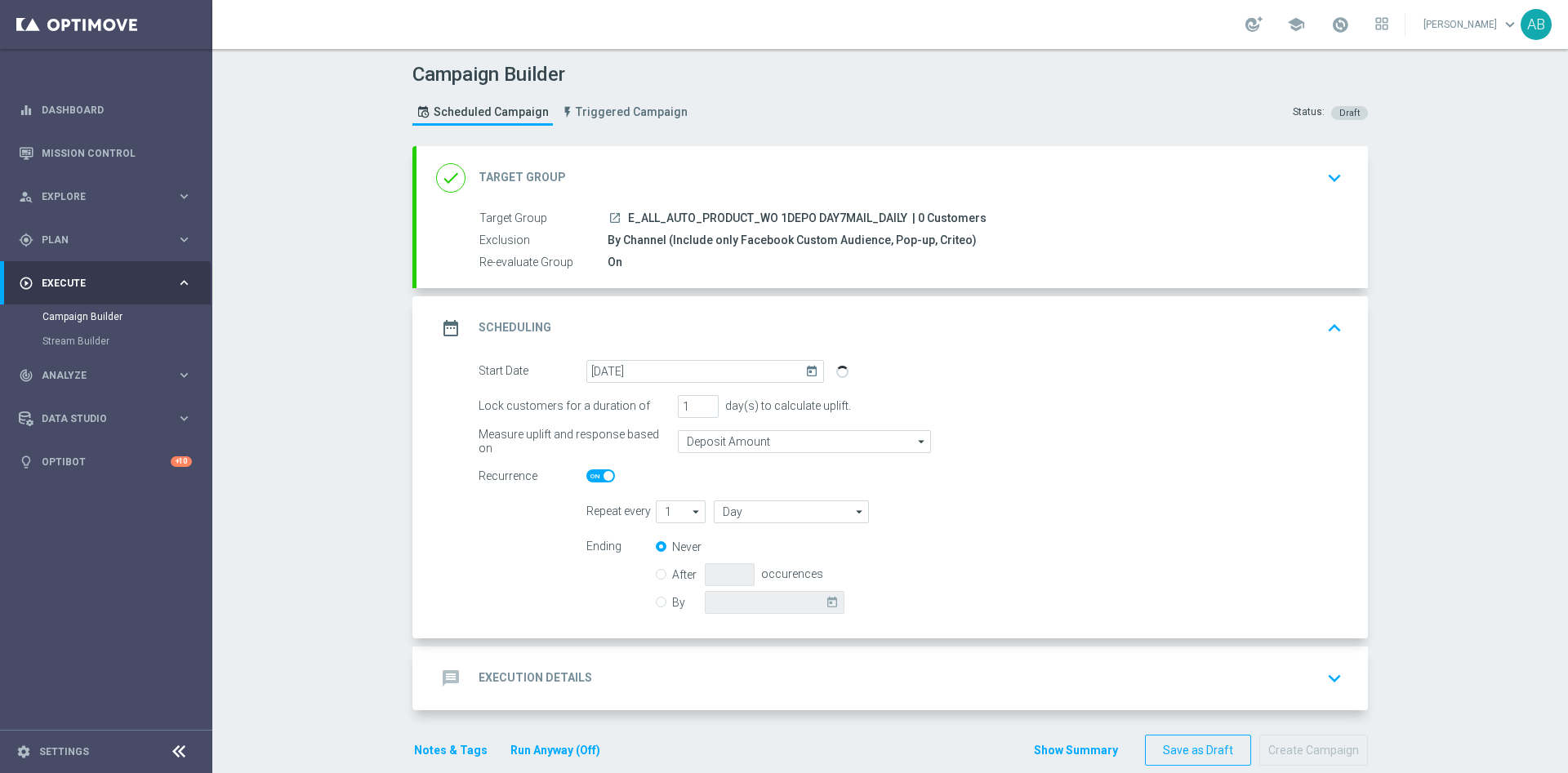
click at [595, 677] on div "message Execution Details keyboard_arrow_down" at bounding box center [891, 678] width 912 height 31
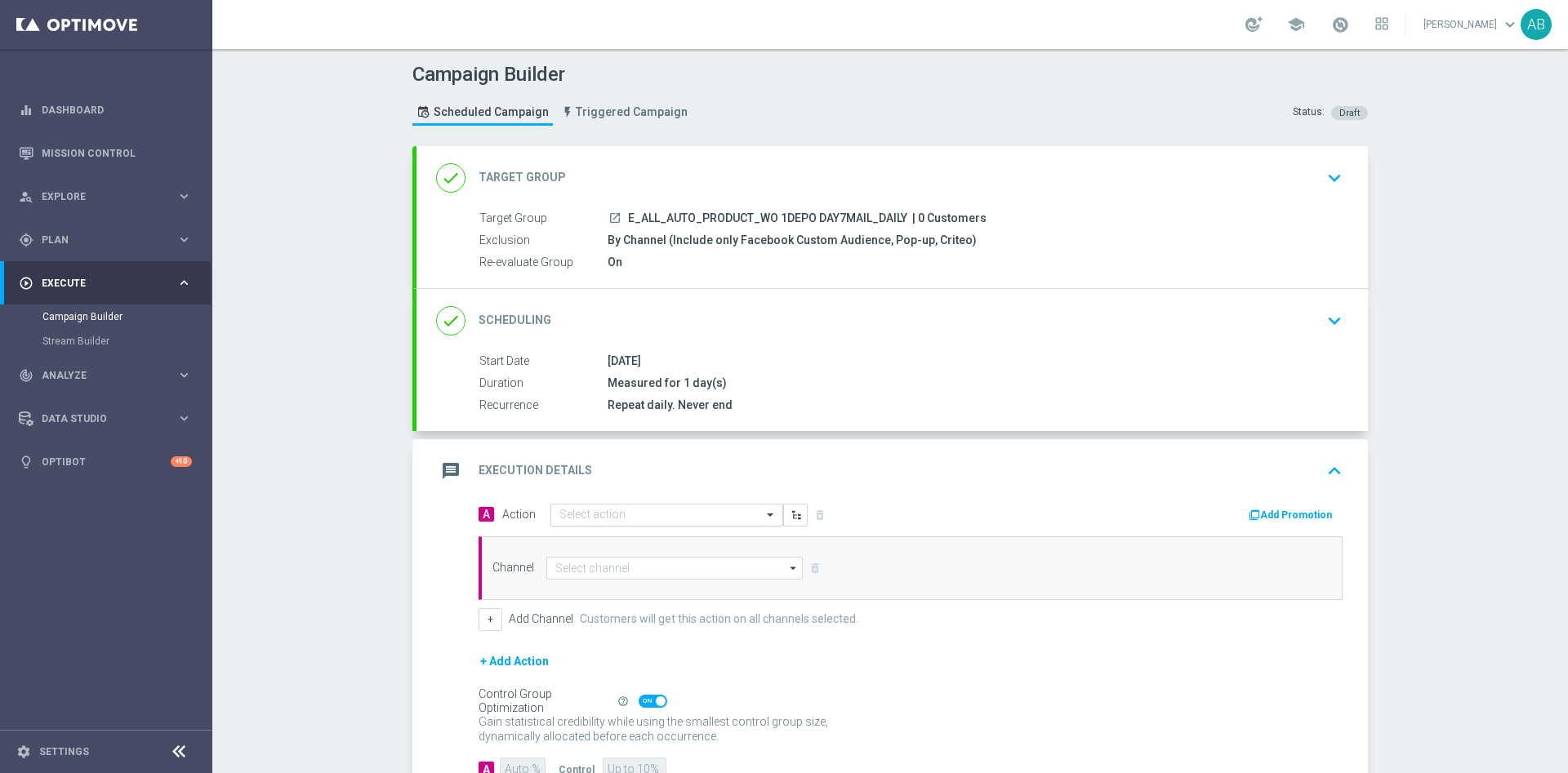
click at [609, 509] on input "text" at bounding box center [650, 515] width 182 height 14
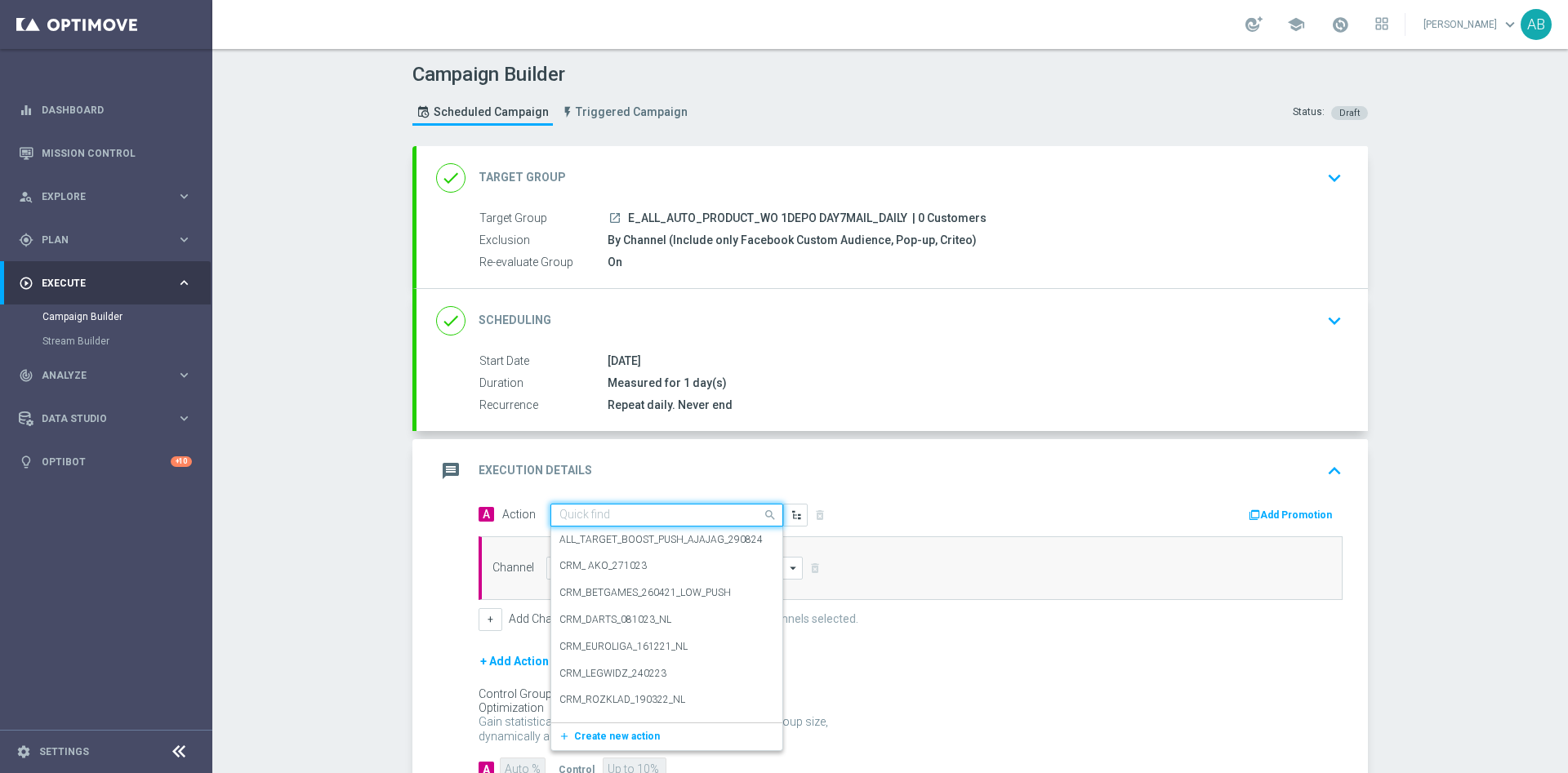
paste input "E_ALL_AUTO_PRODUCT_WO 1DEPO DAY7MAIL_DAILY"
type input "E_ALL_AUTO_PRODUCT_WO 1DEPO DAY7MAIL_DAILY"
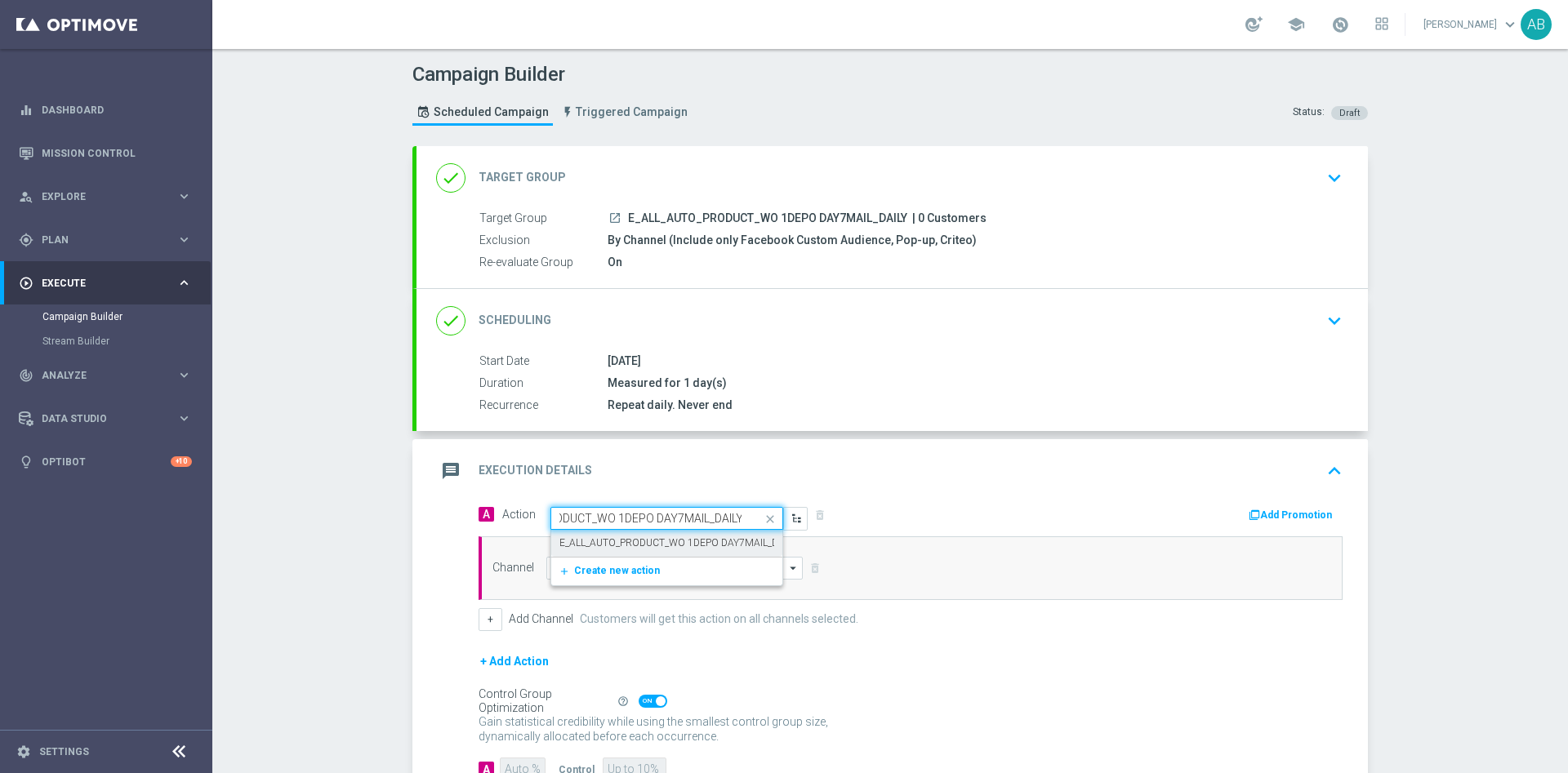
click at [605, 541] on label "E_ALL_AUTO_PRODUCT_WO 1DEPO DAY7MAIL_DAILY" at bounding box center [678, 543] width 237 height 14
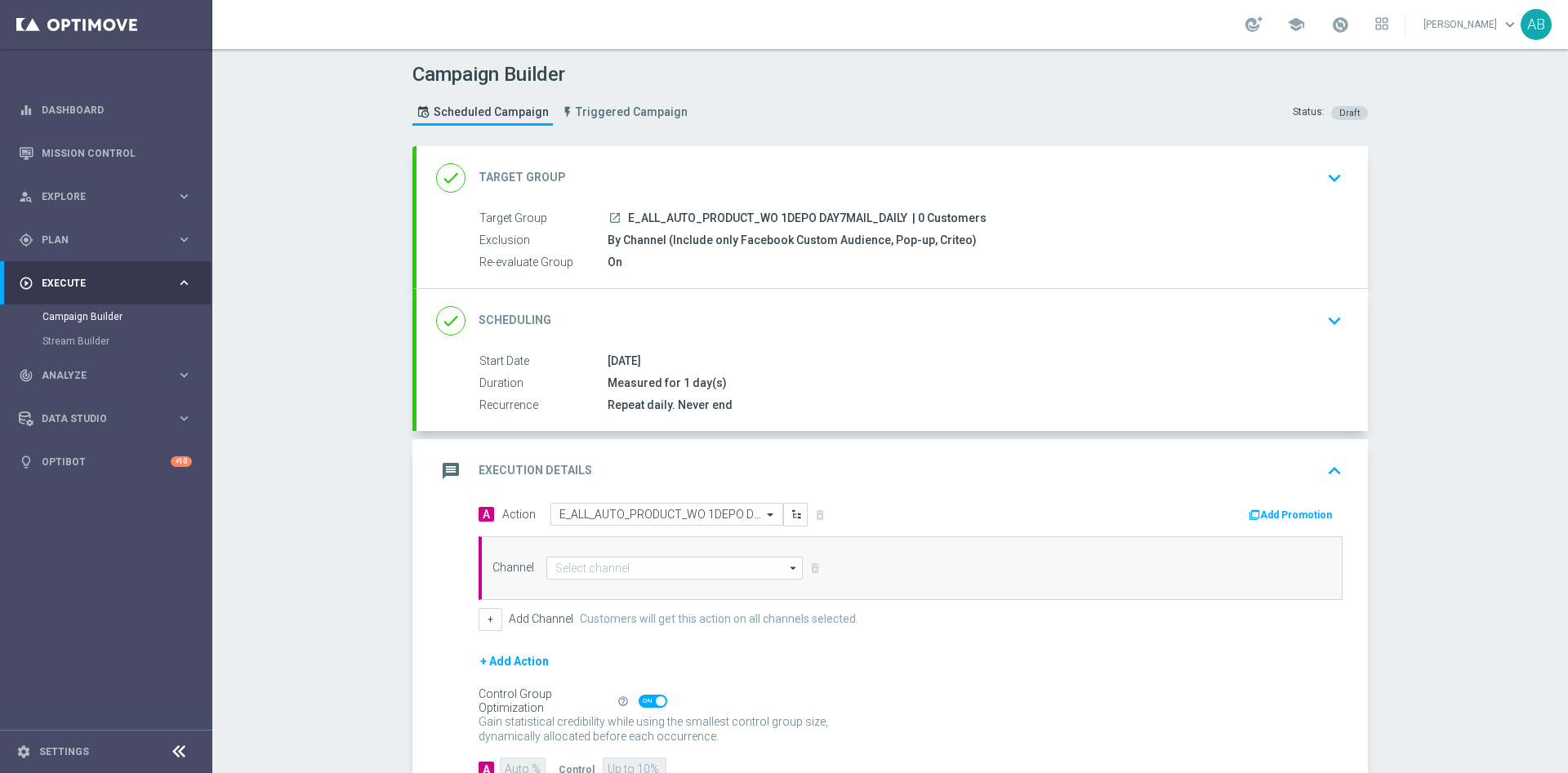
scroll to position [0, 0]
click at [598, 567] on input at bounding box center [674, 568] width 257 height 23
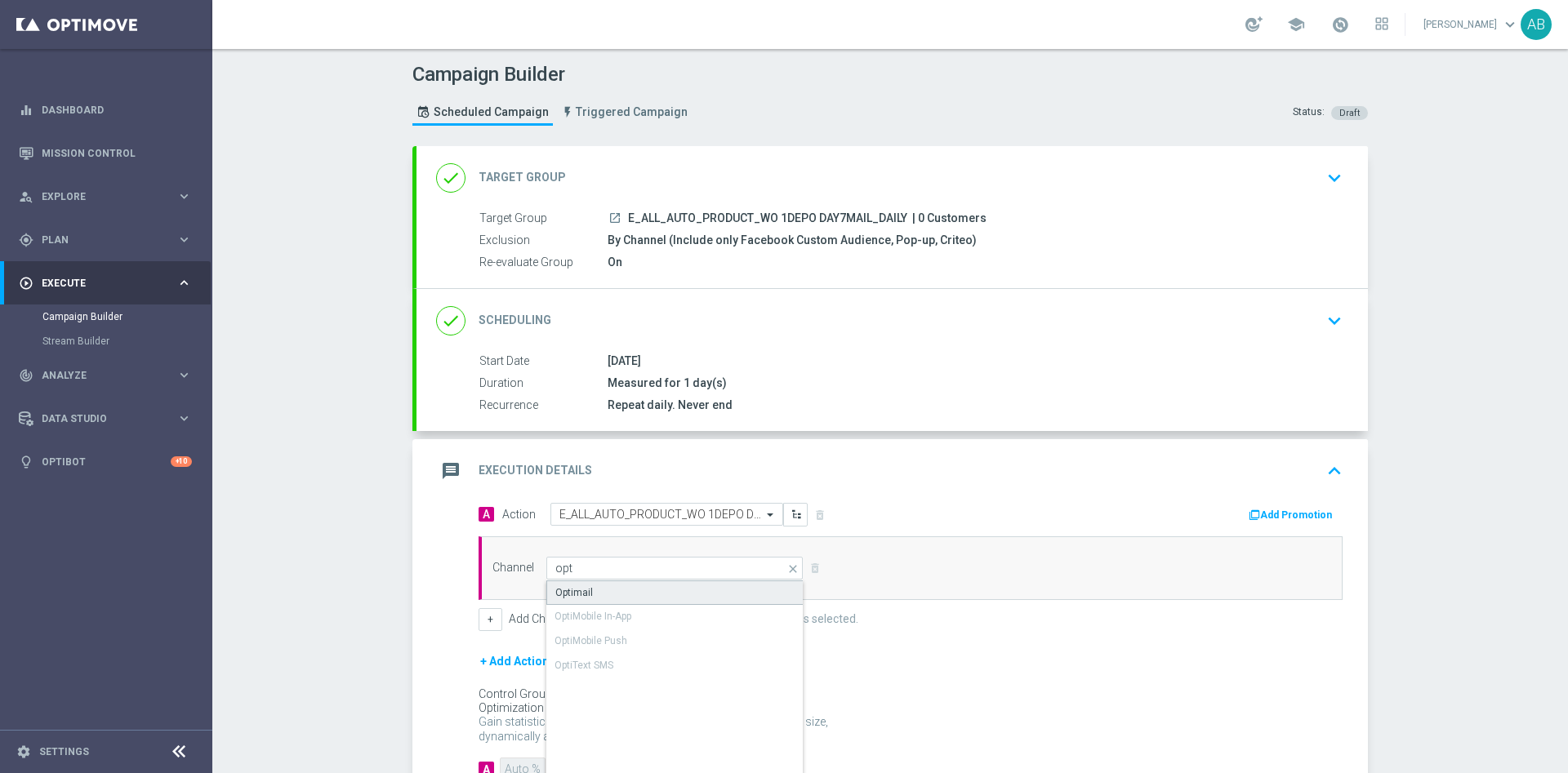
click at [600, 590] on div "Optimail" at bounding box center [674, 592] width 257 height 25
type input "Optimail"
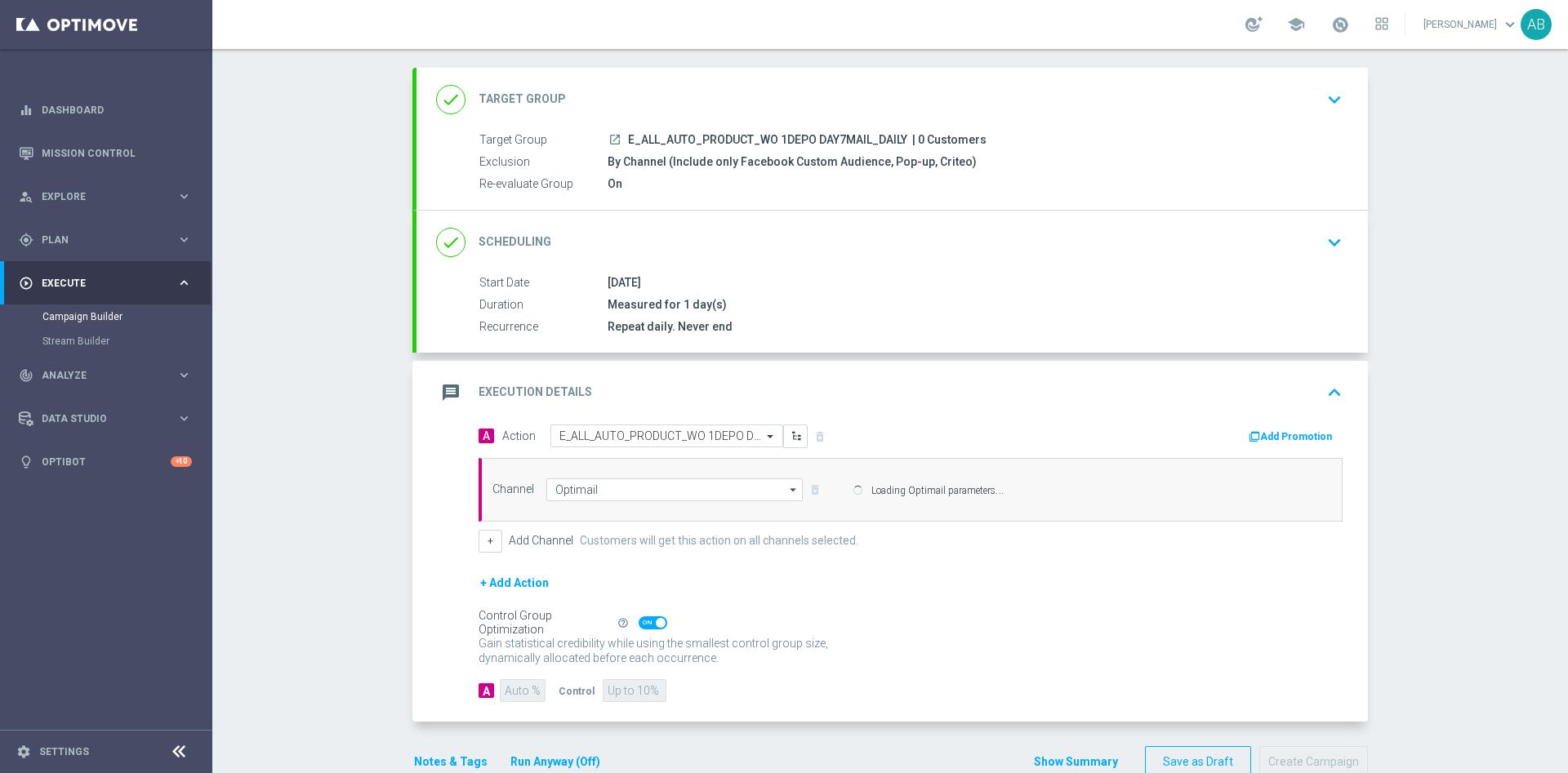
scroll to position [116, 0]
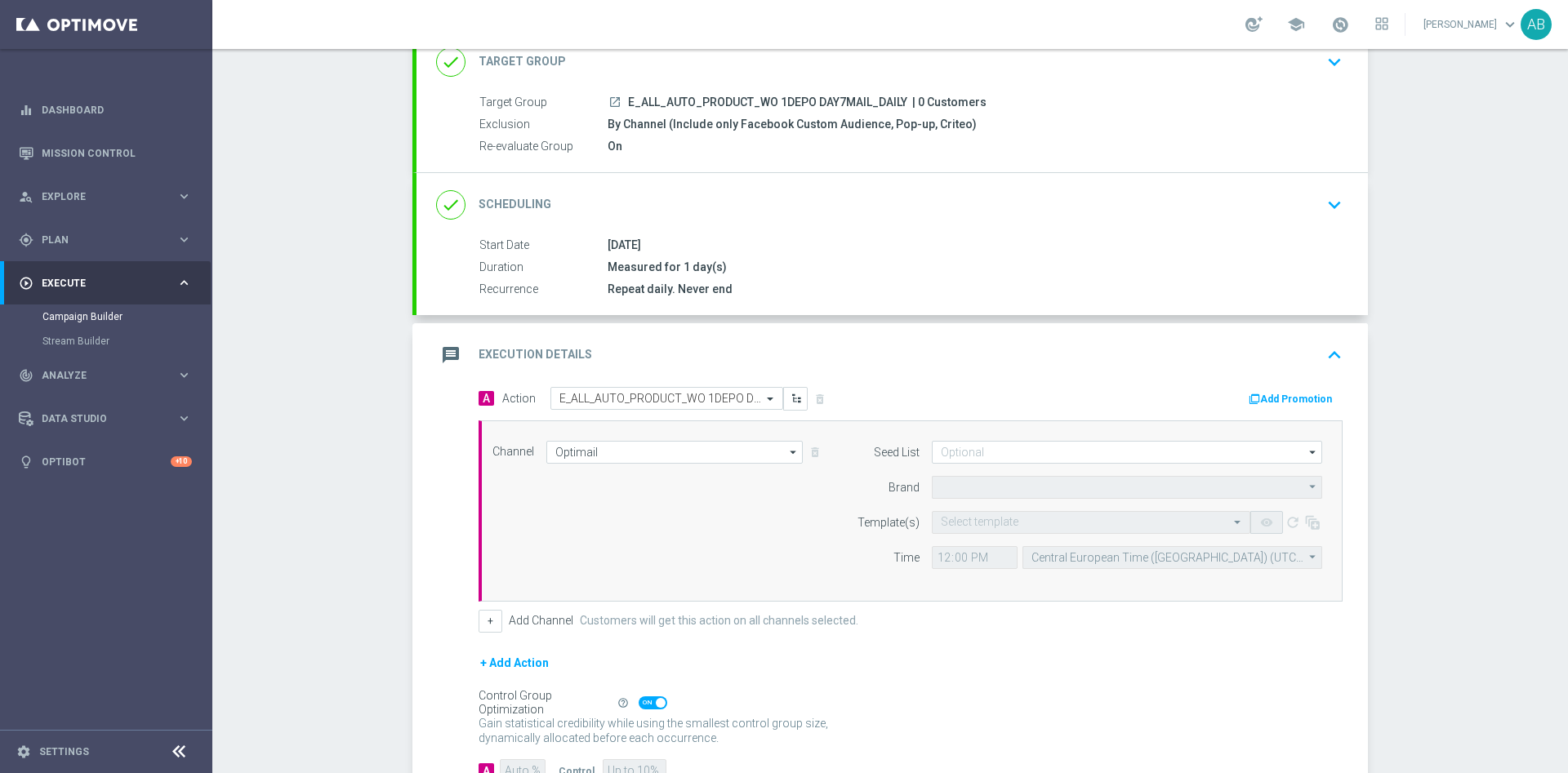
type input "STS"
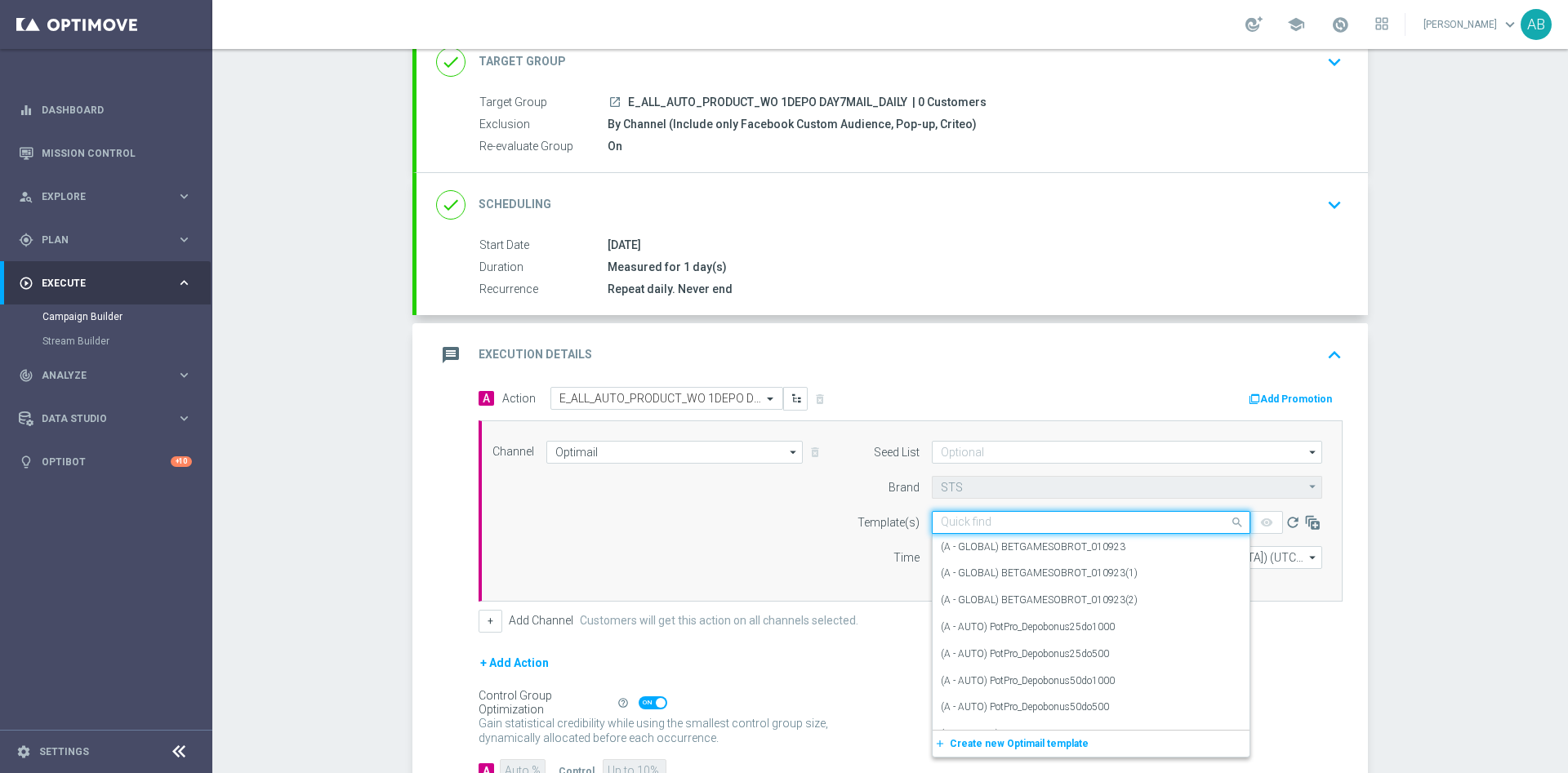
click at [1001, 523] on input "text" at bounding box center [1075, 523] width 268 height 14
paste input "E_ALL_AUTO_PRODUCT_WO 1DEPO DAY7MAIL_DAILY"
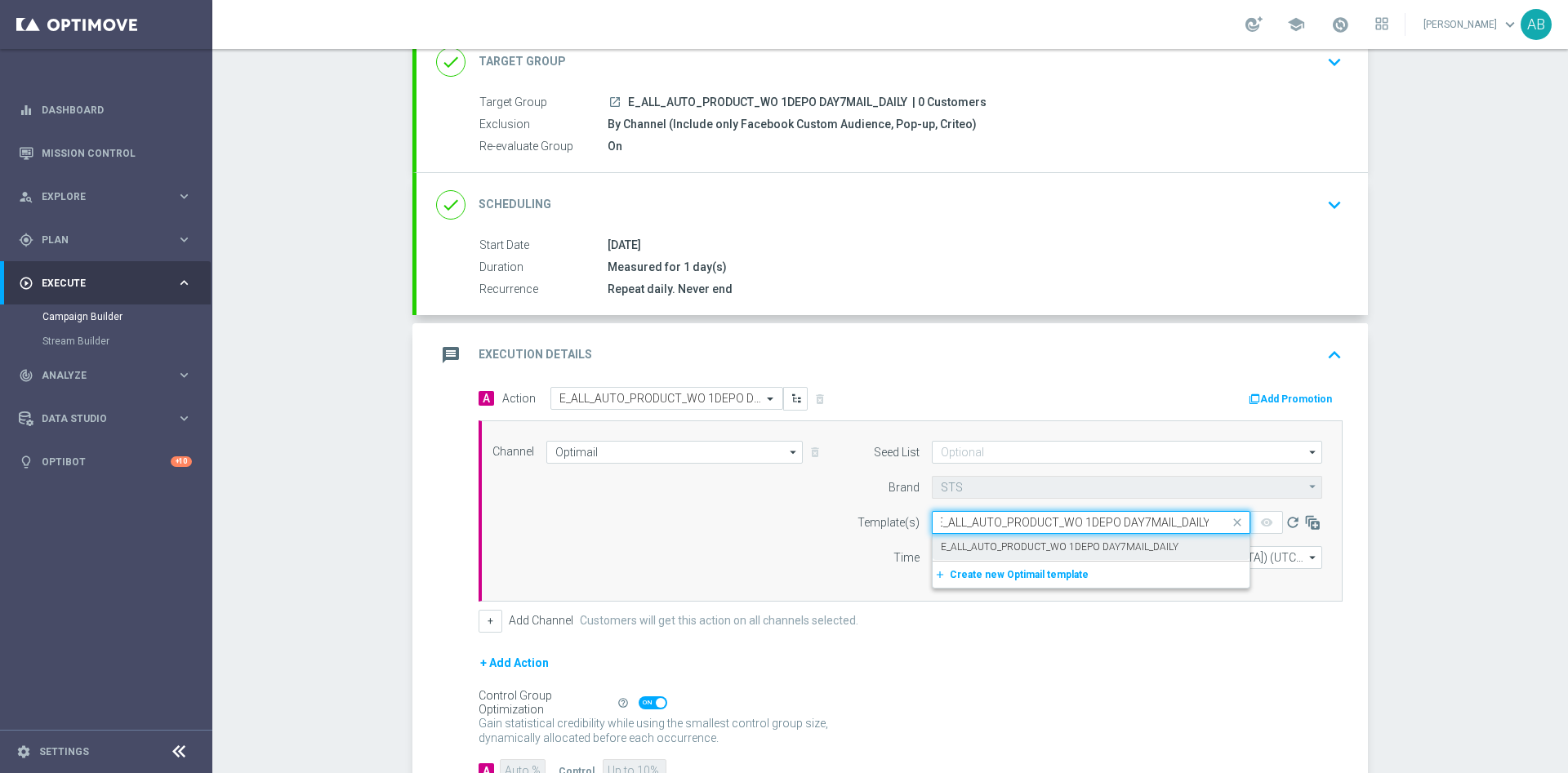
click at [996, 544] on label "E_ALL_AUTO_PRODUCT_WO 1DEPO DAY7MAIL_DAILY" at bounding box center [1060, 548] width 237 height 14
type input "E_ALL_AUTO_PRODUCT_WO 1DEPO DAY7MAIL_DAILY"
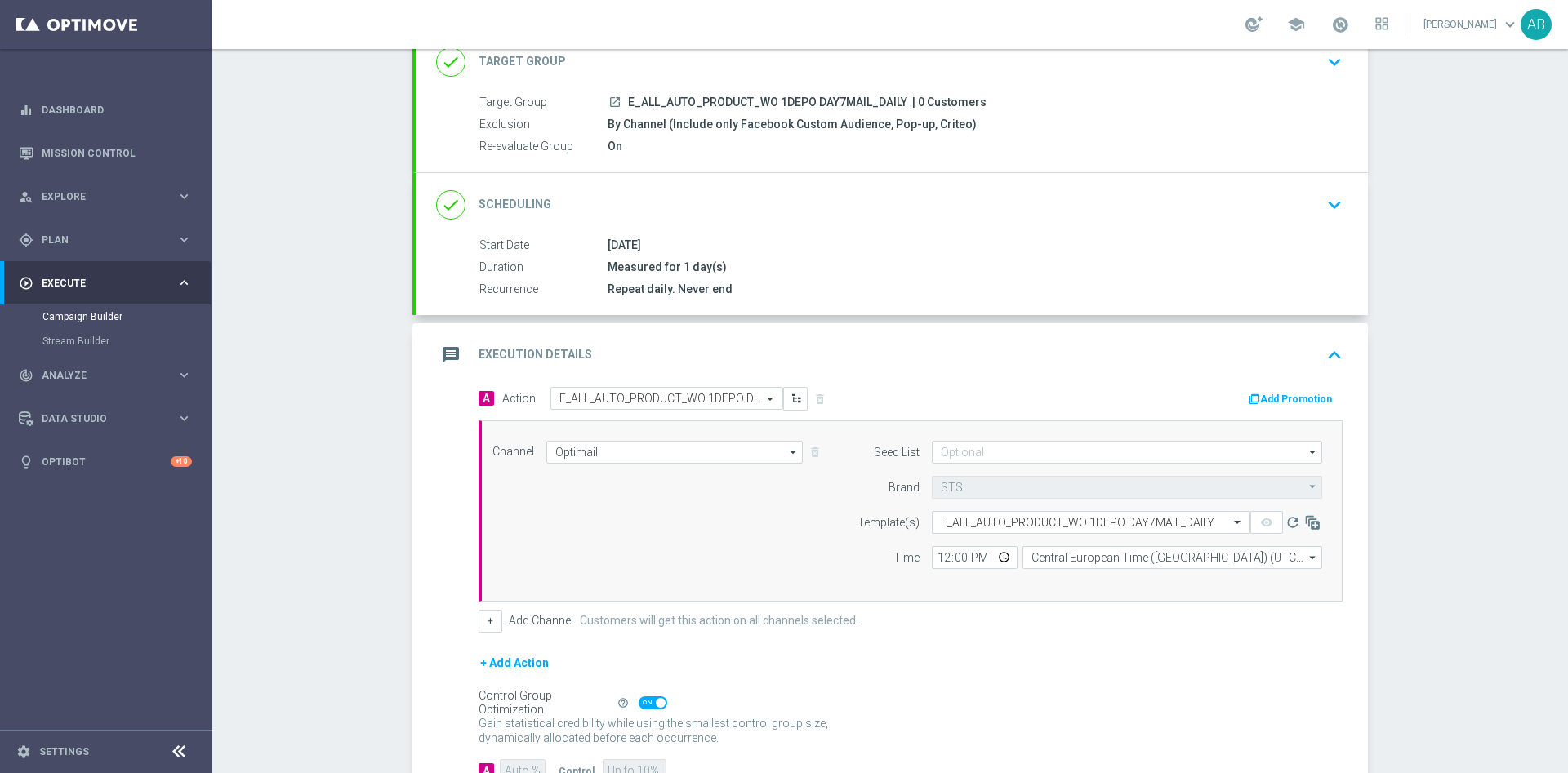
scroll to position [0, 0]
click at [932, 556] on input "12:00" at bounding box center [974, 557] width 85 height 23
click at [948, 557] on input "12:00" at bounding box center [974, 557] width 85 height 23
type input "12:15"
click at [1054, 561] on input "Central European Time (Warsaw) (UTC +02:00)" at bounding box center [1171, 557] width 299 height 23
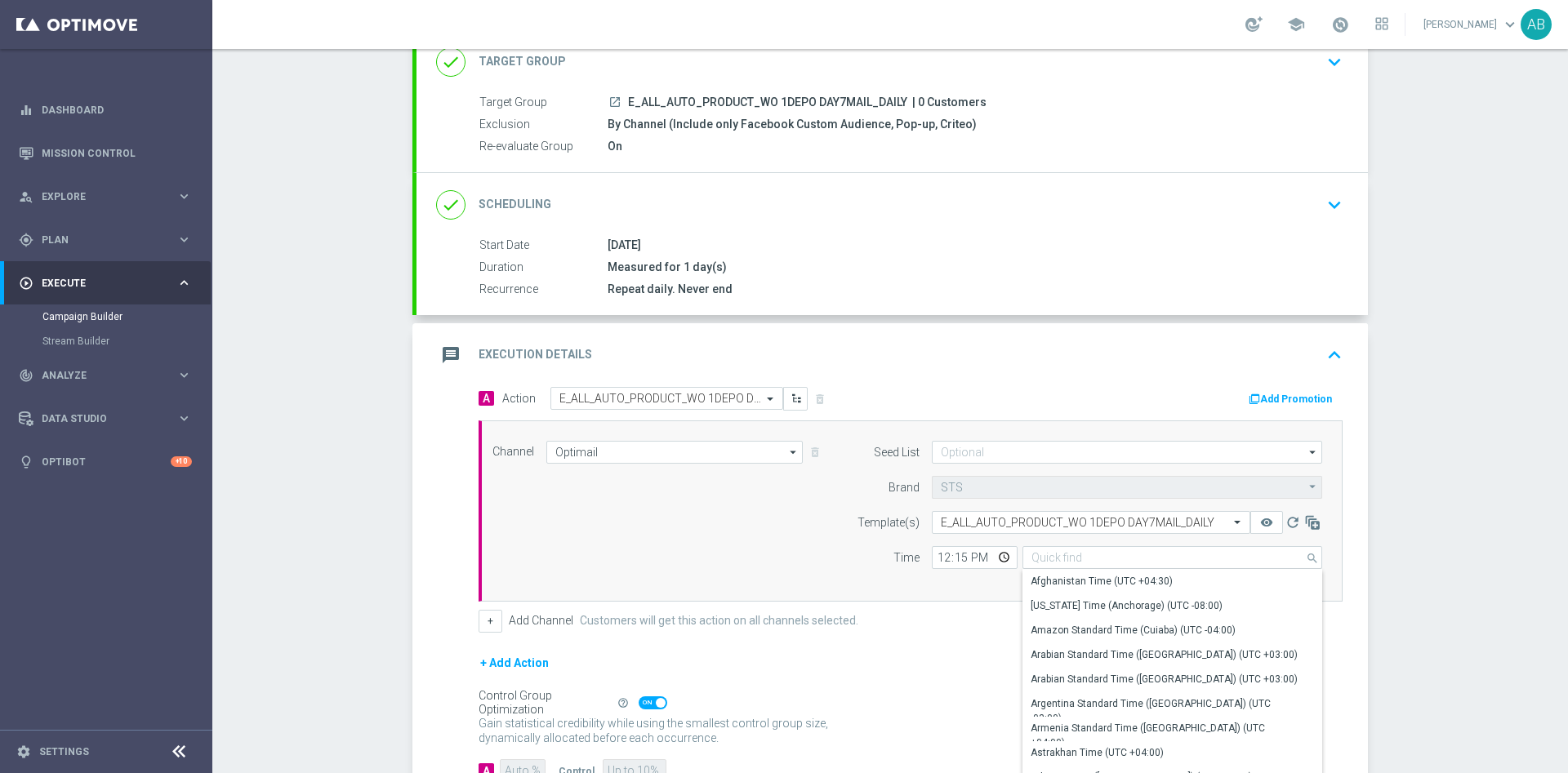
click at [873, 578] on div "Seed List arrow_drop_down Drag here to set row groups Drag here to set column l…" at bounding box center [1085, 511] width 498 height 141
type input "Central European Time (Warsaw) (UTC +02:00)"
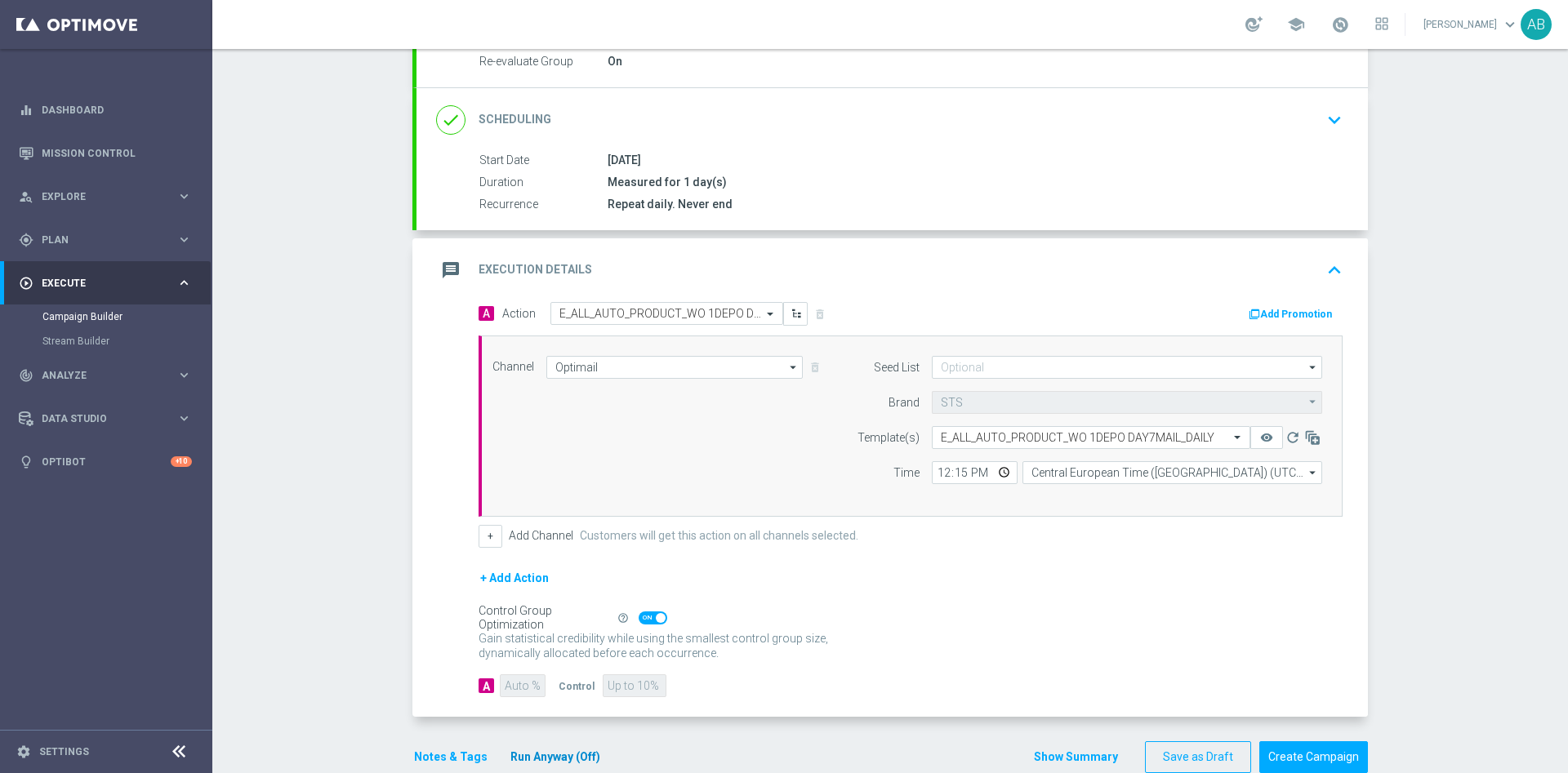
scroll to position [234, 0]
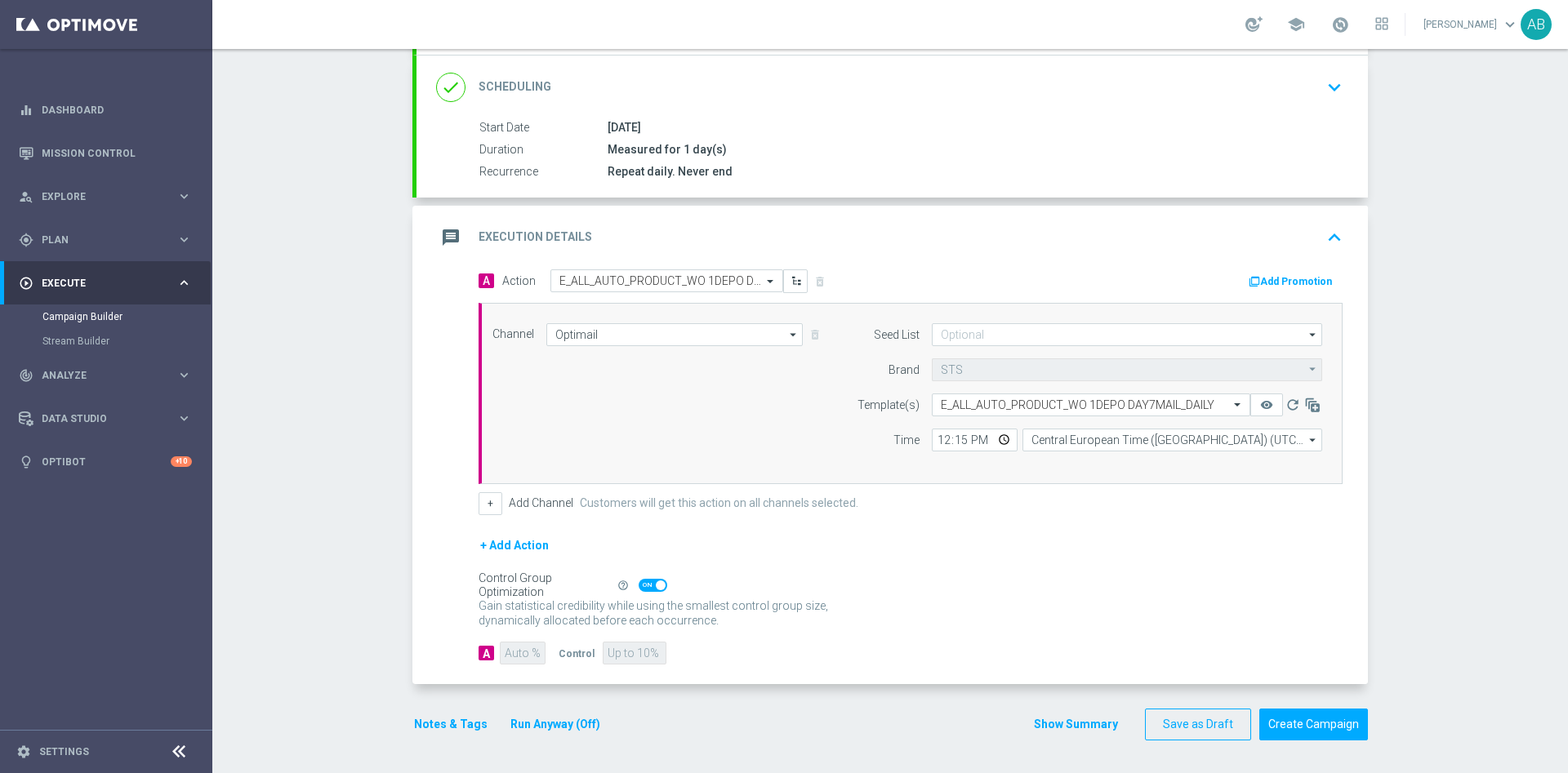
click at [455, 724] on button "Notes & Tags" at bounding box center [450, 724] width 77 height 20
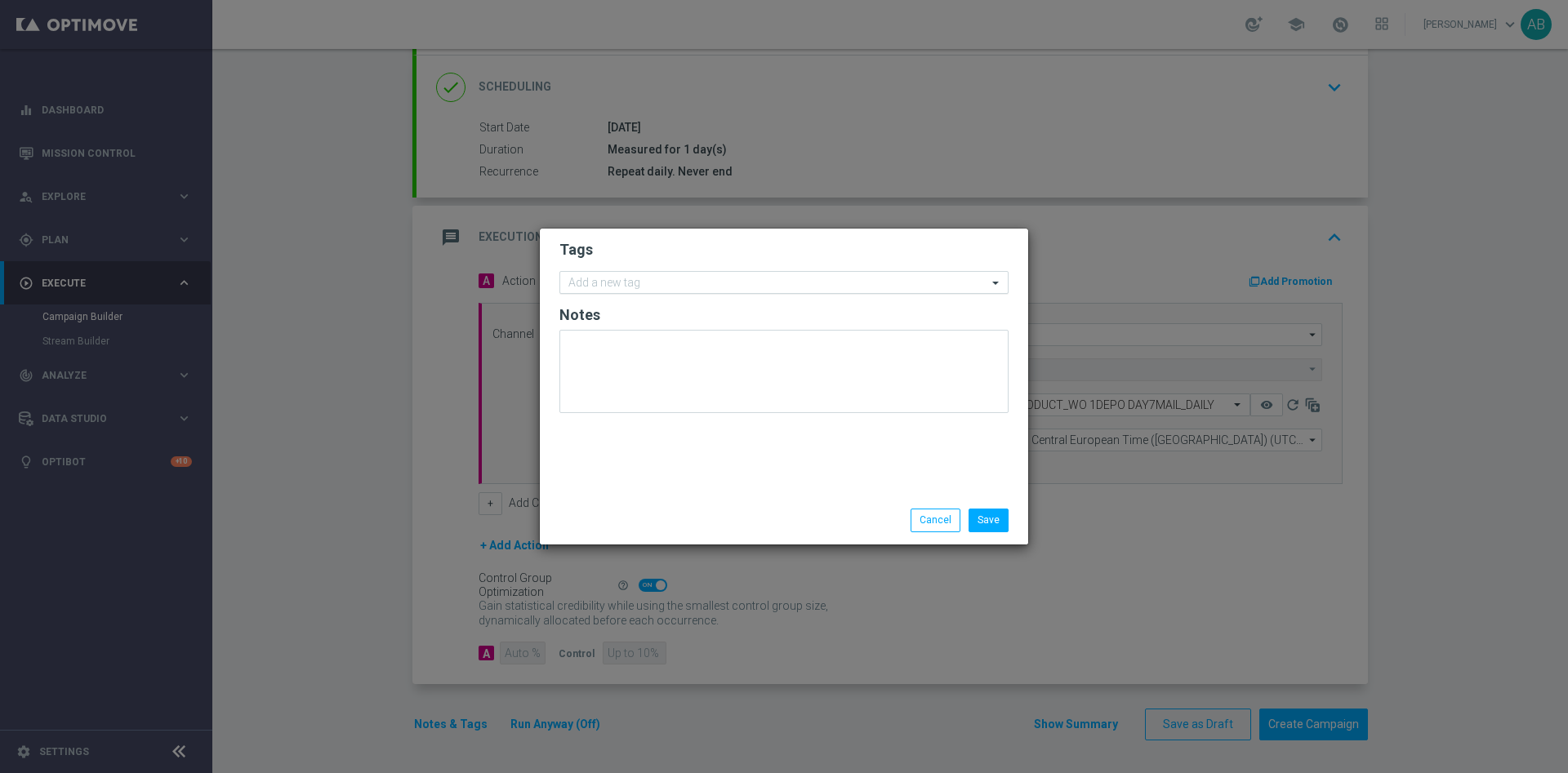
click at [641, 286] on input "text" at bounding box center [777, 283] width 419 height 14
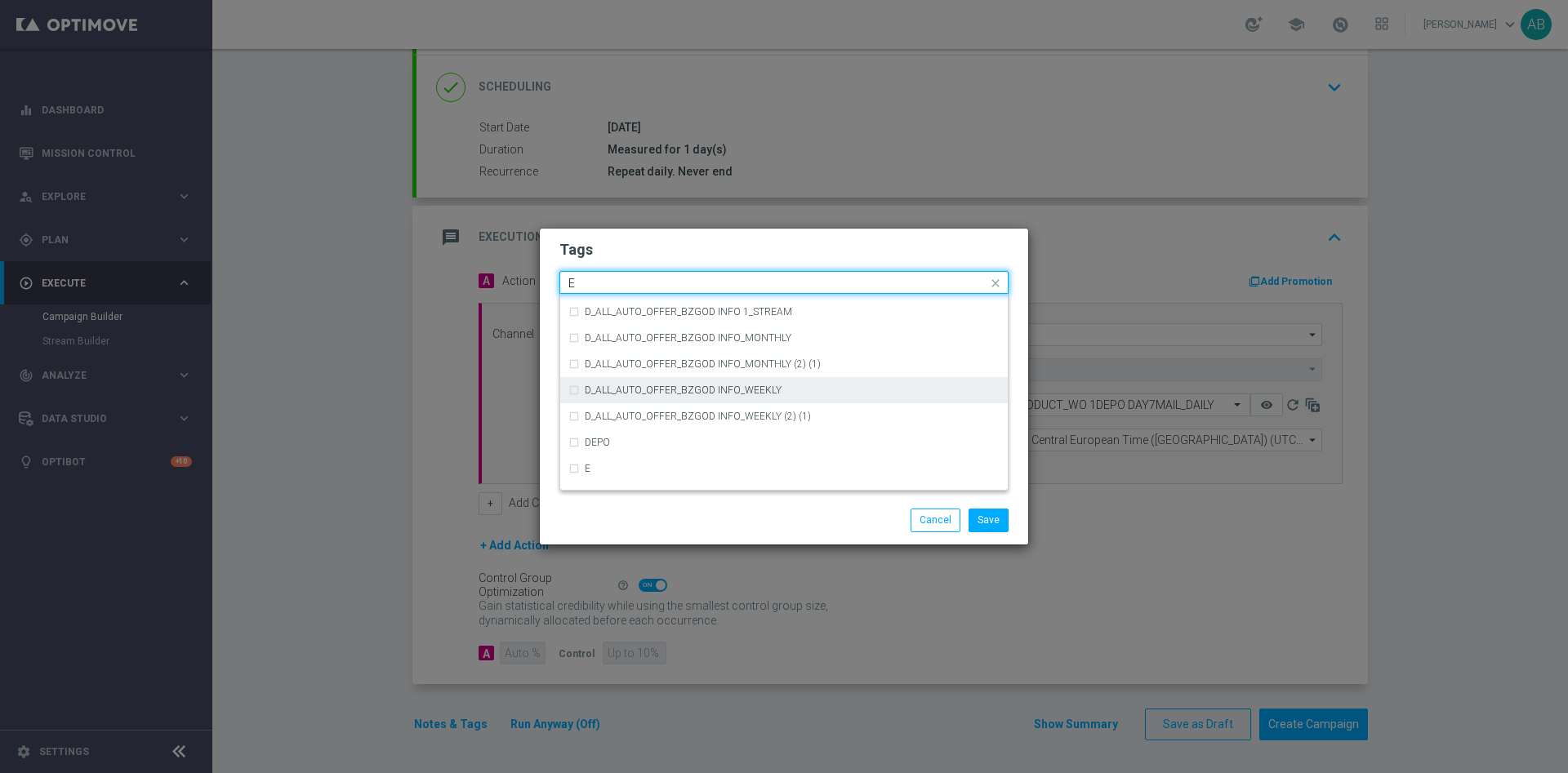
scroll to position [2328, 0]
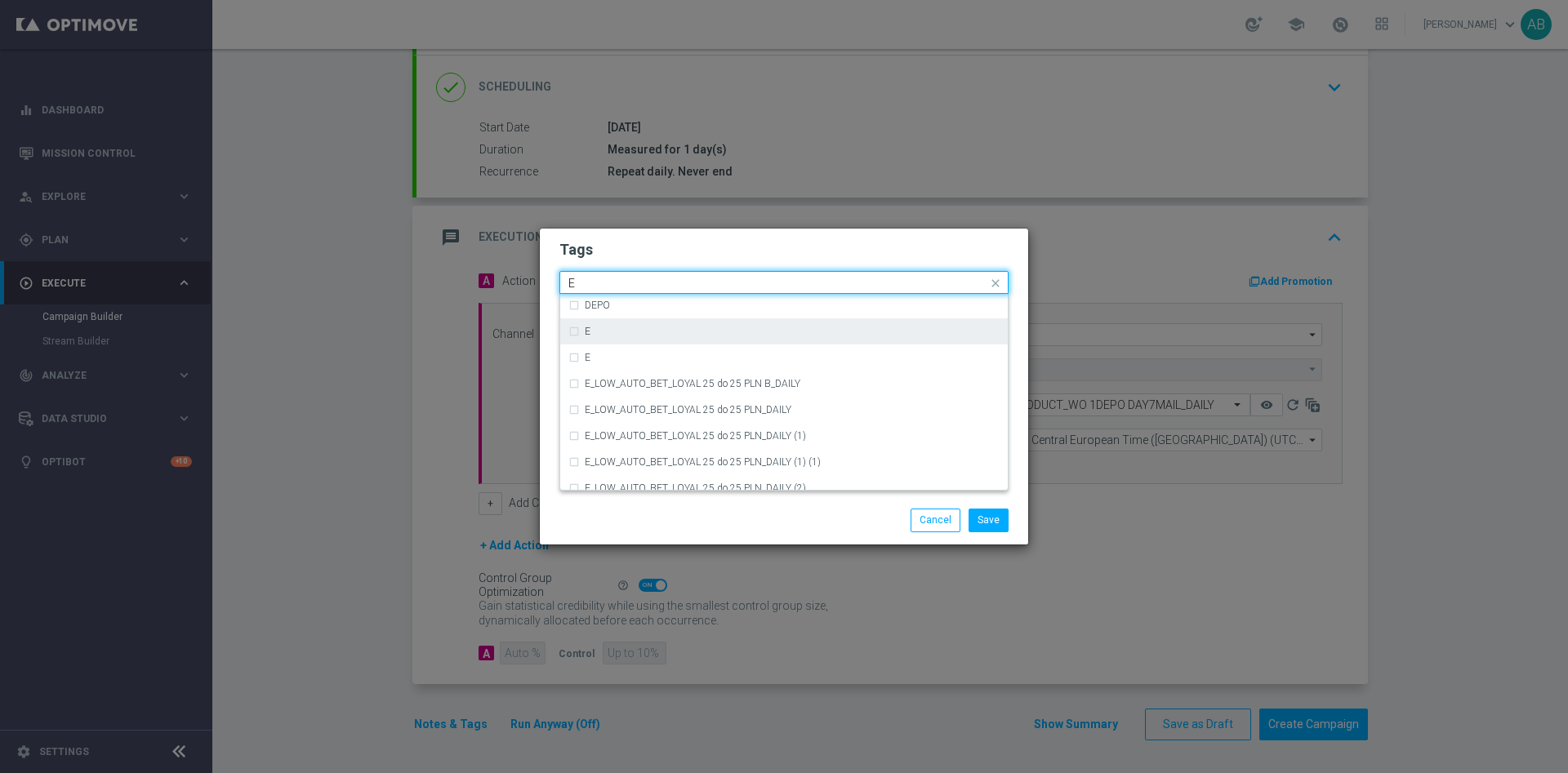
click at [682, 328] on div "E" at bounding box center [792, 331] width 415 height 9
type input "E"
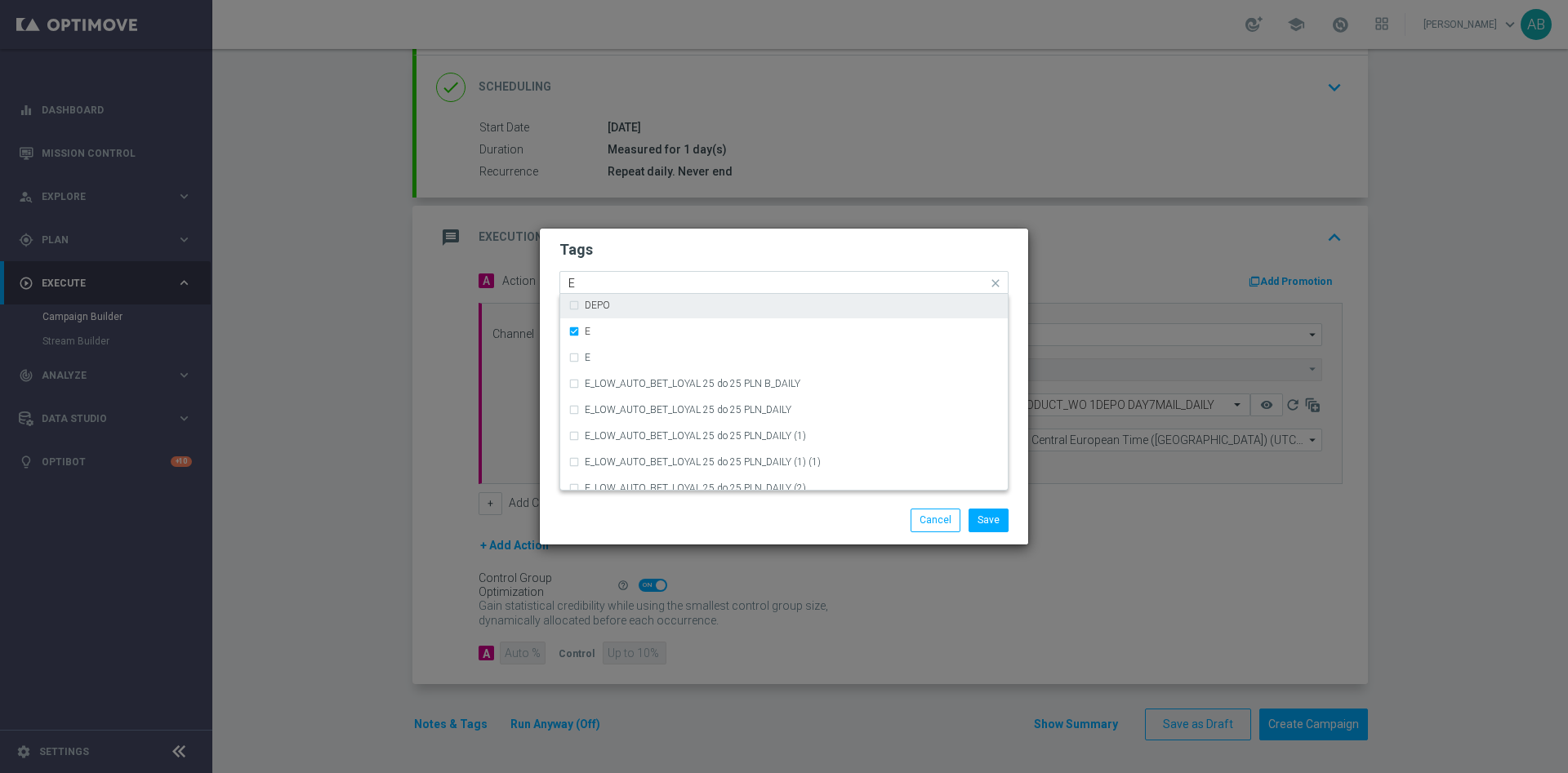
click at [659, 277] on input "E" at bounding box center [777, 283] width 419 height 14
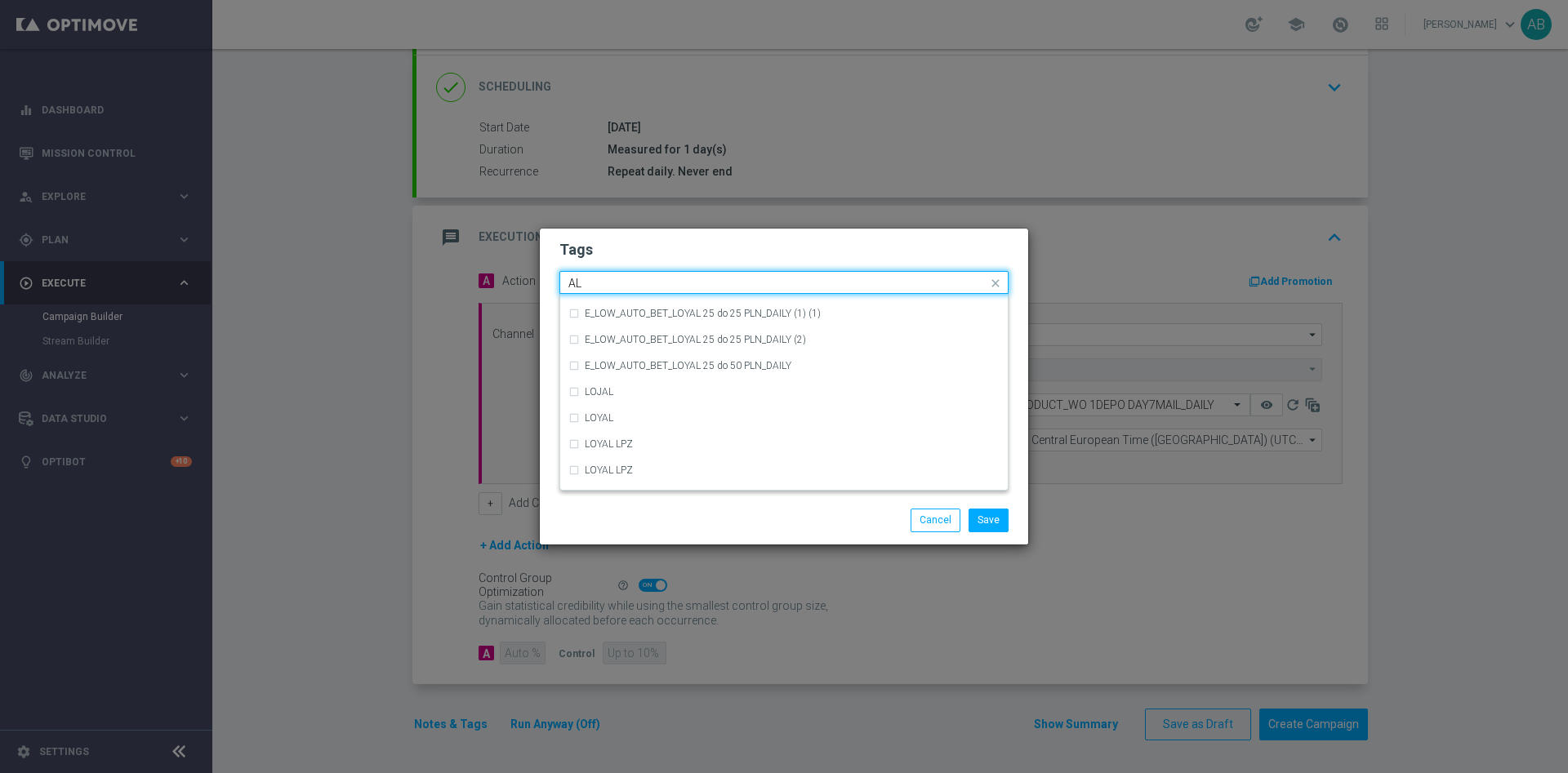
scroll to position [0, 0]
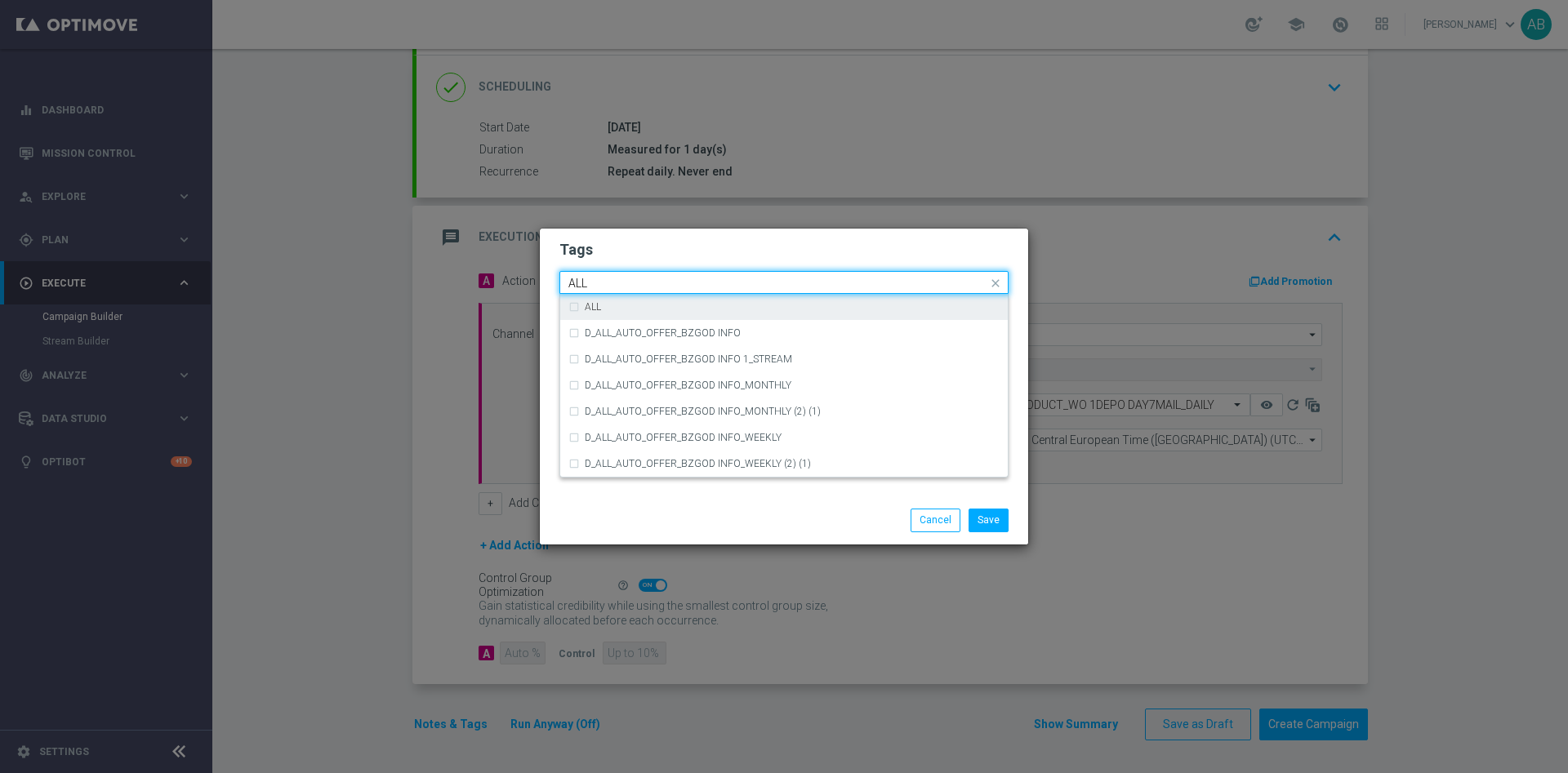
click at [607, 302] on div "ALL" at bounding box center [792, 306] width 415 height 9
click at [611, 287] on input "ALL" at bounding box center [777, 283] width 419 height 14
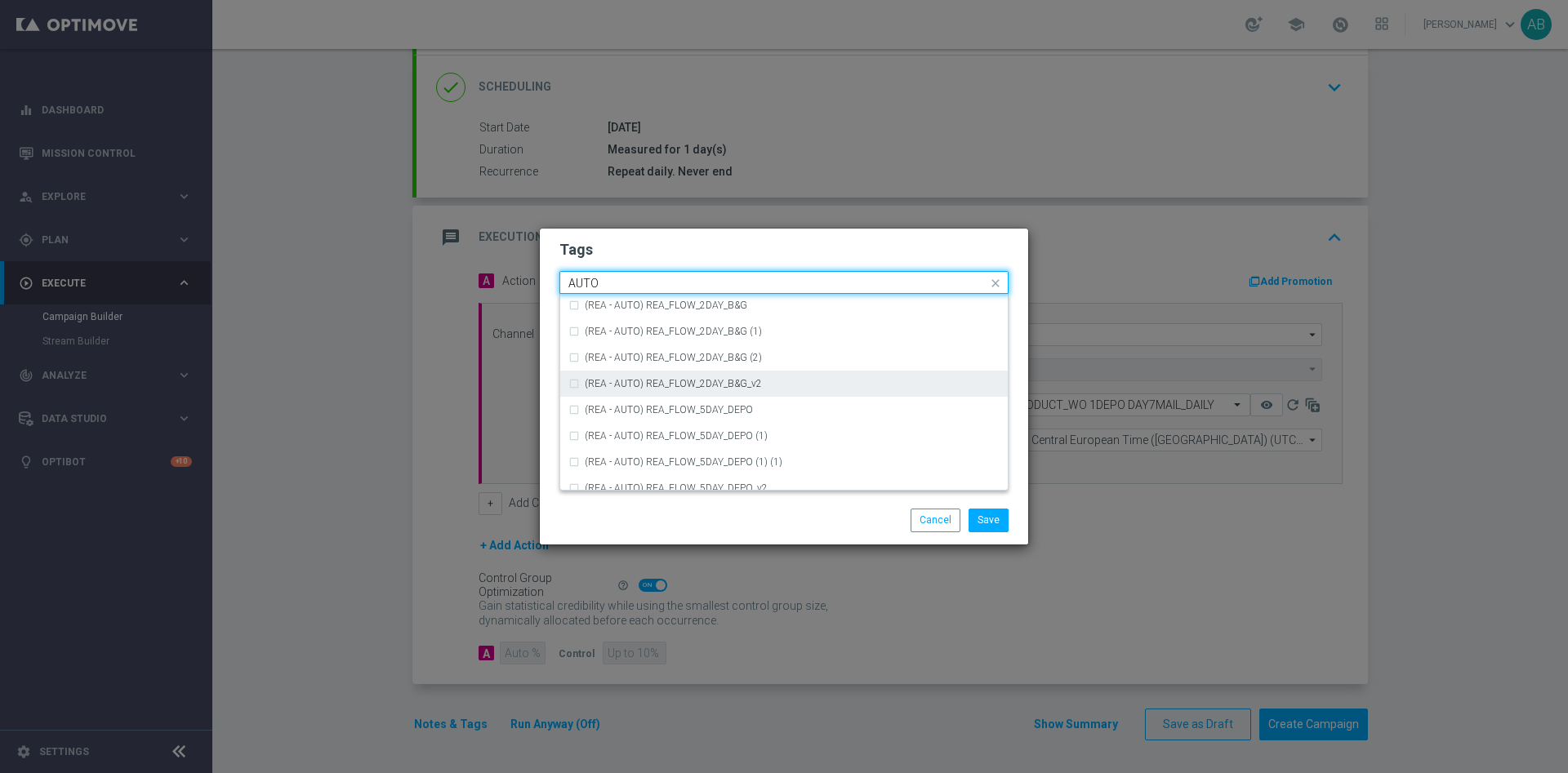
scroll to position [1867, 0]
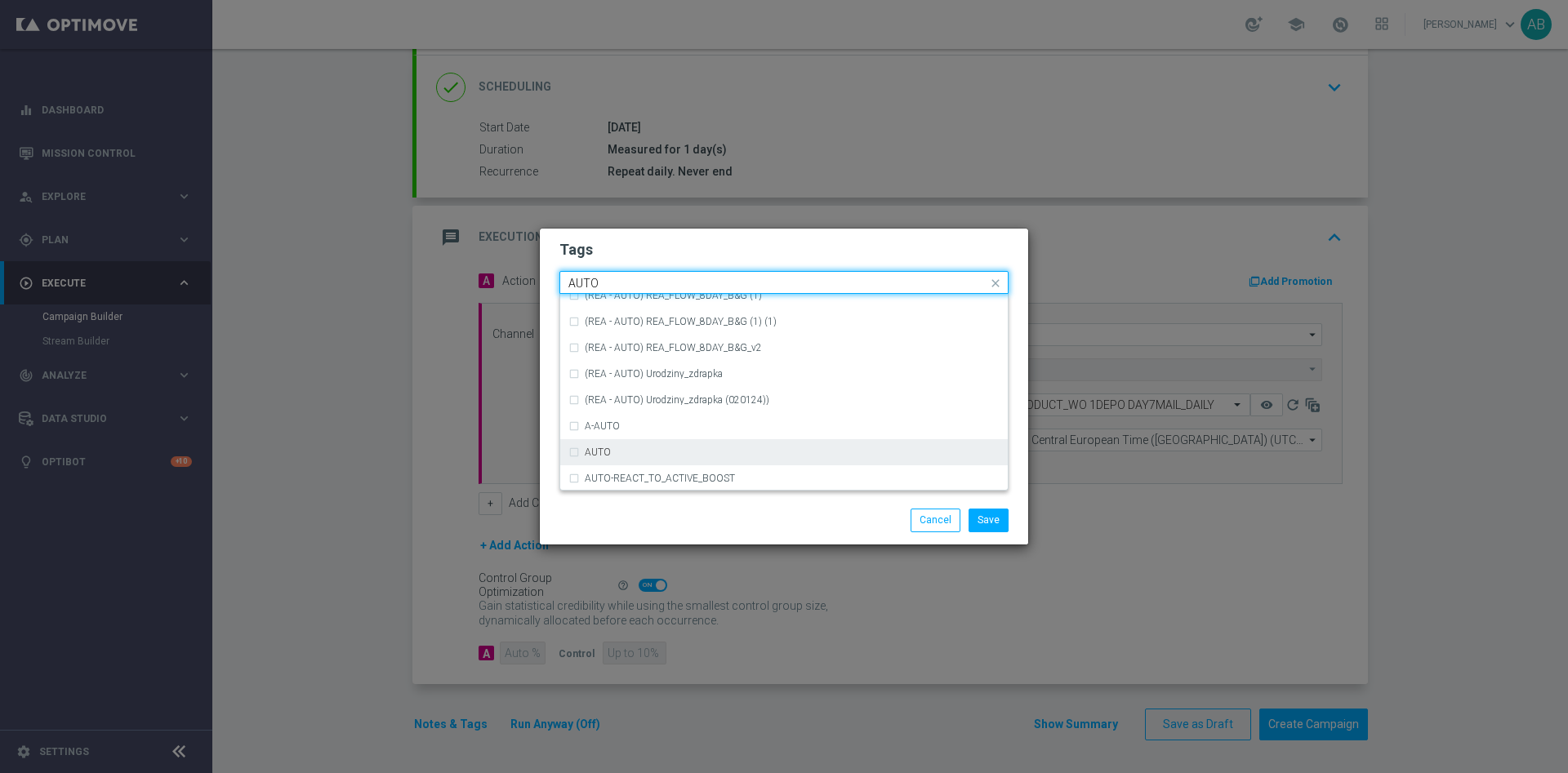
click at [616, 456] on div "AUTO" at bounding box center [792, 451] width 415 height 9
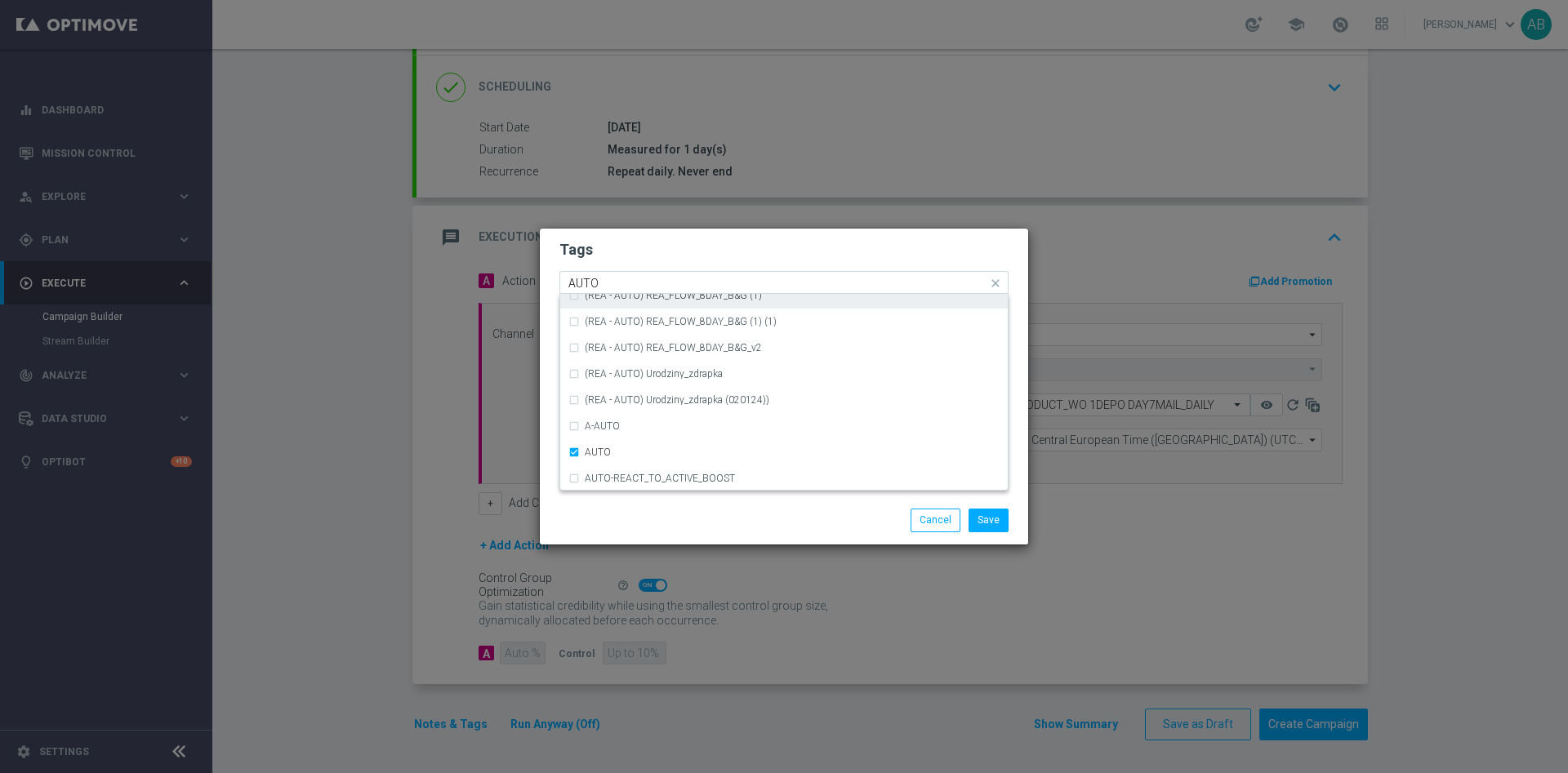
click at [623, 275] on div "Quick find × E × ALL × AUTO AUTO" at bounding box center [774, 283] width 427 height 20
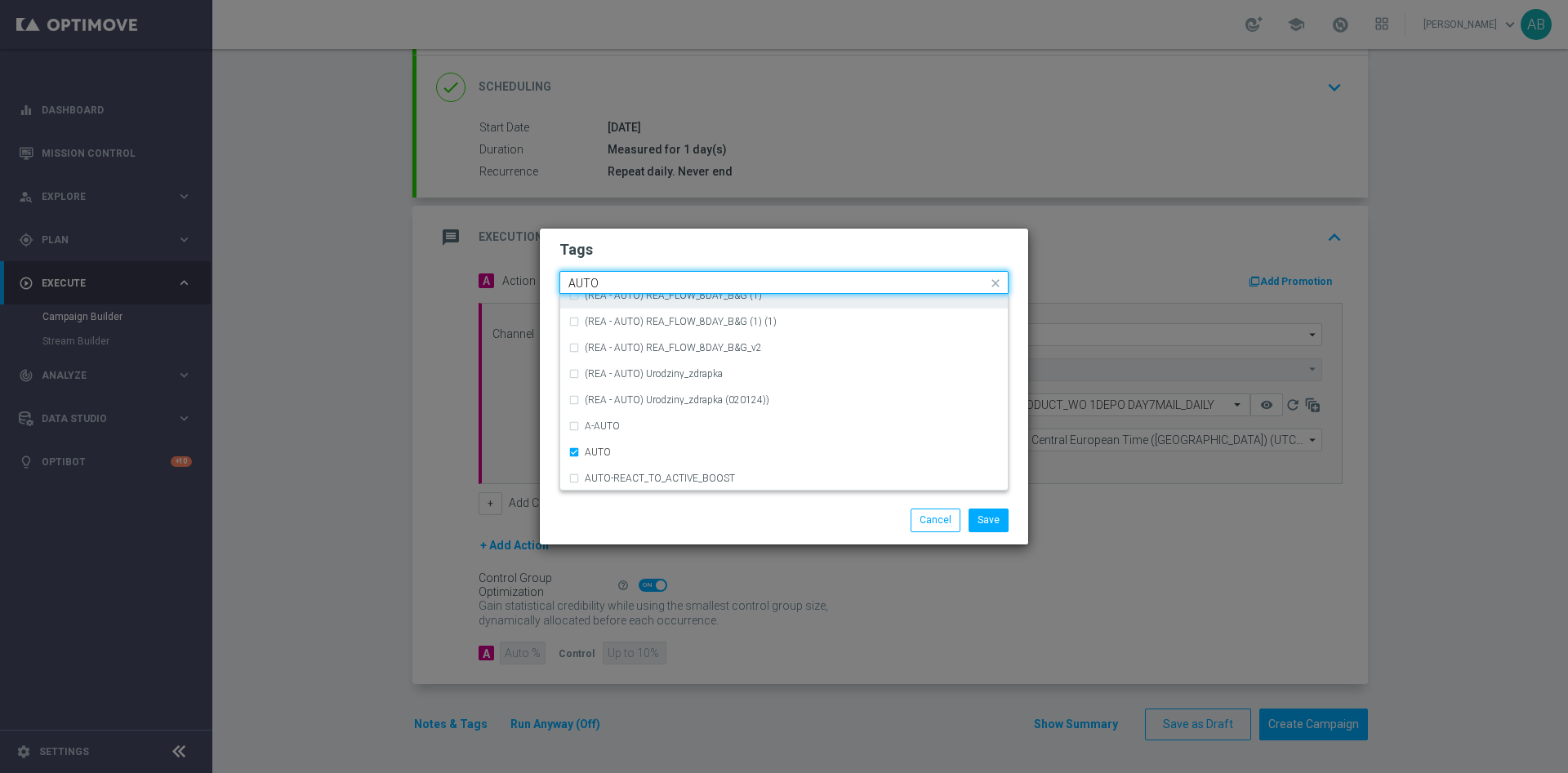
click at [623, 275] on div "Quick find × E × ALL × AUTO AUTO" at bounding box center [774, 283] width 427 height 20
click at [618, 279] on input "AUTO" at bounding box center [777, 283] width 419 height 14
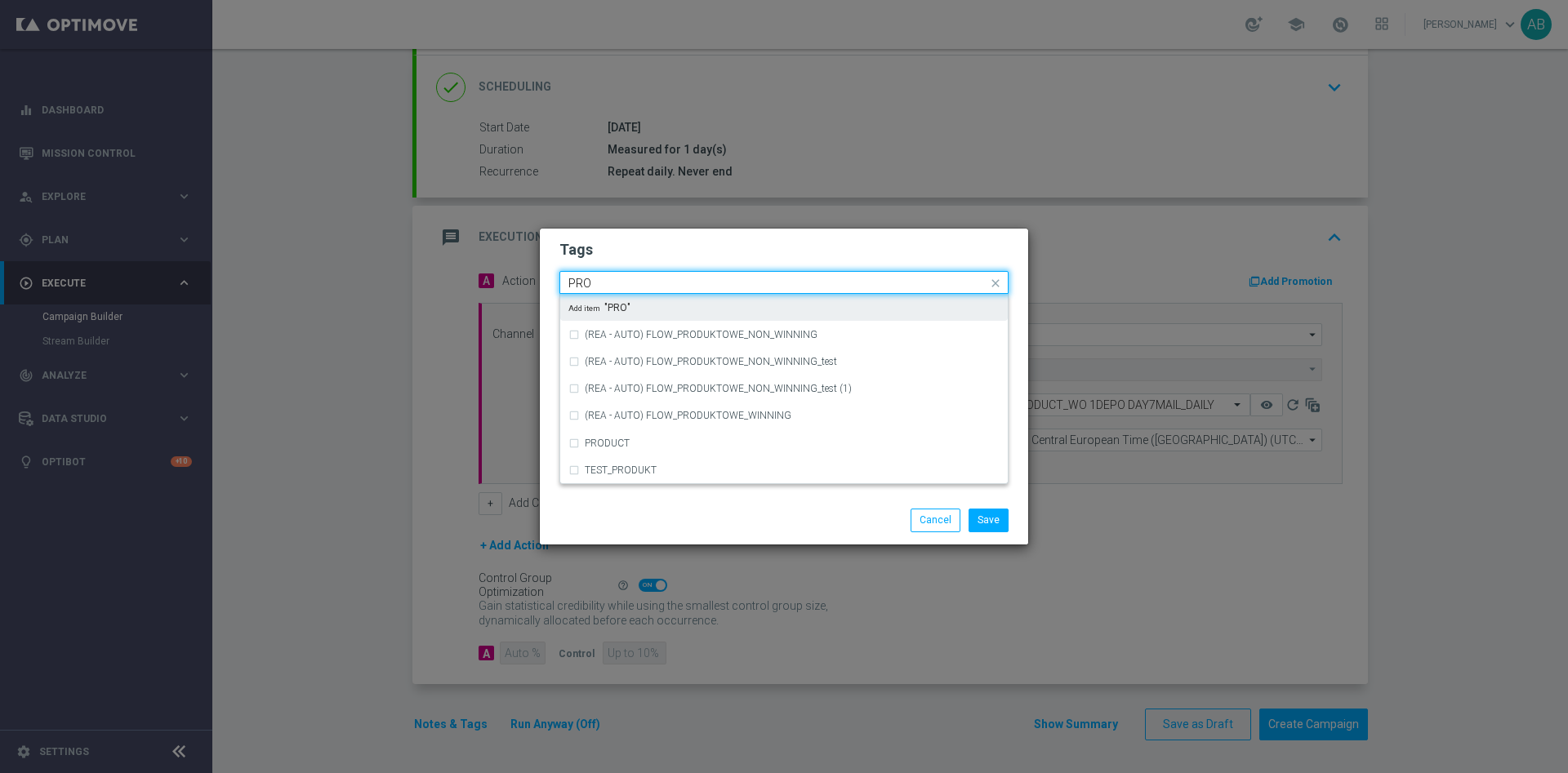
scroll to position [0, 0]
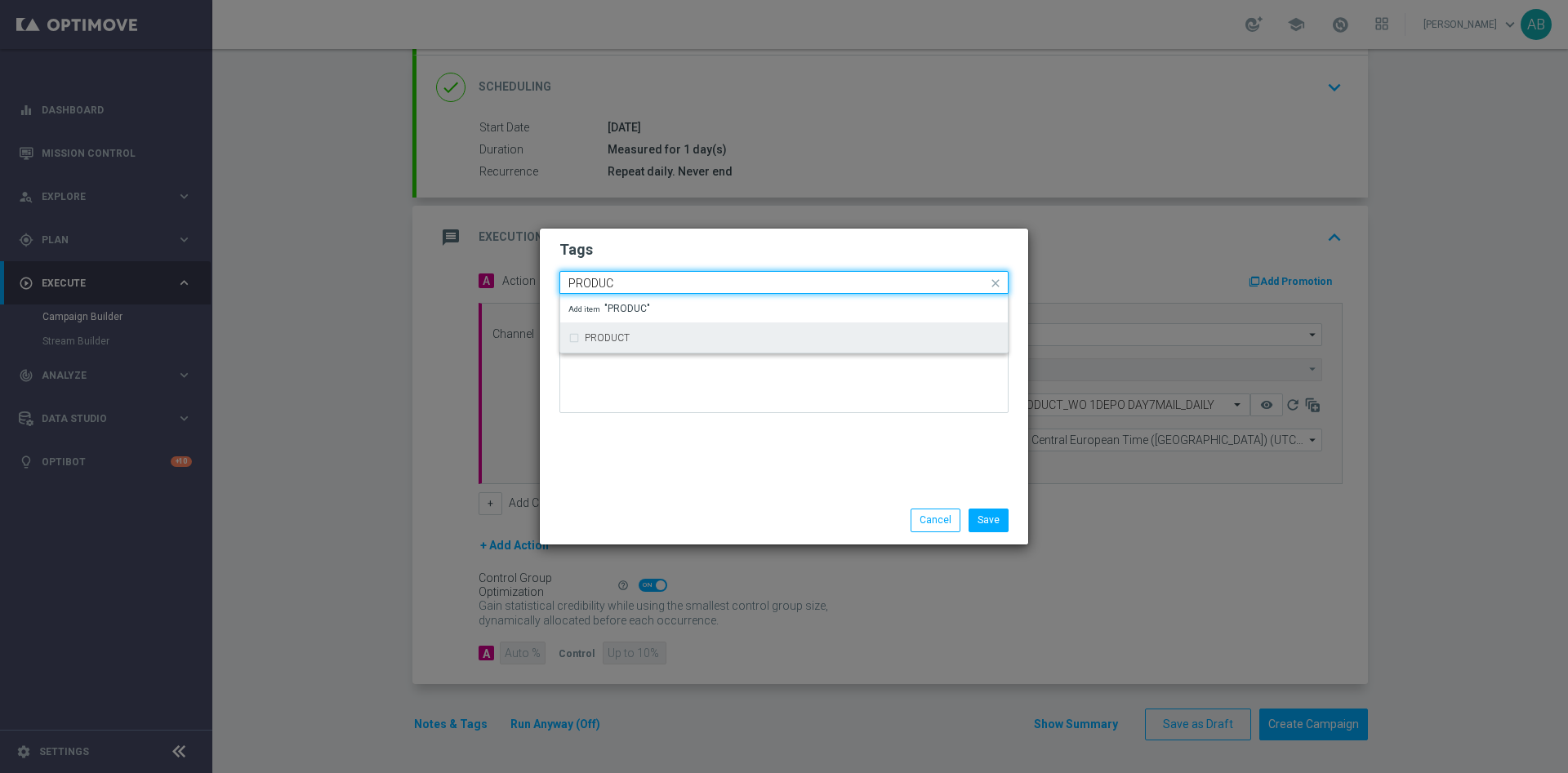
click at [615, 342] on label "PRODUCT" at bounding box center [607, 337] width 45 height 9
type input "PRODUC"
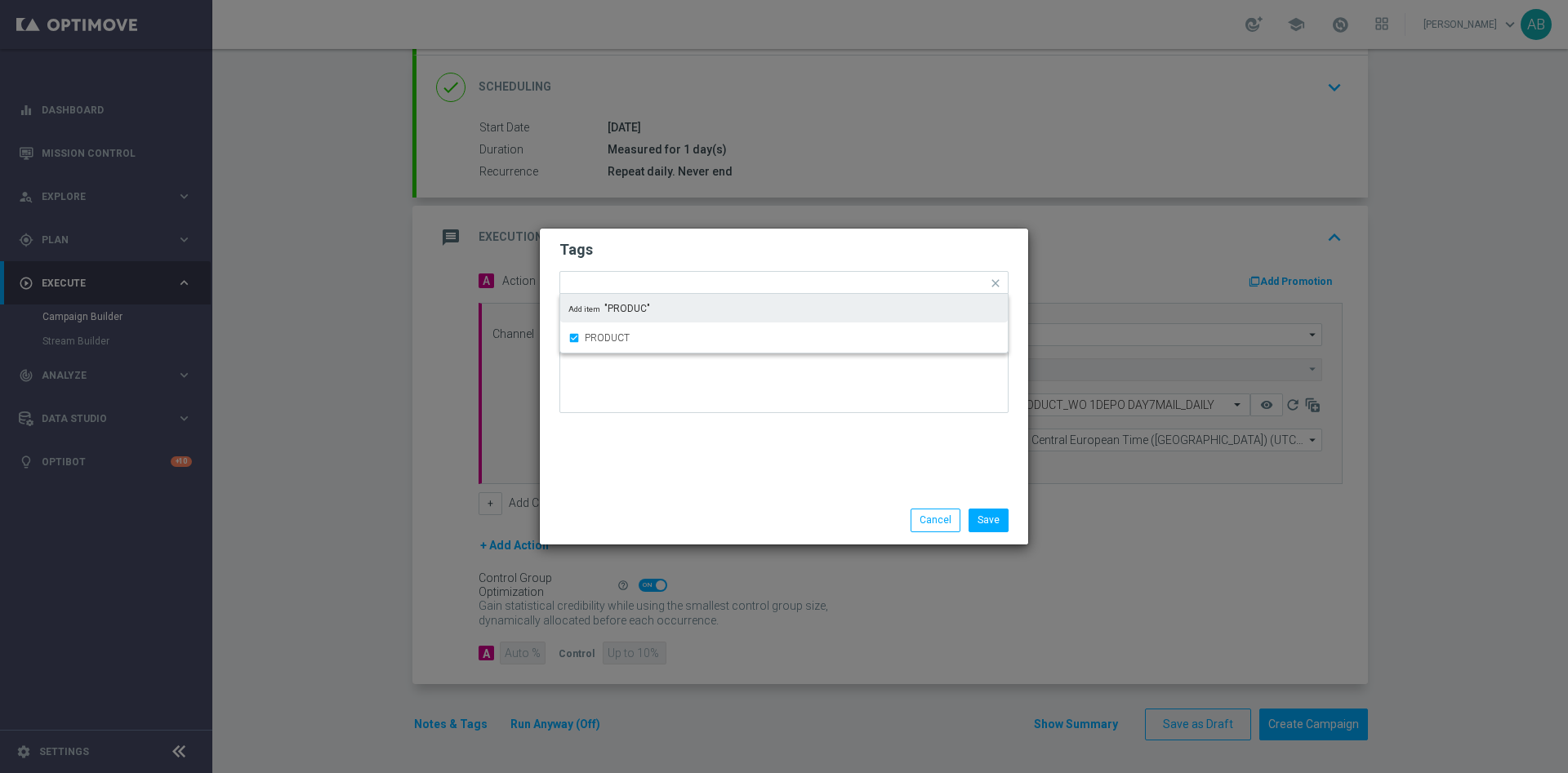
click at [664, 259] on form "Tags Quick find × E × ALL × AUTO × PRODUCT PRODUCT Add item "PRODUC" Notes" at bounding box center [784, 331] width 449 height 189
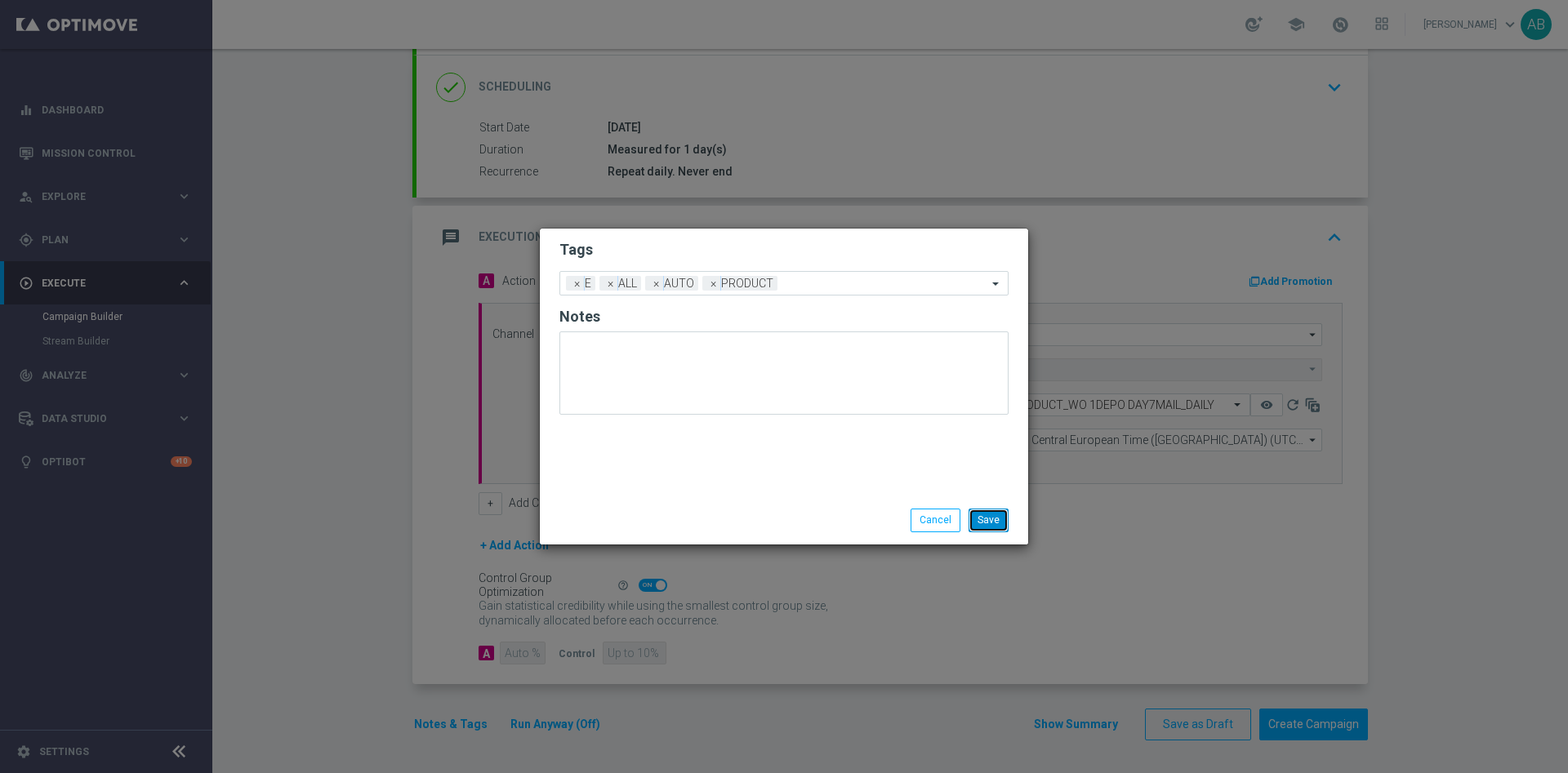
click at [975, 523] on button "Save" at bounding box center [988, 520] width 40 height 23
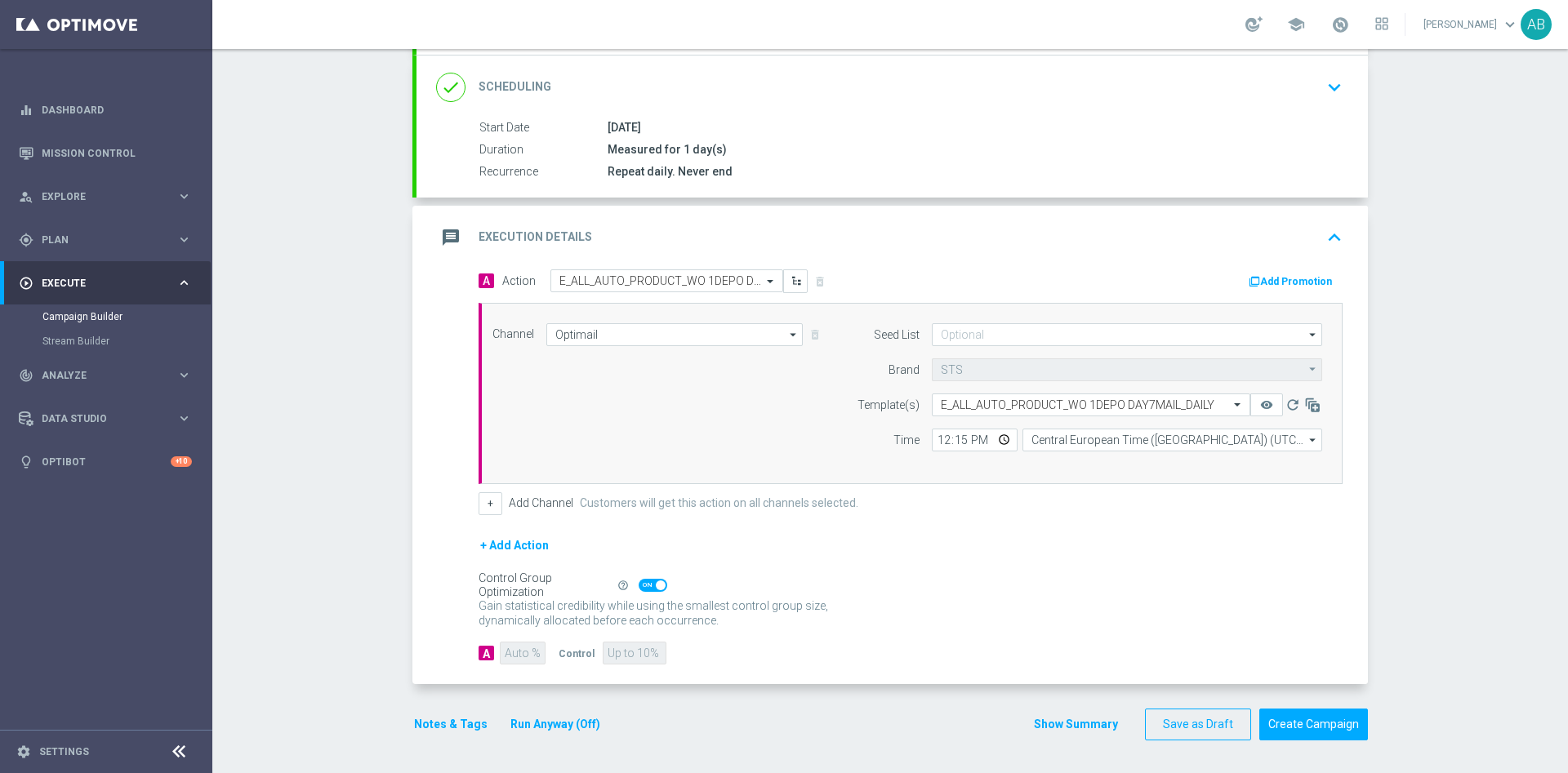
click at [437, 718] on button "Notes & Tags" at bounding box center [450, 724] width 77 height 20
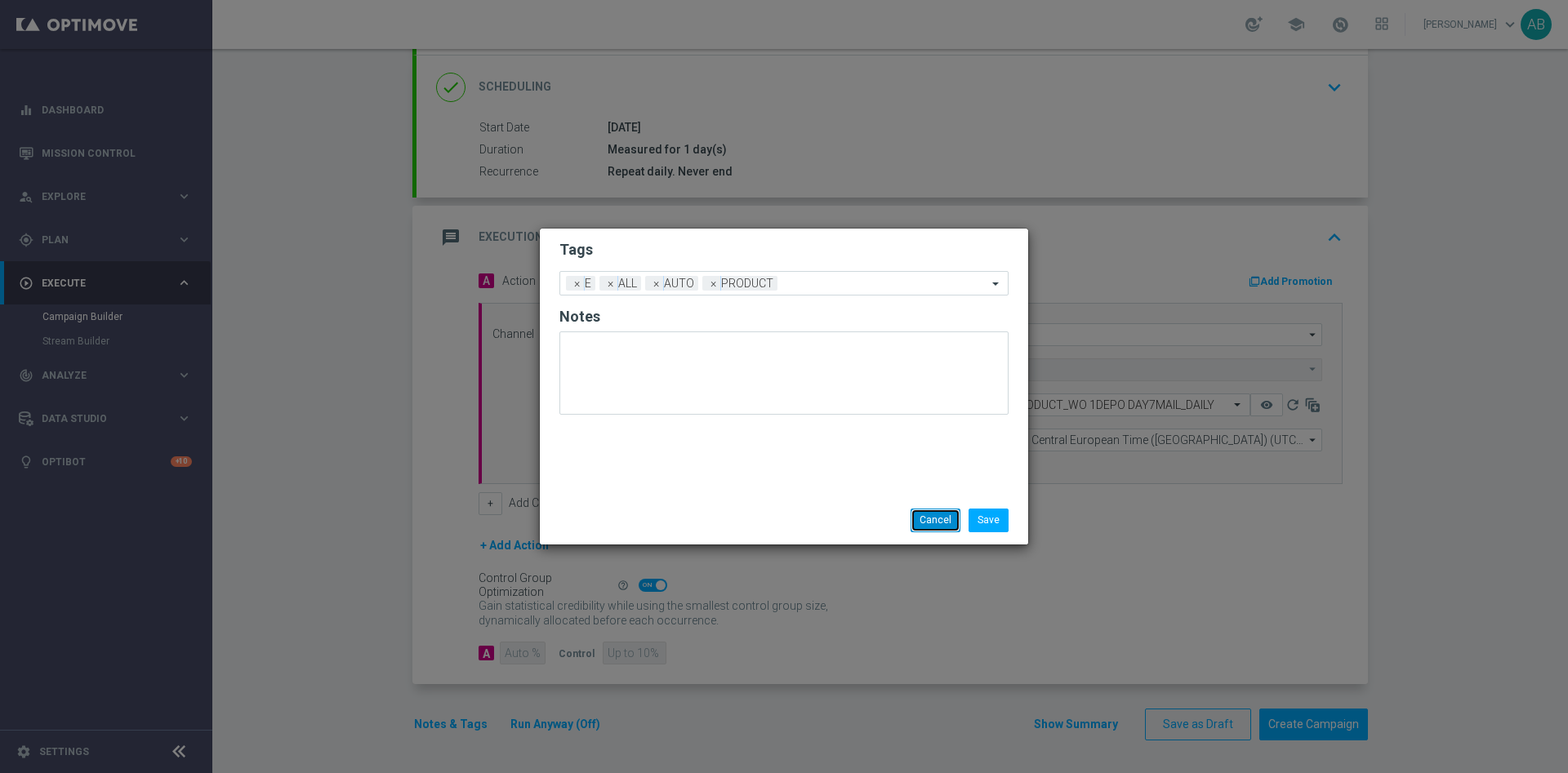
click at [917, 515] on button "Cancel" at bounding box center [935, 520] width 49 height 23
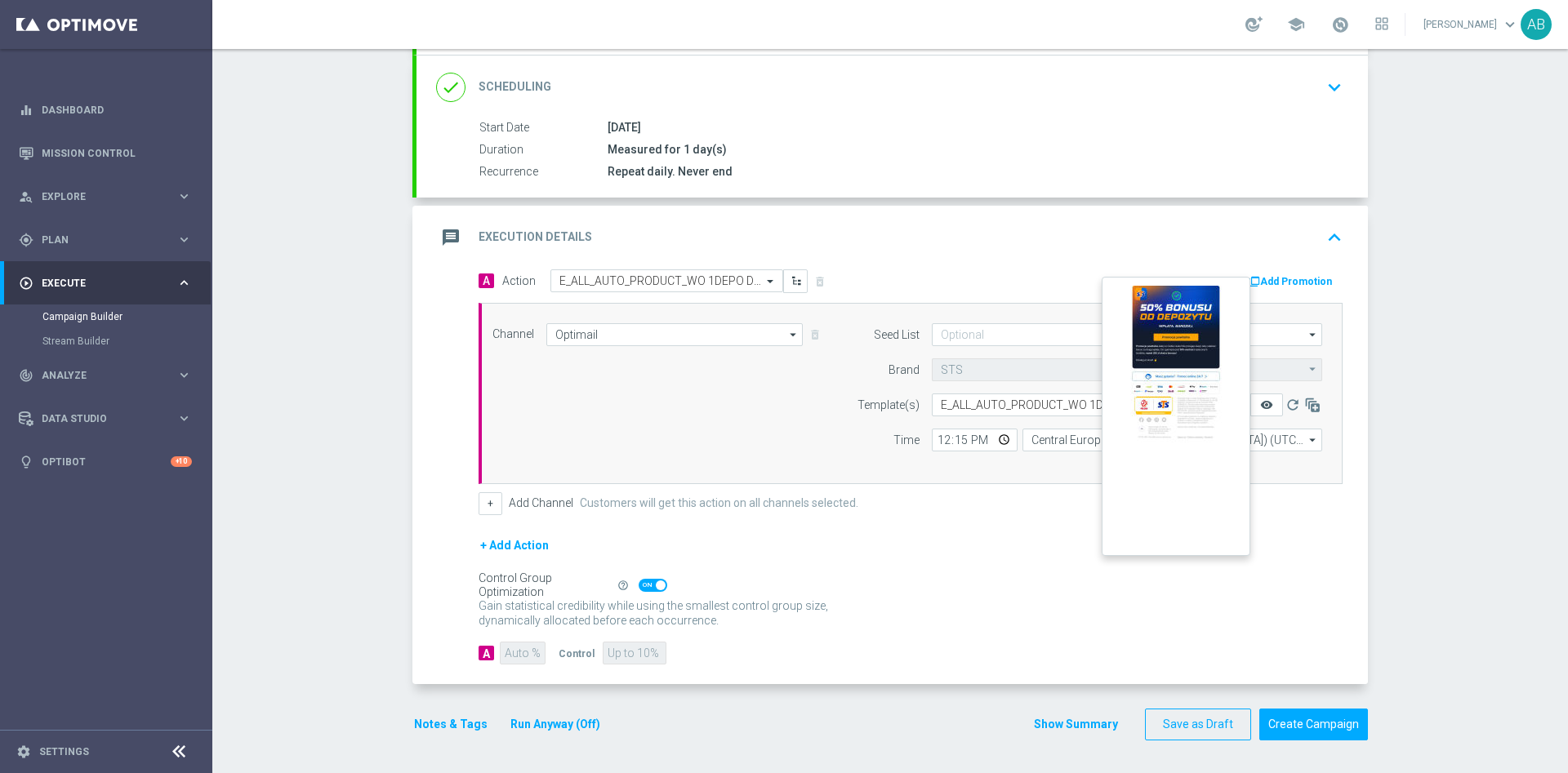
click at [1260, 409] on icon "remove_red_eye" at bounding box center [1266, 404] width 13 height 13
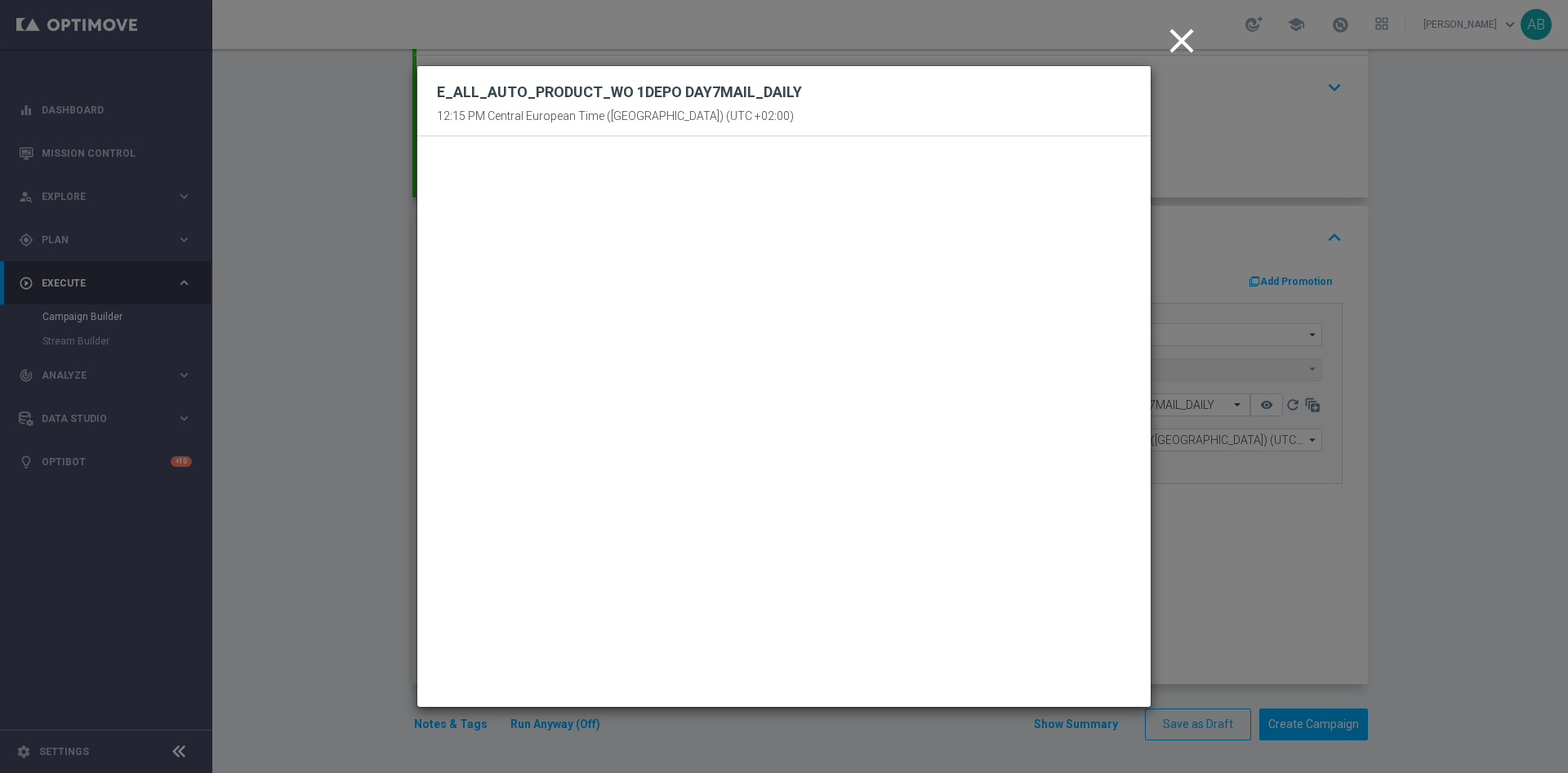
click at [1186, 39] on icon "close" at bounding box center [1182, 41] width 41 height 41
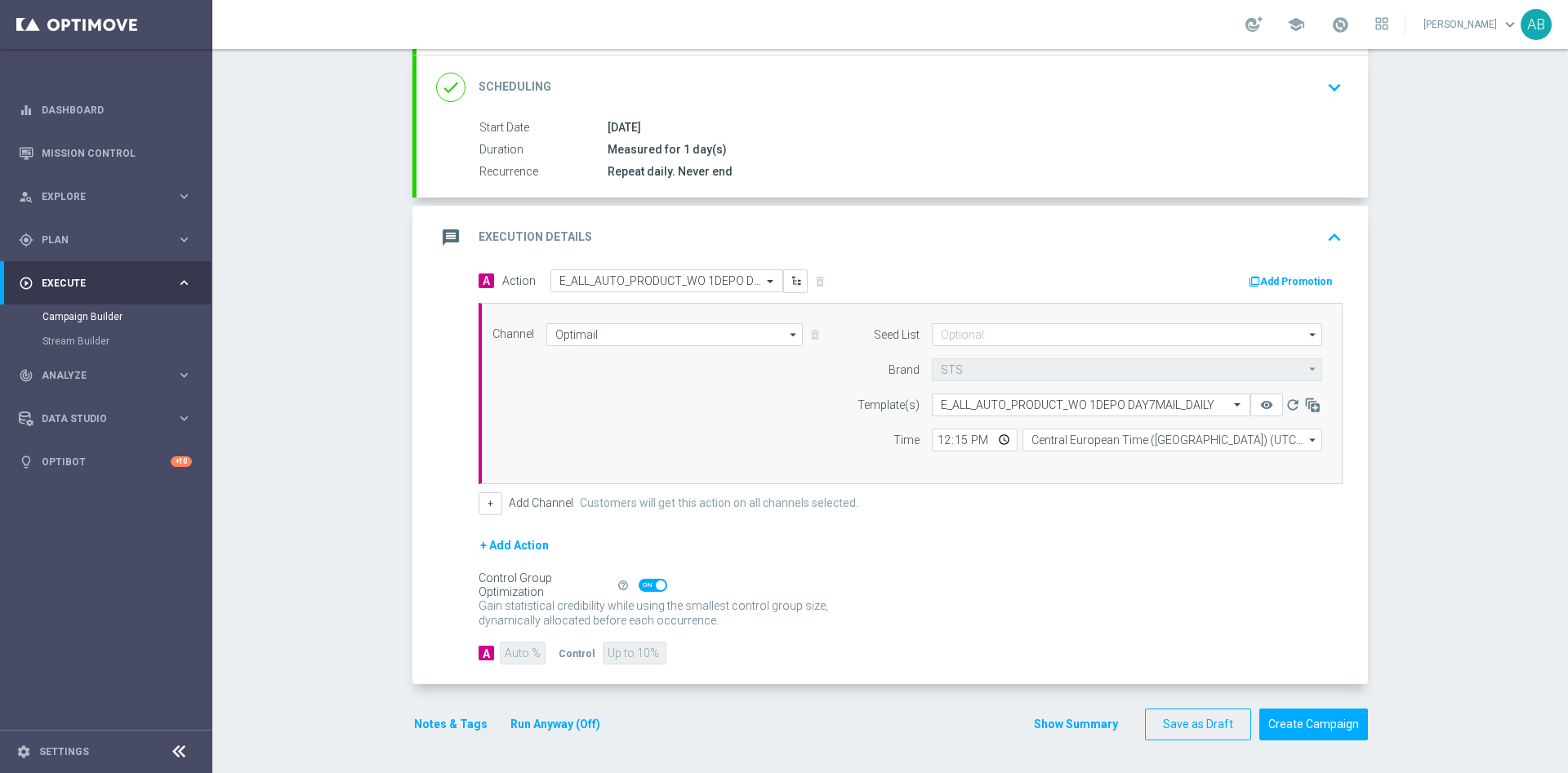
click at [1471, 477] on div "Campaign Builder Scheduled Campaign Triggered Campaign Status: Draft done Targe…" at bounding box center [890, 410] width 1356 height 724
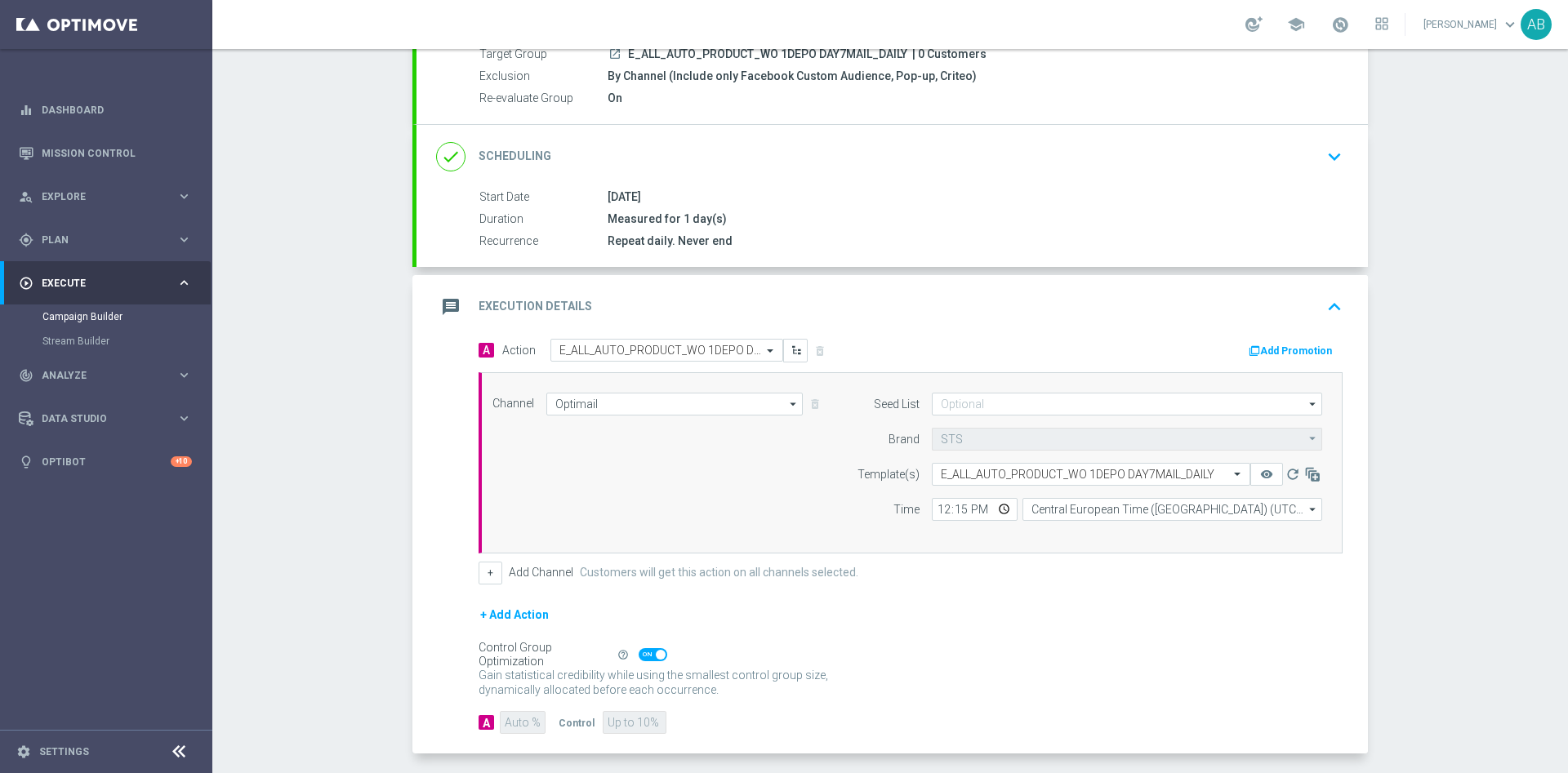
scroll to position [234, 0]
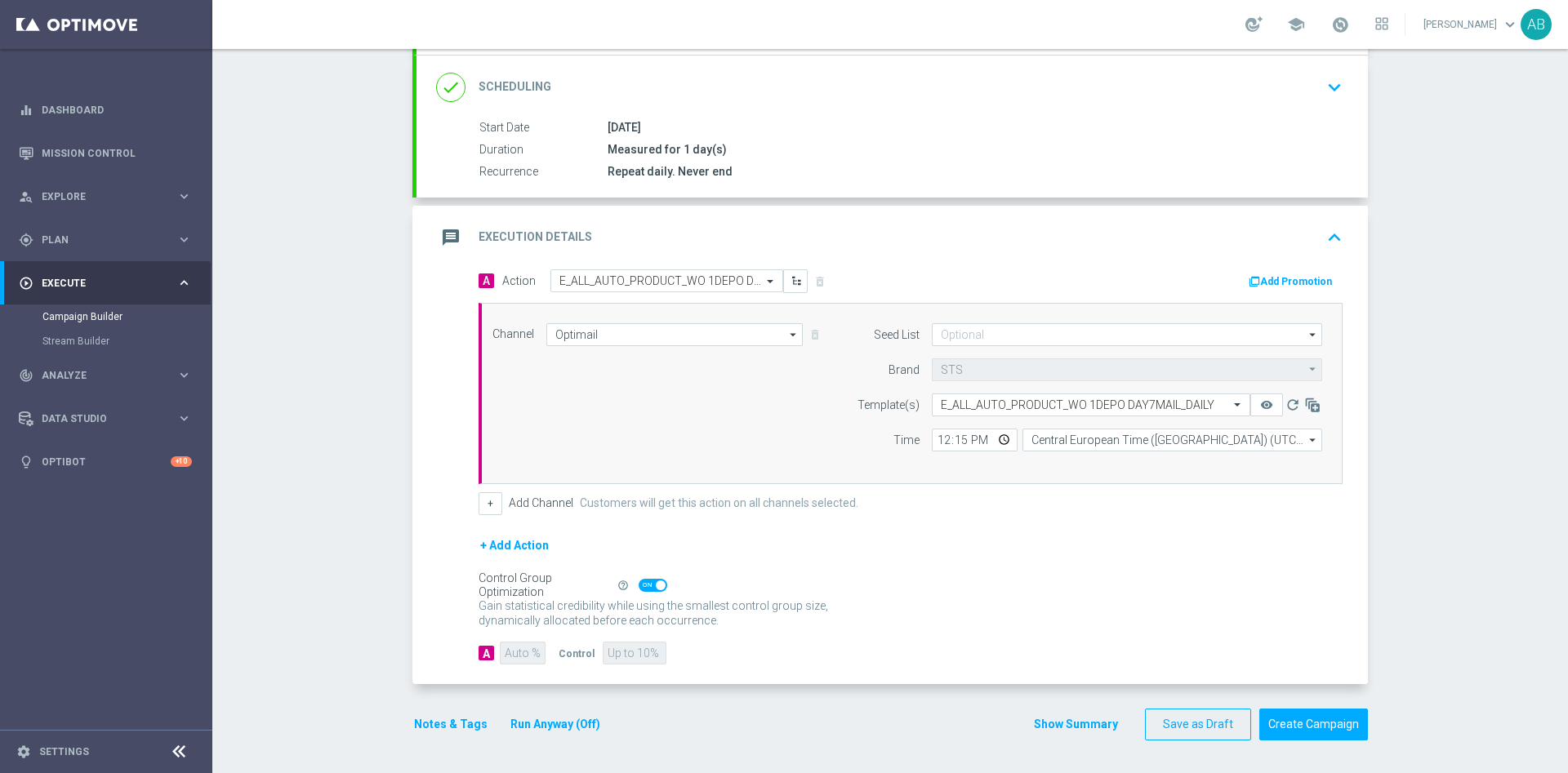
click at [448, 729] on button "Notes & Tags" at bounding box center [450, 724] width 77 height 20
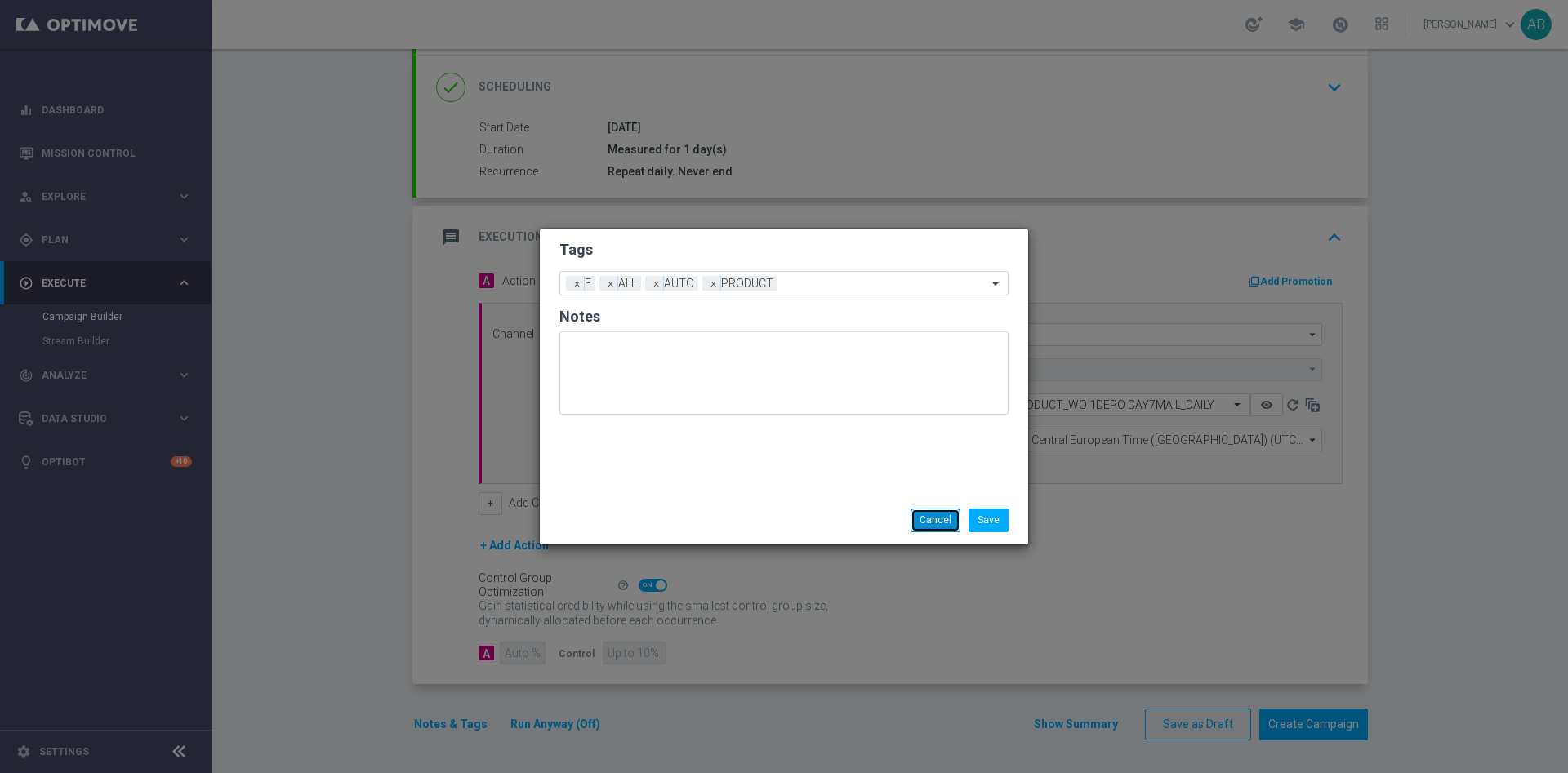
click at [926, 514] on button "Cancel" at bounding box center [935, 520] width 49 height 23
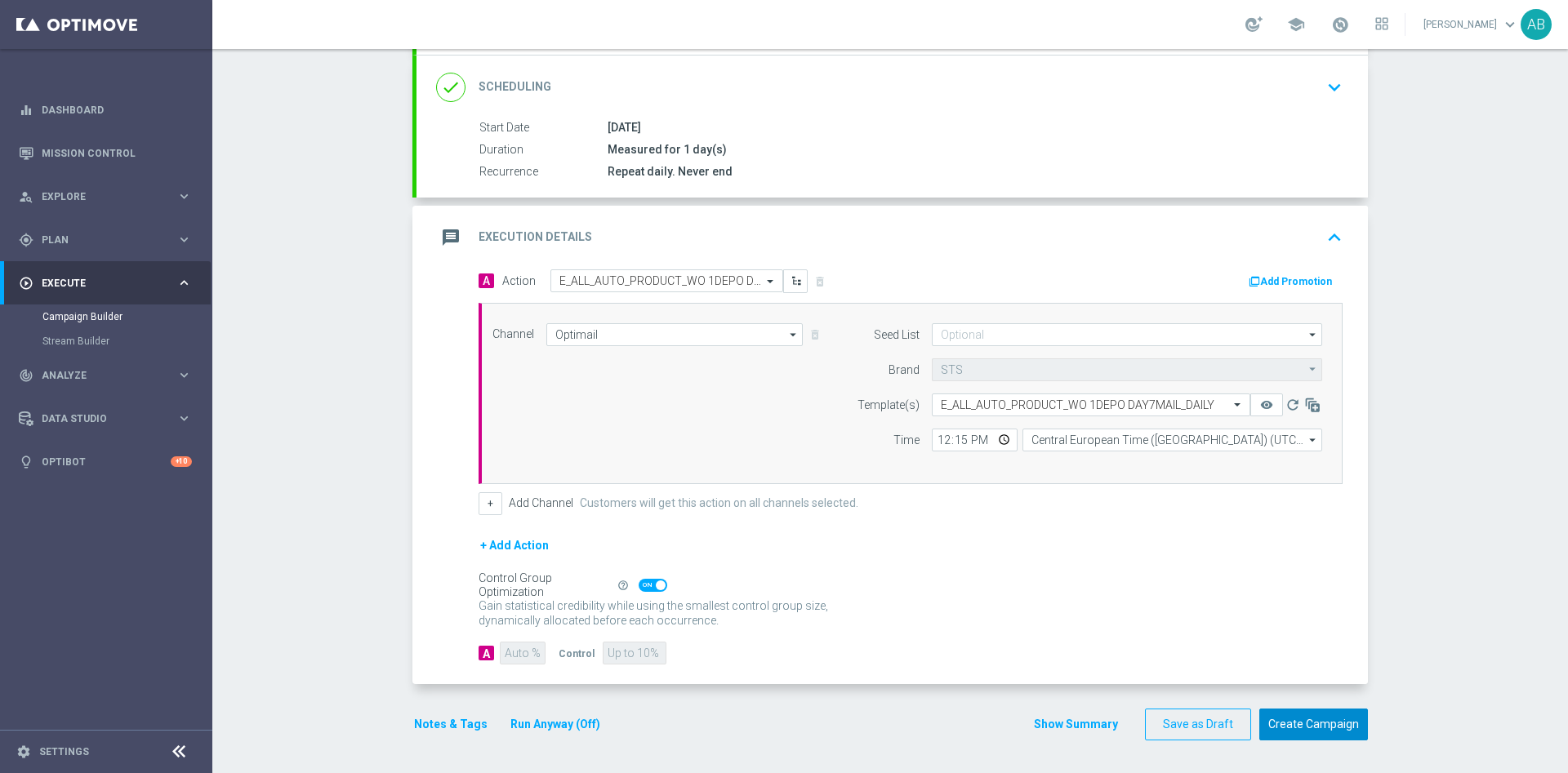
click at [1286, 732] on button "Create Campaign" at bounding box center [1313, 724] width 108 height 32
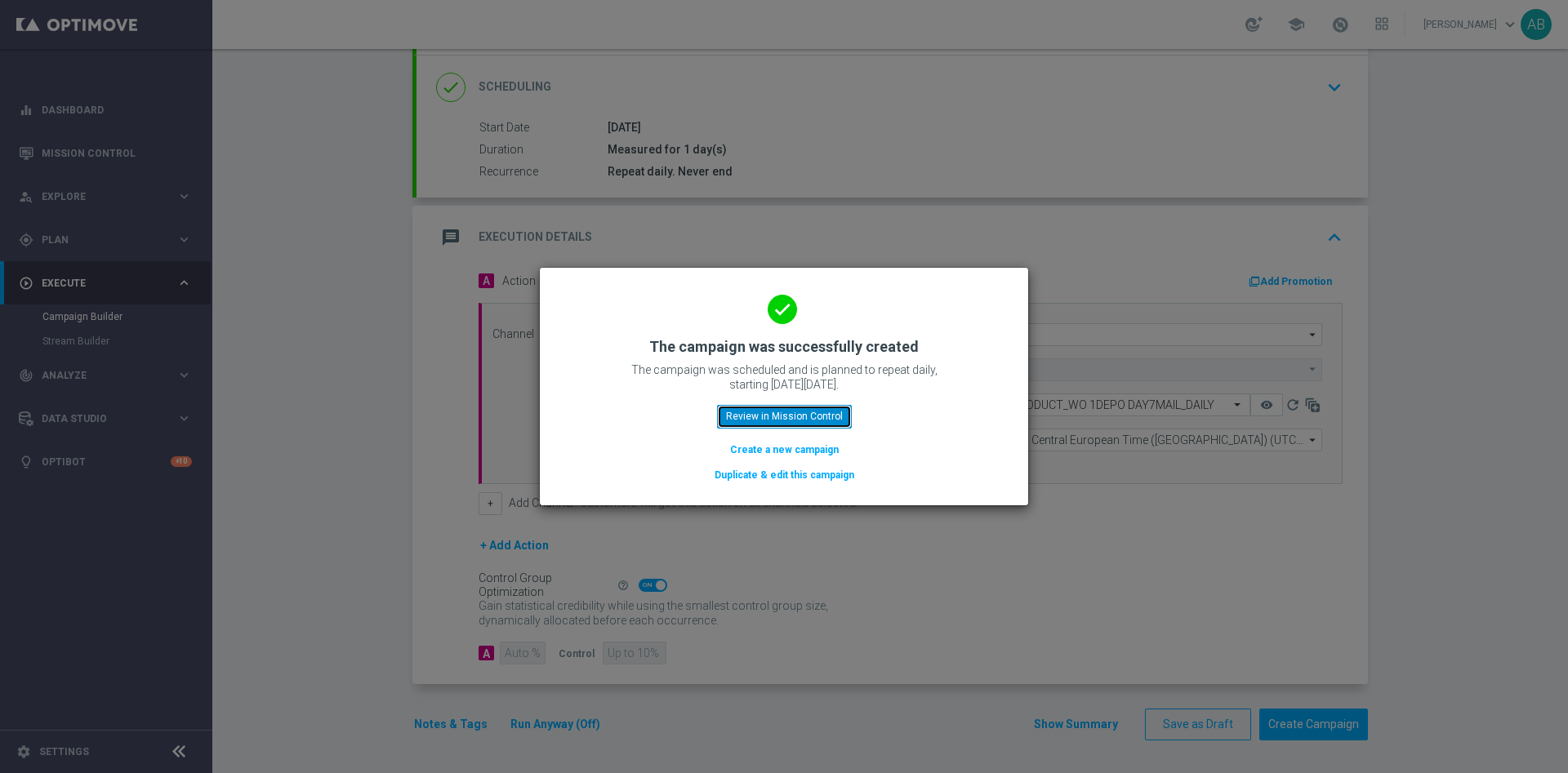
click at [821, 420] on button "Review in Mission Control" at bounding box center [784, 416] width 135 height 23
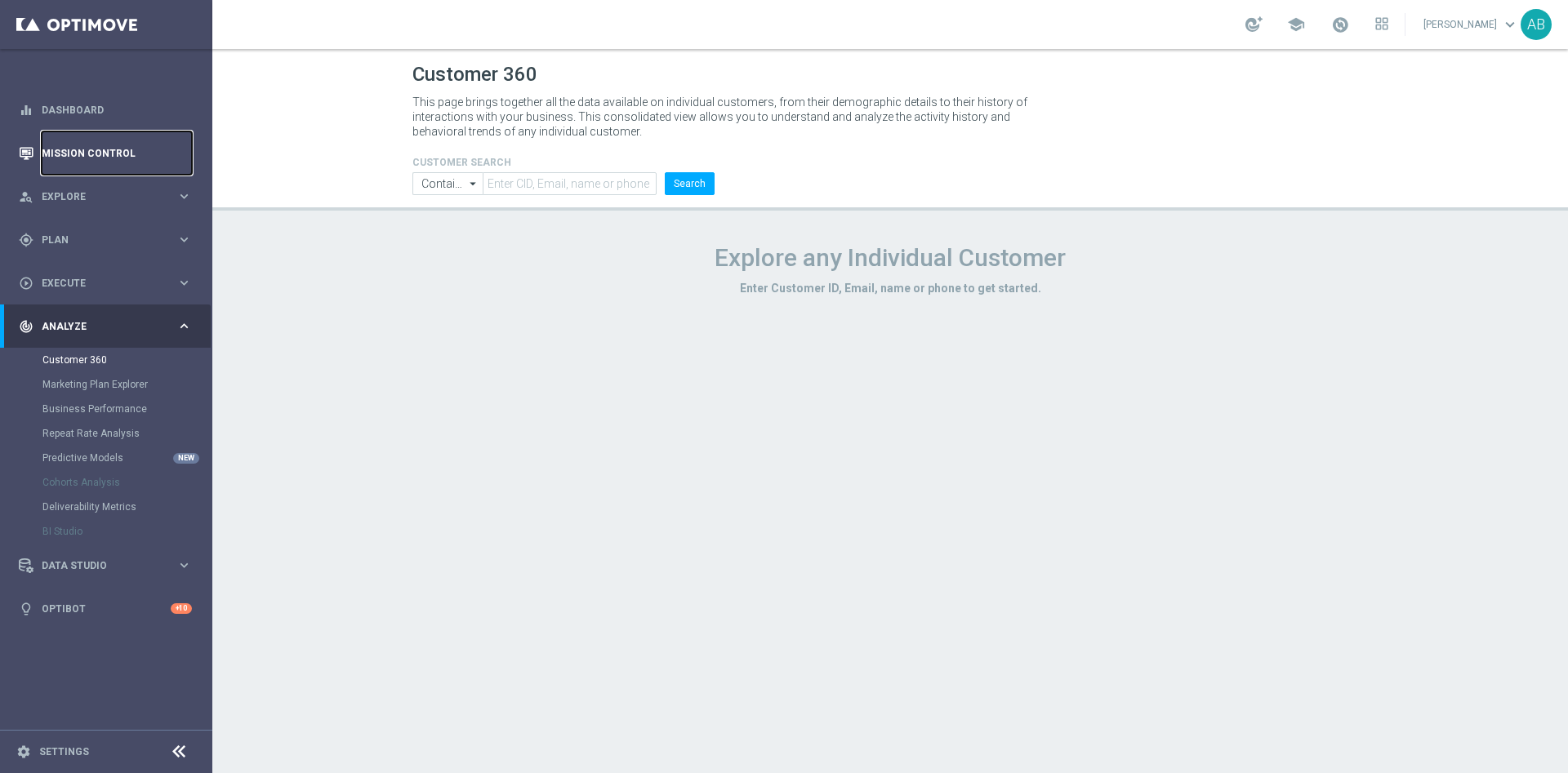
click at [148, 151] on link "Mission Control" at bounding box center [117, 153] width 150 height 44
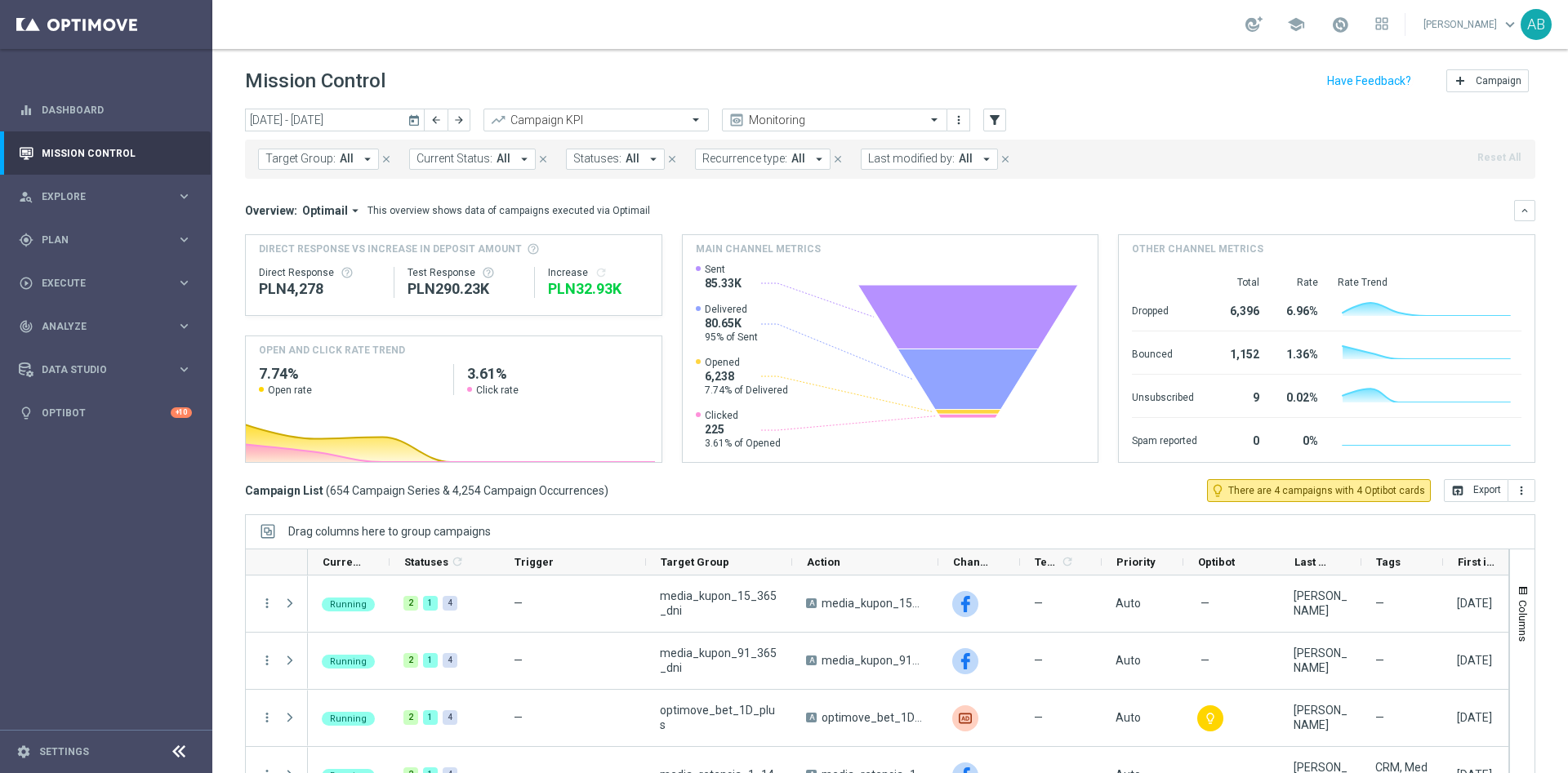
click at [283, 170] on div "Target Group: All arrow_drop_down close Current Status: All arrow_drop_down clo…" at bounding box center [890, 160] width 1290 height 39
click at [334, 162] on button "Target Group: All arrow_drop_down" at bounding box center [318, 159] width 121 height 21
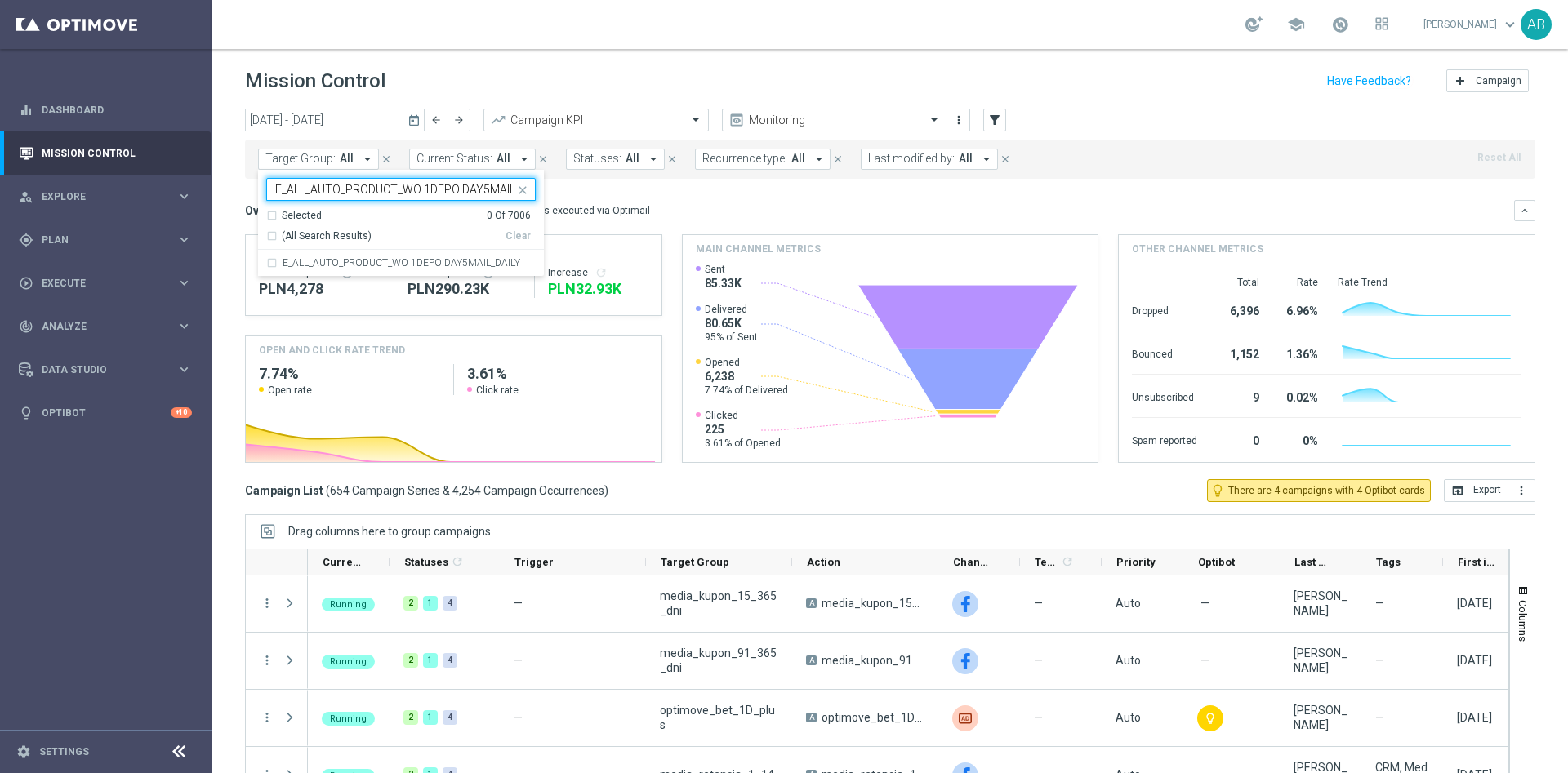
scroll to position [0, 32]
click at [331, 255] on div "E_ALL_AUTO_PRODUCT_WO 1DEPO DAY5MAIL_DAILY" at bounding box center [401, 263] width 270 height 26
type input "E_ALL_AUTO_PRODUCT_WO 1DEPO DAY5MAIL_DAILY"
click at [769, 204] on div "Overview: Optimail arrow_drop_down This overview shows data of campaigns execut…" at bounding box center [879, 210] width 1269 height 15
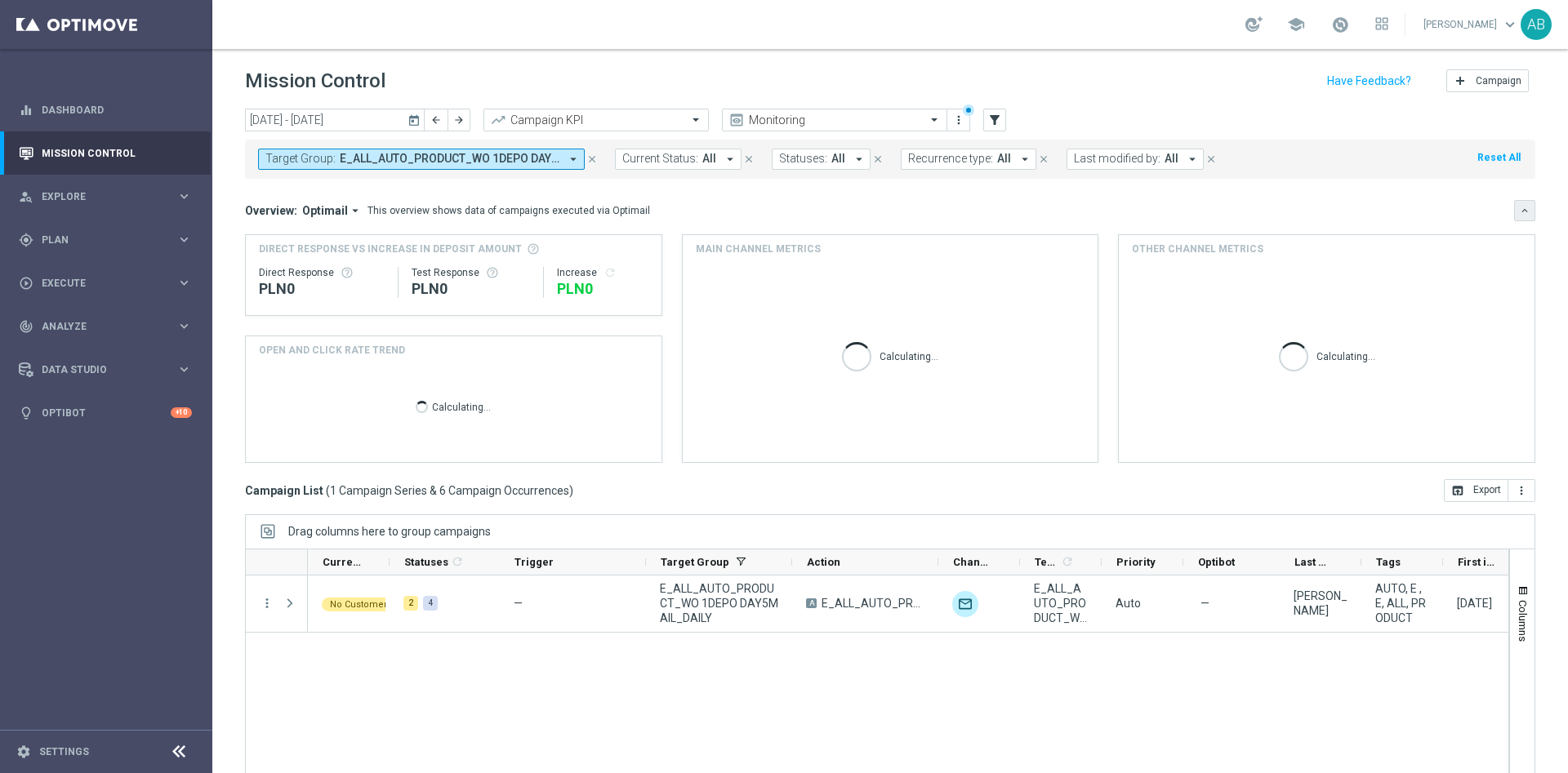
click at [1519, 212] on icon "keyboard_arrow_down" at bounding box center [1524, 210] width 11 height 11
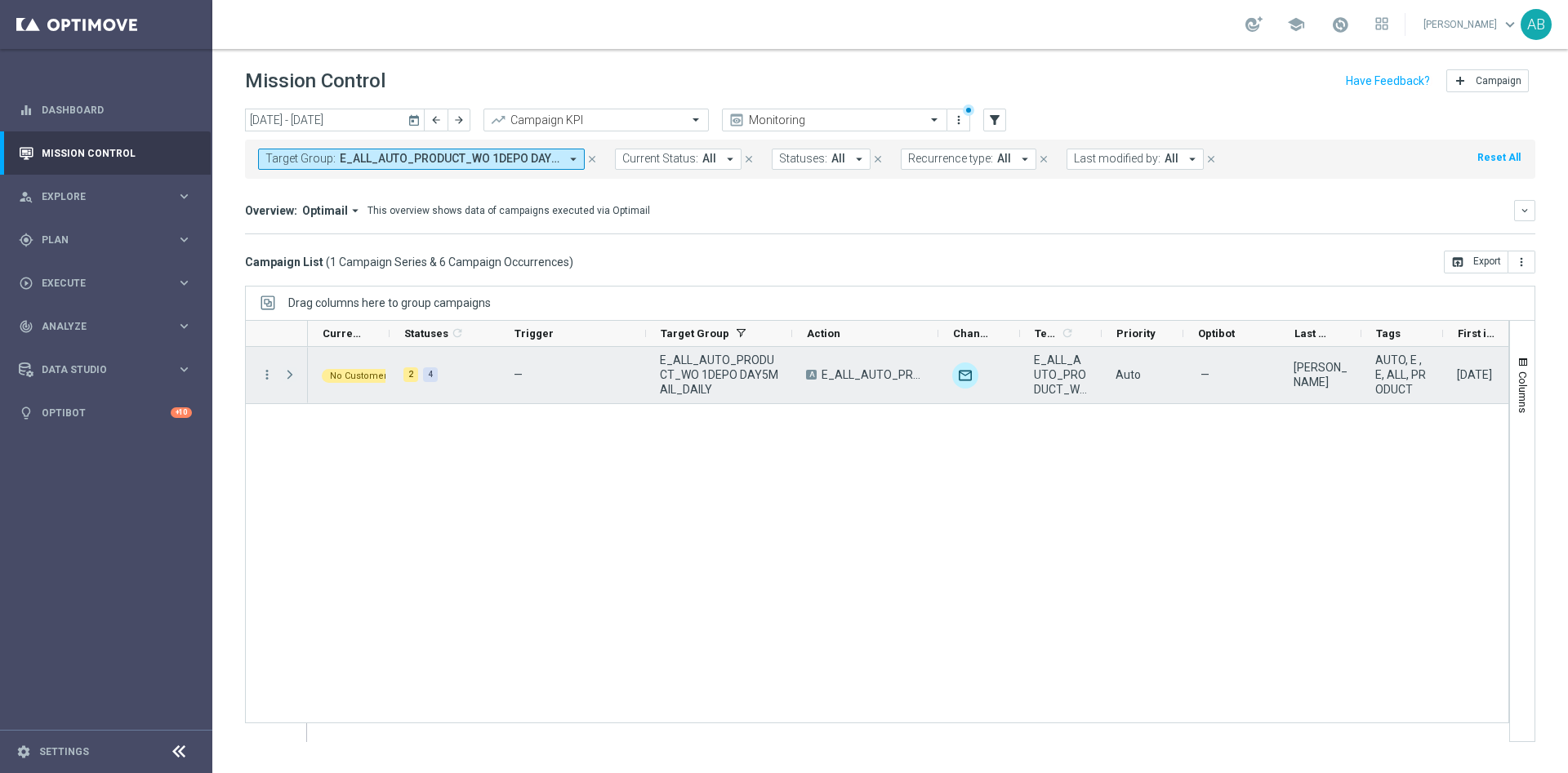
click at [290, 369] on span at bounding box center [289, 375] width 15 height 13
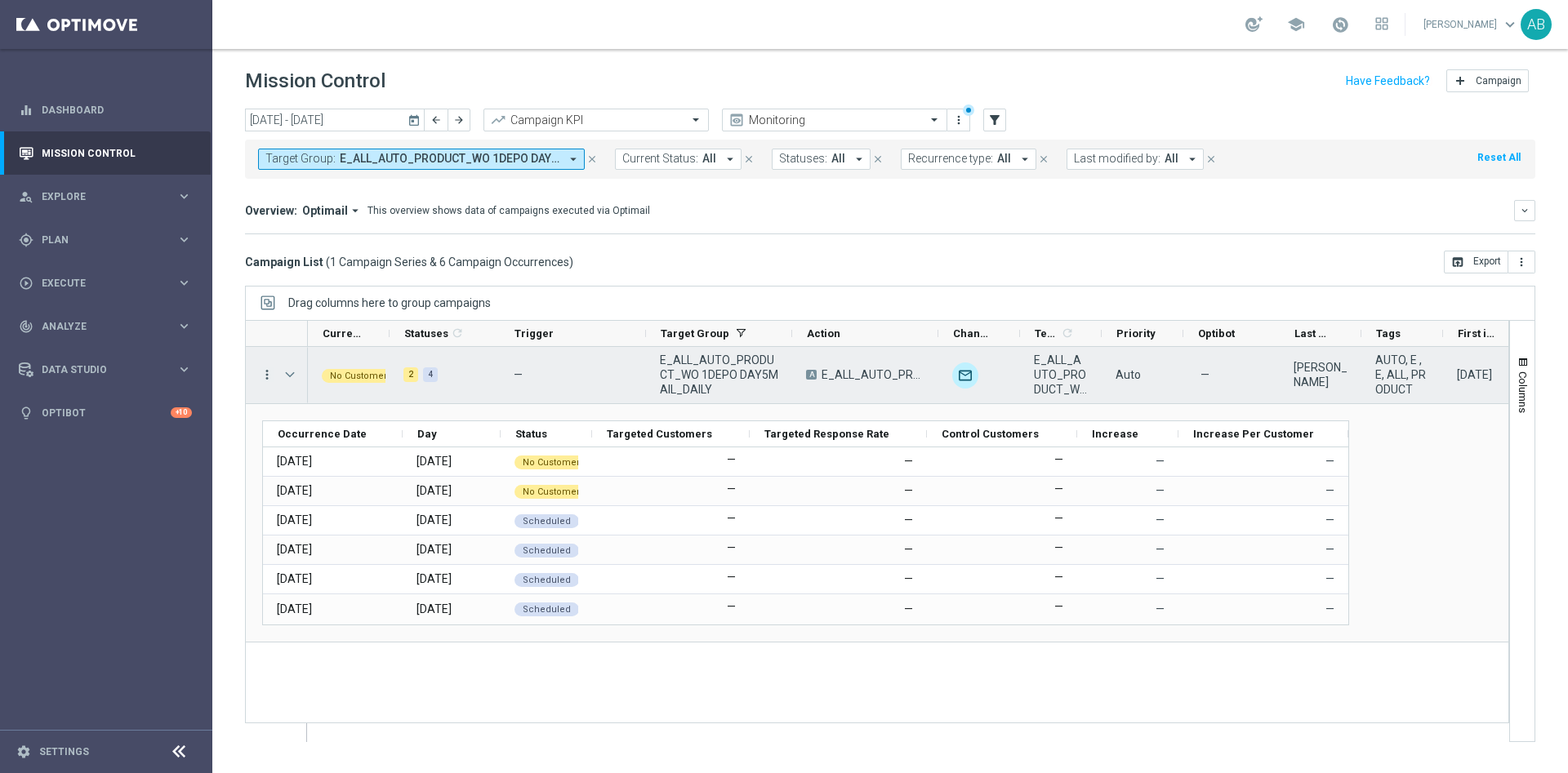
click at [265, 372] on icon "more_vert" at bounding box center [266, 375] width 15 height 15
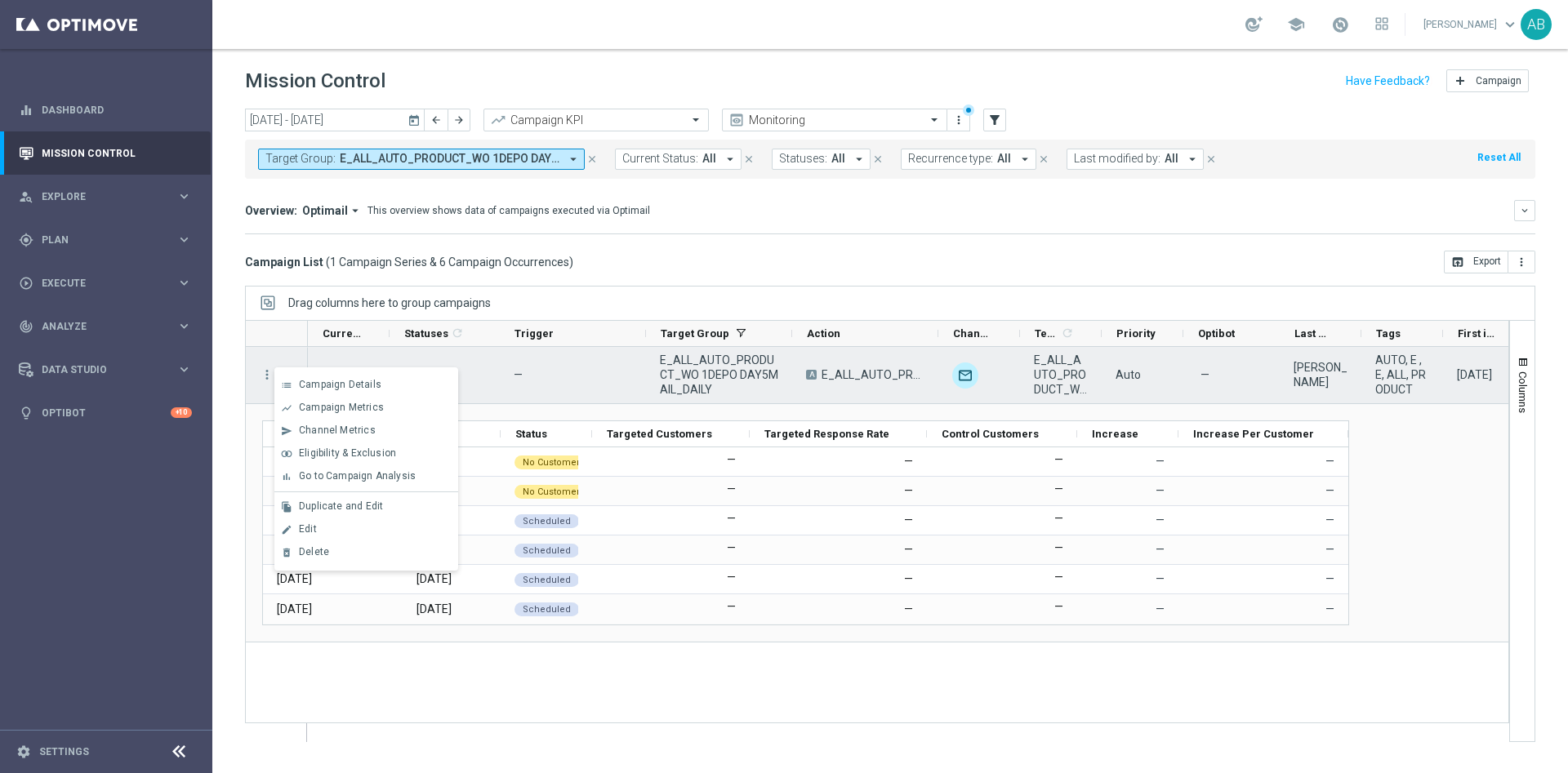
click at [362, 361] on div "No Customers" at bounding box center [349, 375] width 82 height 56
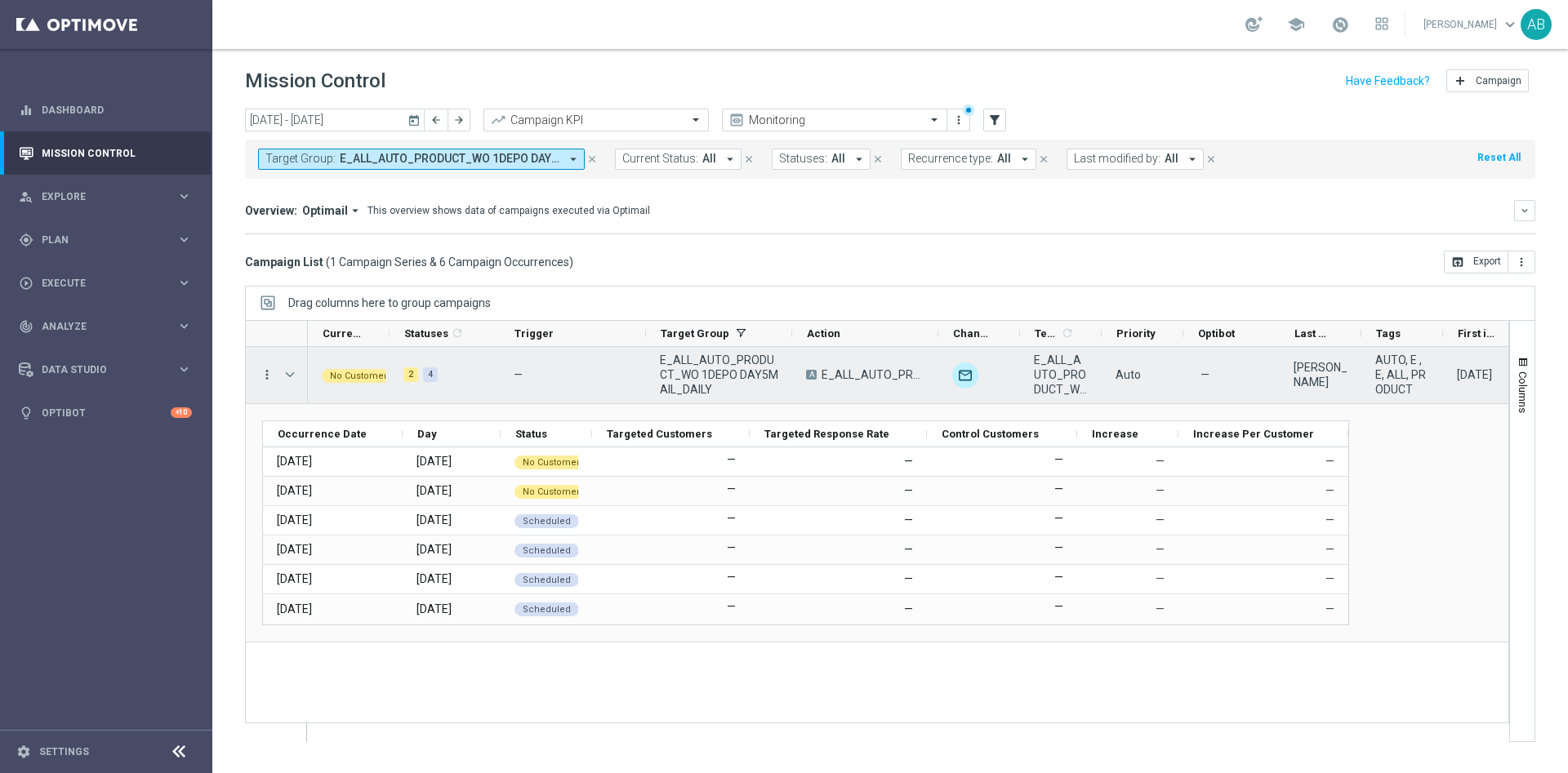
click at [270, 375] on icon "more_vert" at bounding box center [266, 375] width 15 height 15
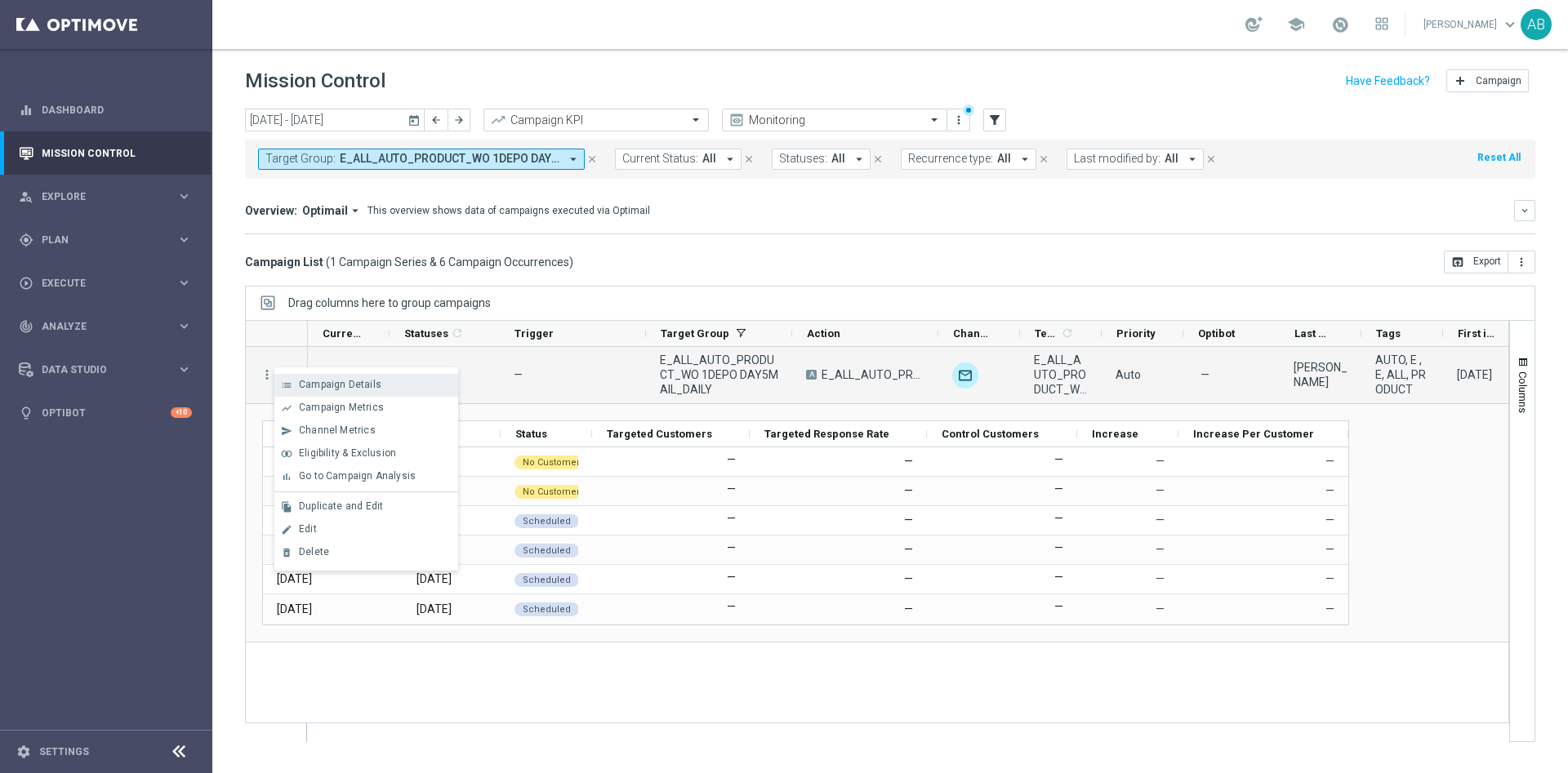
click at [314, 379] on span "Campaign Details" at bounding box center [340, 384] width 83 height 11
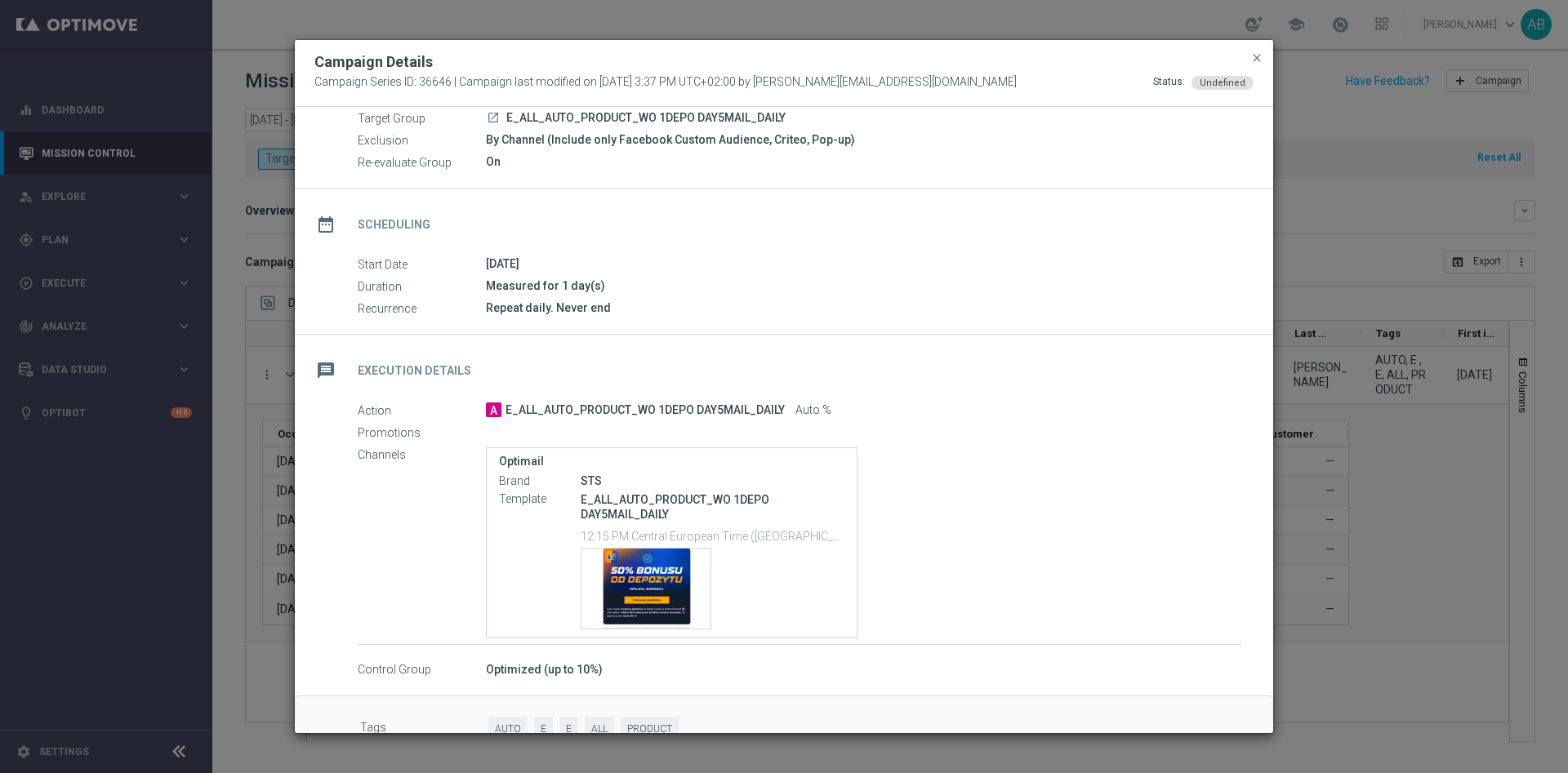
scroll to position [97, 0]
